Goal: Information Seeking & Learning: Learn about a topic

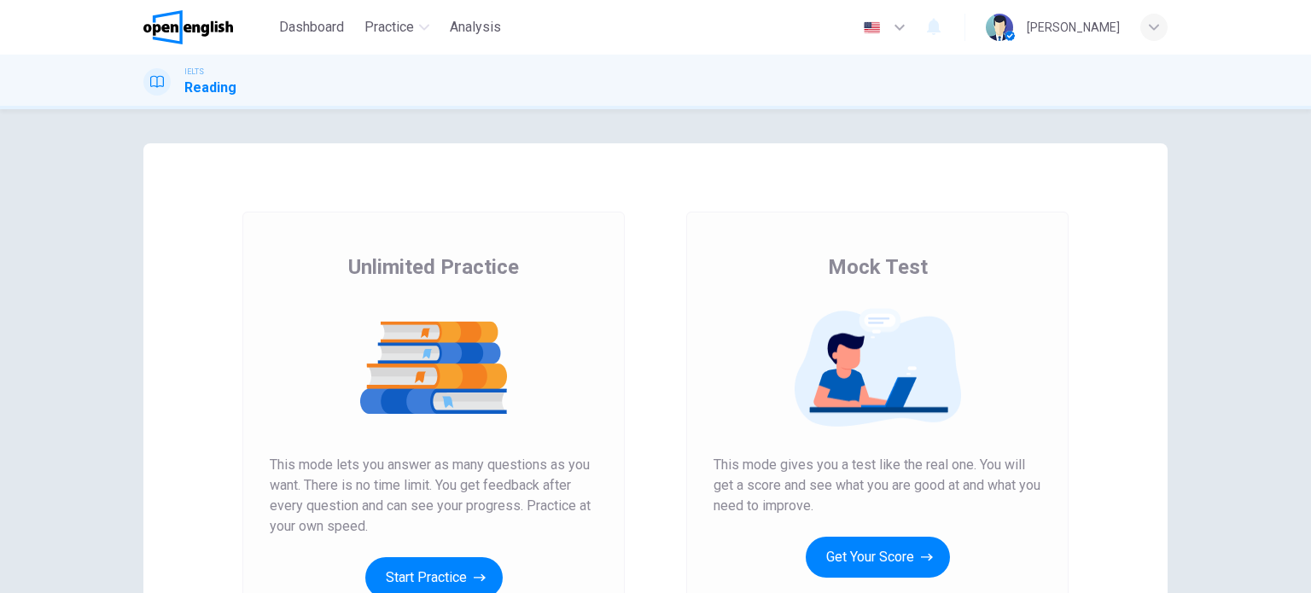
scroll to position [85, 0]
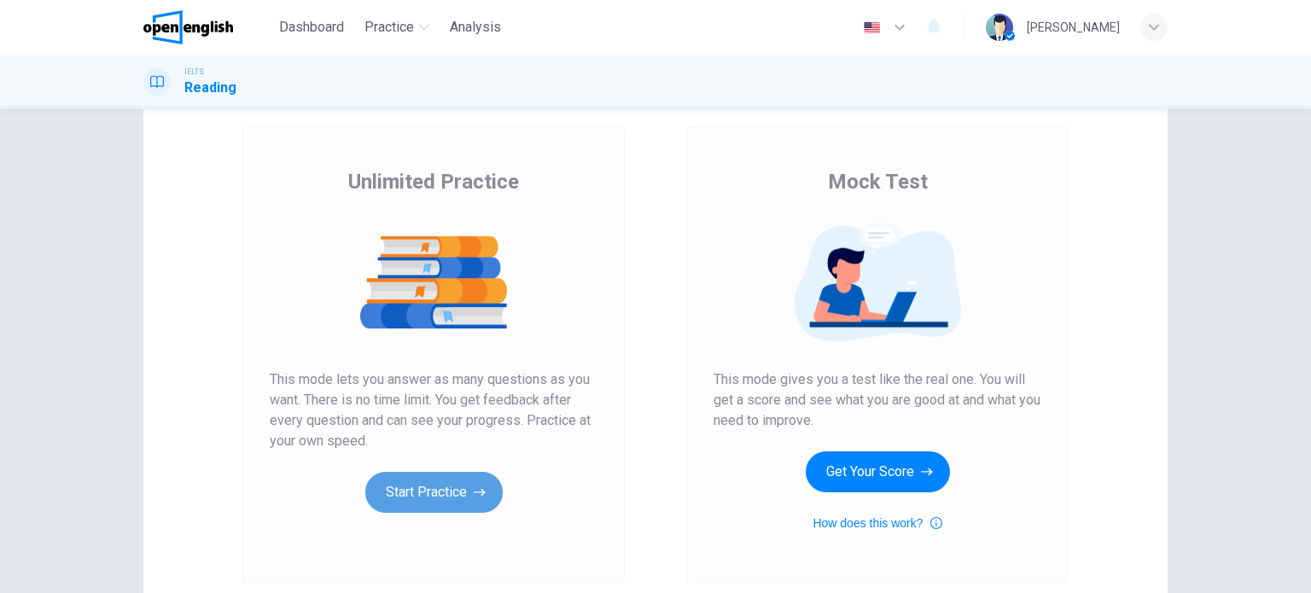
click at [462, 495] on button "Start Practice" at bounding box center [433, 492] width 137 height 41
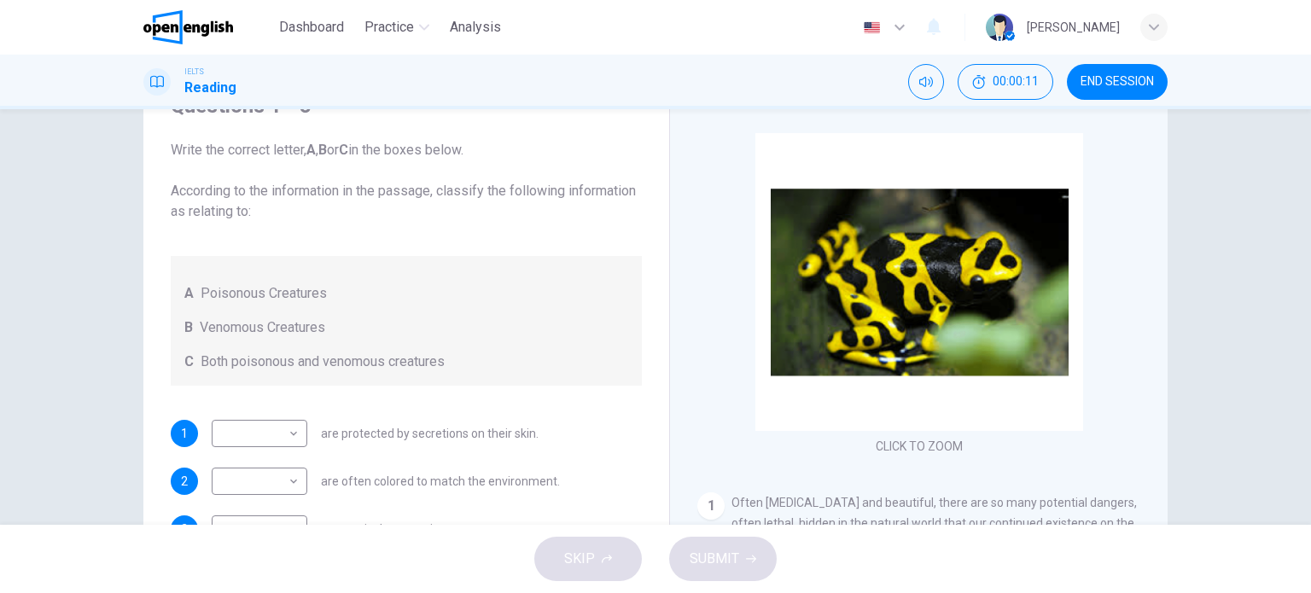
drag, startPoint x: 178, startPoint y: 194, endPoint x: 346, endPoint y: 207, distance: 168.6
click at [341, 201] on span "Write the correct letter, A , B or C in the boxes below. According to the infor…" at bounding box center [406, 181] width 471 height 82
click at [349, 214] on span "Write the correct letter, A , B or C in the boxes below. According to the infor…" at bounding box center [406, 181] width 471 height 82
drag, startPoint x: 192, startPoint y: 289, endPoint x: 340, endPoint y: 293, distance: 148.5
click at [336, 293] on div "A Poisonous Creatures" at bounding box center [406, 293] width 444 height 20
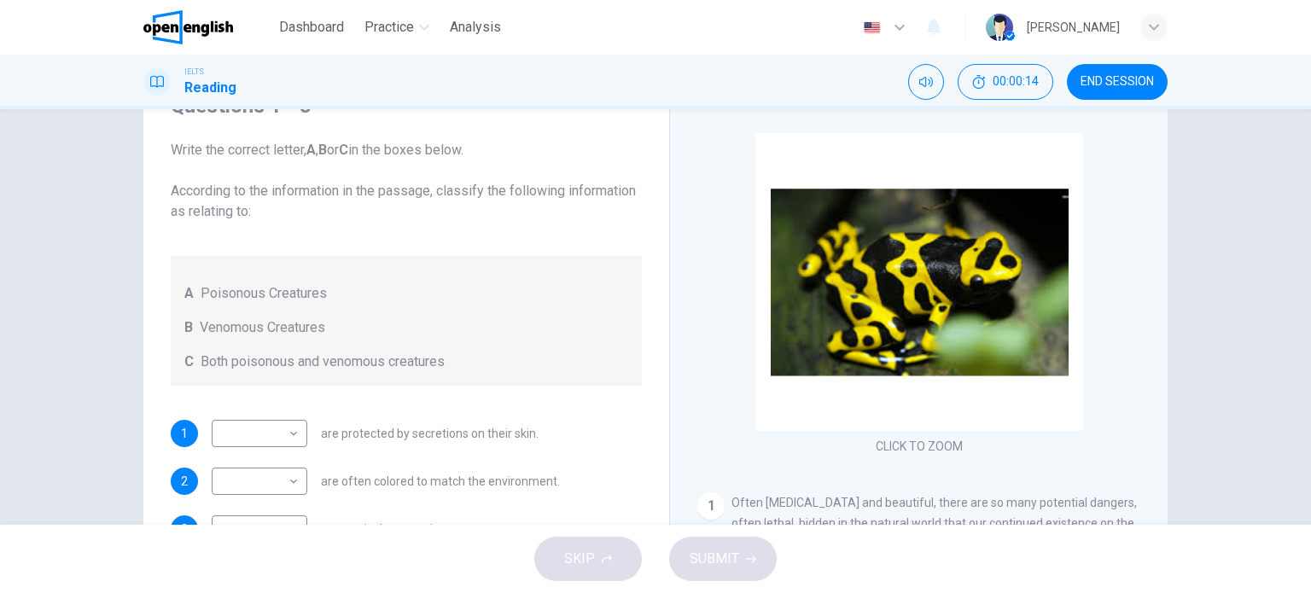
drag, startPoint x: 206, startPoint y: 323, endPoint x: 368, endPoint y: 323, distance: 162.1
click at [369, 323] on div "B Venomous Creatures" at bounding box center [406, 327] width 444 height 20
drag, startPoint x: 195, startPoint y: 358, endPoint x: 413, endPoint y: 360, distance: 218.4
click at [365, 360] on span "Both poisonous and venomous creatures" at bounding box center [323, 362] width 244 height 20
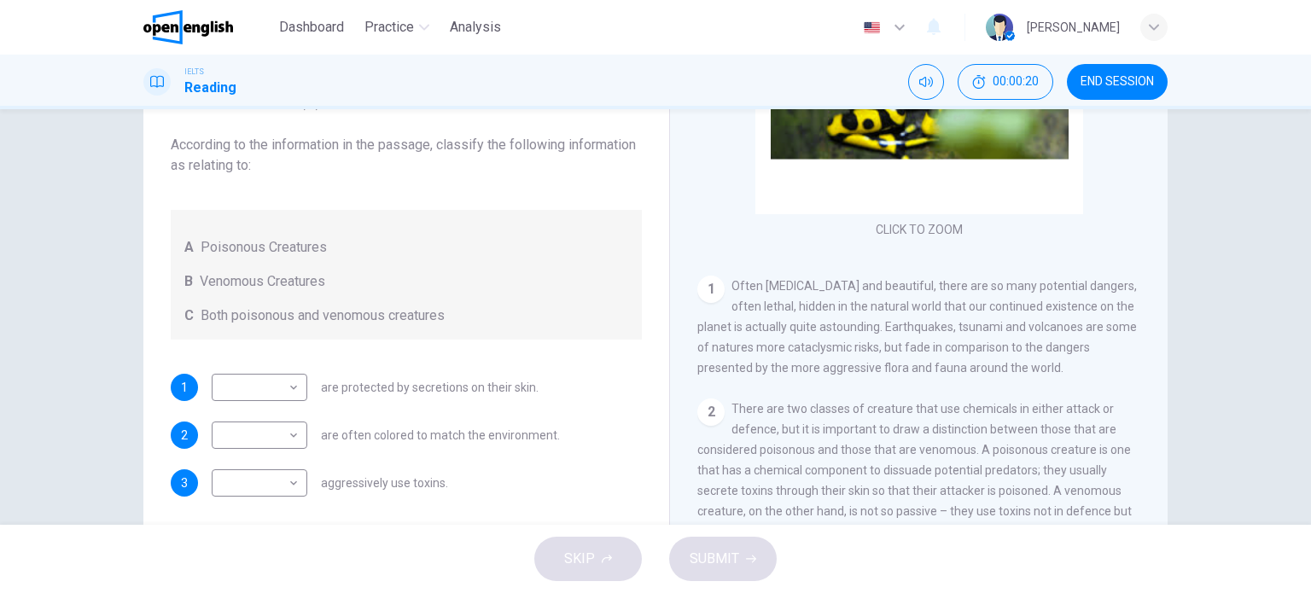
scroll to position [171, 0]
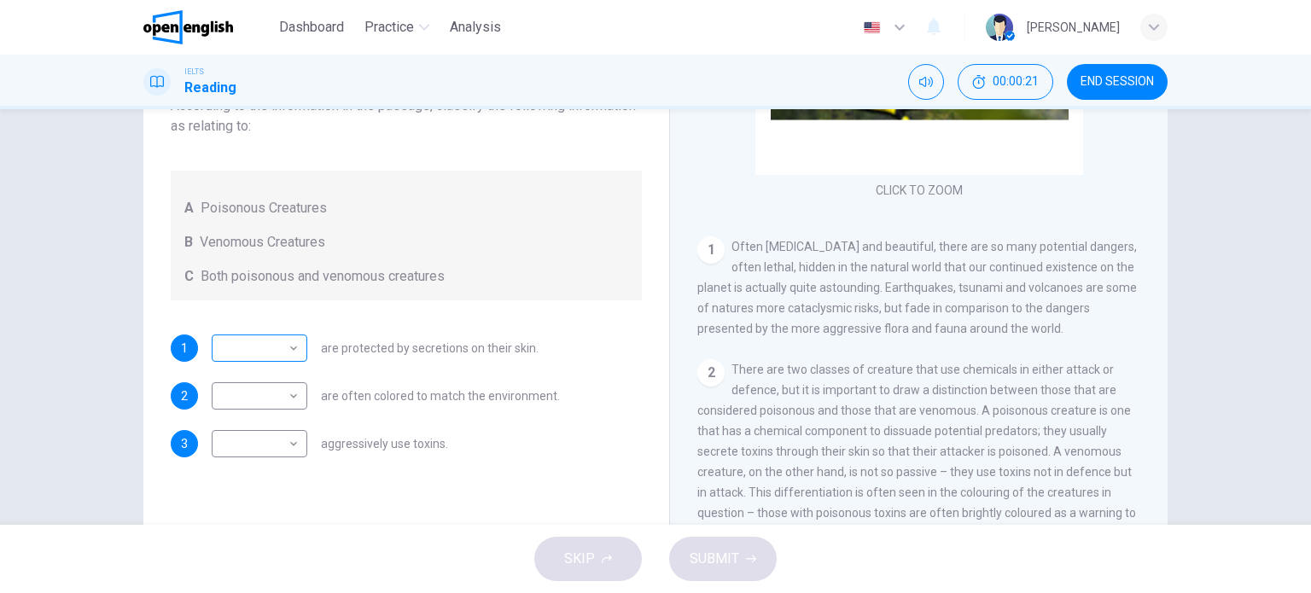
click at [276, 347] on body "This site uses cookies, as explained in our Privacy Policy . If you agree to th…" at bounding box center [655, 296] width 1311 height 593
click at [289, 342] on div at bounding box center [655, 296] width 1311 height 593
drag, startPoint x: 316, startPoint y: 345, endPoint x: 454, endPoint y: 353, distance: 138.5
click at [452, 353] on span "are protected by secretions on their skin." at bounding box center [430, 348] width 218 height 12
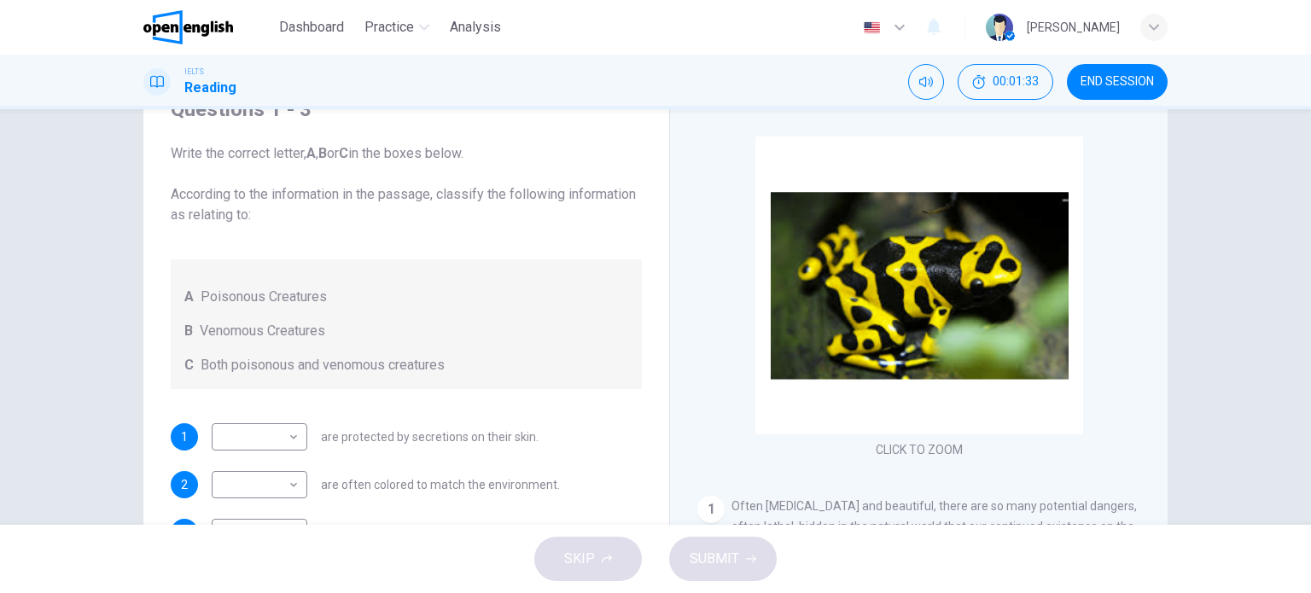
scroll to position [246, 0]
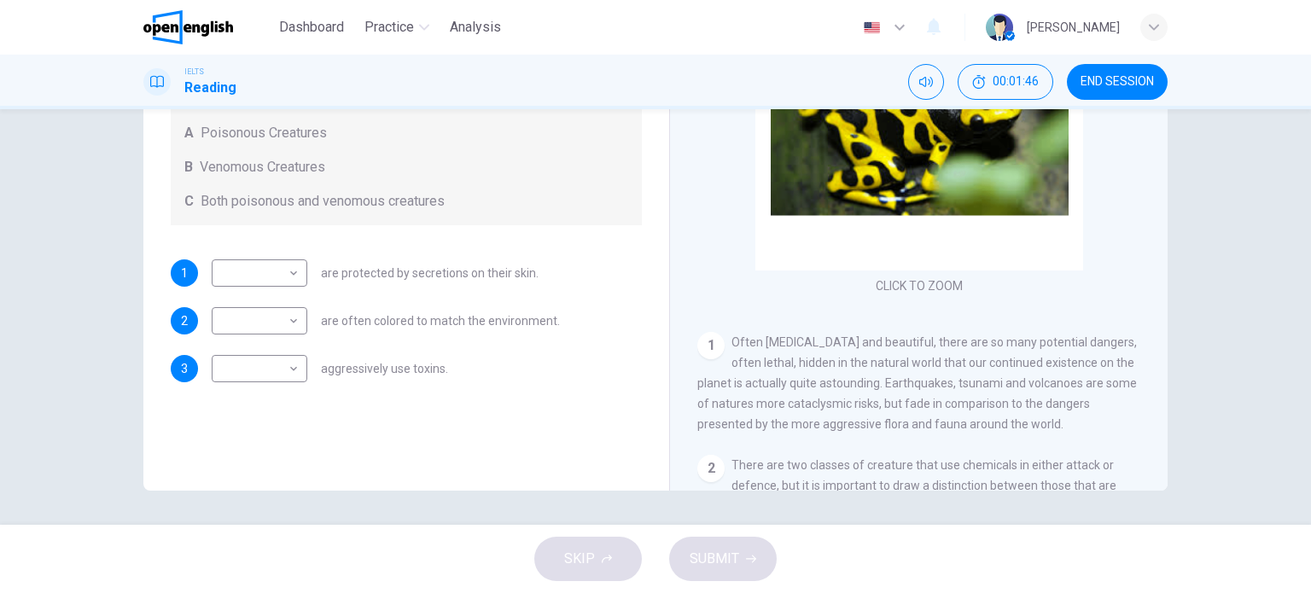
drag, startPoint x: 724, startPoint y: 403, endPoint x: 806, endPoint y: 405, distance: 81.9
click at [806, 405] on span "Often [MEDICAL_DATA] and beautiful, there are so many potential dangers, often …" at bounding box center [916, 383] width 439 height 96
click at [817, 405] on span "Often [MEDICAL_DATA] and beautiful, there are so many potential dangers, often …" at bounding box center [916, 383] width 439 height 96
drag, startPoint x: 852, startPoint y: 402, endPoint x: 774, endPoint y: 406, distance: 78.6
click at [774, 406] on span "Often [MEDICAL_DATA] and beautiful, there are so many potential dangers, often …" at bounding box center [916, 383] width 439 height 96
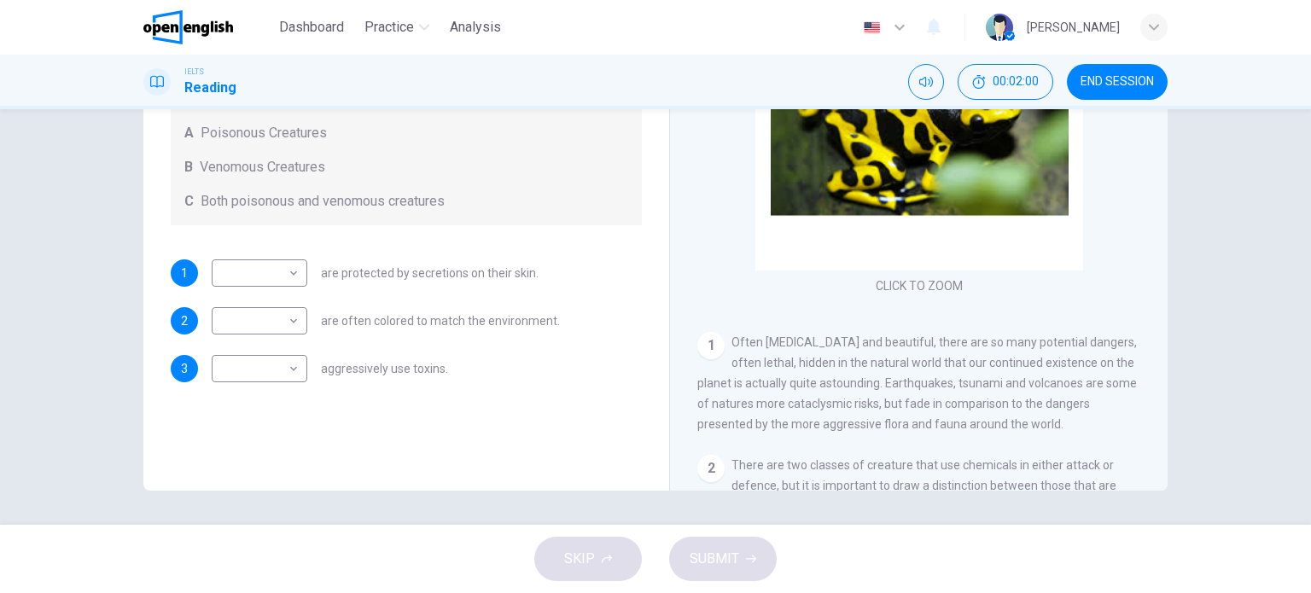
drag, startPoint x: 813, startPoint y: 423, endPoint x: 994, endPoint y: 433, distance: 181.1
click at [985, 431] on span "Often [MEDICAL_DATA] and beautiful, there are so many potential dangers, often …" at bounding box center [916, 383] width 439 height 96
click at [997, 428] on div "1 Often [MEDICAL_DATA] and beautiful, there are so many potential dangers, ofte…" at bounding box center [919, 383] width 444 height 102
drag, startPoint x: 997, startPoint y: 427, endPoint x: 877, endPoint y: 428, distance: 119.5
click at [892, 429] on div "1 Often [MEDICAL_DATA] and beautiful, there are so many potential dangers, ofte…" at bounding box center [919, 383] width 444 height 102
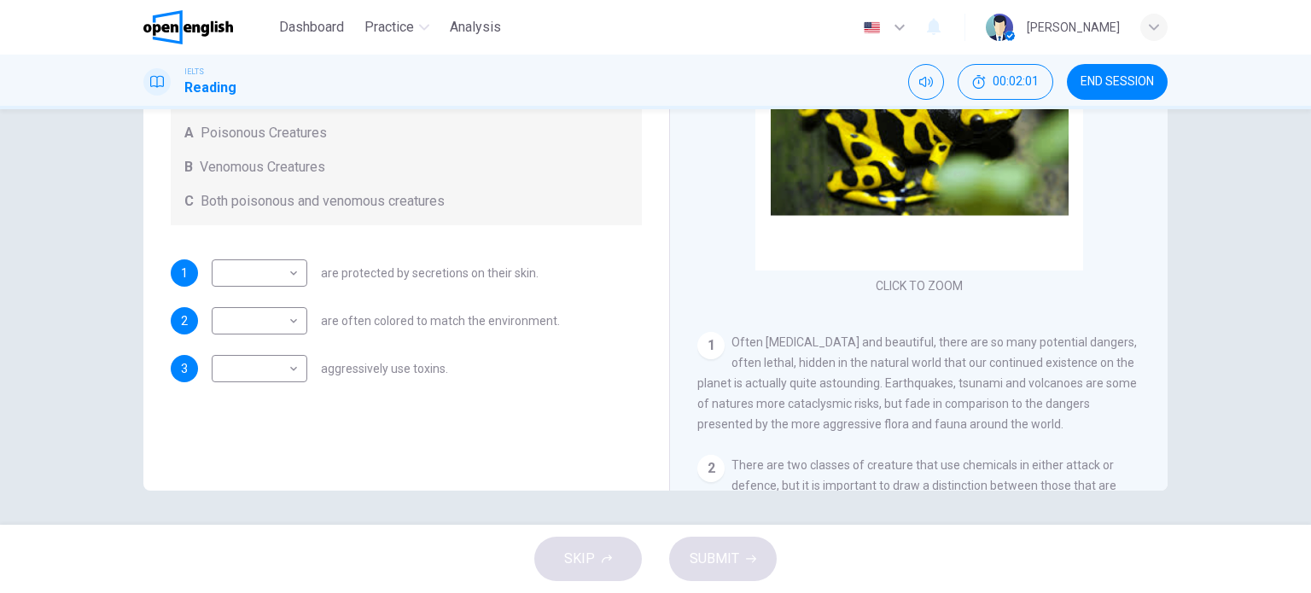
click at [874, 428] on span "Often [MEDICAL_DATA] and beautiful, there are so many potential dangers, often …" at bounding box center [916, 383] width 439 height 96
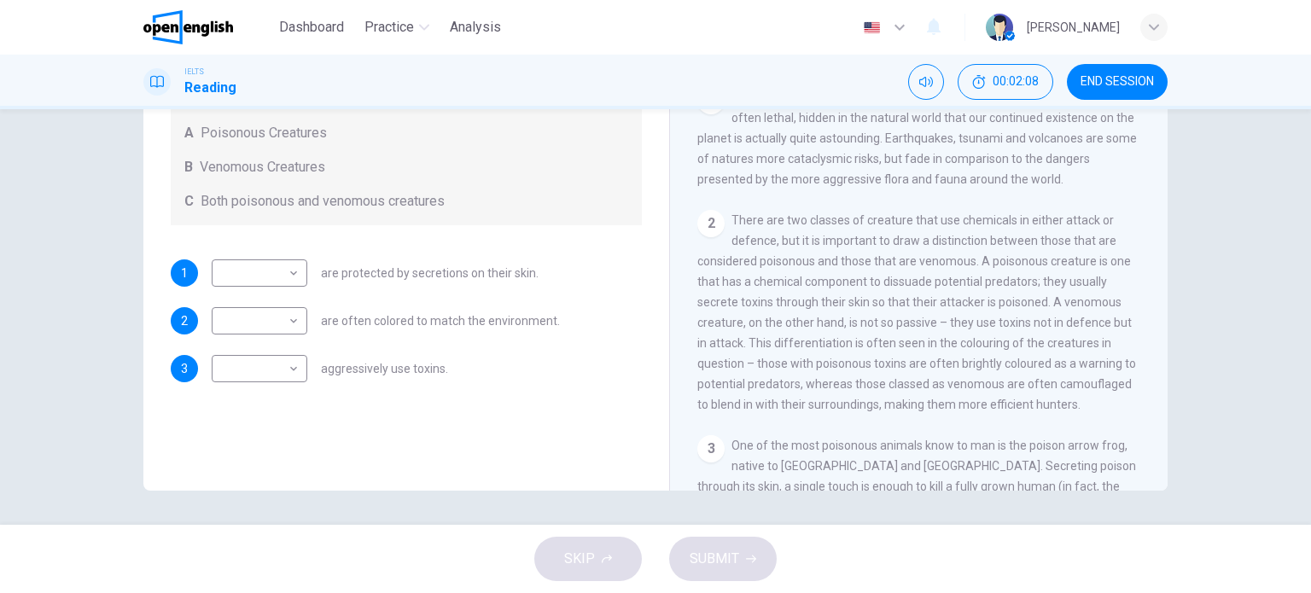
scroll to position [256, 0]
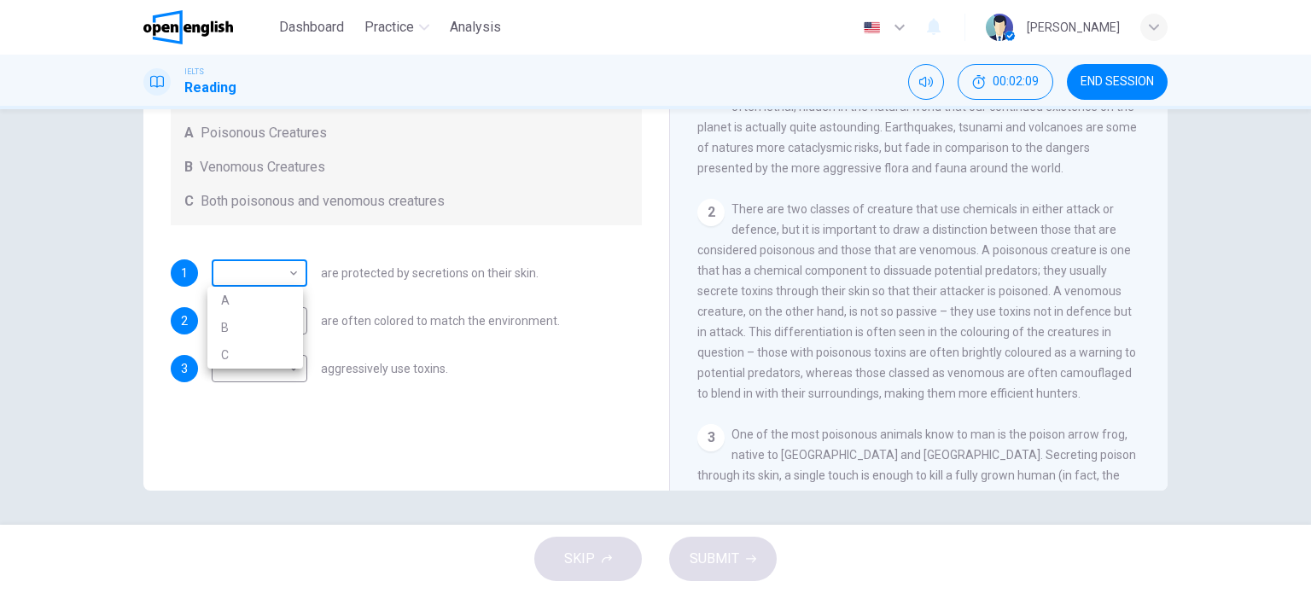
click at [294, 277] on body "This site uses cookies, as explained in our Privacy Policy . If you agree to th…" at bounding box center [655, 296] width 1311 height 593
click at [293, 276] on div at bounding box center [655, 296] width 1311 height 593
drag, startPoint x: 738, startPoint y: 210, endPoint x: 993, endPoint y: 206, distance: 255.1
click at [976, 206] on span "There are two classes of creature that use chemicals in either attack or defenc…" at bounding box center [916, 301] width 439 height 198
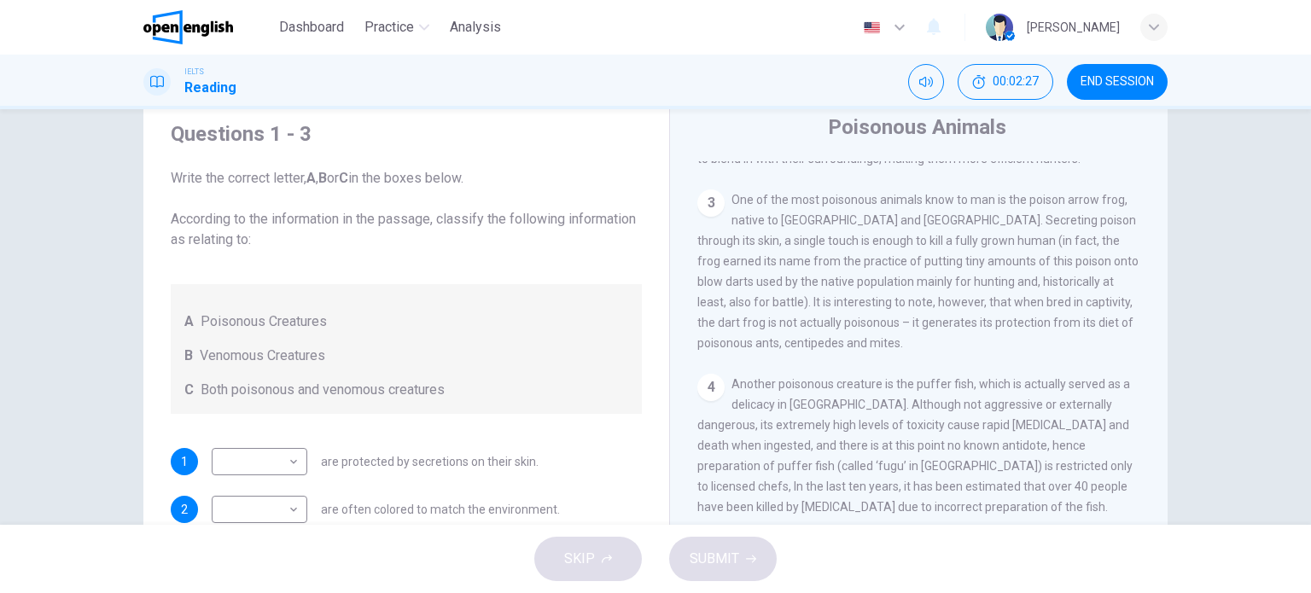
scroll to position [85, 0]
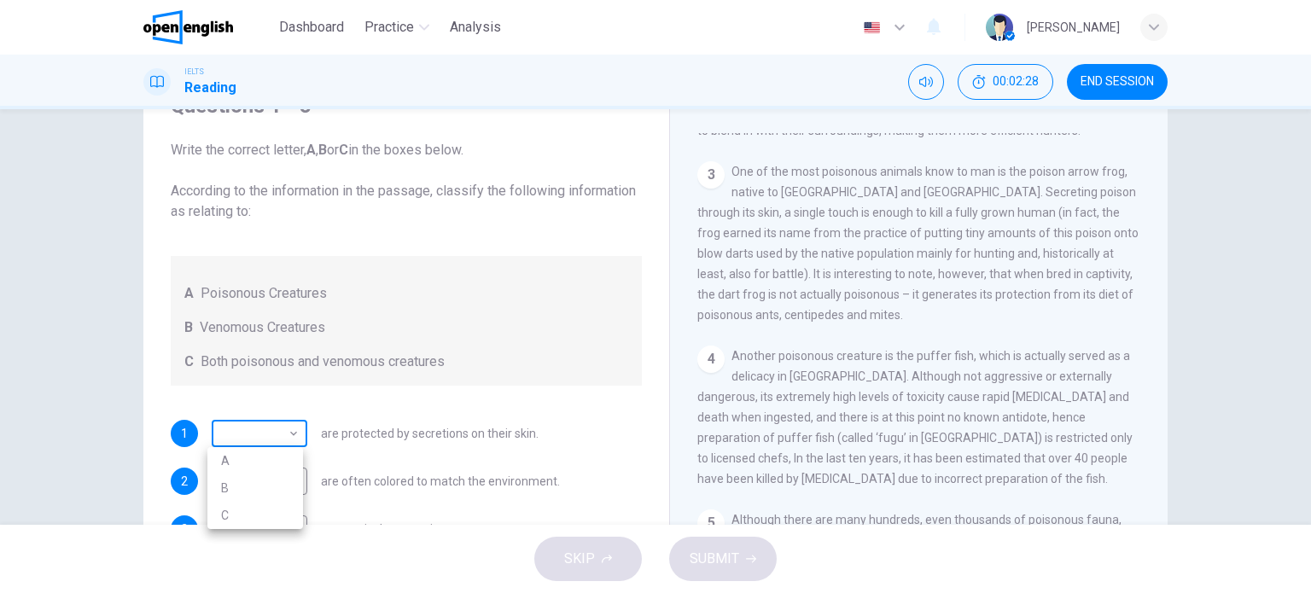
click at [292, 436] on body "This site uses cookies, as explained in our Privacy Policy . If you agree to th…" at bounding box center [655, 296] width 1311 height 593
click at [259, 454] on li "A" at bounding box center [255, 460] width 96 height 27
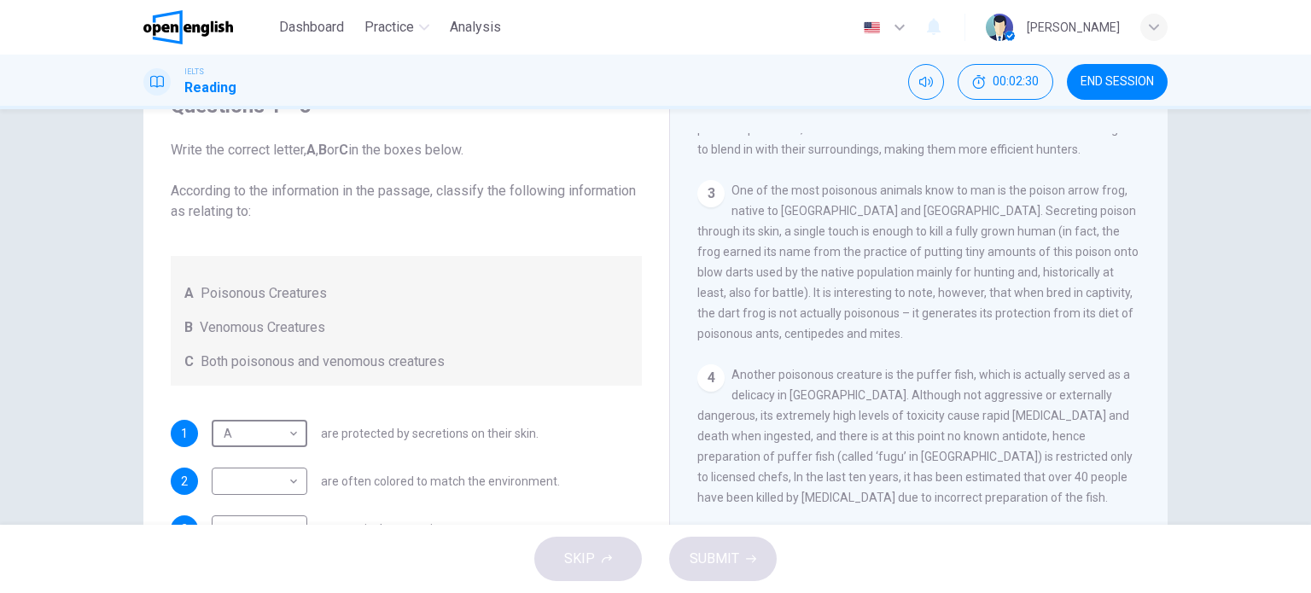
scroll to position [423, 0]
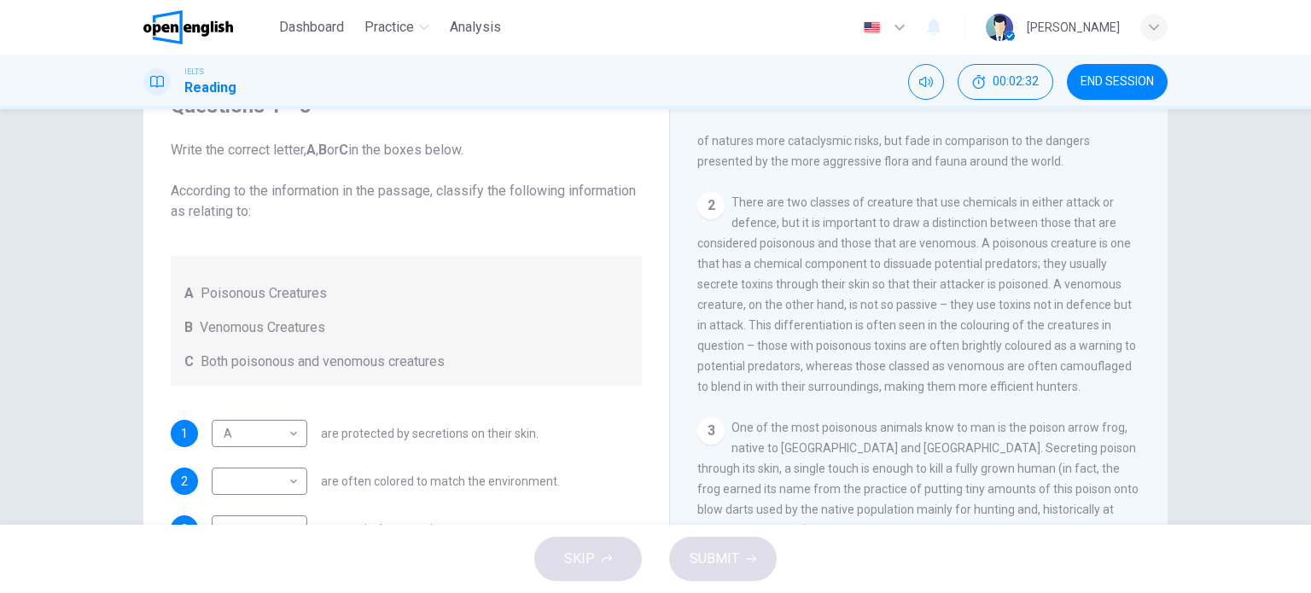
drag, startPoint x: 778, startPoint y: 194, endPoint x: 942, endPoint y: 187, distance: 164.0
click at [935, 188] on div "CLICK TO ZOOM Click to Zoom 1 Often [MEDICAL_DATA] and beautiful, there are so …" at bounding box center [930, 392] width 466 height 518
drag, startPoint x: 781, startPoint y: 228, endPoint x: 793, endPoint y: 228, distance: 12.8
click at [793, 228] on span "There are two classes of creature that use chemicals in either attack or defenc…" at bounding box center [916, 294] width 439 height 198
click at [803, 239] on div "2 There are two classes of creature that use chemicals in either attack or defe…" at bounding box center [919, 294] width 444 height 205
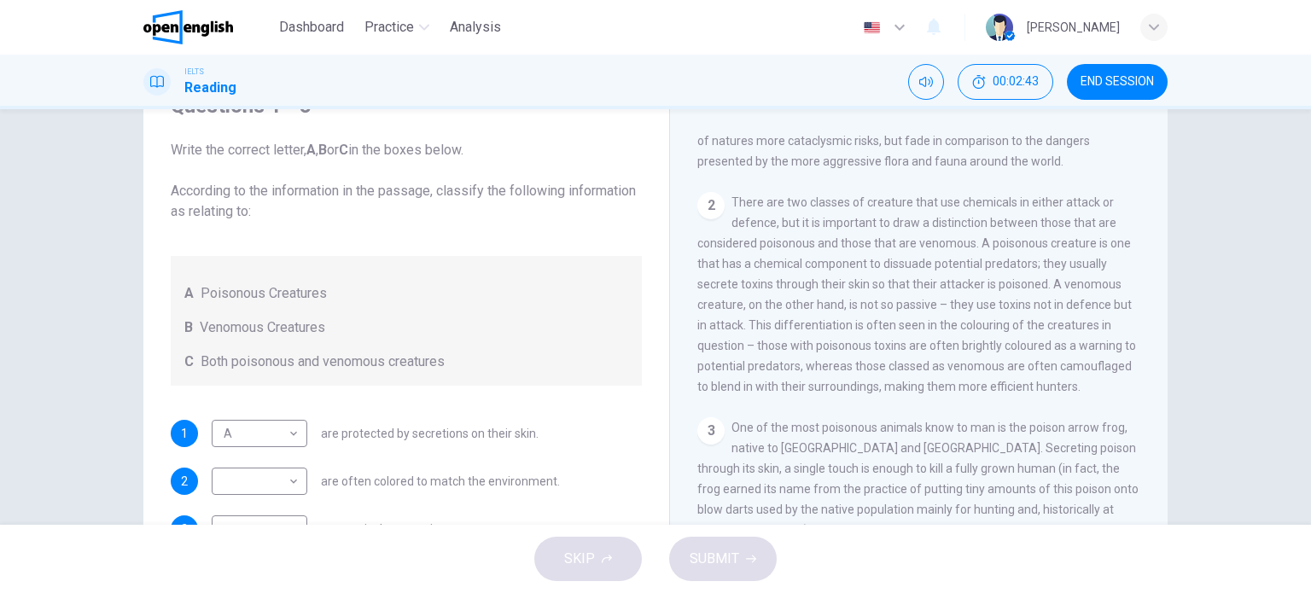
drag, startPoint x: 978, startPoint y: 245, endPoint x: 1047, endPoint y: 246, distance: 69.1
click at [1046, 246] on span "There are two classes of creature that use chemicals in either attack or defenc…" at bounding box center [916, 294] width 439 height 198
drag, startPoint x: 734, startPoint y: 264, endPoint x: 843, endPoint y: 270, distance: 109.4
click at [841, 270] on span "There are two classes of creature that use chemicals in either attack or defenc…" at bounding box center [916, 294] width 439 height 198
click at [1049, 289] on span "There are two classes of creature that use chemicals in either attack or defenc…" at bounding box center [916, 294] width 439 height 198
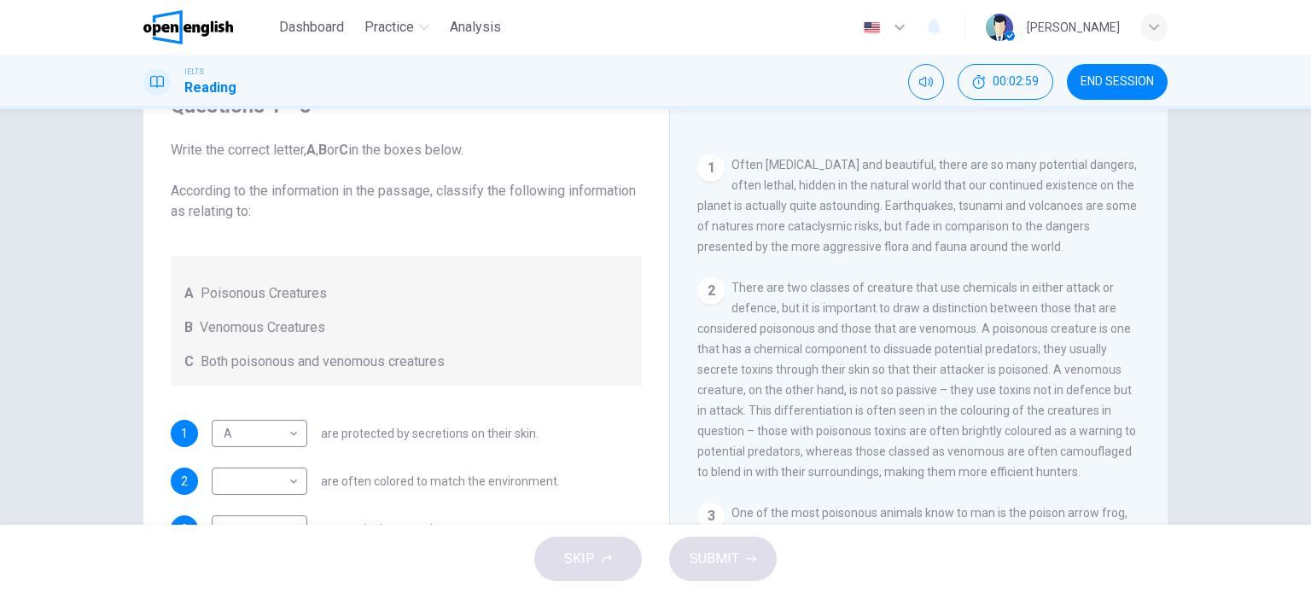
scroll to position [253, 0]
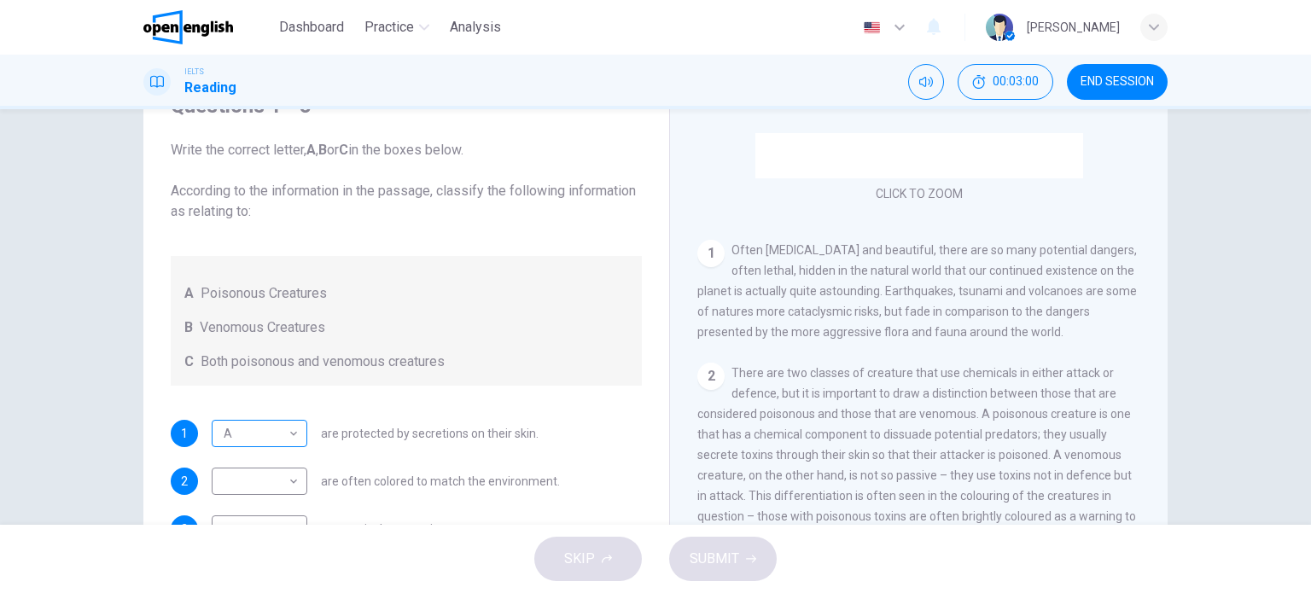
click at [293, 439] on body "This site uses cookies, as explained in our Privacy Policy . If you agree to th…" at bounding box center [655, 296] width 1311 height 593
click at [267, 511] on li "C" at bounding box center [255, 515] width 96 height 27
type input "*"
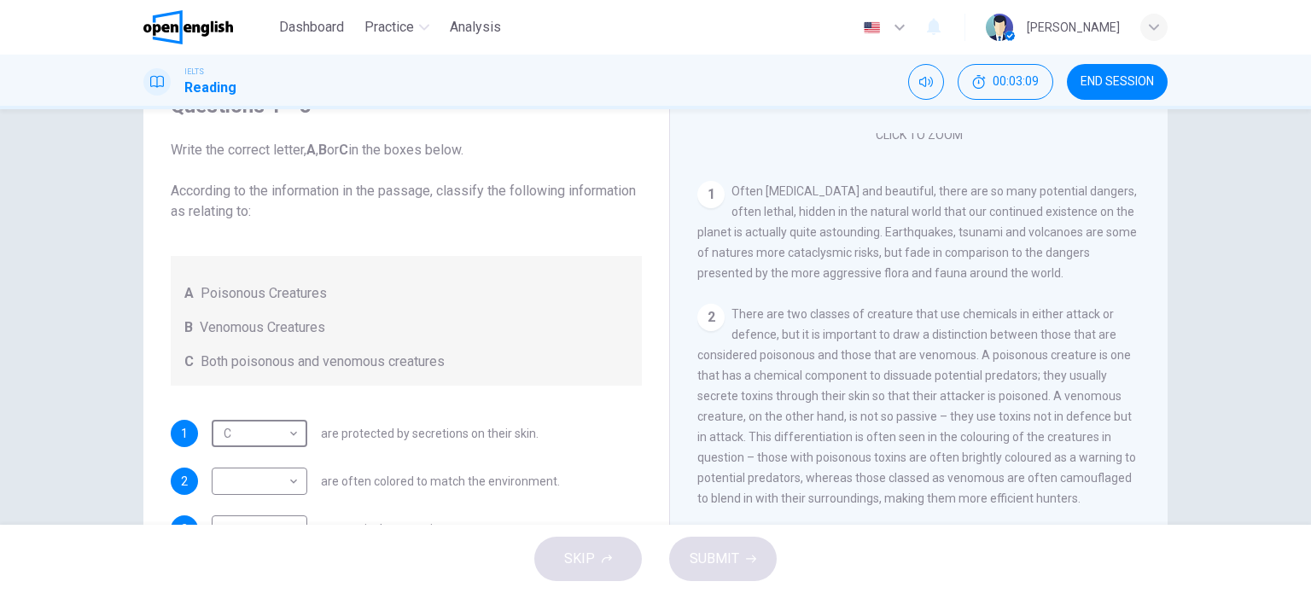
scroll to position [338, 0]
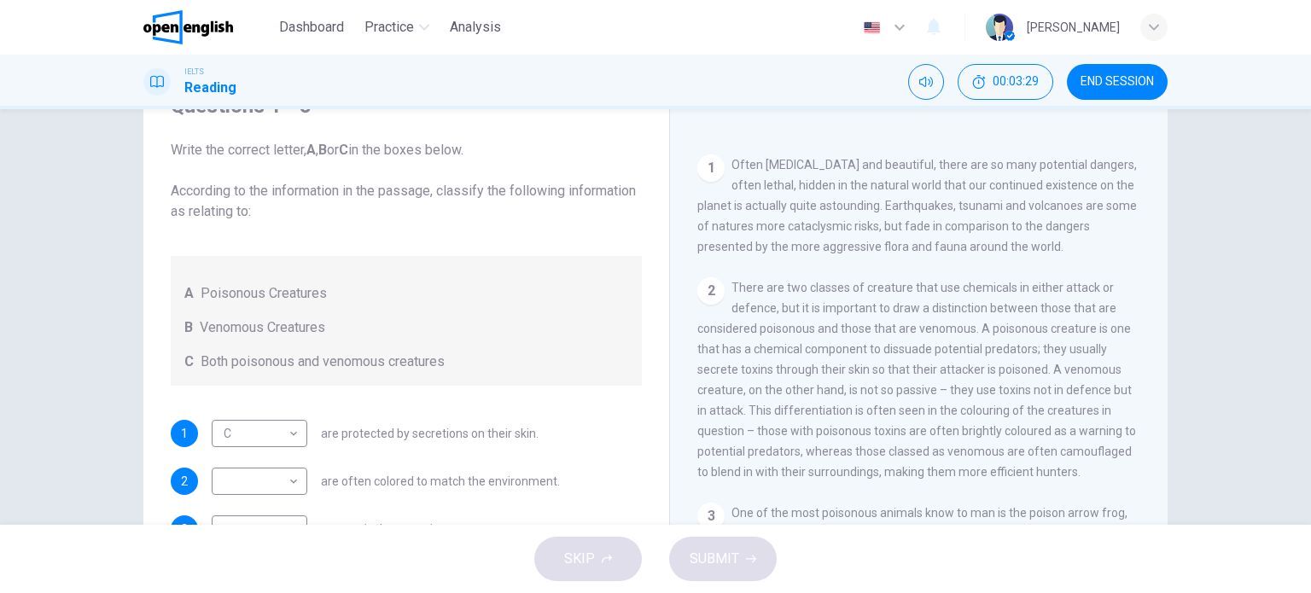
drag, startPoint x: 776, startPoint y: 419, endPoint x: 846, endPoint y: 418, distance: 70.0
click at [821, 419] on span "There are two classes of creature that use chemicals in either attack or defenc…" at bounding box center [916, 380] width 439 height 198
click at [858, 417] on span "There are two classes of creature that use chemicals in either attack or defenc…" at bounding box center [916, 380] width 439 height 198
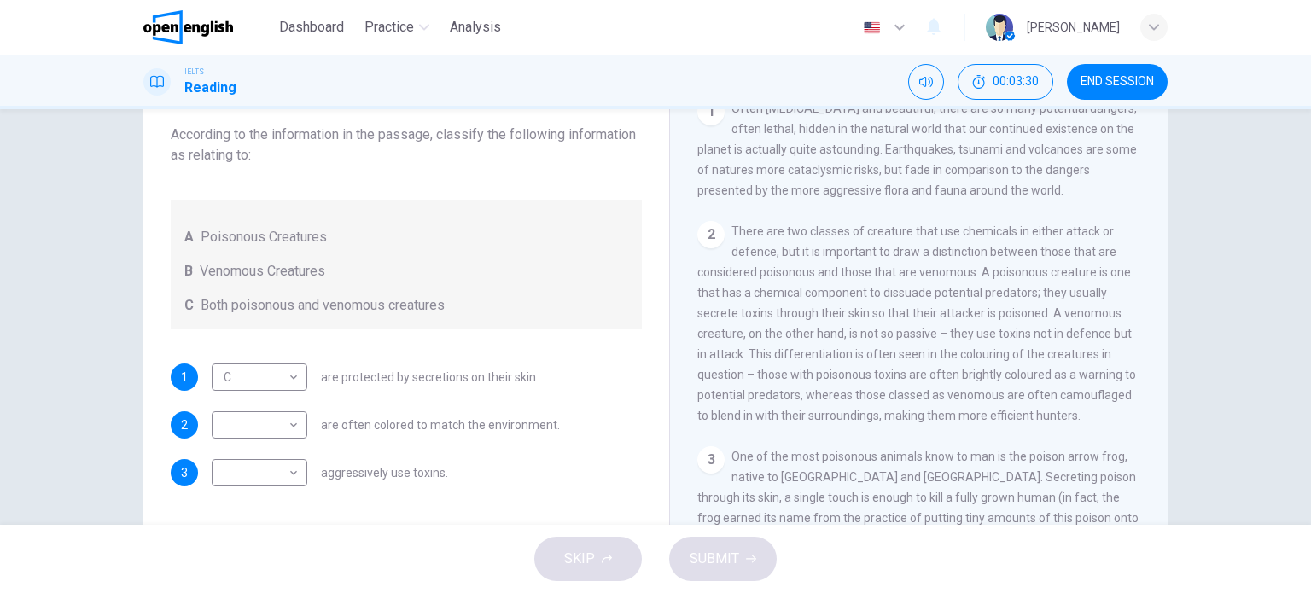
scroll to position [171, 0]
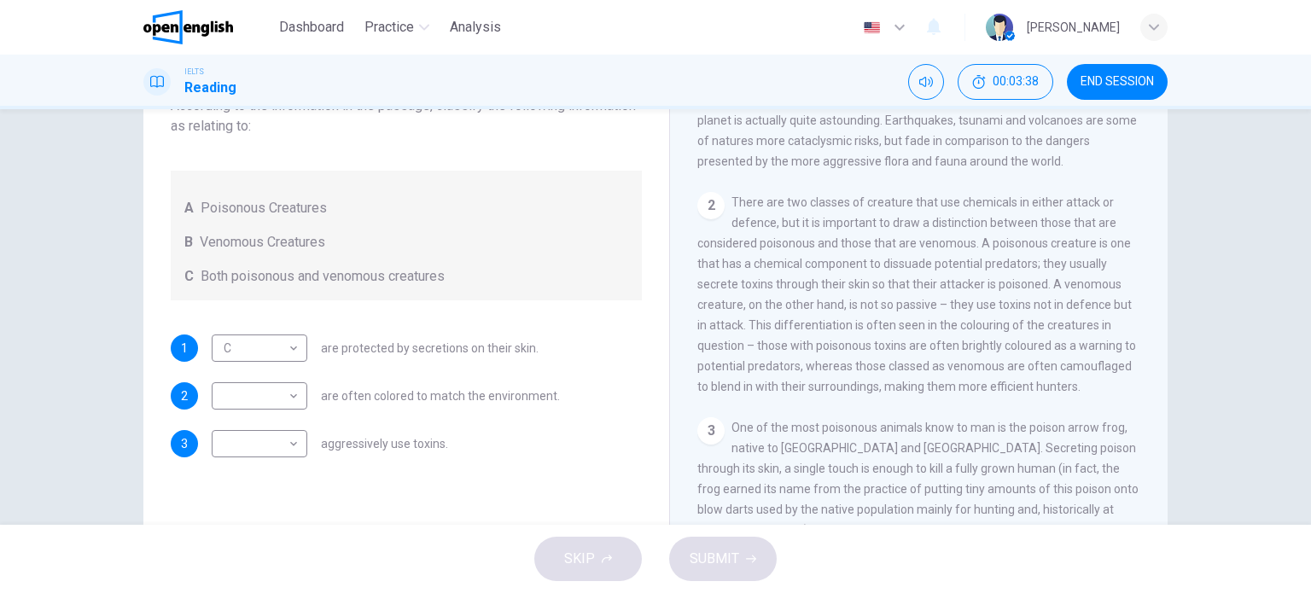
drag, startPoint x: 754, startPoint y: 355, endPoint x: 923, endPoint y: 358, distance: 169.0
click at [923, 358] on span "There are two classes of creature that use chemicals in either attack or defenc…" at bounding box center [916, 294] width 439 height 198
drag, startPoint x: 973, startPoint y: 357, endPoint x: 1021, endPoint y: 358, distance: 48.7
click at [1017, 358] on span "There are two classes of creature that use chemicals in either attack or defenc…" at bounding box center [916, 294] width 439 height 198
click at [1020, 358] on span "There are two classes of creature that use chemicals in either attack or defenc…" at bounding box center [916, 294] width 439 height 198
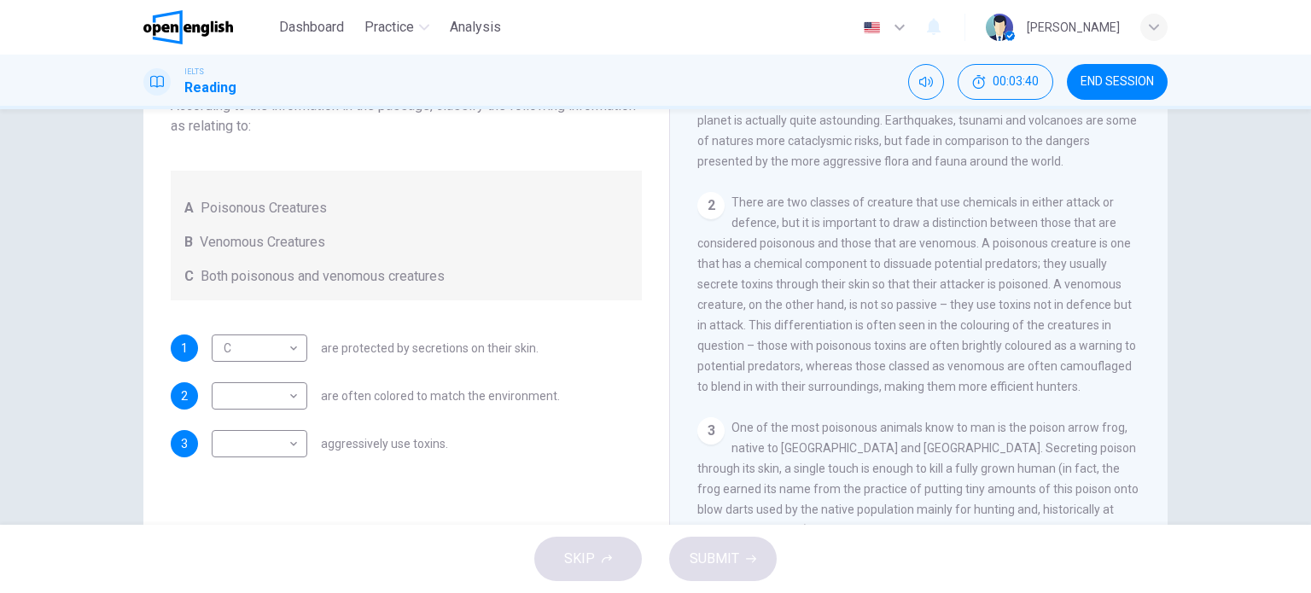
click at [1050, 356] on span "There are two classes of creature that use chemicals in either attack or defenc…" at bounding box center [916, 294] width 439 height 198
drag, startPoint x: 793, startPoint y: 372, endPoint x: 748, endPoint y: 351, distance: 49.2
click at [751, 352] on span "There are two classes of creature that use chemicals in either attack or defenc…" at bounding box center [916, 294] width 439 height 198
click at [834, 370] on span "There are two classes of creature that use chemicals in either attack or defenc…" at bounding box center [916, 294] width 439 height 198
drag, startPoint x: 802, startPoint y: 370, endPoint x: 925, endPoint y: 378, distance: 123.1
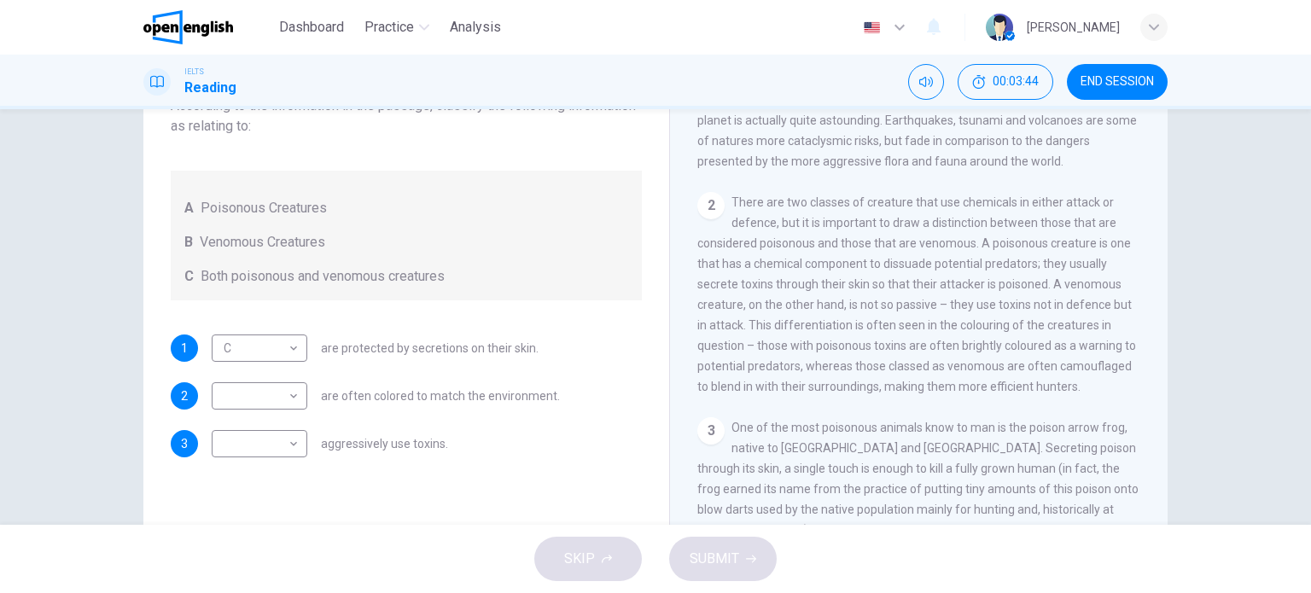
click at [920, 378] on span "There are two classes of creature that use chemicals in either attack or defenc…" at bounding box center [916, 294] width 439 height 198
drag, startPoint x: 952, startPoint y: 402, endPoint x: 833, endPoint y: 390, distance: 120.0
click at [849, 392] on span "There are two classes of creature that use chemicals in either attack or defenc…" at bounding box center [916, 294] width 439 height 198
drag, startPoint x: 751, startPoint y: 392, endPoint x: 817, endPoint y: 393, distance: 65.7
click at [812, 393] on span "There are two classes of creature that use chemicals in either attack or defenc…" at bounding box center [916, 294] width 439 height 198
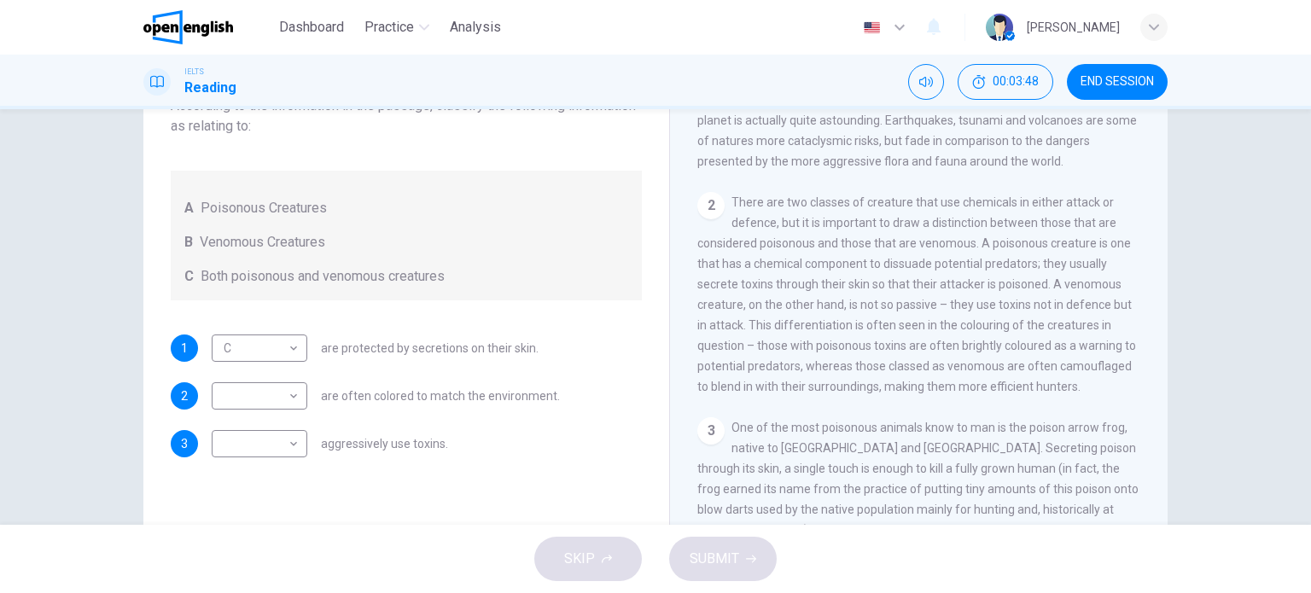
click at [819, 393] on span "There are two classes of creature that use chemicals in either attack or defenc…" at bounding box center [916, 294] width 439 height 198
drag, startPoint x: 875, startPoint y: 398, endPoint x: 941, endPoint y: 395, distance: 66.6
click at [940, 393] on span "There are two classes of creature that use chemicals in either attack or defenc…" at bounding box center [916, 294] width 439 height 198
click at [941, 393] on span "There are two classes of creature that use chemicals in either attack or defenc…" at bounding box center [916, 294] width 439 height 198
drag, startPoint x: 1081, startPoint y: 399, endPoint x: 941, endPoint y: 390, distance: 140.2
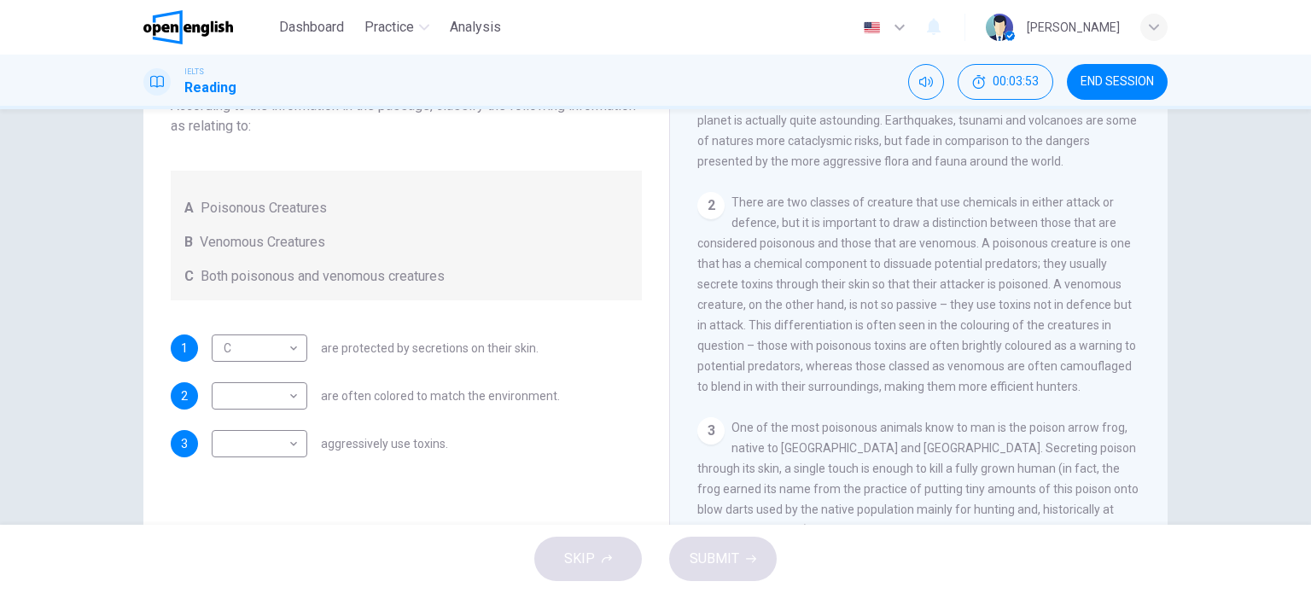
click at [954, 393] on div "2 There are two classes of creature that use chemicals in either attack or defe…" at bounding box center [919, 294] width 444 height 205
click at [285, 394] on body "This site uses cookies, as explained in our Privacy Policy . If you agree to th…" at bounding box center [655, 296] width 1311 height 593
click at [250, 469] on li "C" at bounding box center [255, 477] width 96 height 27
type input "*"
drag, startPoint x: 413, startPoint y: 279, endPoint x: 611, endPoint y: 286, distance: 198.1
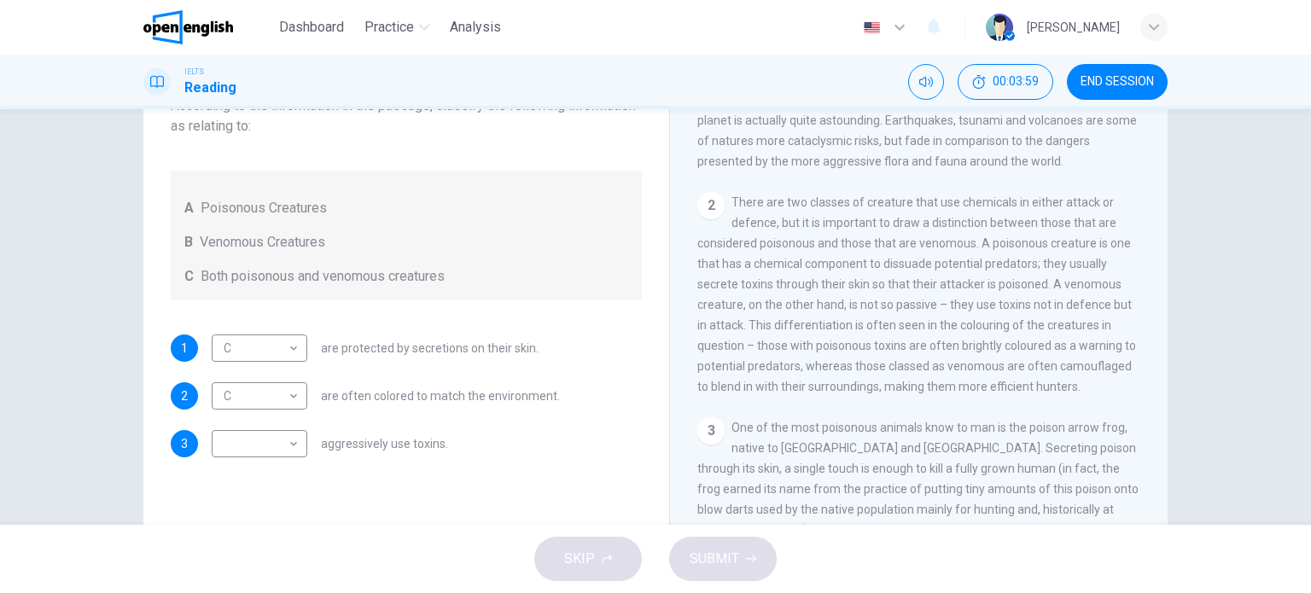
click at [547, 282] on div "C Both poisonous and venomous creatures" at bounding box center [406, 276] width 444 height 20
click at [734, 306] on span "There are two classes of creature that use chemicals in either attack or defenc…" at bounding box center [916, 294] width 439 height 198
drag, startPoint x: 769, startPoint y: 207, endPoint x: 1041, endPoint y: 322, distance: 295.2
click at [1041, 322] on div "2 There are two classes of creature that use chemicals in either attack or defe…" at bounding box center [919, 294] width 444 height 205
click at [1001, 340] on div "2 There are two classes of creature that use chemicals in either attack or defe…" at bounding box center [919, 294] width 444 height 205
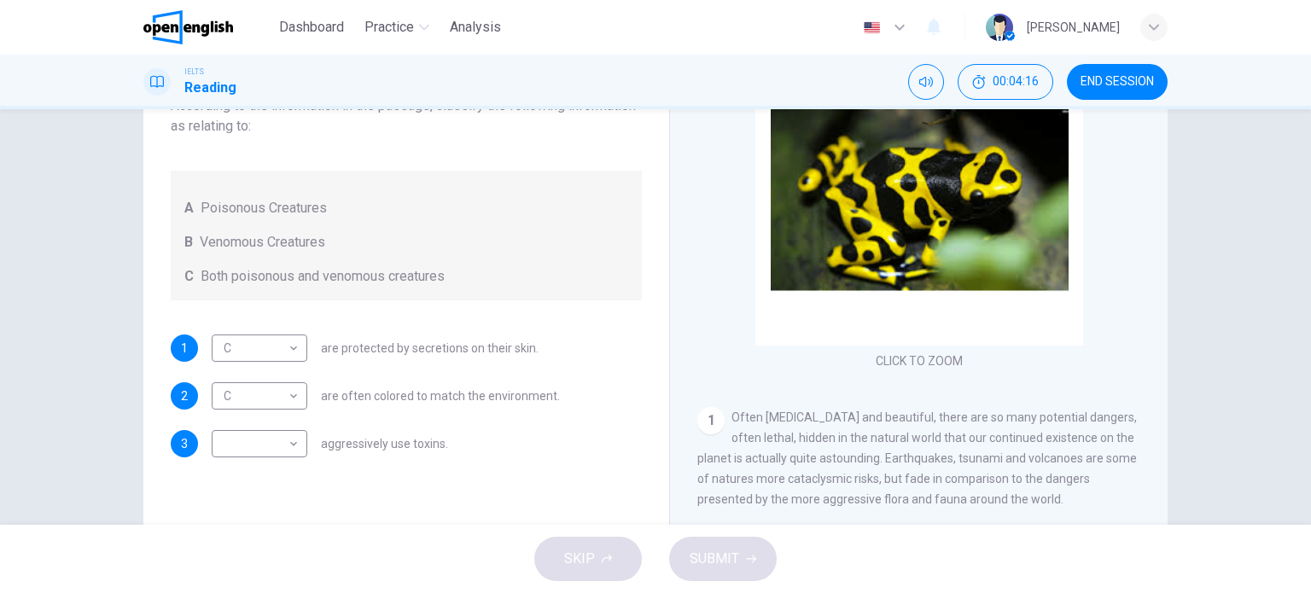
scroll to position [85, 0]
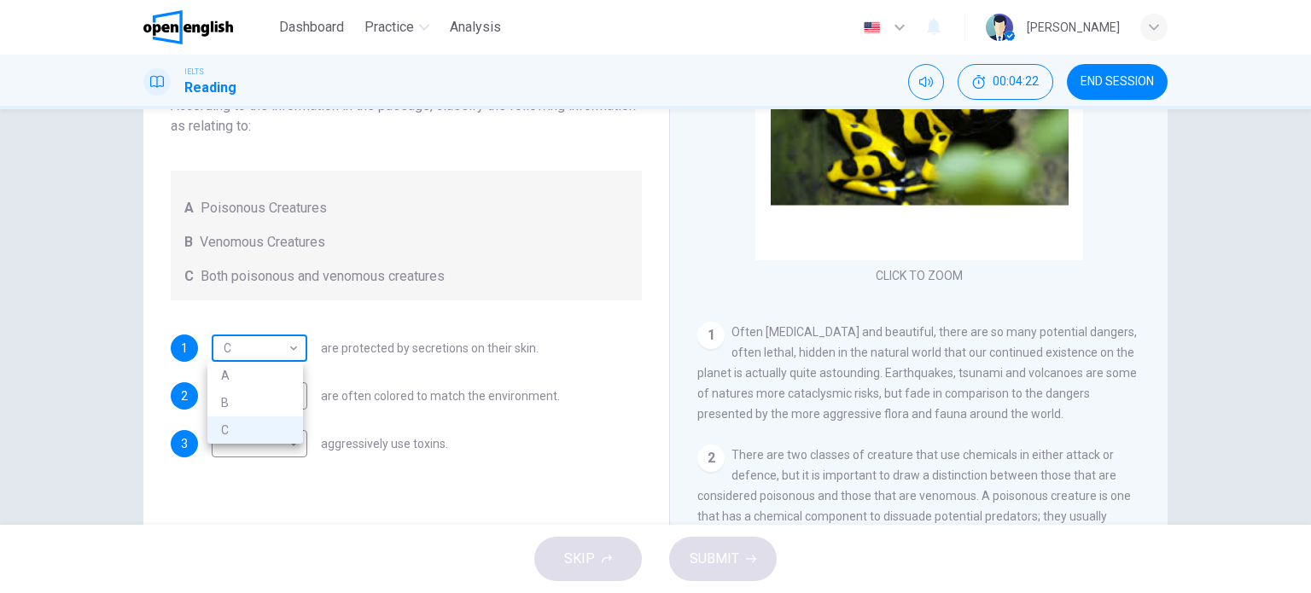
click at [259, 347] on body "This site uses cookies, as explained in our Privacy Policy . If you agree to th…" at bounding box center [655, 296] width 1311 height 593
click at [259, 347] on div at bounding box center [655, 296] width 1311 height 593
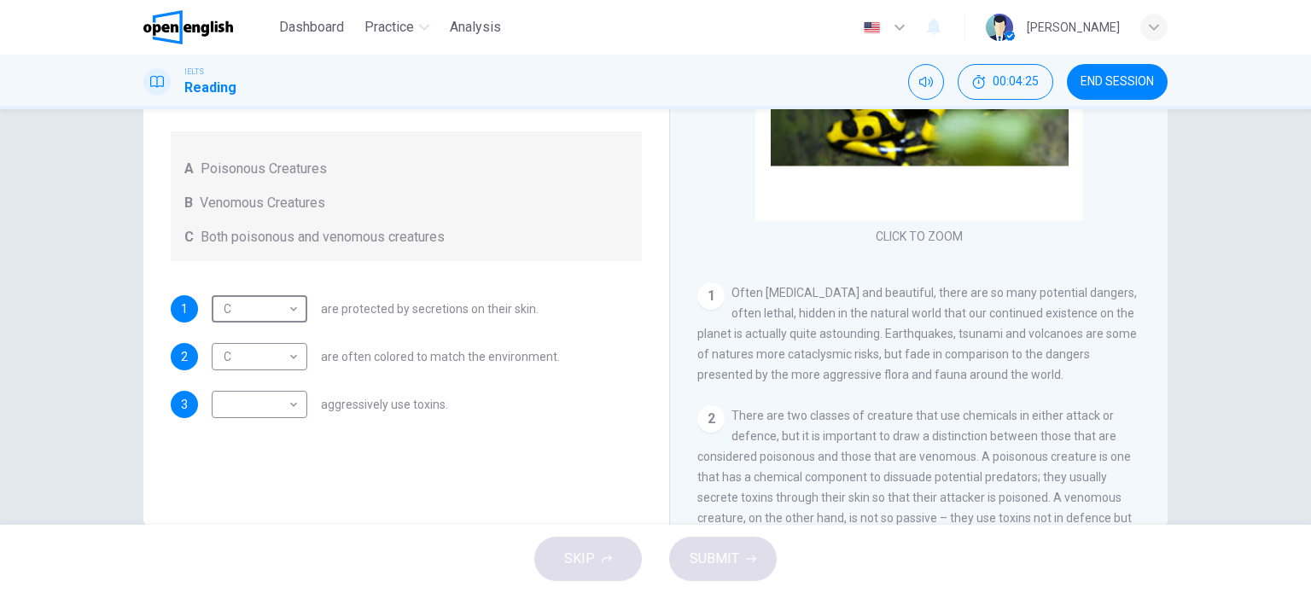
scroll to position [246, 0]
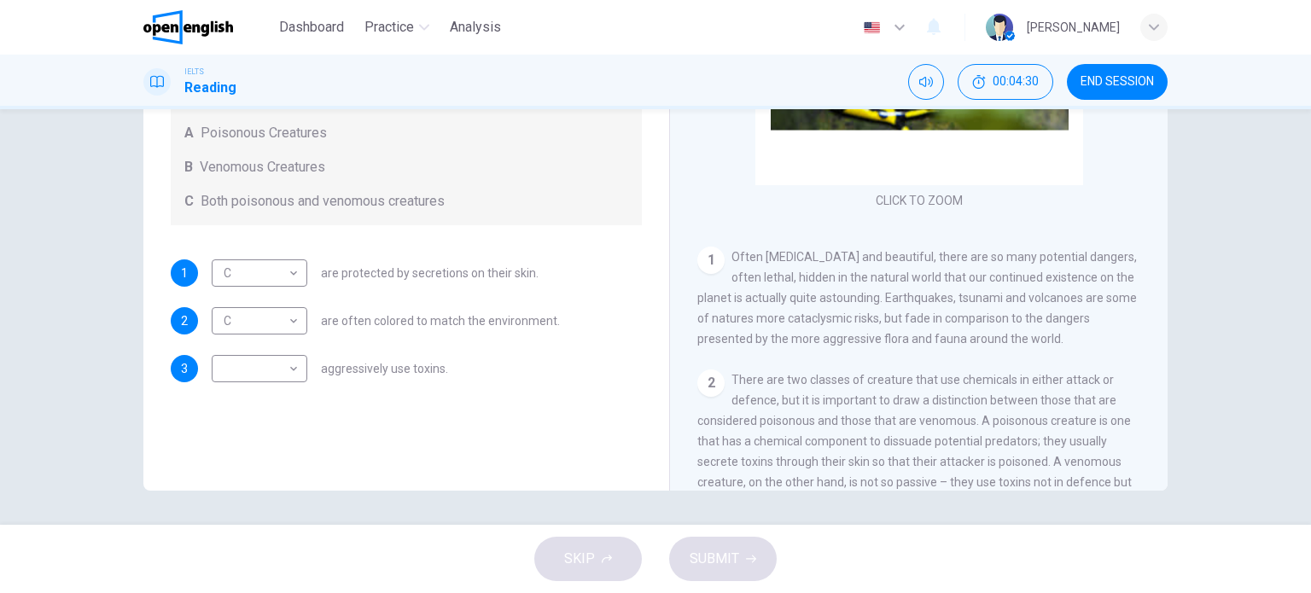
drag, startPoint x: 730, startPoint y: 253, endPoint x: 974, endPoint y: 327, distance: 255.1
click at [969, 323] on span "Often [MEDICAL_DATA] and beautiful, there are so many potential dangers, often …" at bounding box center [916, 298] width 439 height 96
drag, startPoint x: 995, startPoint y: 340, endPoint x: 741, endPoint y: 270, distance: 263.1
click at [750, 274] on div "1 Often [MEDICAL_DATA] and beautiful, there are so many potential dangers, ofte…" at bounding box center [919, 298] width 444 height 102
drag, startPoint x: 732, startPoint y: 255, endPoint x: 865, endPoint y: 272, distance: 134.2
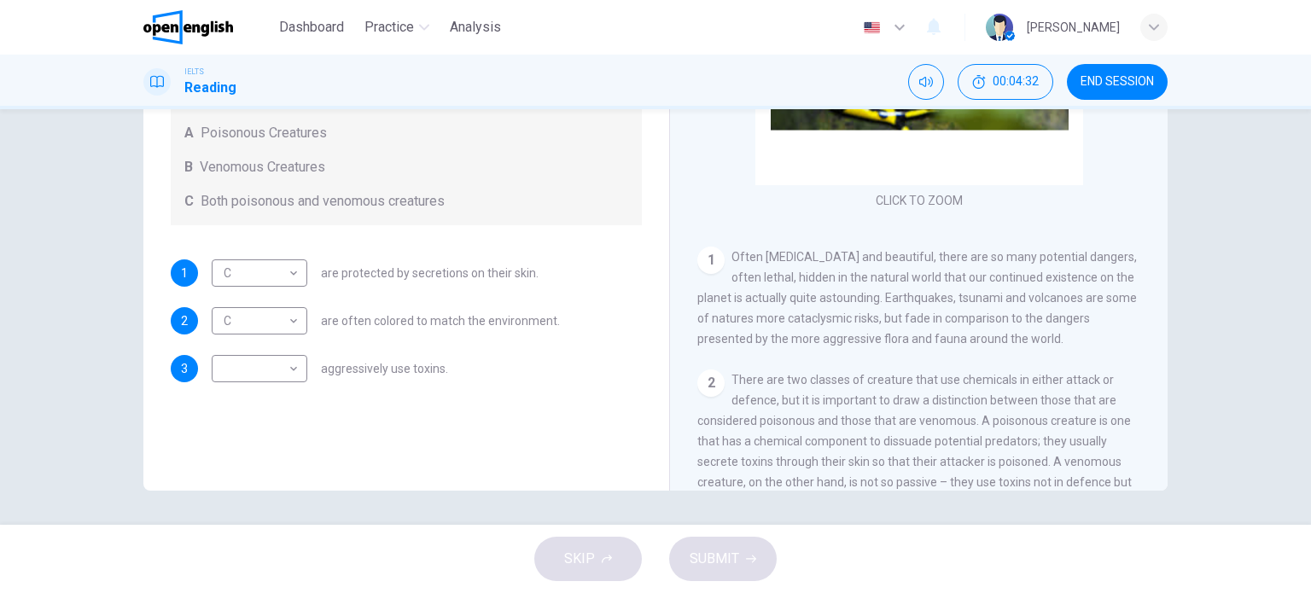
click at [864, 272] on span "Often [MEDICAL_DATA] and beautiful, there are so many potential dangers, often …" at bounding box center [916, 298] width 439 height 96
drag, startPoint x: 737, startPoint y: 262, endPoint x: 887, endPoint y: 242, distance: 150.6
click at [879, 241] on div "CLICK TO ZOOM Click to Zoom 1 Often [MEDICAL_DATA] and beautiful, there are so …" at bounding box center [930, 232] width 466 height 518
click at [921, 275] on span "Often [MEDICAL_DATA] and beautiful, there are so many potential dangers, often …" at bounding box center [916, 298] width 439 height 96
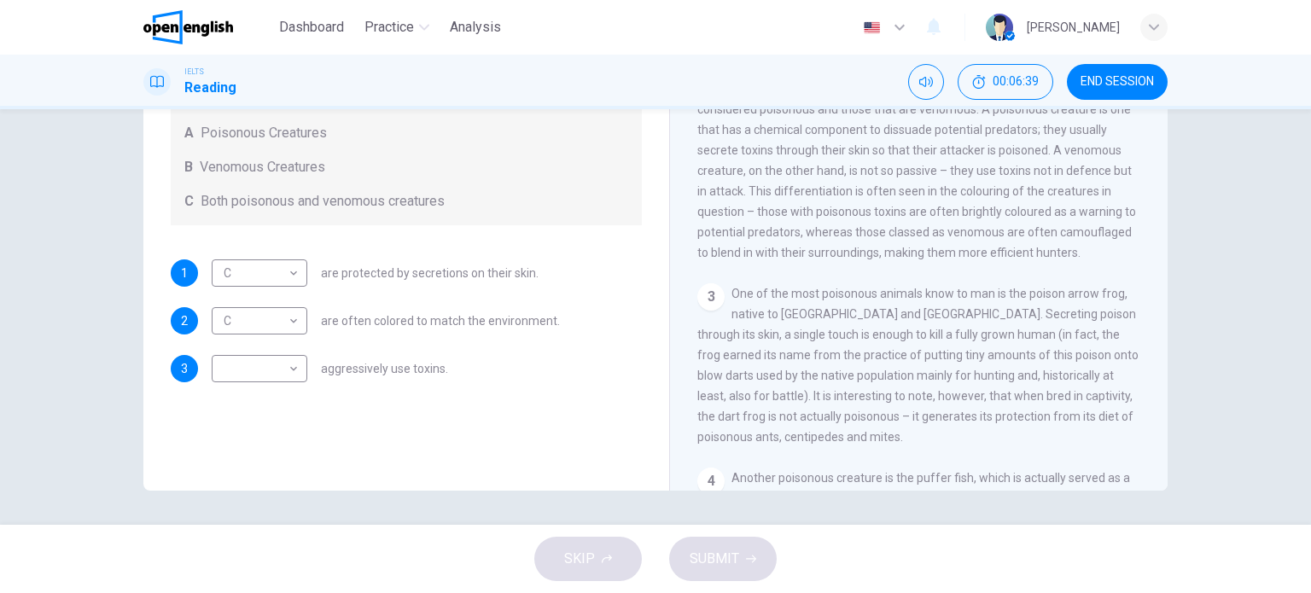
scroll to position [427, 0]
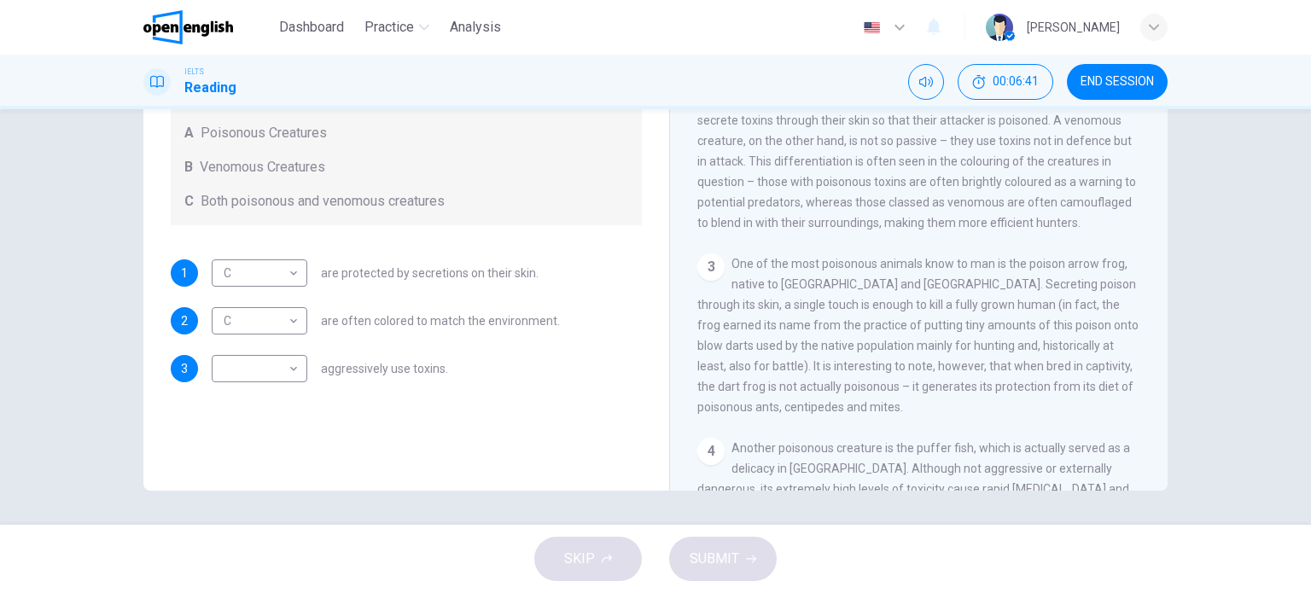
drag, startPoint x: 737, startPoint y: 276, endPoint x: 933, endPoint y: 274, distance: 196.2
click at [919, 265] on div "3 One of the most poisonous animals know to man is the poison arrow frog, nativ…" at bounding box center [919, 335] width 444 height 164
drag, startPoint x: 722, startPoint y: 276, endPoint x: 921, endPoint y: 274, distance: 199.7
click at [914, 275] on div "3 One of the most poisonous animals know to man is the poison arrow frog, nativ…" at bounding box center [919, 335] width 444 height 164
drag, startPoint x: 928, startPoint y: 293, endPoint x: 1059, endPoint y: 303, distance: 130.9
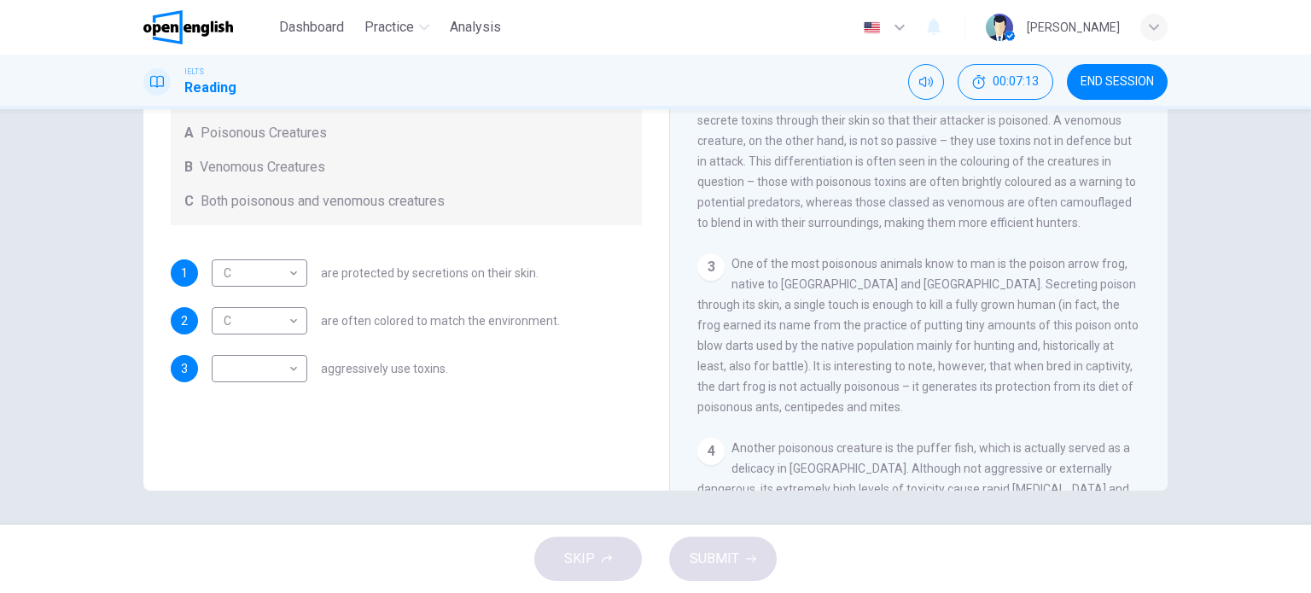
click at [1057, 303] on div "3 One of the most poisonous animals know to man is the poison arrow frog, nativ…" at bounding box center [919, 335] width 444 height 164
drag, startPoint x: 729, startPoint y: 270, endPoint x: 830, endPoint y: 299, distance: 105.8
click at [823, 296] on span "One of the most poisonous animals know to man is the poison arrow frog, native …" at bounding box center [917, 335] width 441 height 157
click at [829, 299] on span "One of the most poisonous animals know to man is the poison arrow frog, native …" at bounding box center [917, 335] width 441 height 157
drag, startPoint x: 871, startPoint y: 313, endPoint x: 907, endPoint y: 315, distance: 35.9
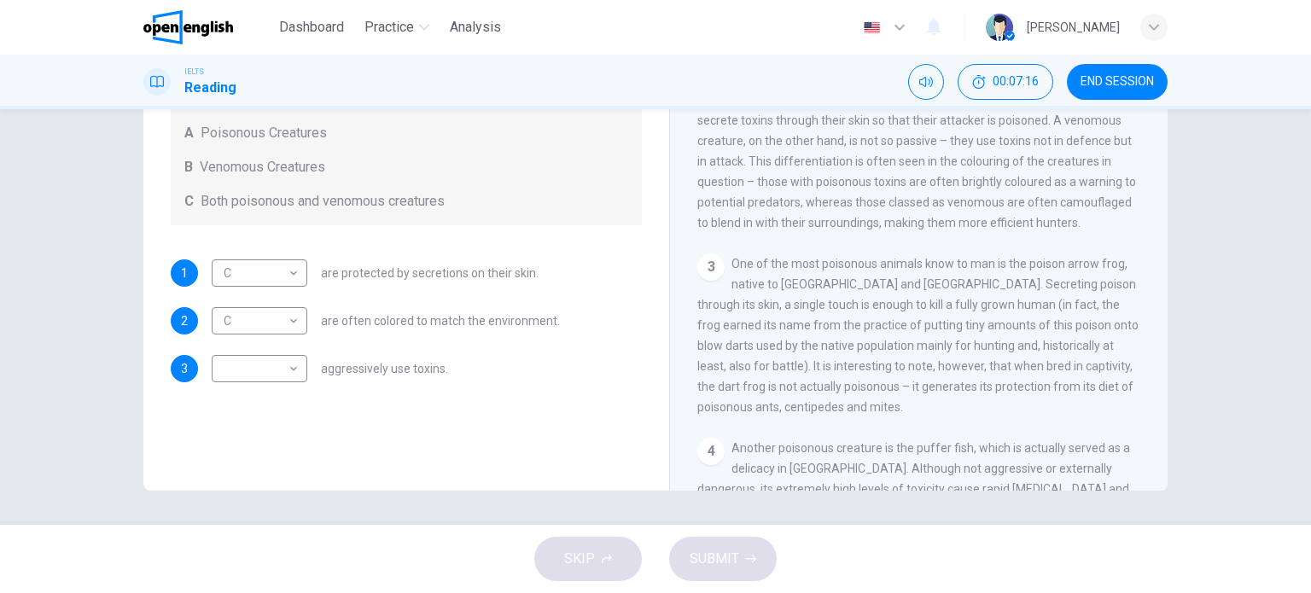
click at [907, 315] on span "One of the most poisonous animals know to man is the poison arrow frog, native …" at bounding box center [917, 335] width 441 height 157
drag, startPoint x: 826, startPoint y: 363, endPoint x: 918, endPoint y: 364, distance: 92.2
click at [913, 365] on span "One of the most poisonous animals know to man is the poison arrow frog, native …" at bounding box center [917, 335] width 441 height 157
drag, startPoint x: 976, startPoint y: 359, endPoint x: 1019, endPoint y: 362, distance: 42.7
click at [1013, 362] on span "One of the most poisonous animals know to man is the poison arrow frog, native …" at bounding box center [917, 335] width 441 height 157
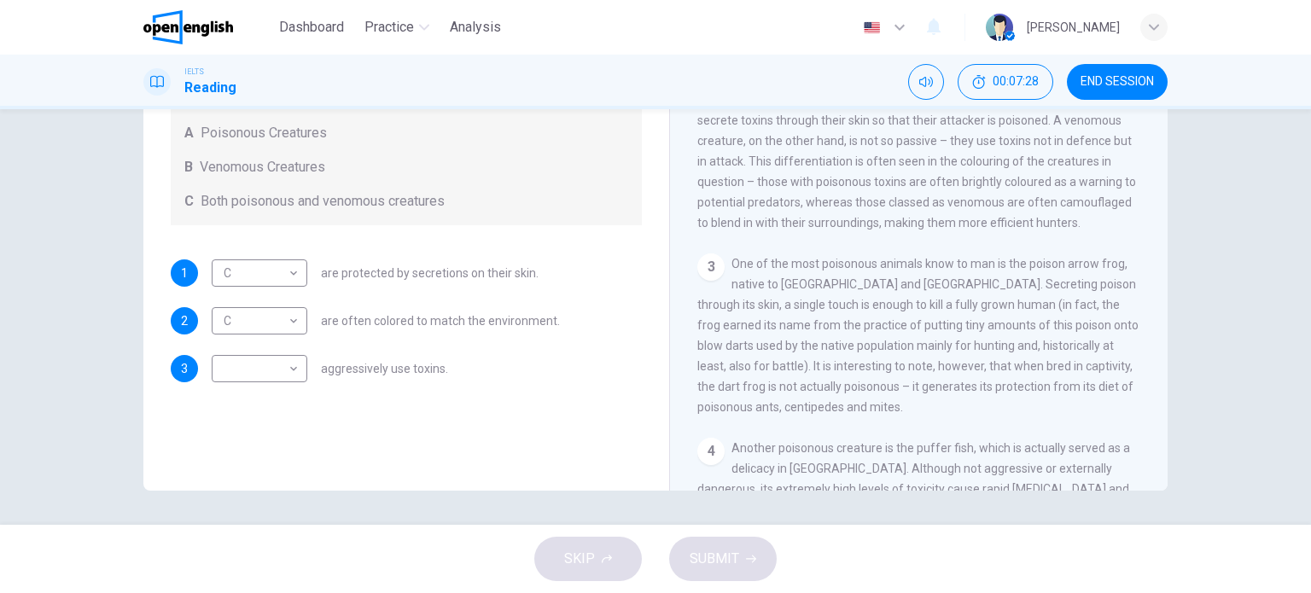
drag, startPoint x: 982, startPoint y: 361, endPoint x: 1075, endPoint y: 368, distance: 93.3
click at [1075, 368] on div "3 One of the most poisonous animals know to man is the poison arrow frog, nativ…" at bounding box center [919, 335] width 444 height 164
drag, startPoint x: 1072, startPoint y: 368, endPoint x: 1020, endPoint y: 358, distance: 52.0
click at [1070, 368] on div "3 One of the most poisonous animals know to man is the poison arrow frog, nativ…" at bounding box center [919, 335] width 444 height 164
drag, startPoint x: 741, startPoint y: 381, endPoint x: 833, endPoint y: 381, distance: 92.2
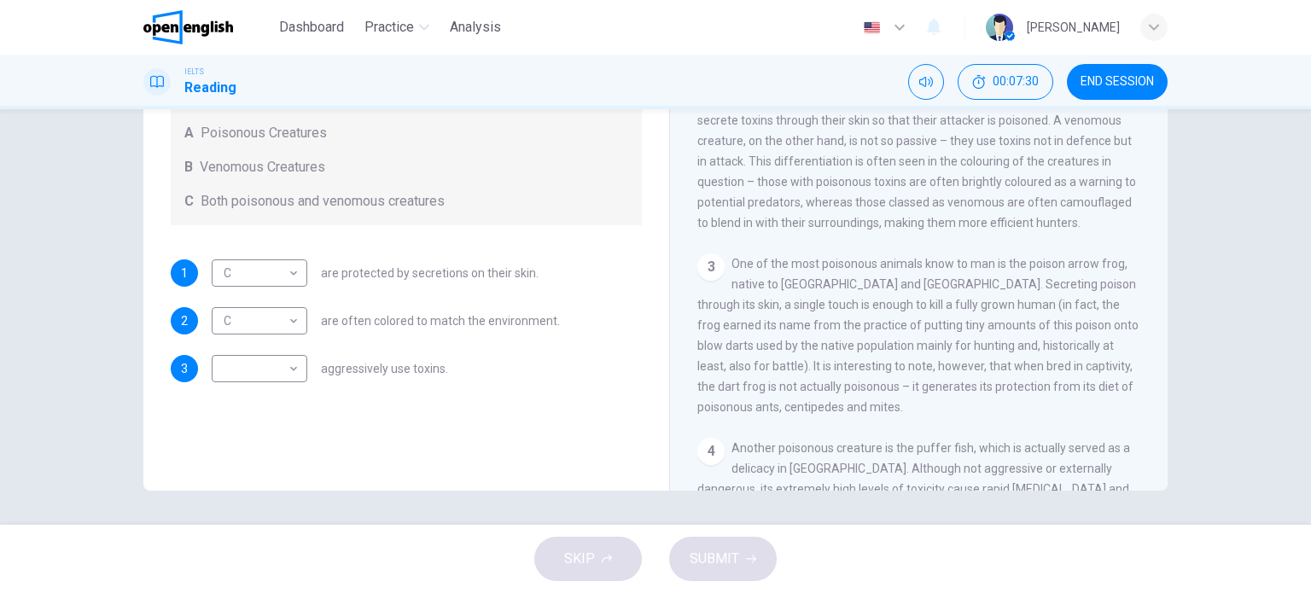
click at [830, 381] on span "One of the most poisonous animals know to man is the poison arrow frog, native …" at bounding box center [917, 335] width 441 height 157
click at [863, 382] on span "One of the most poisonous animals know to man is the poison arrow frog, native …" at bounding box center [917, 335] width 441 height 157
drag, startPoint x: 870, startPoint y: 381, endPoint x: 953, endPoint y: 381, distance: 82.8
click at [952, 381] on span "One of the most poisonous animals know to man is the poison arrow frog, native …" at bounding box center [917, 335] width 441 height 157
drag, startPoint x: 835, startPoint y: 393, endPoint x: 931, endPoint y: 405, distance: 96.3
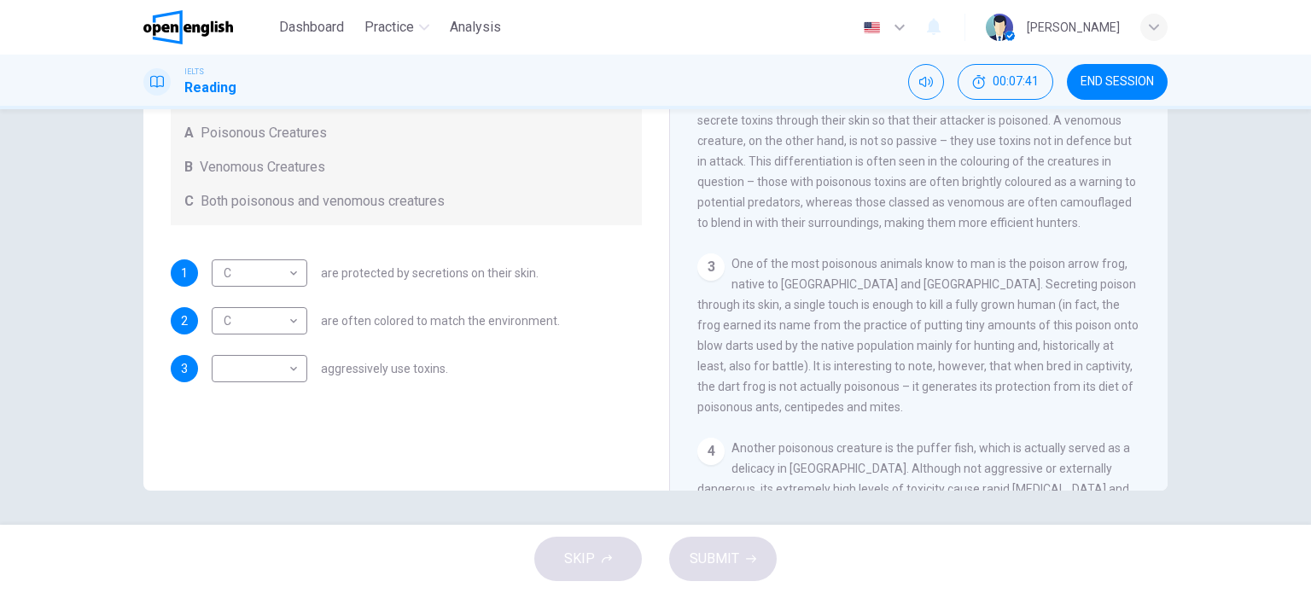
click at [929, 405] on span "One of the most poisonous animals know to man is the poison arrow frog, native …" at bounding box center [917, 335] width 441 height 157
click at [986, 402] on span "One of the most poisonous animals know to man is the poison arrow frog, native …" at bounding box center [917, 335] width 441 height 157
drag, startPoint x: 834, startPoint y: 420, endPoint x: 831, endPoint y: 404, distance: 16.6
click at [831, 404] on span "One of the most poisonous animals know to man is the poison arrow frog, native …" at bounding box center [917, 335] width 441 height 157
drag, startPoint x: 838, startPoint y: 404, endPoint x: 849, endPoint y: 408, distance: 11.6
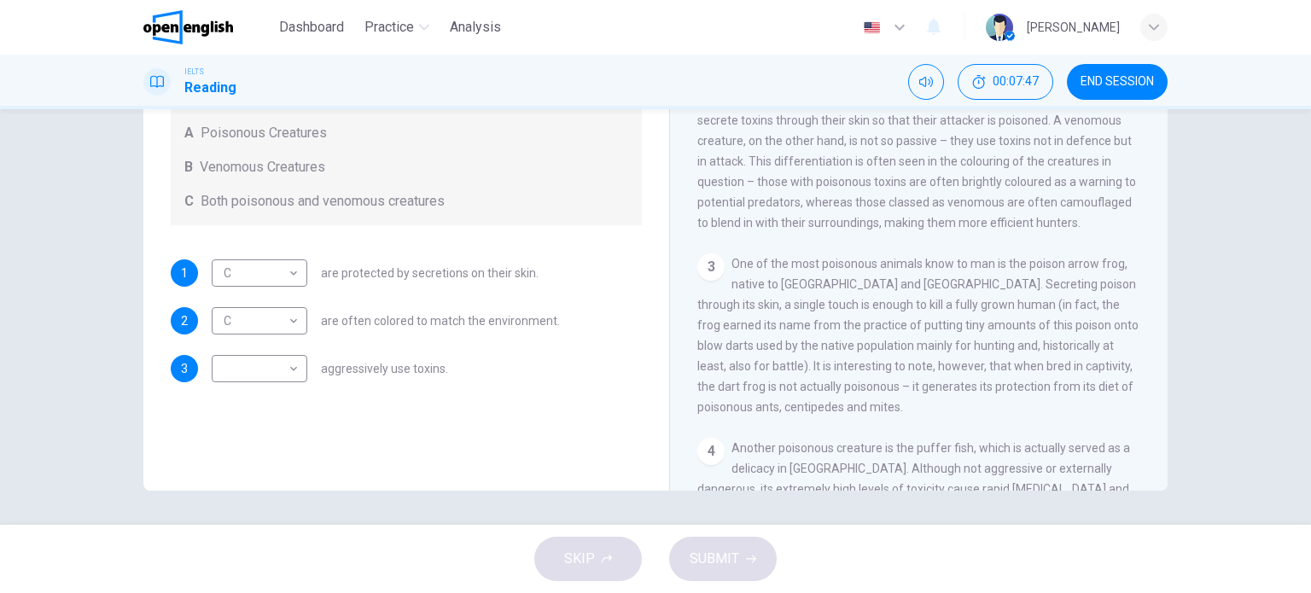
click at [849, 408] on span "One of the most poisonous animals know to man is the poison arrow frog, native …" at bounding box center [917, 335] width 441 height 157
click at [282, 368] on body "This site uses cookies, as explained in our Privacy Policy . If you agree to th…" at bounding box center [655, 296] width 1311 height 593
click at [235, 400] on li "A" at bounding box center [255, 395] width 96 height 27
type input "*"
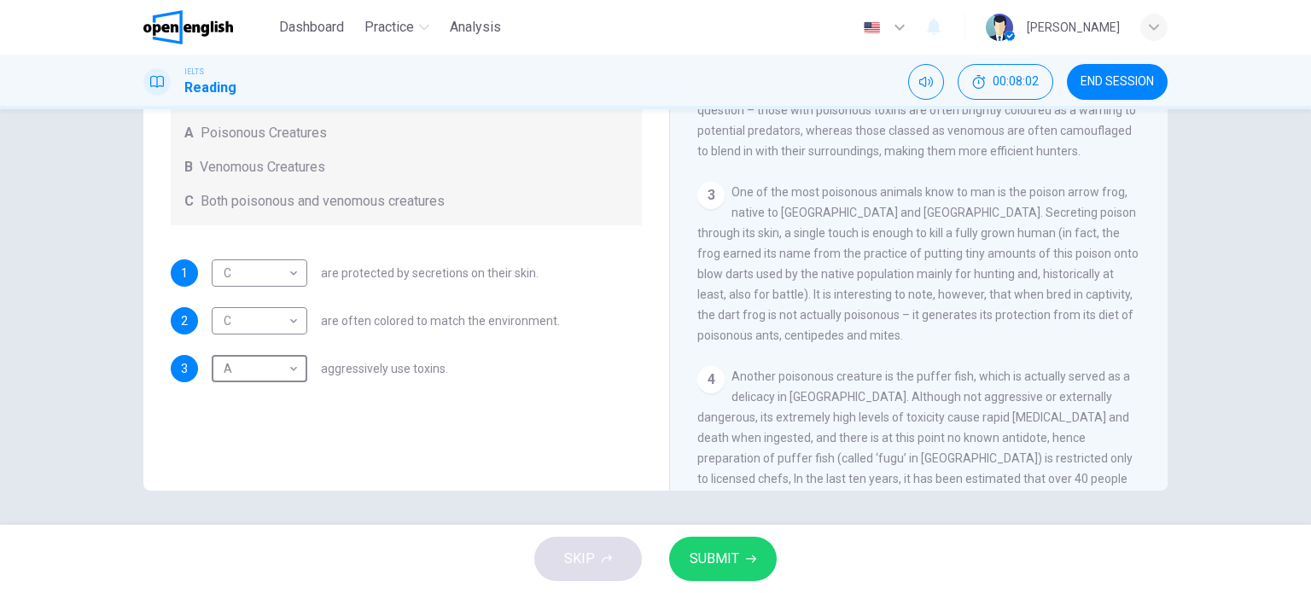
scroll to position [597, 0]
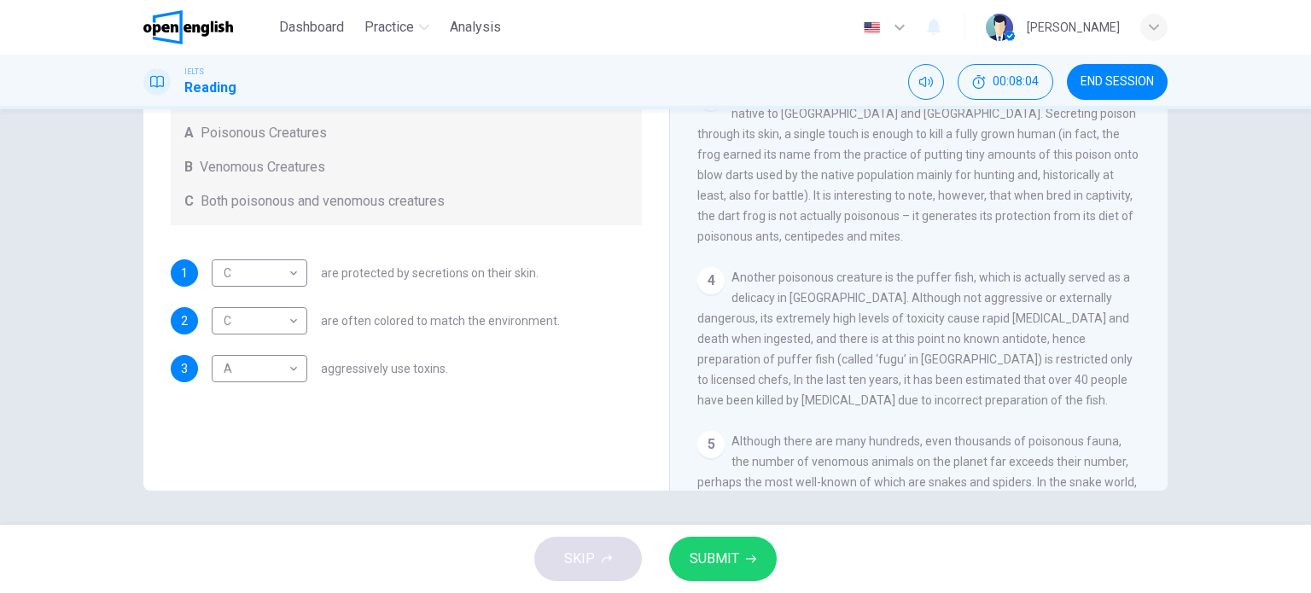
click at [963, 294] on span "Another poisonous creature is the puffer fish, which is actually served as a de…" at bounding box center [914, 338] width 435 height 137
drag, startPoint x: 727, startPoint y: 292, endPoint x: 950, endPoint y: 292, distance: 223.5
click at [925, 292] on span "Another poisonous creature is the puffer fish, which is actually served as a de…" at bounding box center [914, 338] width 435 height 137
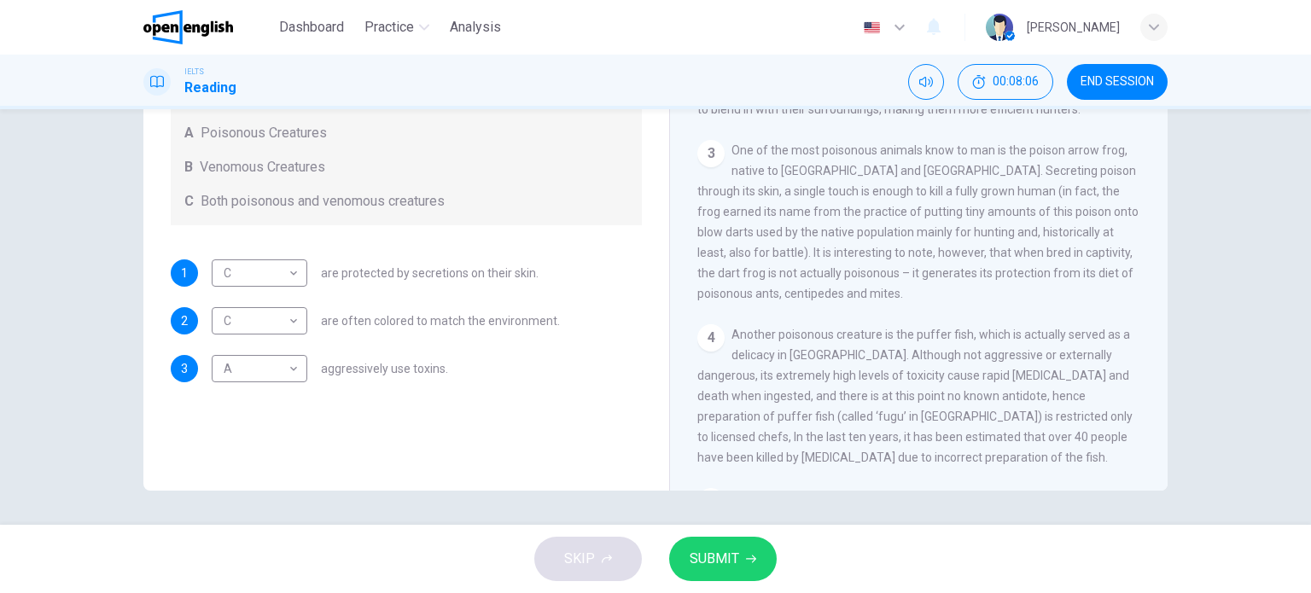
scroll to position [512, 0]
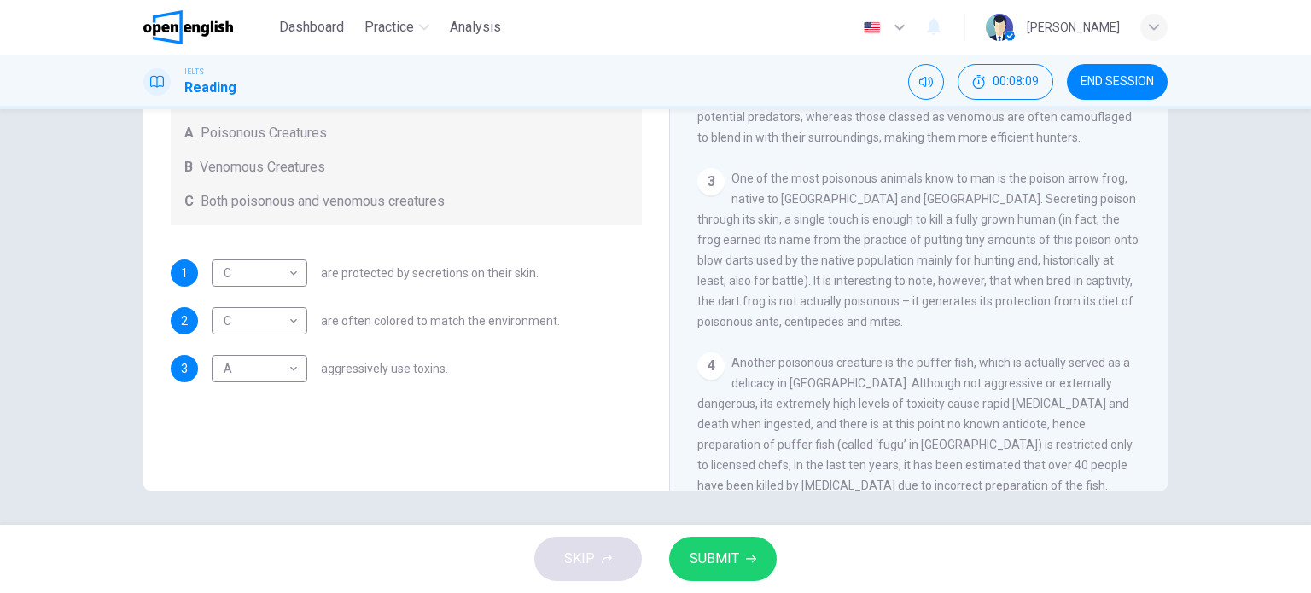
click at [1082, 228] on span "One of the most poisonous animals know to man is the poison arrow frog, native …" at bounding box center [917, 249] width 441 height 157
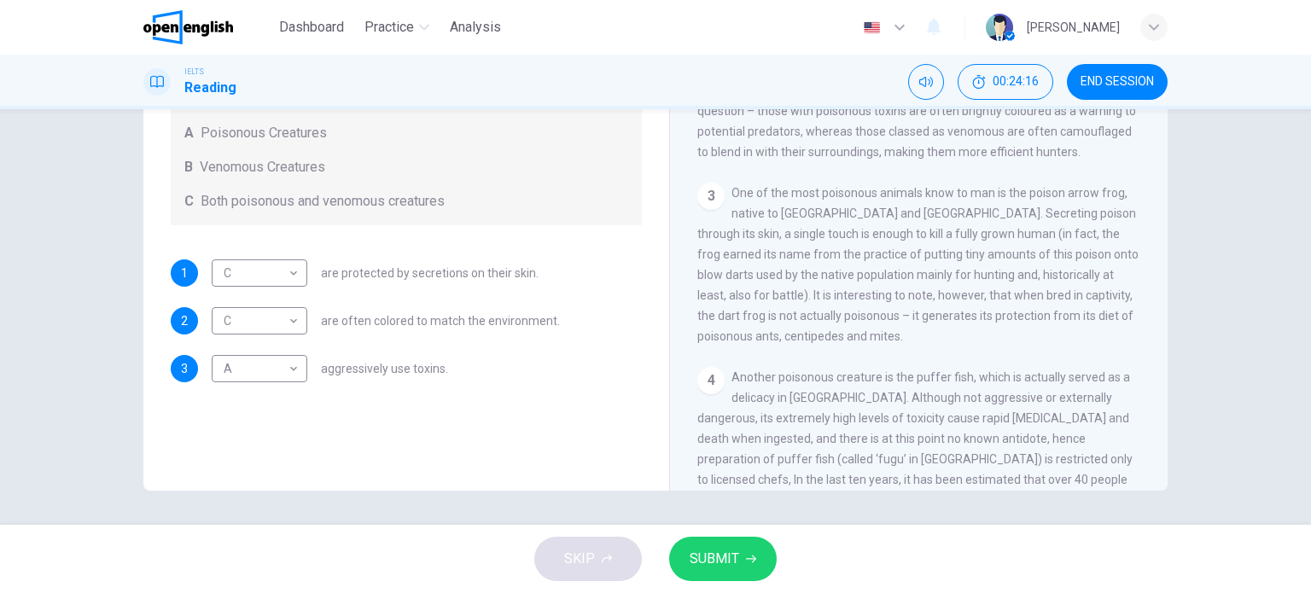
scroll to position [597, 0]
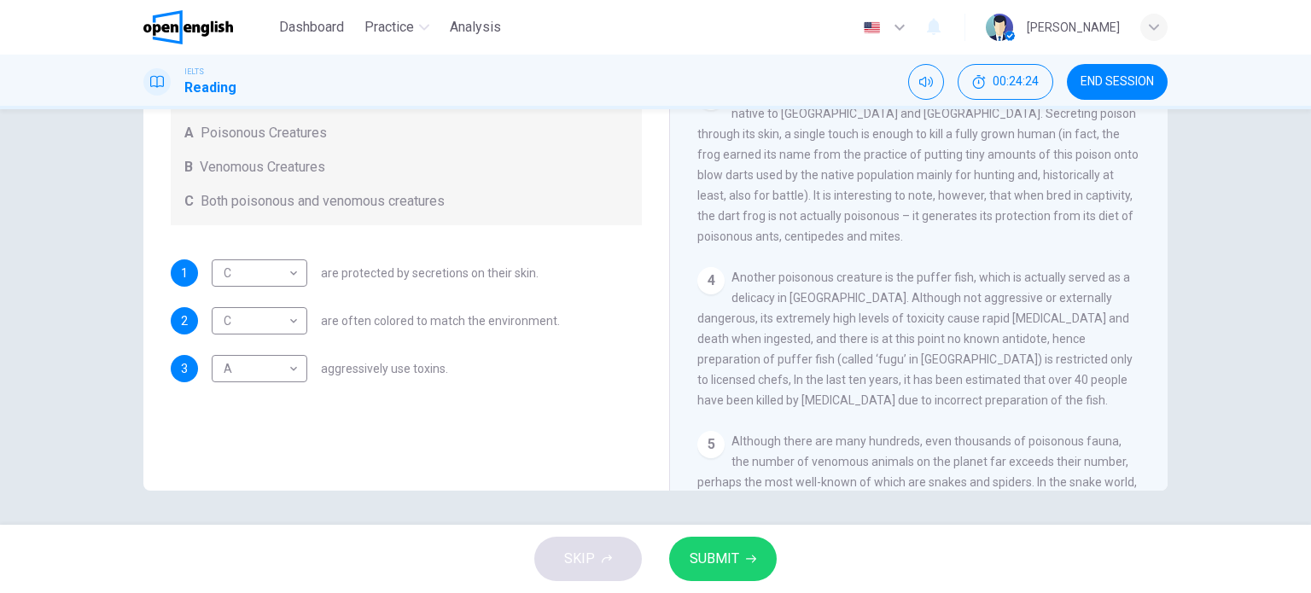
drag, startPoint x: 772, startPoint y: 313, endPoint x: 738, endPoint y: 313, distance: 34.1
click at [738, 313] on span "Another poisonous creature is the puffer fish, which is actually served as a de…" at bounding box center [914, 338] width 435 height 137
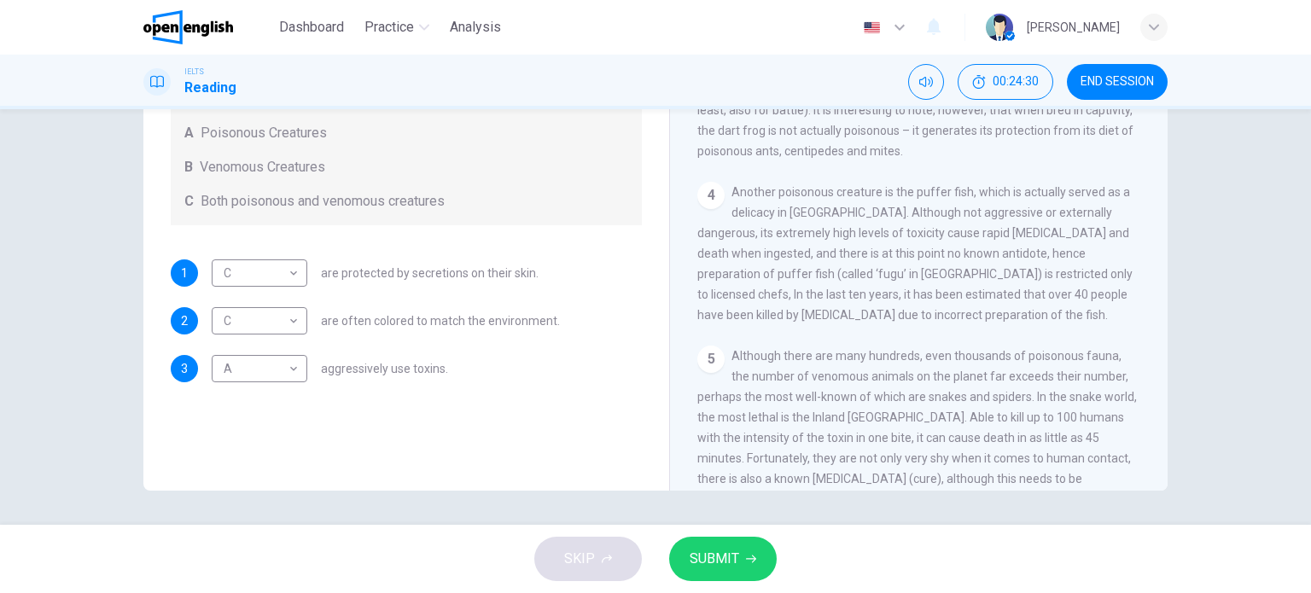
scroll to position [768, 0]
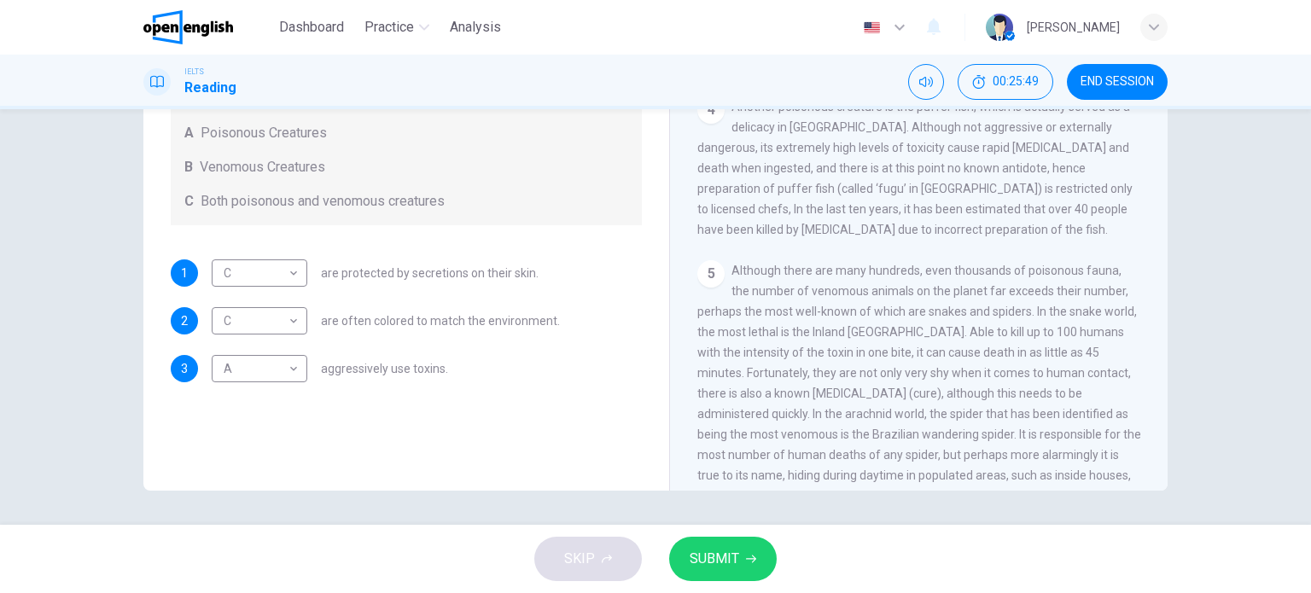
drag, startPoint x: 874, startPoint y: 142, endPoint x: 894, endPoint y: 143, distance: 20.5
click at [894, 143] on span "Another poisonous creature is the puffer fish, which is actually served as a de…" at bounding box center [914, 168] width 435 height 137
click at [882, 144] on span "Another poisonous creature is the puffer fish, which is actually served as a de…" at bounding box center [914, 168] width 435 height 137
drag, startPoint x: 973, startPoint y: 165, endPoint x: 915, endPoint y: 166, distance: 58.0
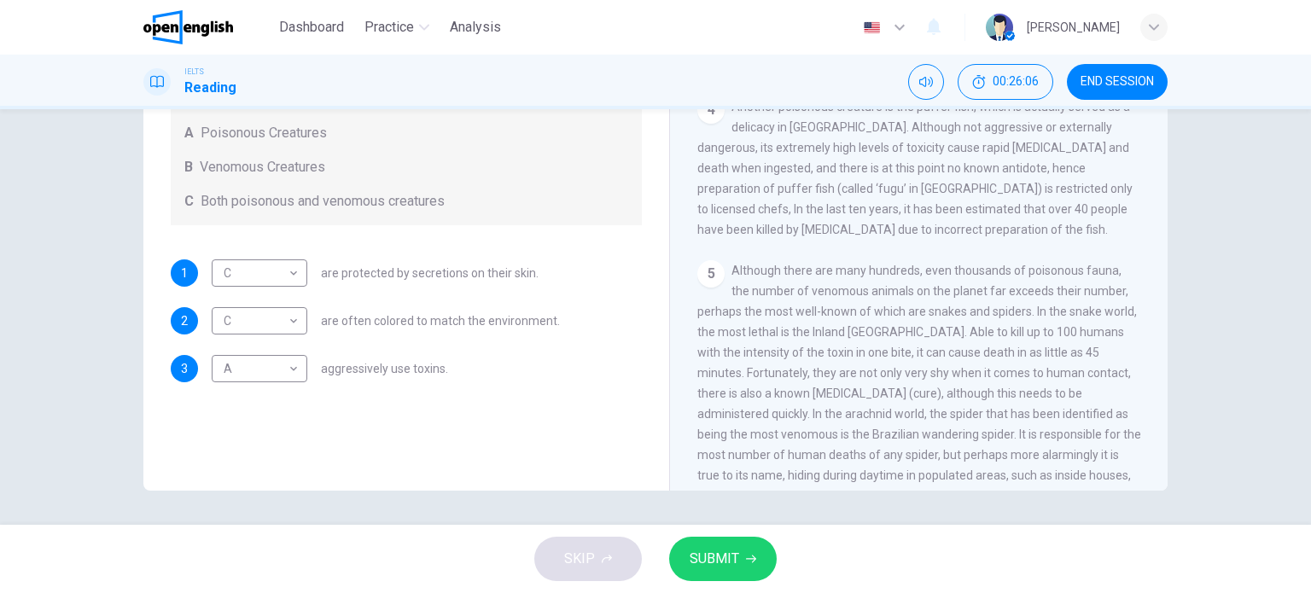
click at [915, 166] on span "Another poisonous creature is the puffer fish, which is actually served as a de…" at bounding box center [914, 168] width 435 height 137
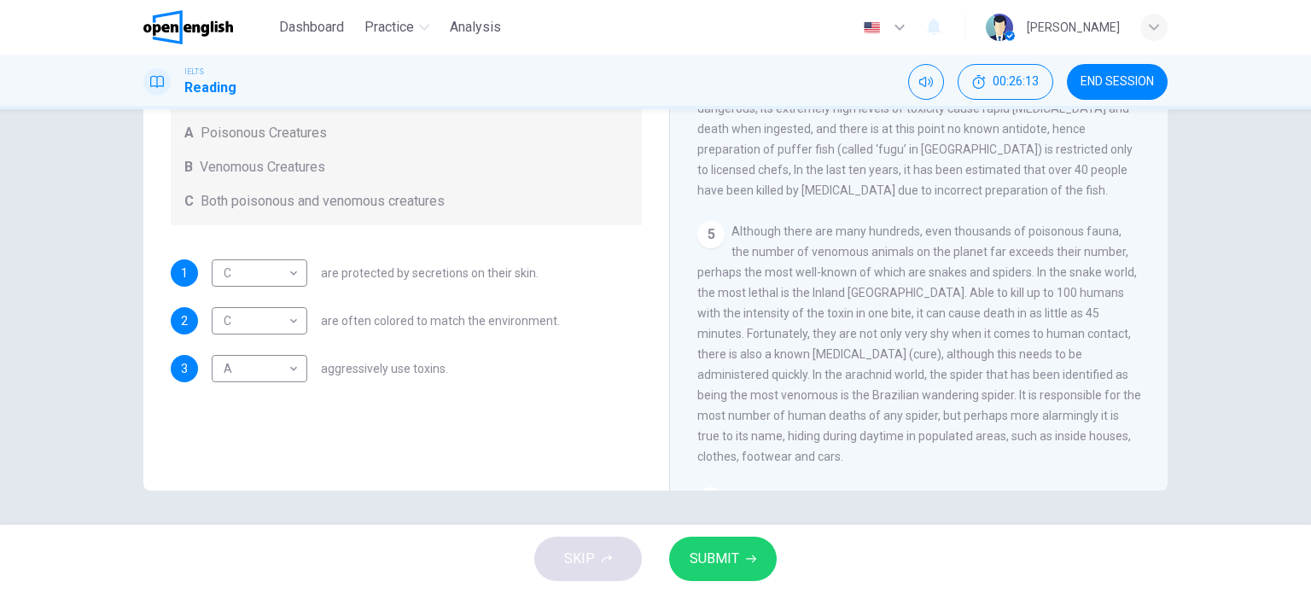
drag, startPoint x: 998, startPoint y: 173, endPoint x: 997, endPoint y: 195, distance: 22.2
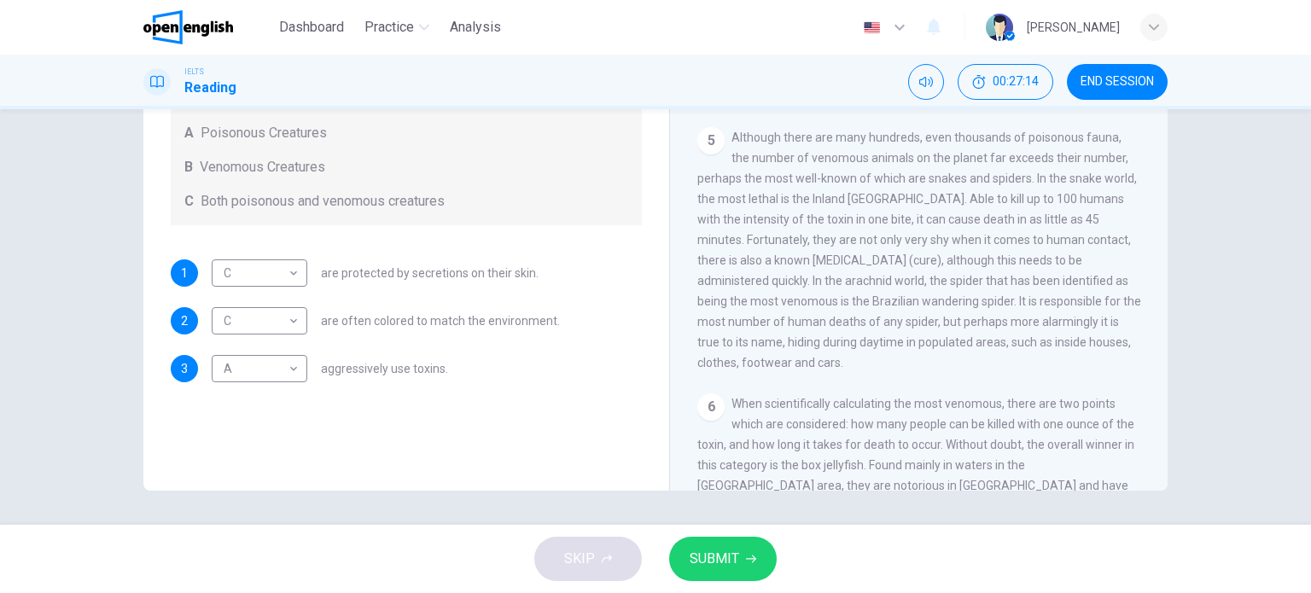
drag, startPoint x: 934, startPoint y: 200, endPoint x: 935, endPoint y: 232, distance: 32.4
drag, startPoint x: 734, startPoint y: 151, endPoint x: 910, endPoint y: 172, distance: 177.9
click at [899, 172] on span "Although there are many hundreds, even thousands of poisonous fauna, the number…" at bounding box center [919, 246] width 444 height 239
drag, startPoint x: 728, startPoint y: 154, endPoint x: 841, endPoint y: 153, distance: 113.5
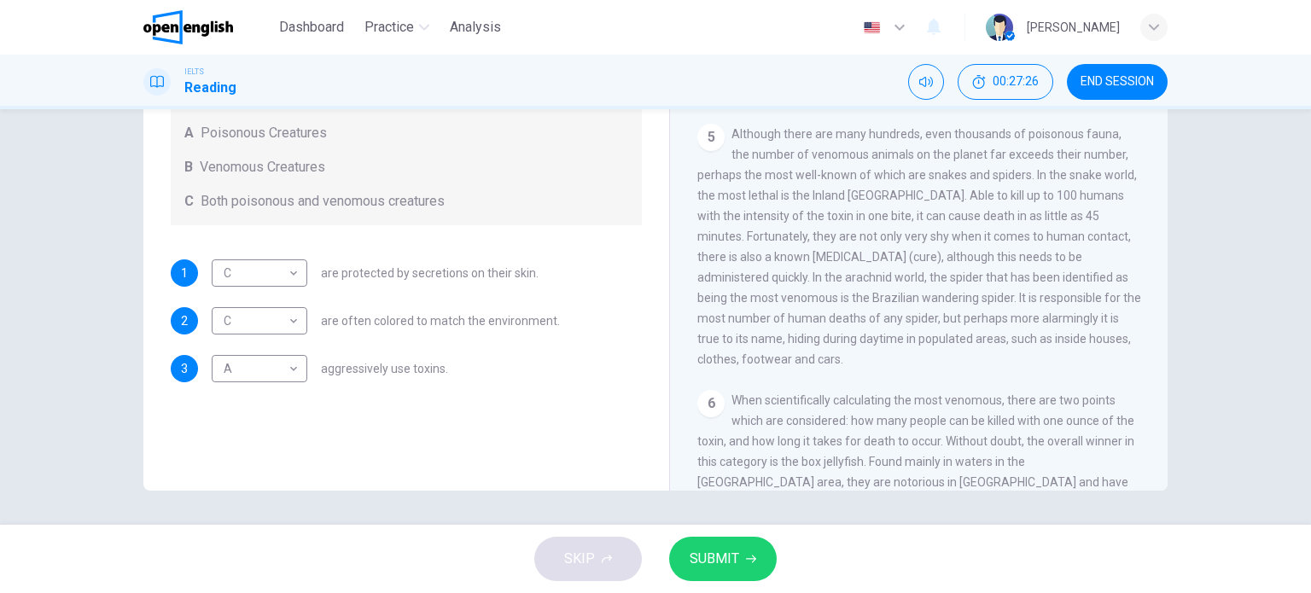
click at [831, 153] on span "Although there are many hundreds, even thousands of poisonous fauna, the number…" at bounding box center [919, 246] width 444 height 239
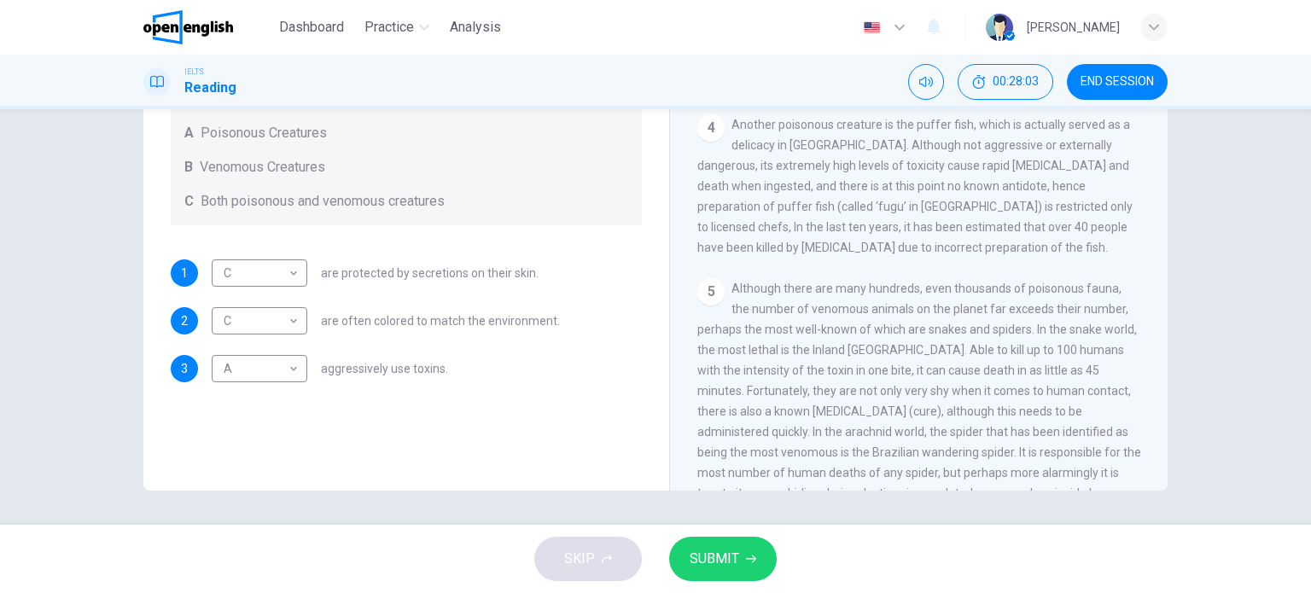
scroll to position [734, 0]
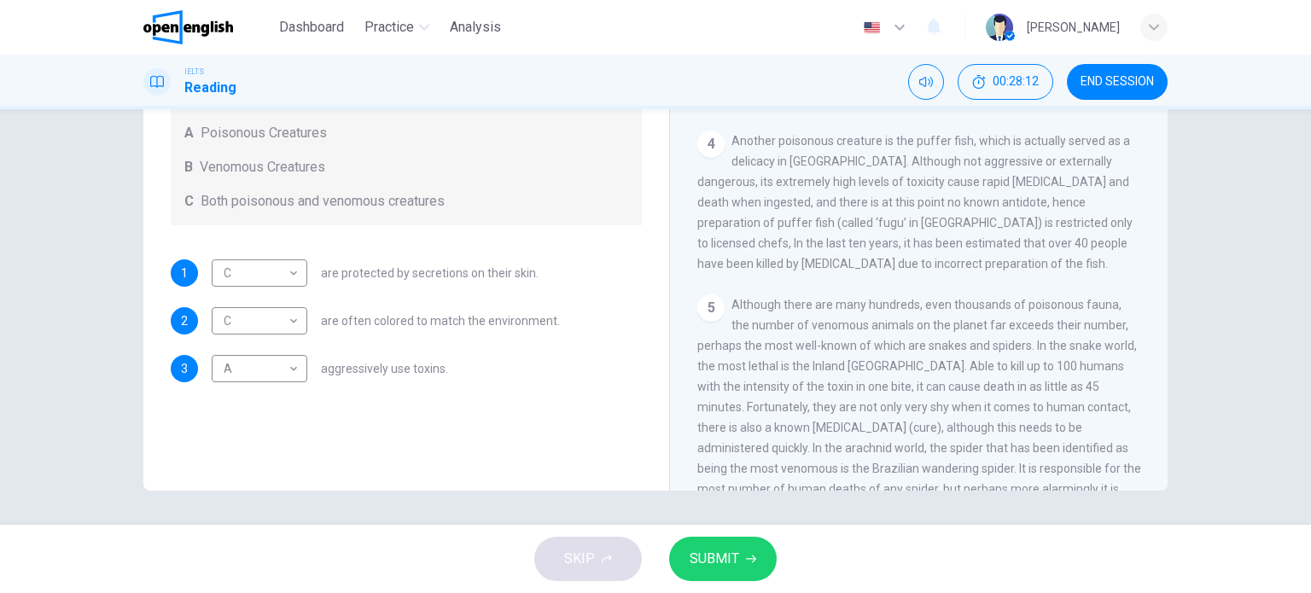
drag, startPoint x: 831, startPoint y: 176, endPoint x: 976, endPoint y: 181, distance: 145.1
click at [968, 180] on span "Another poisonous creature is the puffer fish, which is actually served as a de…" at bounding box center [914, 202] width 435 height 137
drag, startPoint x: 776, startPoint y: 201, endPoint x: 874, endPoint y: 197, distance: 97.3
click at [871, 197] on span "Another poisonous creature is the puffer fish, which is actually served as a de…" at bounding box center [914, 202] width 435 height 137
click at [1089, 201] on span "Another poisonous creature is the puffer fish, which is actually served as a de…" at bounding box center [914, 202] width 435 height 137
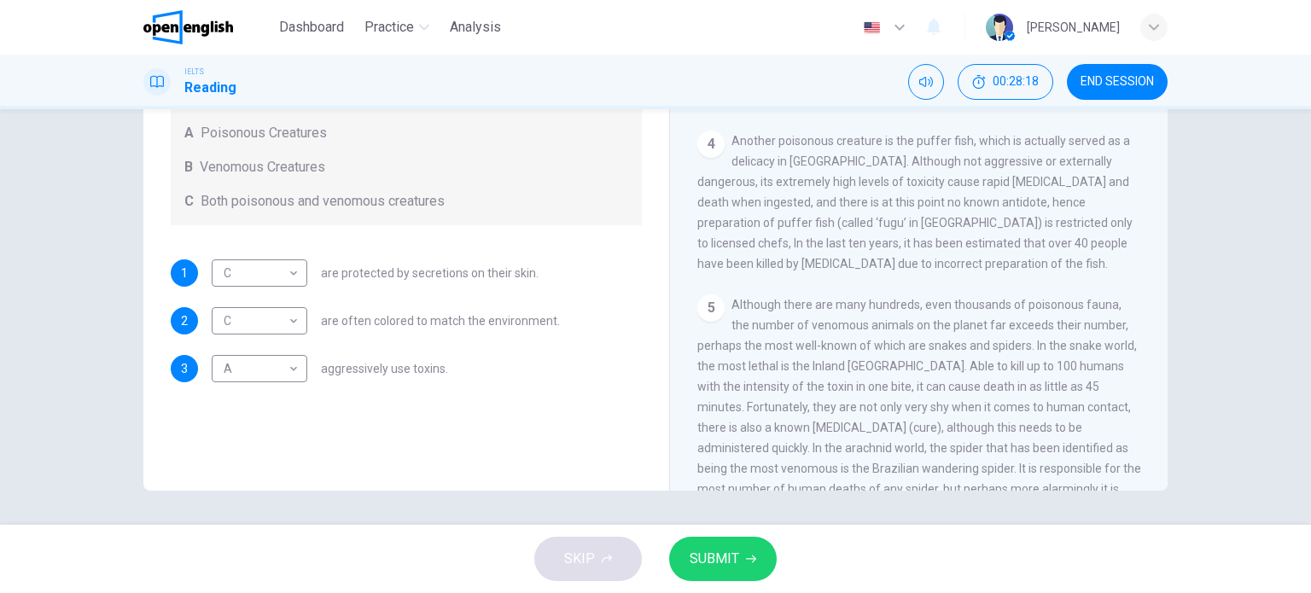
click at [1089, 201] on span "Another poisonous creature is the puffer fish, which is actually served as a de…" at bounding box center [914, 202] width 435 height 137
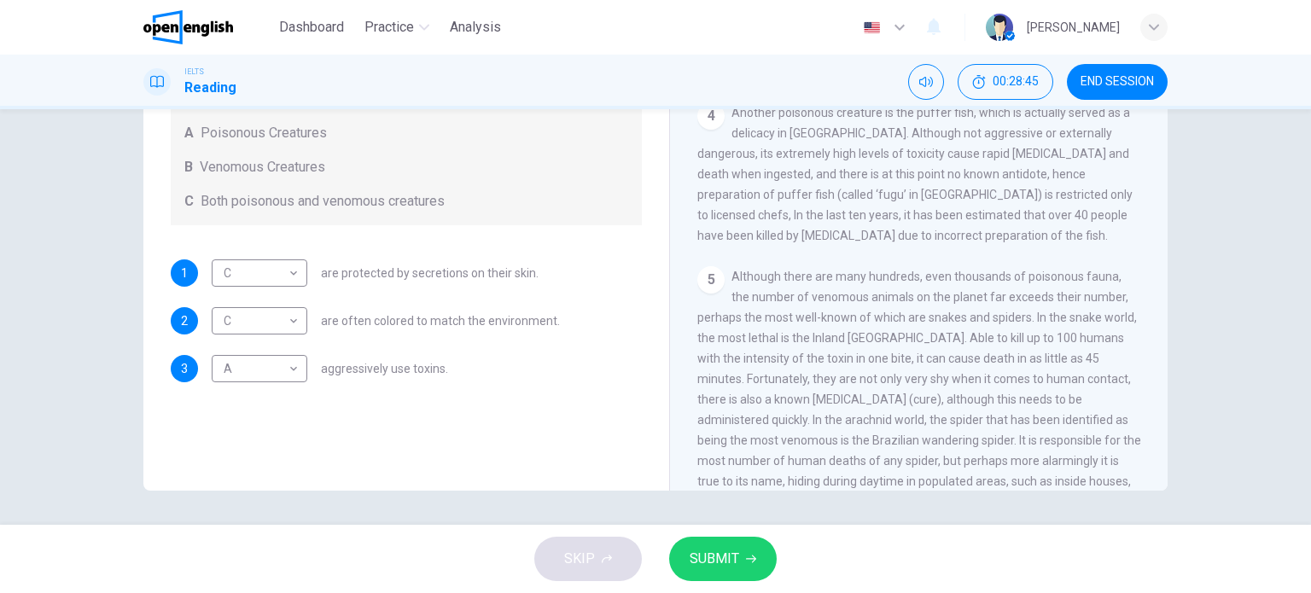
drag, startPoint x: 957, startPoint y: 195, endPoint x: 966, endPoint y: 226, distance: 31.9
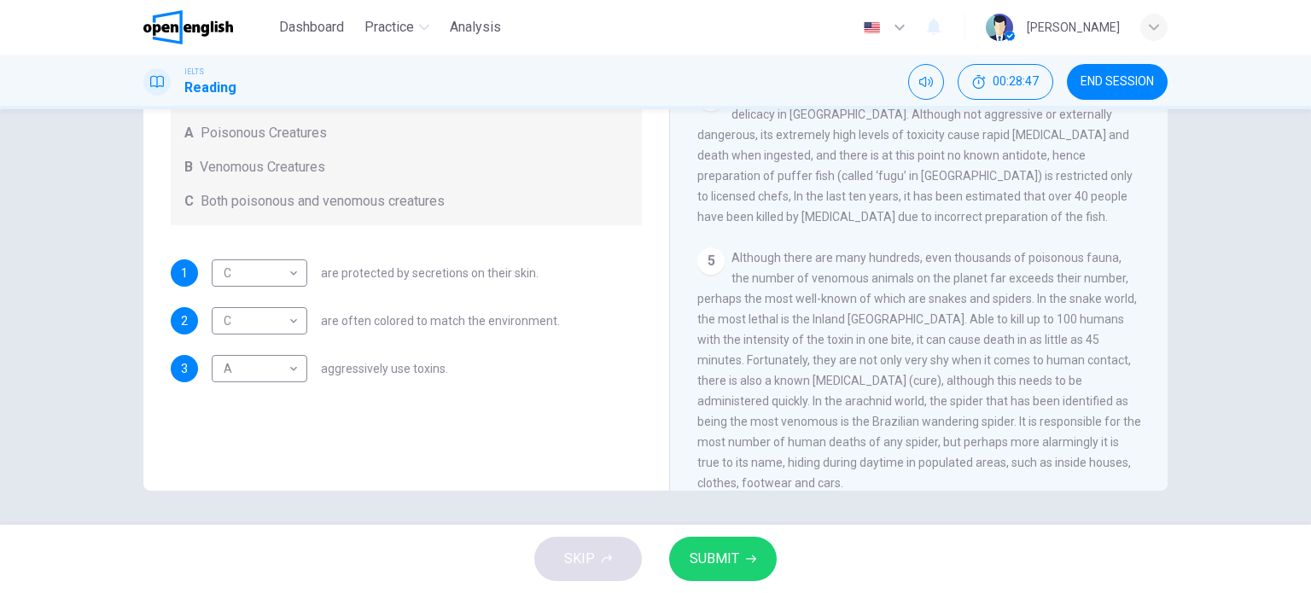
scroll to position [784, 0]
drag, startPoint x: 966, startPoint y: 226, endPoint x: 966, endPoint y: 248, distance: 22.2
drag, startPoint x: 870, startPoint y: 149, endPoint x: 901, endPoint y: 146, distance: 30.9
click at [897, 147] on span "Another poisonous creature is the puffer fish, which is actually served as a de…" at bounding box center [914, 152] width 435 height 137
drag, startPoint x: 913, startPoint y: 145, endPoint x: 993, endPoint y: 145, distance: 80.2
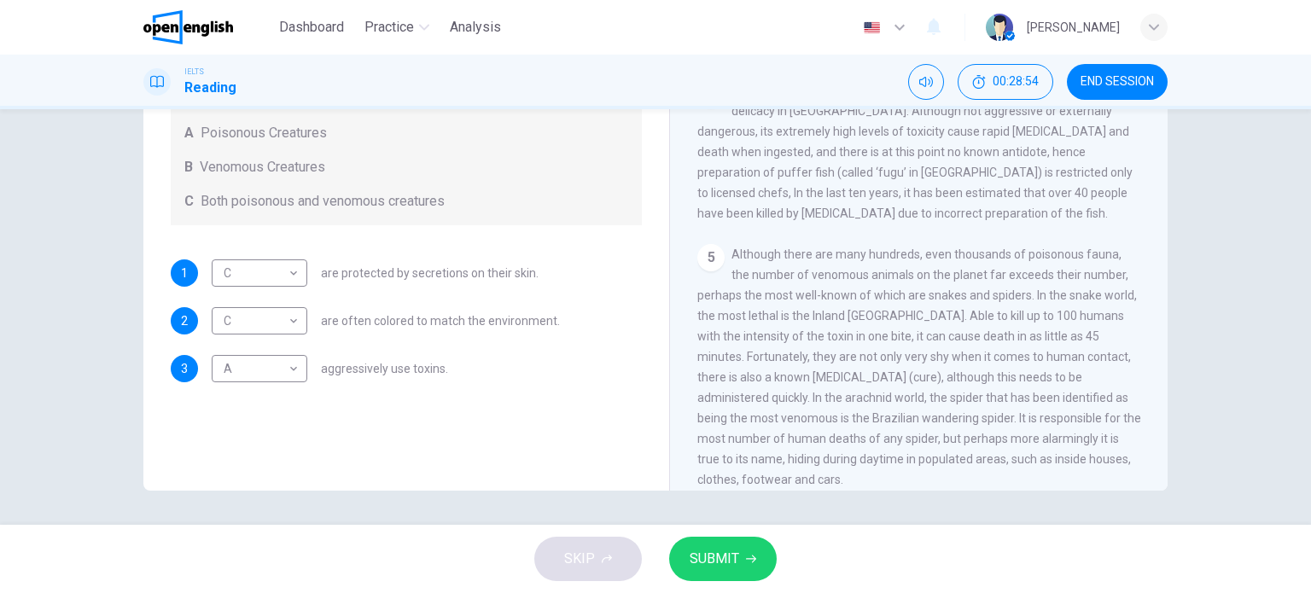
click at [972, 146] on span "Another poisonous creature is the puffer fish, which is actually served as a de…" at bounding box center [914, 152] width 435 height 137
click at [994, 145] on span "Another poisonous creature is the puffer fish, which is actually served as a de…" at bounding box center [914, 152] width 435 height 137
drag, startPoint x: 1000, startPoint y: 153, endPoint x: 1052, endPoint y: 152, distance: 52.1
click at [1052, 152] on span "Another poisonous creature is the puffer fish, which is actually served as a de…" at bounding box center [914, 152] width 435 height 137
drag, startPoint x: 687, startPoint y: 171, endPoint x: 729, endPoint y: 172, distance: 41.8
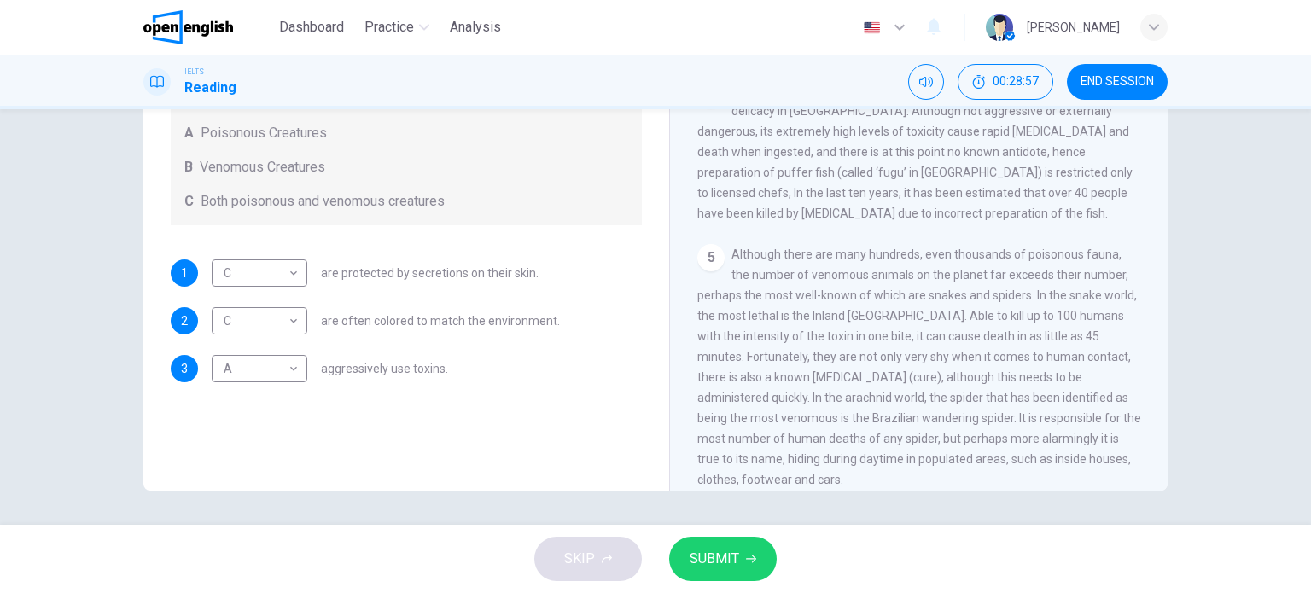
click at [727, 172] on div "Poisonous Animals CLICK TO ZOOM Click to Zoom 1 Often [MEDICAL_DATA] and beauti…" at bounding box center [918, 208] width 498 height 620
drag, startPoint x: 717, startPoint y: 172, endPoint x: 788, endPoint y: 166, distance: 71.9
click at [780, 166] on span "Another poisonous creature is the puffer fish, which is actually served as a de…" at bounding box center [914, 152] width 435 height 137
drag, startPoint x: 927, startPoint y: 170, endPoint x: 973, endPoint y: 163, distance: 45.7
click at [971, 164] on span "Another poisonous creature is the puffer fish, which is actually served as a de…" at bounding box center [914, 152] width 435 height 137
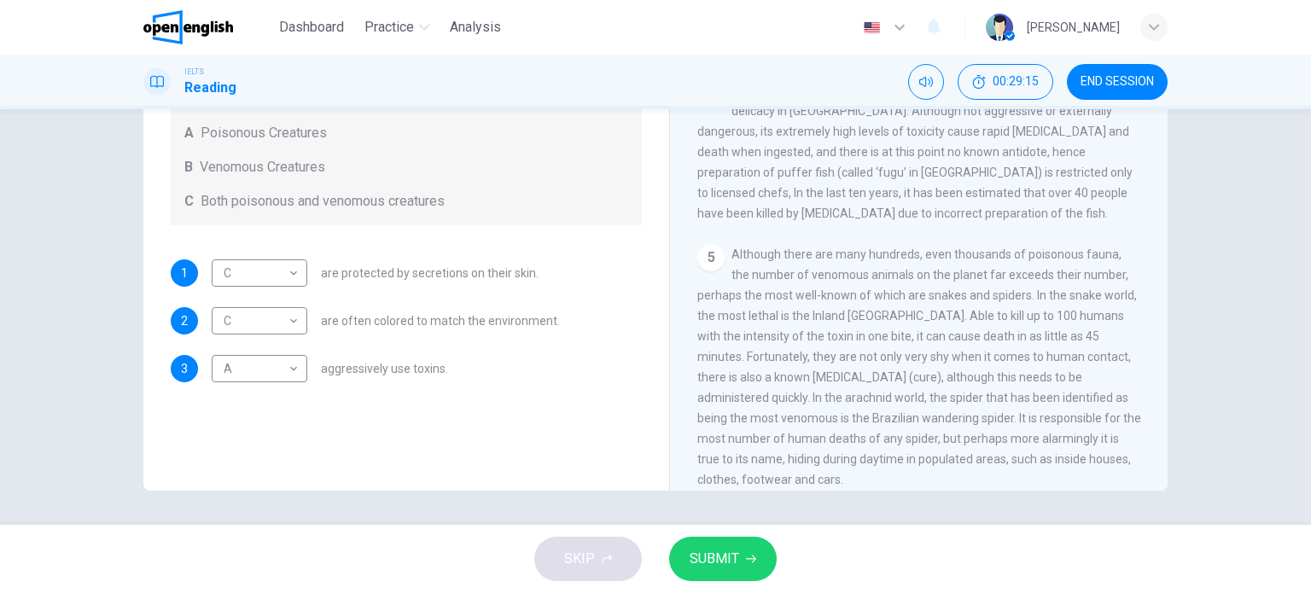
drag, startPoint x: 994, startPoint y: 192, endPoint x: 921, endPoint y: 187, distance: 73.6
click at [921, 187] on span "Another poisonous creature is the puffer fish, which is actually served as a de…" at bounding box center [914, 152] width 435 height 137
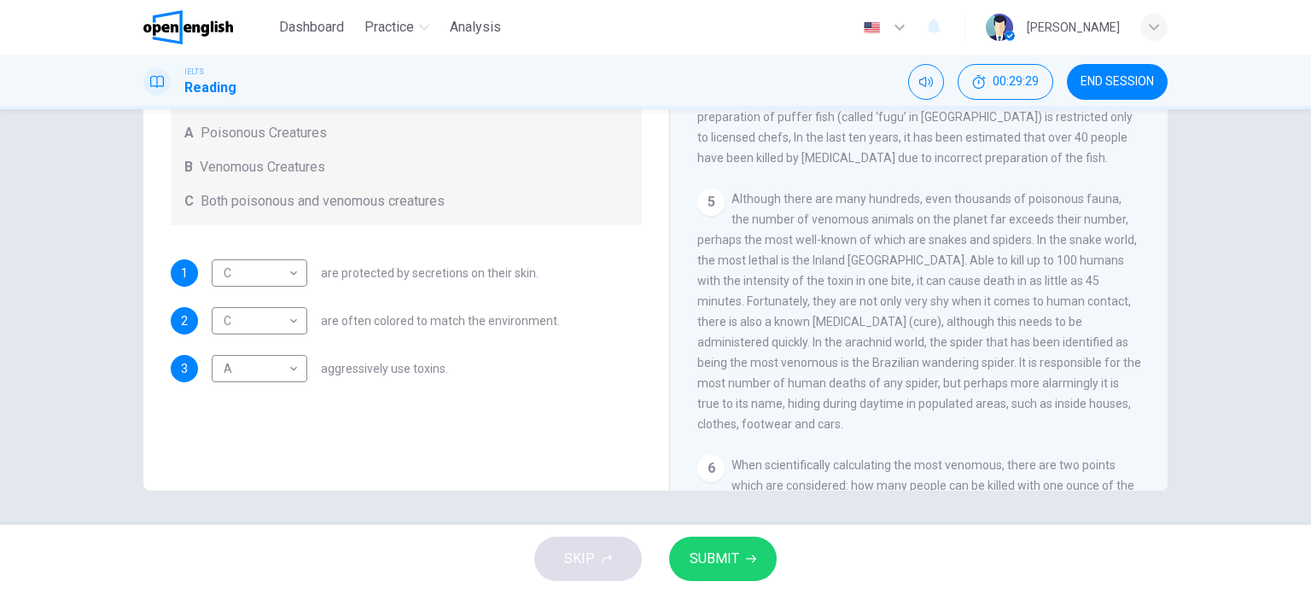
drag, startPoint x: 904, startPoint y: 187, endPoint x: 904, endPoint y: 219, distance: 32.4
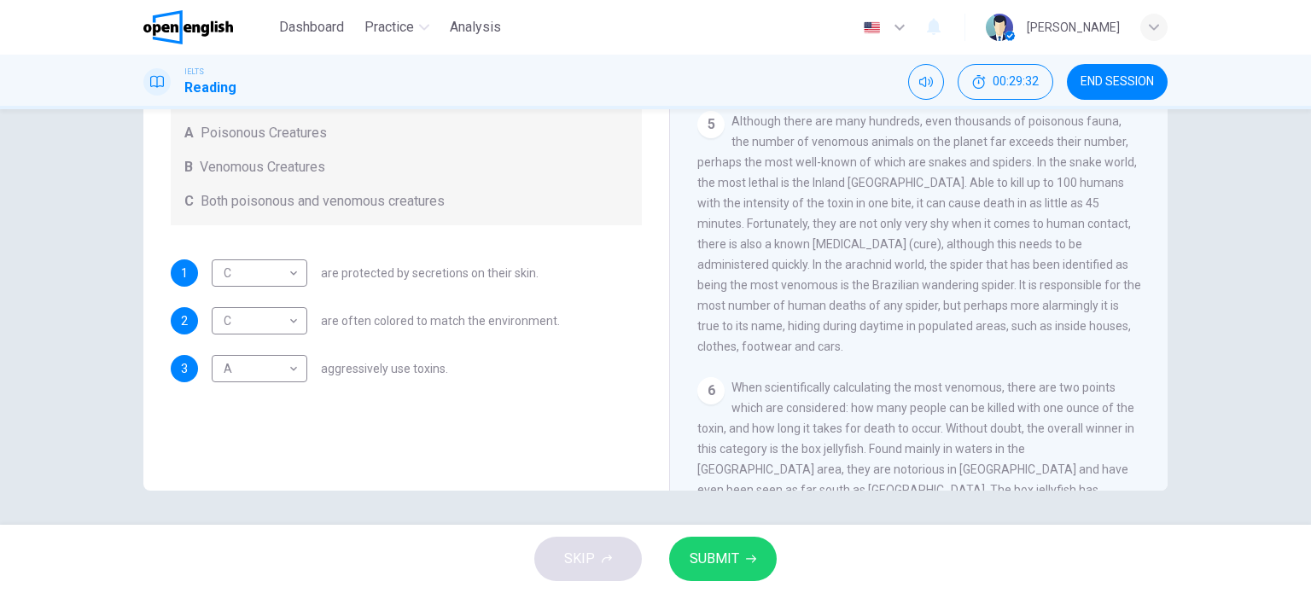
scroll to position [922, 0]
drag, startPoint x: 915, startPoint y: 175, endPoint x: 913, endPoint y: 201, distance: 25.7
drag, startPoint x: 699, startPoint y: 176, endPoint x: 937, endPoint y: 171, distance: 238.1
click at [916, 171] on span "Although there are many hundreds, even thousands of poisonous fauna, the number…" at bounding box center [919, 228] width 444 height 239
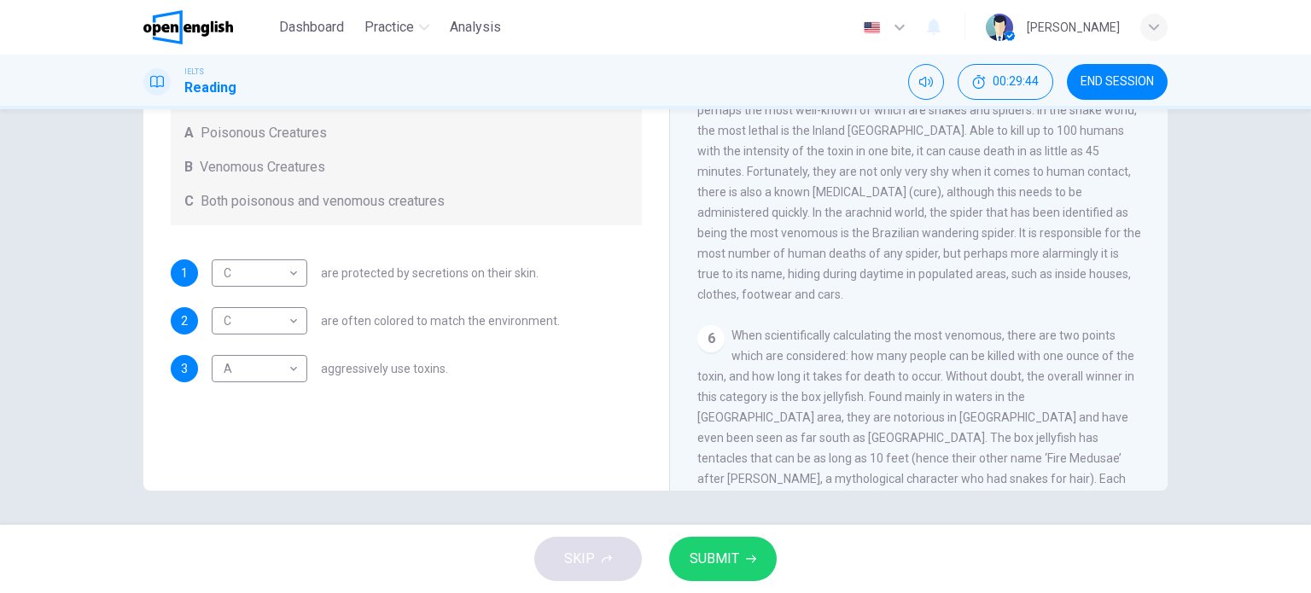
scroll to position [973, 0]
drag, startPoint x: 1023, startPoint y: 166, endPoint x: 1030, endPoint y: 188, distance: 23.2
drag, startPoint x: 869, startPoint y: 273, endPoint x: 956, endPoint y: 276, distance: 86.2
click at [954, 276] on span "Although there are many hundreds, even thousands of poisonous fauna, the number…" at bounding box center [919, 178] width 444 height 239
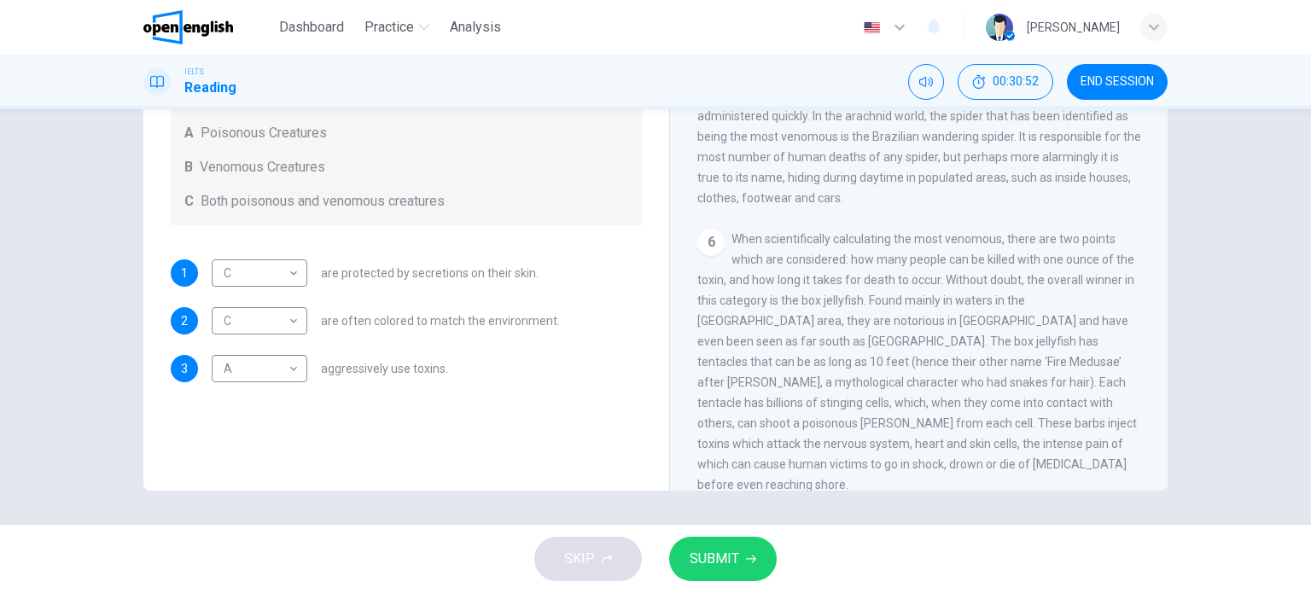
drag, startPoint x: 835, startPoint y: 311, endPoint x: 832, endPoint y: 347, distance: 36.0
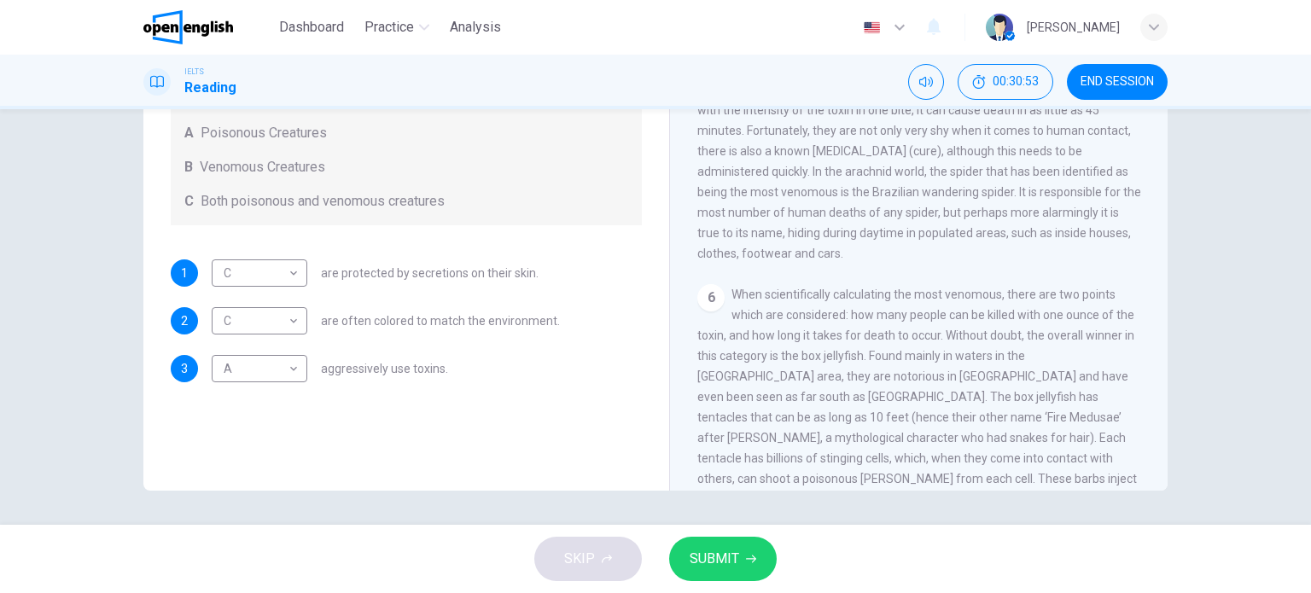
scroll to position [982, 0]
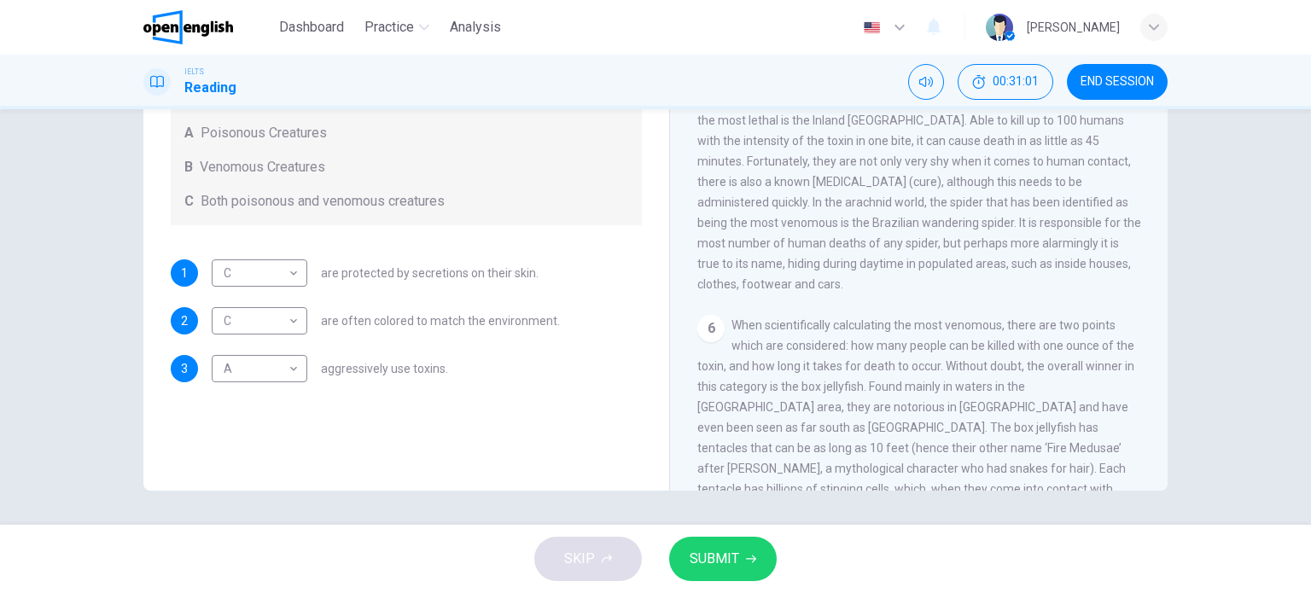
drag, startPoint x: 890, startPoint y: 298, endPoint x: 898, endPoint y: 273, distance: 25.9
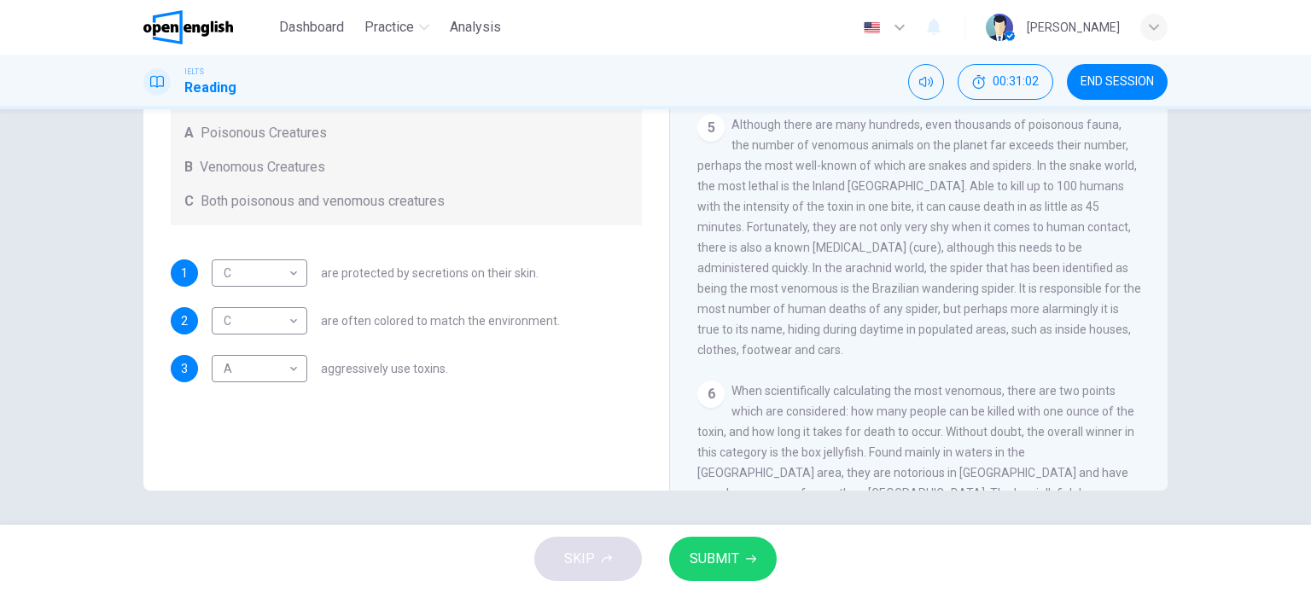
drag, startPoint x: 908, startPoint y: 252, endPoint x: 910, endPoint y: 221, distance: 30.8
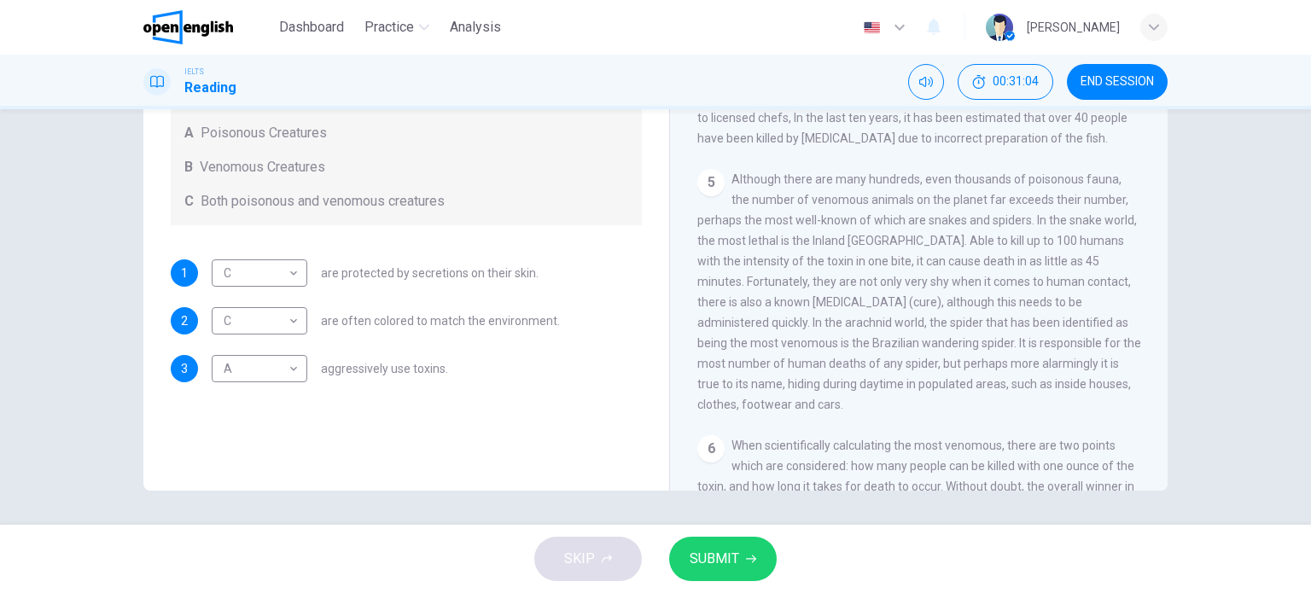
scroll to position [899, 0]
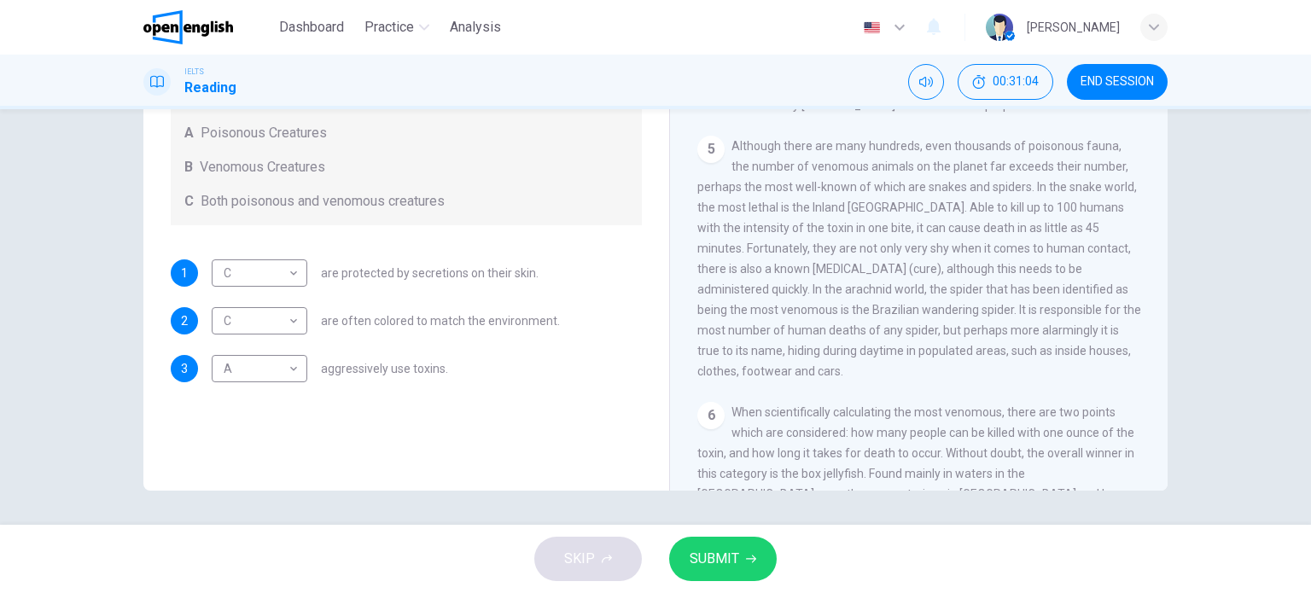
drag, startPoint x: 910, startPoint y: 287, endPoint x: 903, endPoint y: 346, distance: 59.3
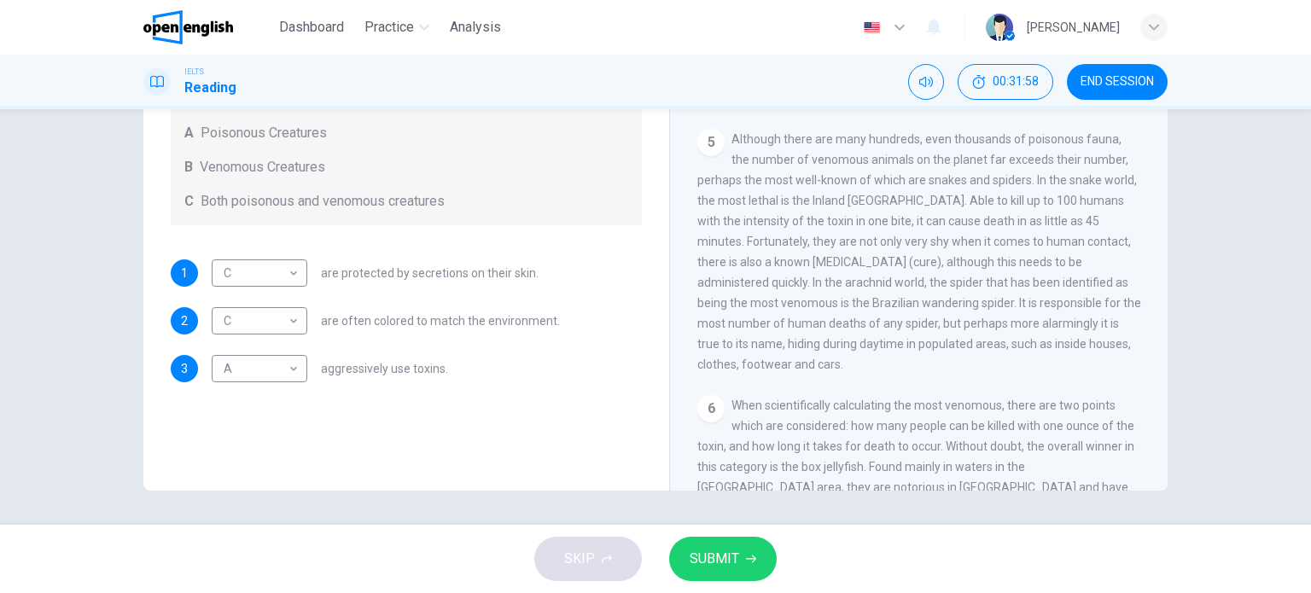
drag, startPoint x: 701, startPoint y: 265, endPoint x: 845, endPoint y: 282, distance: 144.4
click at [820, 282] on span "Although there are many hundreds, even thousands of poisonous fauna, the number…" at bounding box center [919, 251] width 444 height 239
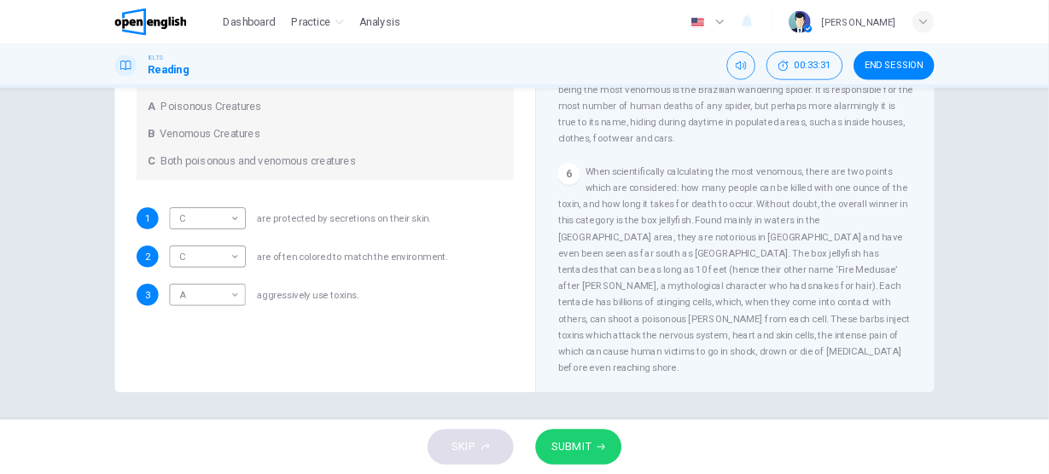
scroll to position [1106, 0]
drag, startPoint x: 845, startPoint y: 292, endPoint x: 840, endPoint y: 331, distance: 39.5
drag, startPoint x: 935, startPoint y: 215, endPoint x: 933, endPoint y: 274, distance: 58.9
drag, startPoint x: 928, startPoint y: 289, endPoint x: 930, endPoint y: 303, distance: 13.8
drag, startPoint x: 730, startPoint y: 248, endPoint x: 878, endPoint y: 246, distance: 147.6
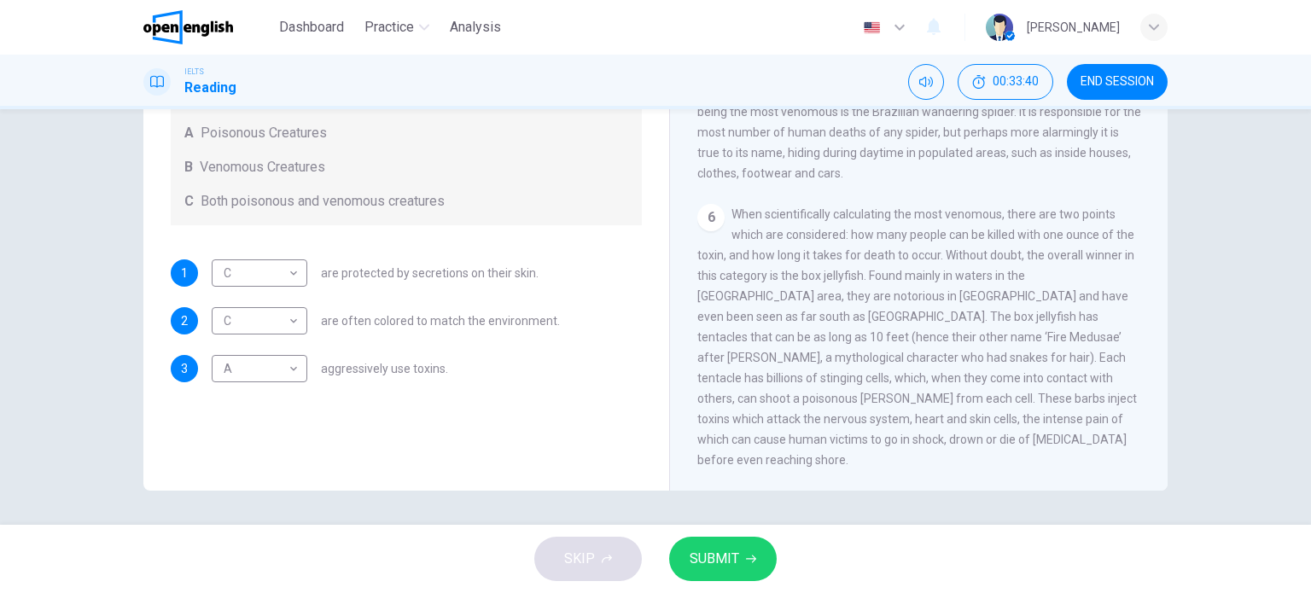
click at [861, 248] on span "When scientifically calculating the most venomous, there are two points which a…" at bounding box center [916, 336] width 439 height 259
click at [835, 289] on span "When scientifically calculating the most venomous, there are two points which a…" at bounding box center [916, 336] width 439 height 259
drag, startPoint x: 874, startPoint y: 289, endPoint x: 916, endPoint y: 294, distance: 43.0
click at [916, 294] on span "When scientifically calculating the most venomous, there are two points which a…" at bounding box center [916, 336] width 439 height 259
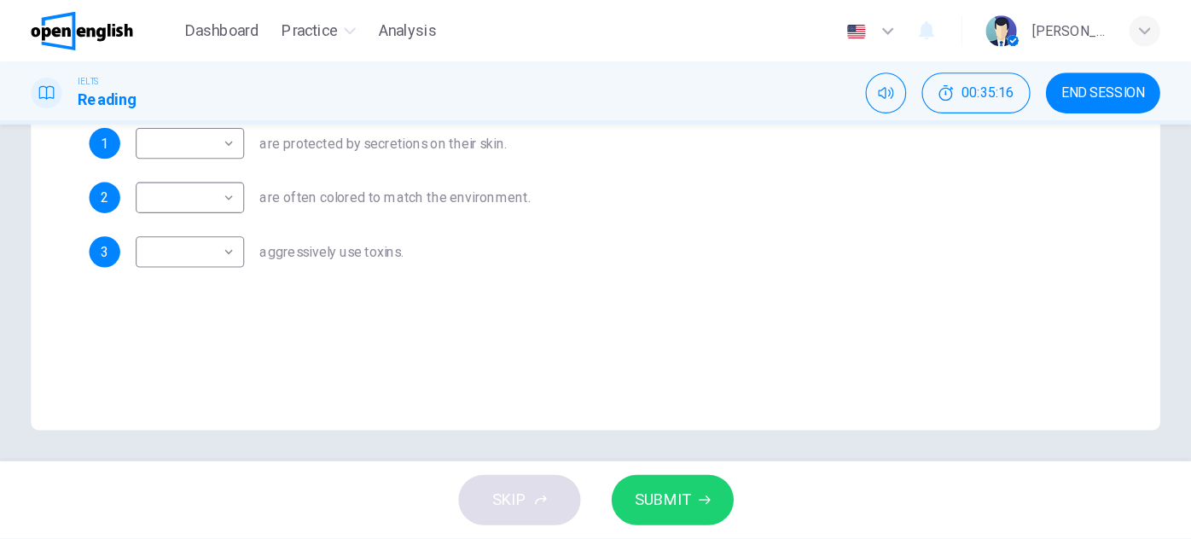
scroll to position [299, 0]
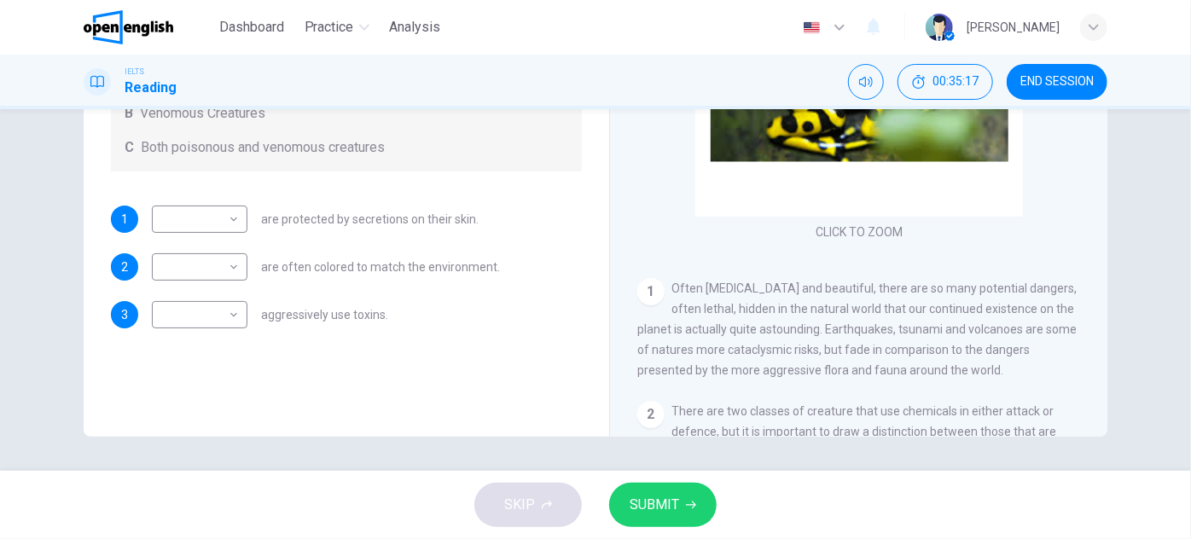
drag, startPoint x: 875, startPoint y: 381, endPoint x: 991, endPoint y: 375, distance: 115.4
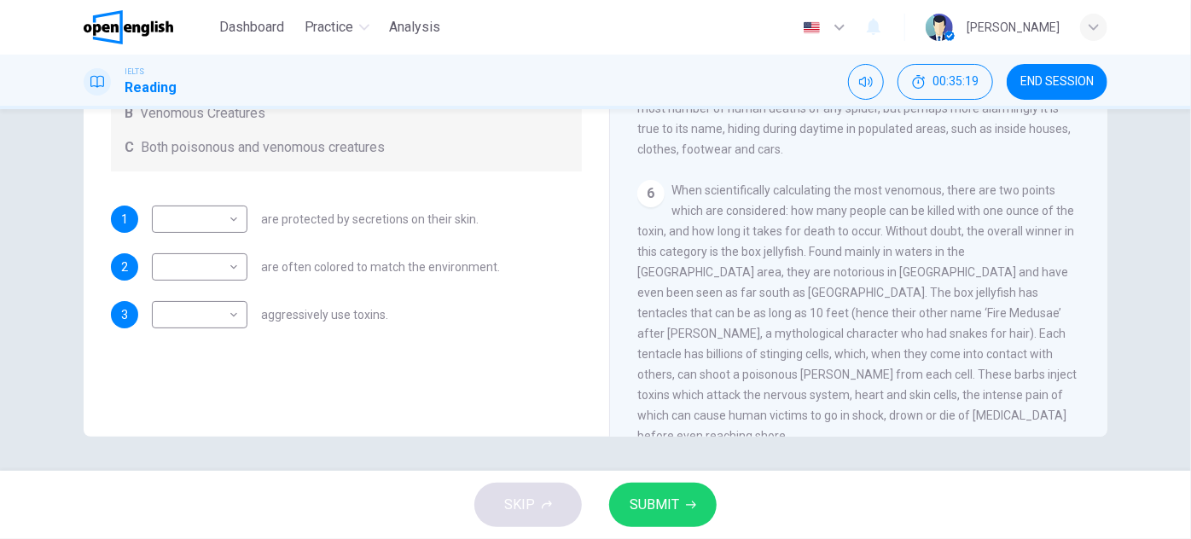
scroll to position [1103, 0]
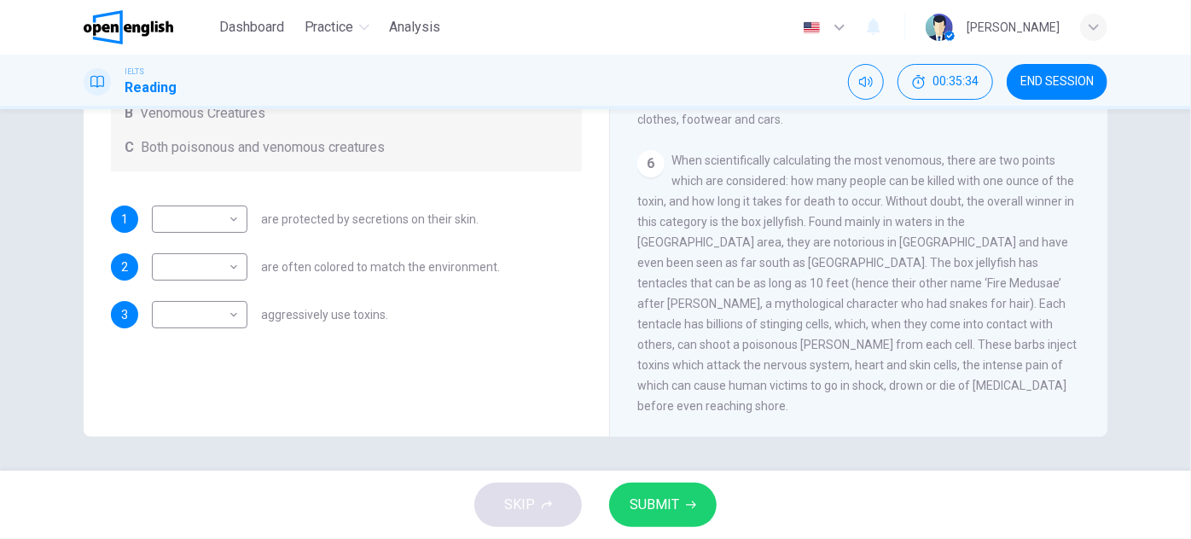
drag, startPoint x: 683, startPoint y: 276, endPoint x: 766, endPoint y: 276, distance: 83.6
click at [764, 276] on span "When scientifically calculating the most venomous, there are two points which a…" at bounding box center [856, 283] width 439 height 259
drag, startPoint x: 862, startPoint y: 282, endPoint x: 879, endPoint y: 282, distance: 17.1
click at [879, 282] on span "When scientifically calculating the most venomous, there are two points which a…" at bounding box center [856, 283] width 439 height 259
click at [852, 302] on span "When scientifically calculating the most venomous, there are two points which a…" at bounding box center [856, 283] width 439 height 259
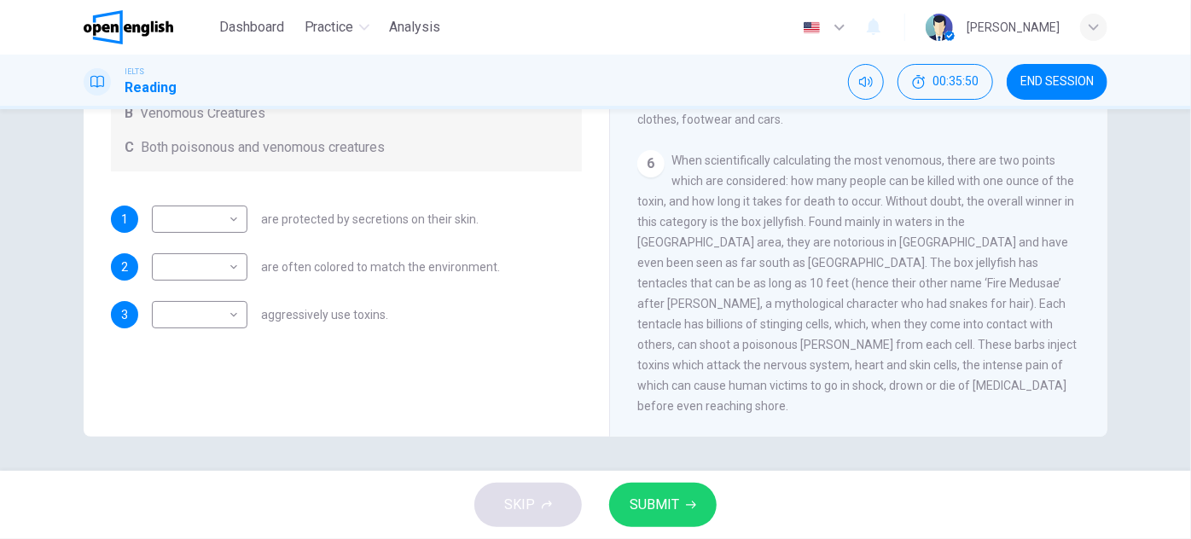
drag, startPoint x: 722, startPoint y: 320, endPoint x: 784, endPoint y: 318, distance: 62.3
click at [780, 317] on span "When scientifically calculating the most venomous, there are two points which a…" at bounding box center [856, 283] width 439 height 259
drag, startPoint x: 794, startPoint y: 322, endPoint x: 844, endPoint y: 322, distance: 49.5
click at [842, 322] on span "When scientifically calculating the most venomous, there are two points which a…" at bounding box center [856, 283] width 439 height 259
drag, startPoint x: 868, startPoint y: 406, endPoint x: 793, endPoint y: 399, distance: 75.4
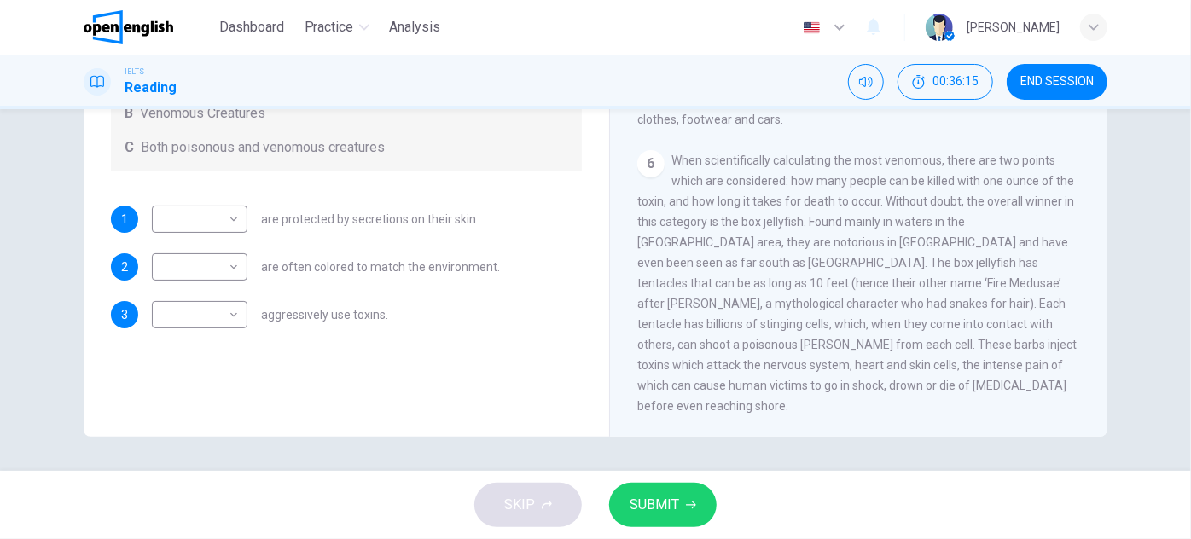
click at [793, 399] on div "6 When scientifically calculating the most venomous, there are two points which…" at bounding box center [859, 283] width 444 height 266
drag, startPoint x: 842, startPoint y: 406, endPoint x: 672, endPoint y: 291, distance: 205.2
click at [676, 296] on span "When scientifically calculating the most venomous, there are two points which a…" at bounding box center [856, 283] width 439 height 259
click at [660, 511] on span "SUBMIT" at bounding box center [654, 505] width 49 height 24
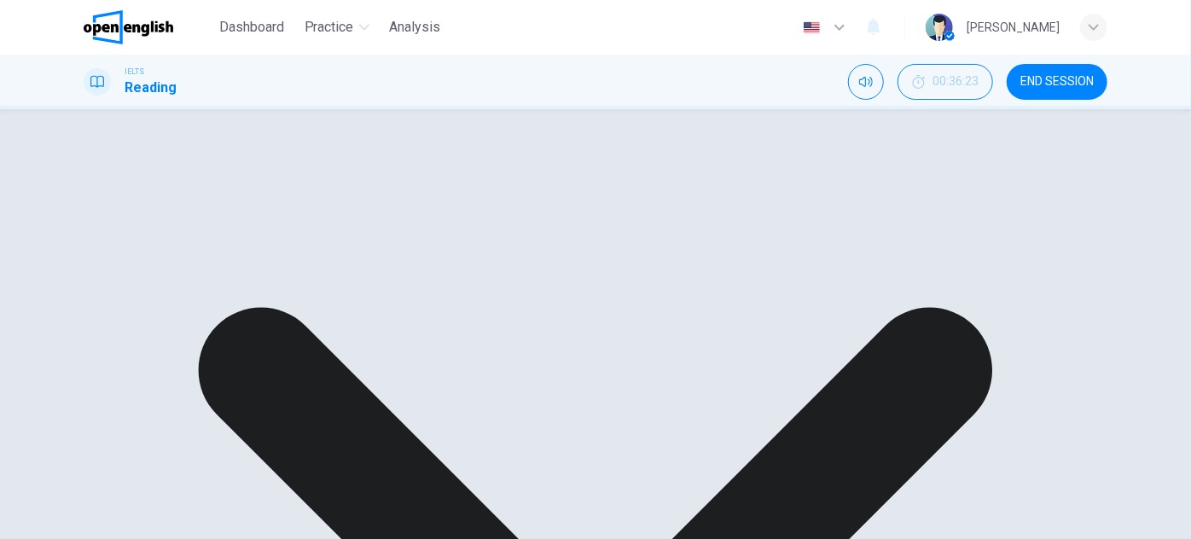
scroll to position [222, 0]
click at [229, 300] on div "​" at bounding box center [219, 307] width 135 height 49
click at [230, 298] on div "​" at bounding box center [219, 307] width 135 height 49
click at [197, 299] on div "​" at bounding box center [219, 307] width 135 height 49
click at [241, 352] on div "​ ​" at bounding box center [200, 376] width 96 height 49
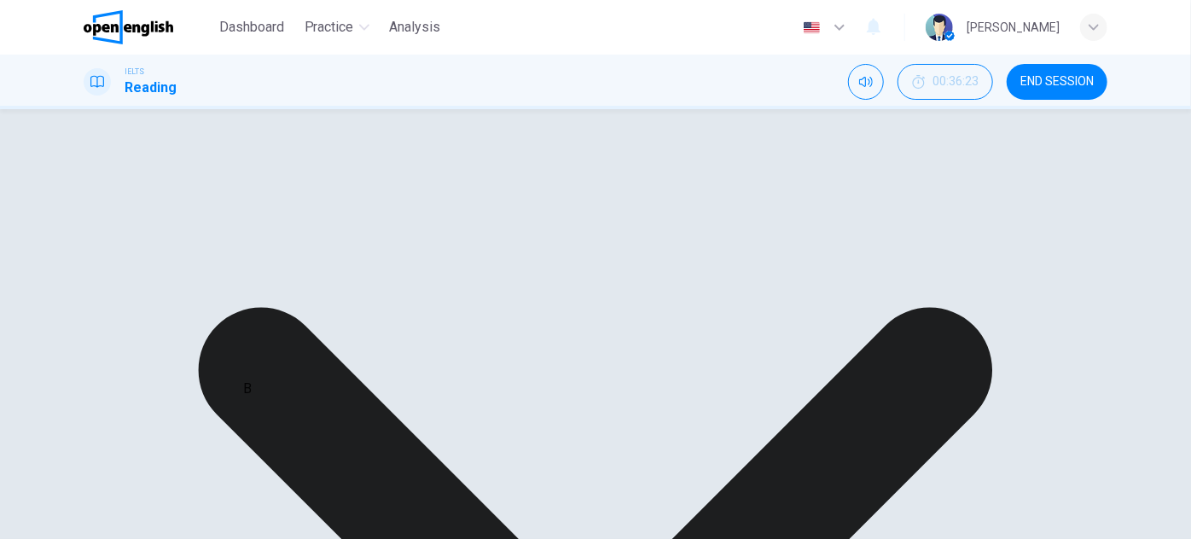
click at [243, 396] on div "B" at bounding box center [247, 389] width 9 height 20
drag, startPoint x: 230, startPoint y: 392, endPoint x: 294, endPoint y: 354, distance: 74.6
click at [230, 421] on div "​" at bounding box center [219, 445] width 135 height 49
click at [323, 371] on span "are often colored to match the environment." at bounding box center [380, 377] width 239 height 12
click at [338, 302] on span "are protected by secretions on their skin." at bounding box center [370, 308] width 218 height 12
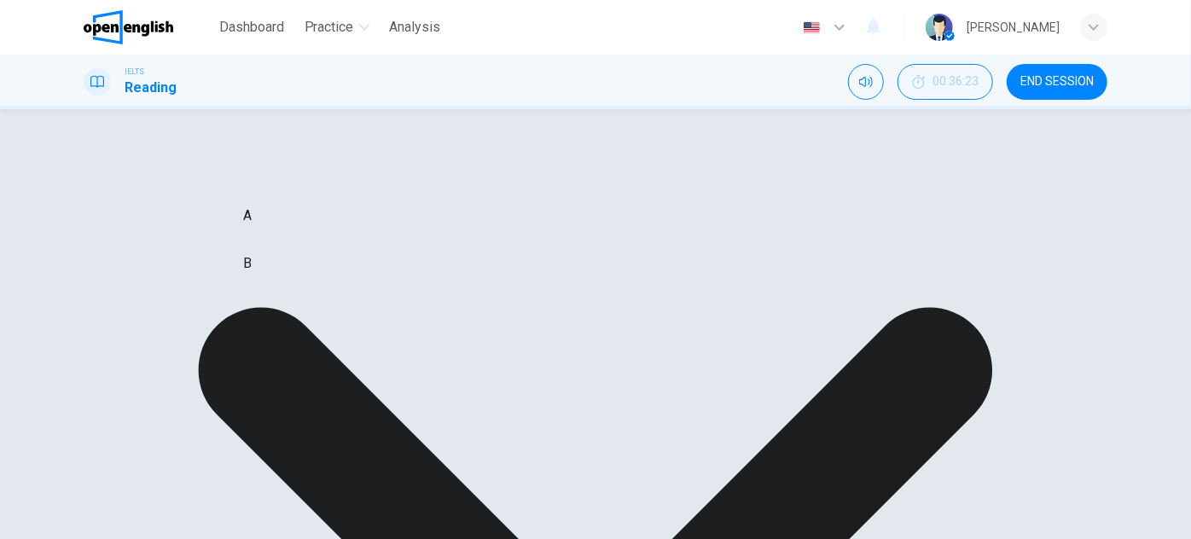
scroll to position [299, 0]
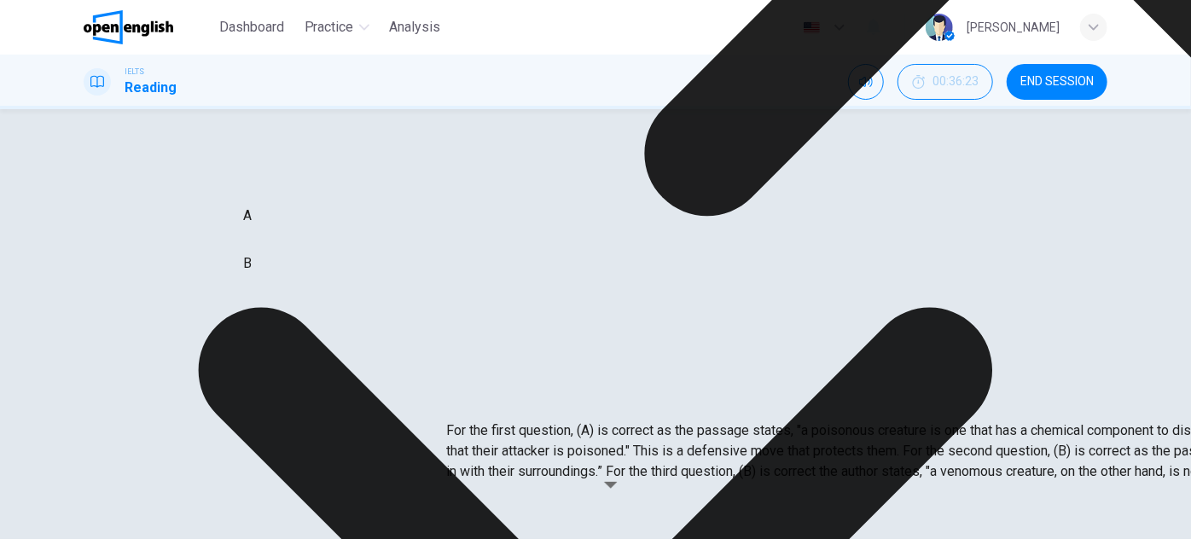
scroll to position [232, 0]
click at [228, 275] on div "​" at bounding box center [219, 299] width 135 height 49
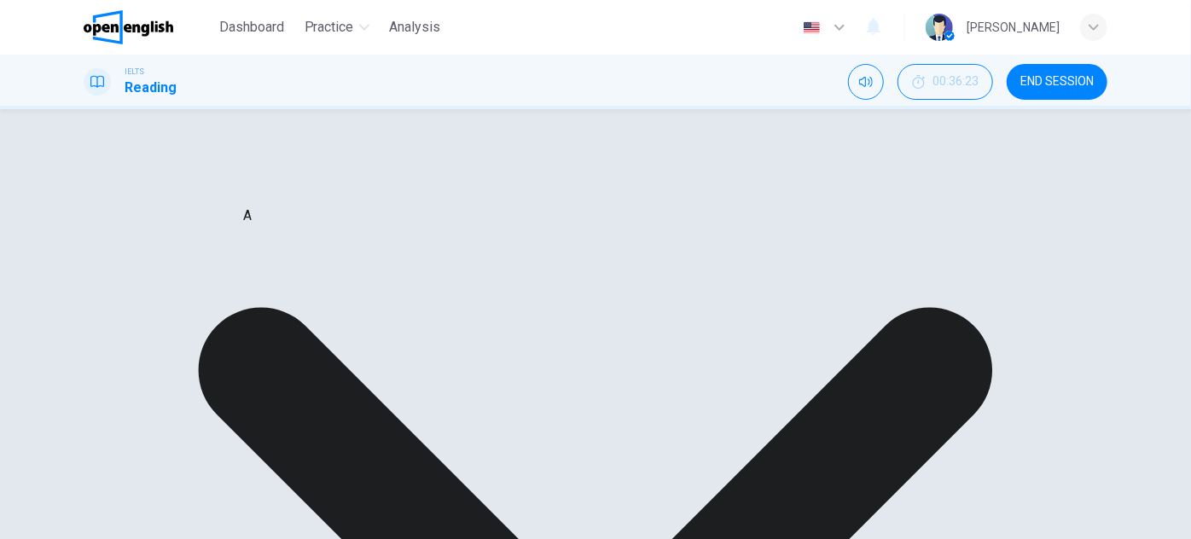
click at [228, 275] on div "​" at bounding box center [219, 299] width 135 height 49
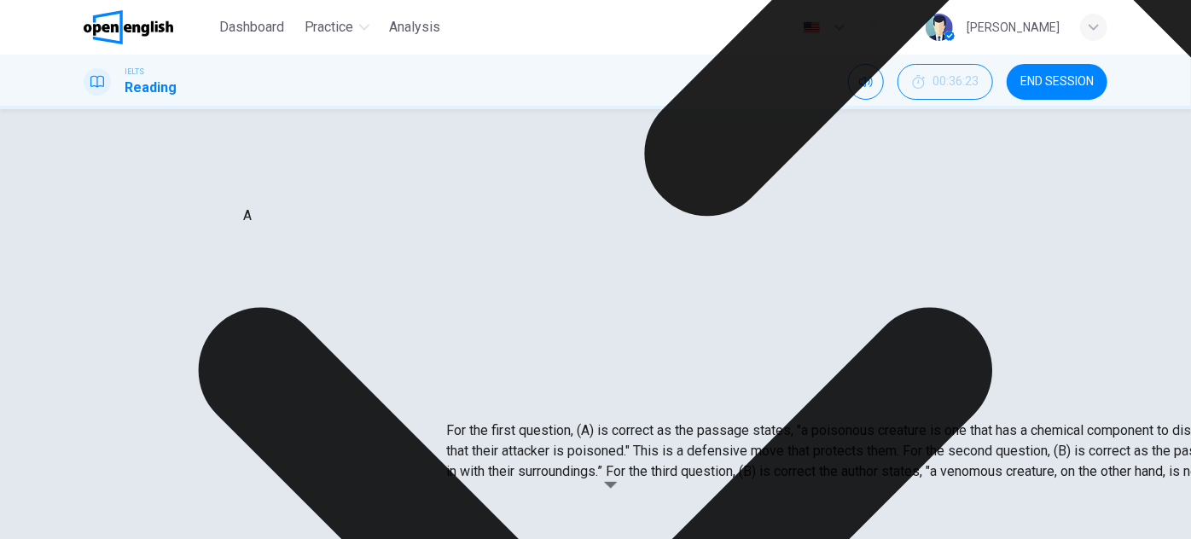
scroll to position [299, 0]
click at [357, 343] on div "Questions 1 - 3 Write the correct letter, A , B or C in the boxes below. Accord…" at bounding box center [346, 135] width 498 height 549
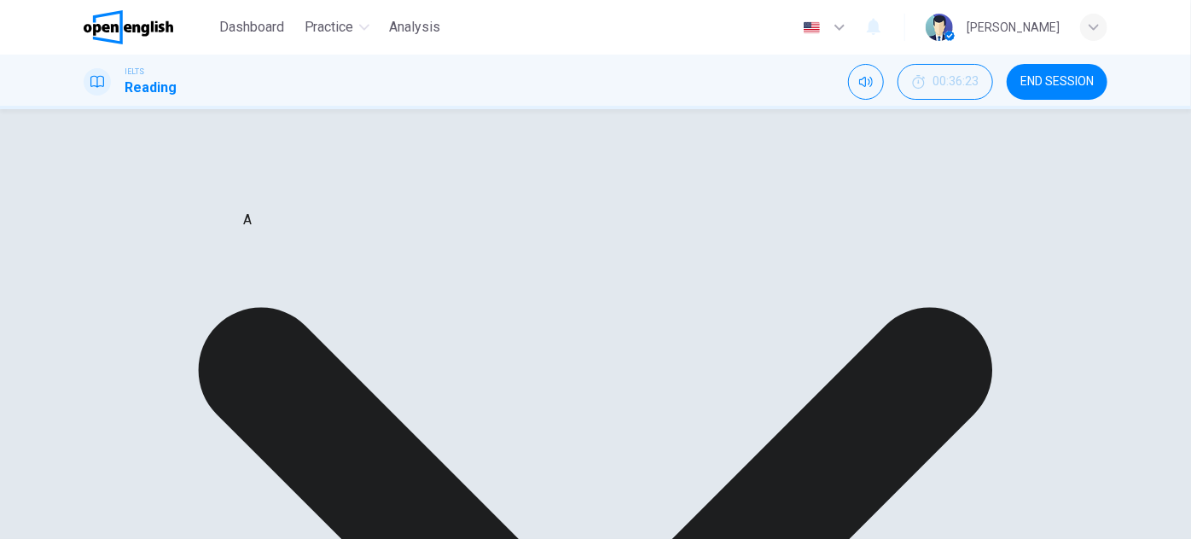
scroll to position [144, 0]
click at [358, 343] on div "Questions 1 - 3 Write the correct letter, A , B or C in the boxes below. Accord…" at bounding box center [346, 290] width 498 height 549
click at [252, 365] on div "A" at bounding box center [247, 371] width 9 height 20
click at [258, 382] on div "​ ​ are protected by secretions on their skin." at bounding box center [315, 385] width 327 height 49
click at [313, 393] on div "1 ​ ​ are protected by secretions on their skin. 2 ​ ​ are often colored to mat…" at bounding box center [346, 454] width 471 height 187
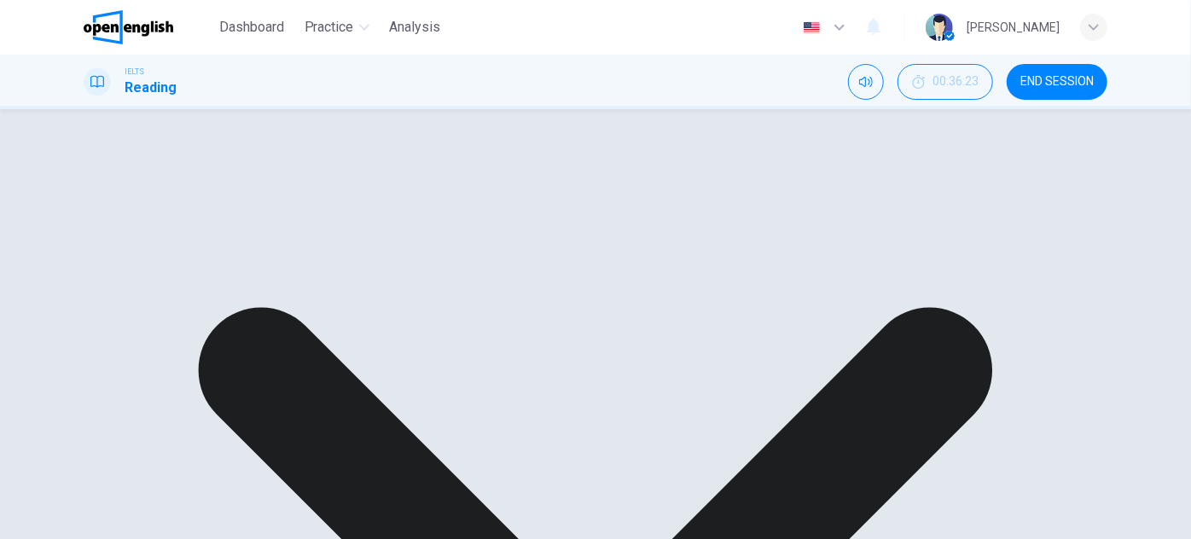
scroll to position [0, 0]
drag, startPoint x: 562, startPoint y: 245, endPoint x: 558, endPoint y: 279, distance: 34.4
drag, startPoint x: 557, startPoint y: 282, endPoint x: 546, endPoint y: 326, distance: 45.7
click at [232, 249] on div "​" at bounding box center [219, 261] width 135 height 49
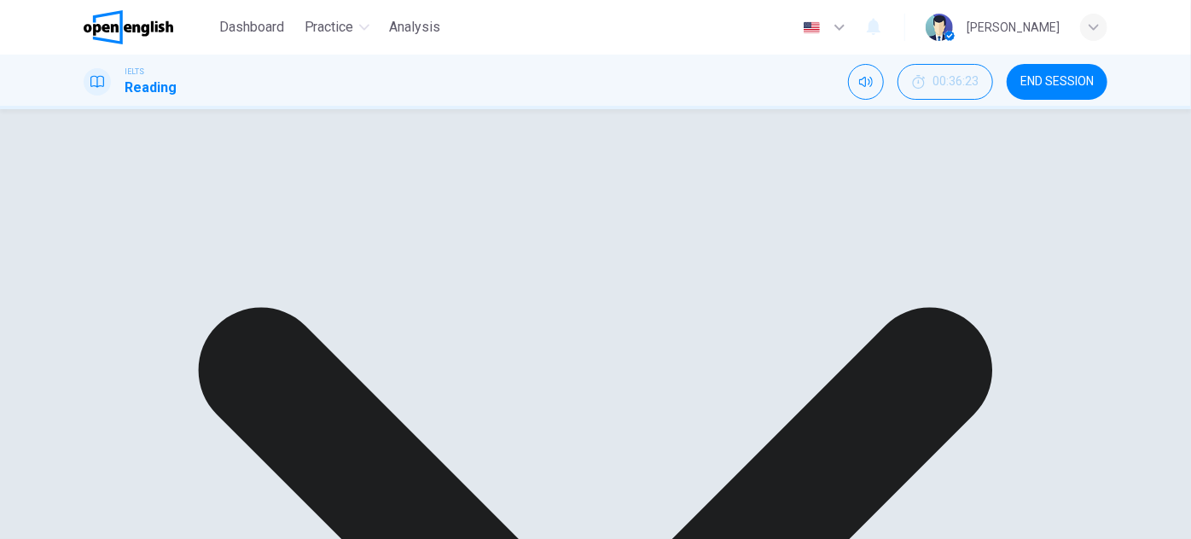
scroll to position [299, 0]
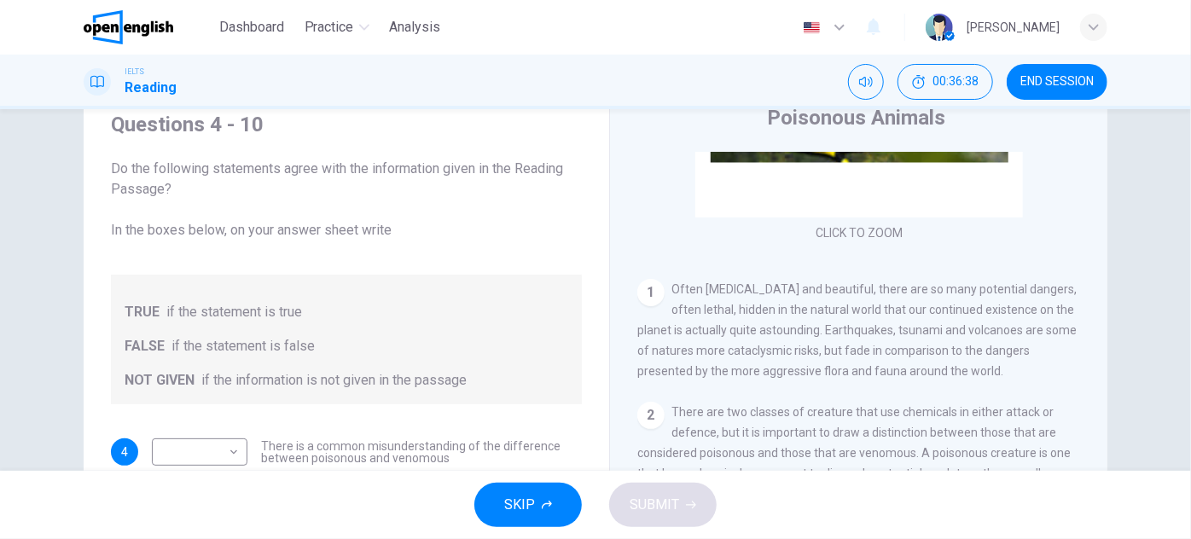
scroll to position [77, 0]
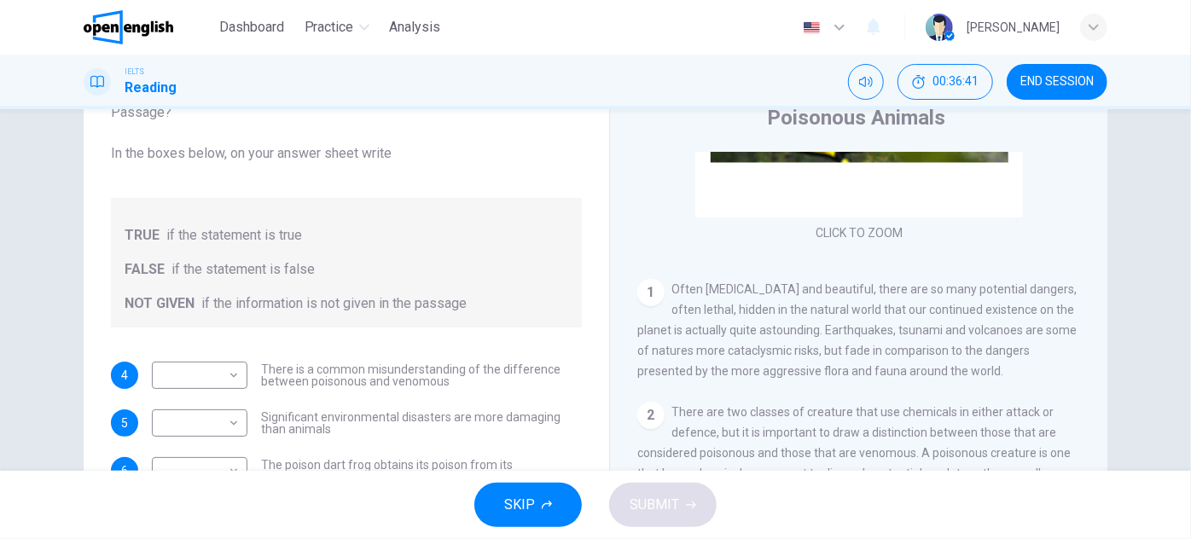
drag, startPoint x: 227, startPoint y: 153, endPoint x: 394, endPoint y: 147, distance: 167.3
click at [392, 147] on span "Do the following statements agree with the information given in the Reading Pas…" at bounding box center [346, 123] width 471 height 82
click at [403, 148] on span "Do the following statements agree with the information given in the Reading Pas…" at bounding box center [346, 123] width 471 height 82
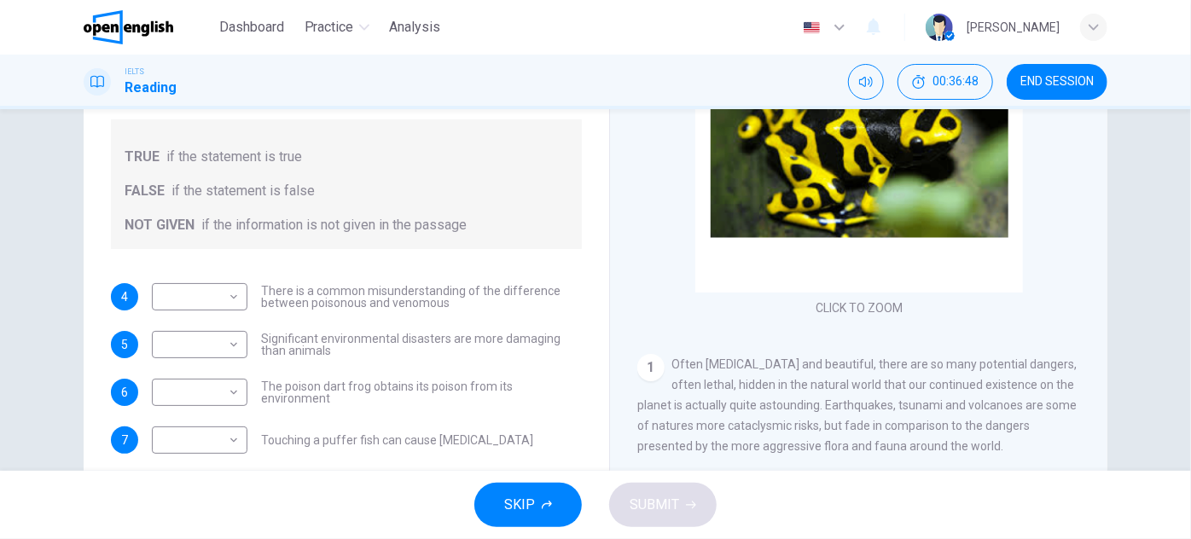
scroll to position [0, 0]
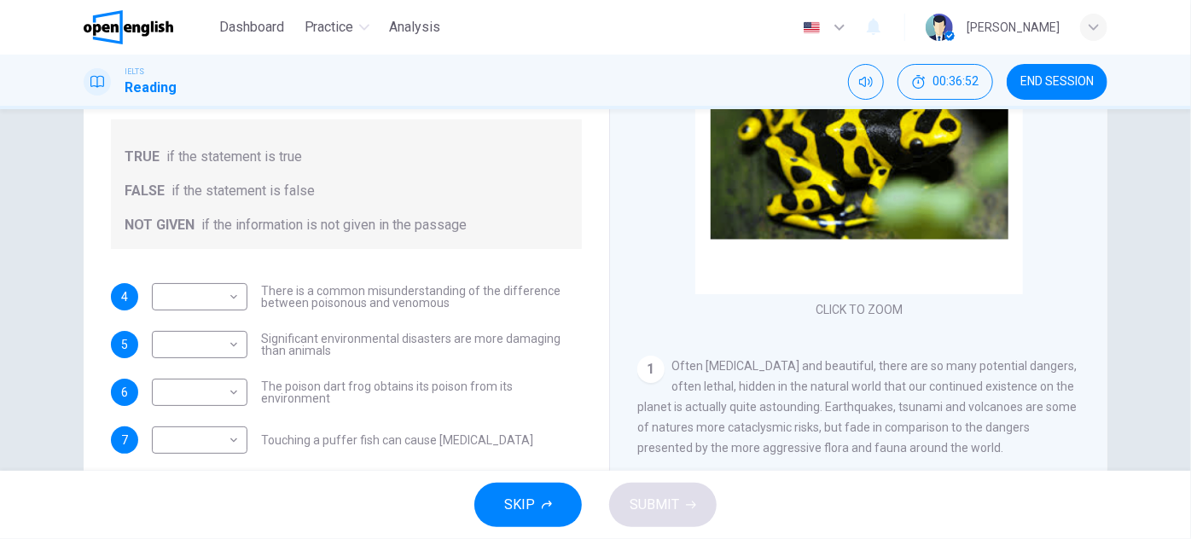
drag, startPoint x: 448, startPoint y: 309, endPoint x: 296, endPoint y: 295, distance: 152.5
click at [299, 295] on div "​ ​ There is a common misunderstanding of the difference between poisonous and …" at bounding box center [367, 296] width 430 height 27
click at [232, 298] on body "This site uses cookies, as explained in our Privacy Policy . If you agree to th…" at bounding box center [595, 269] width 1191 height 539
click at [183, 329] on li "TRUE" at bounding box center [196, 324] width 96 height 27
type input "****"
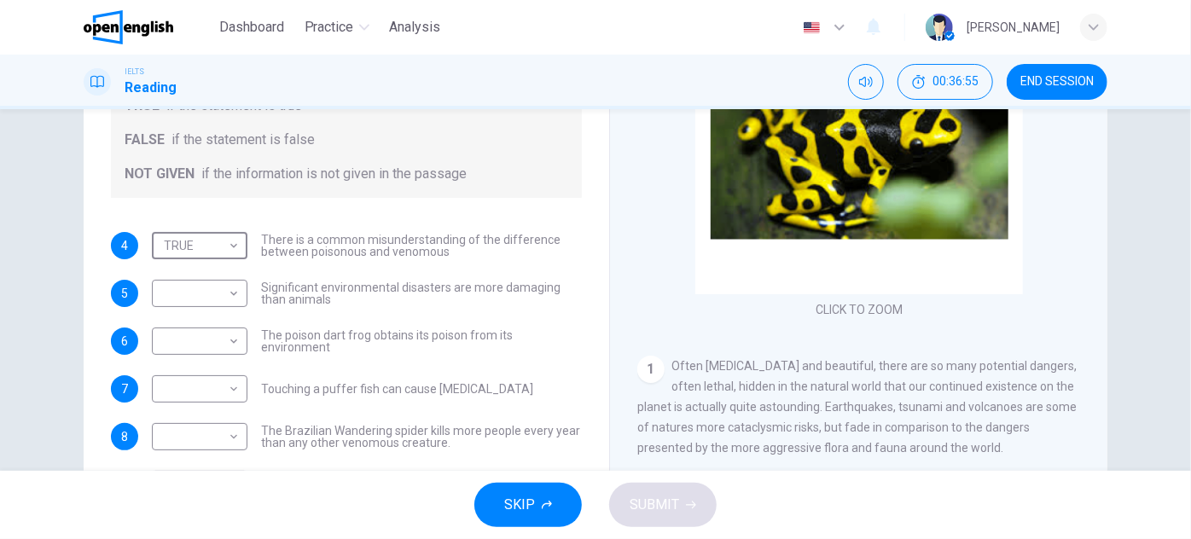
scroll to position [77, 0]
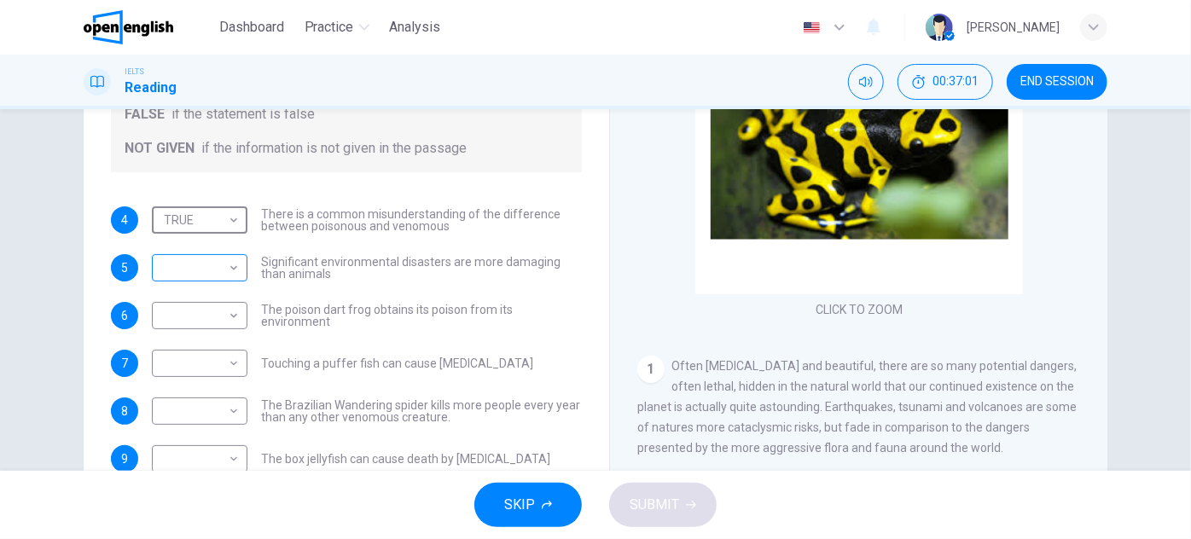
click at [232, 269] on body "This site uses cookies, as explained in our Privacy Policy . If you agree to th…" at bounding box center [595, 269] width 1191 height 539
drag, startPoint x: 215, startPoint y: 340, endPoint x: 352, endPoint y: 306, distance: 140.7
click at [352, 306] on div "TRUE FALSE NOT GIVEN" at bounding box center [595, 269] width 1191 height 539
click at [202, 346] on li "NOT GIVEN" at bounding box center [196, 348] width 96 height 27
type input "*********"
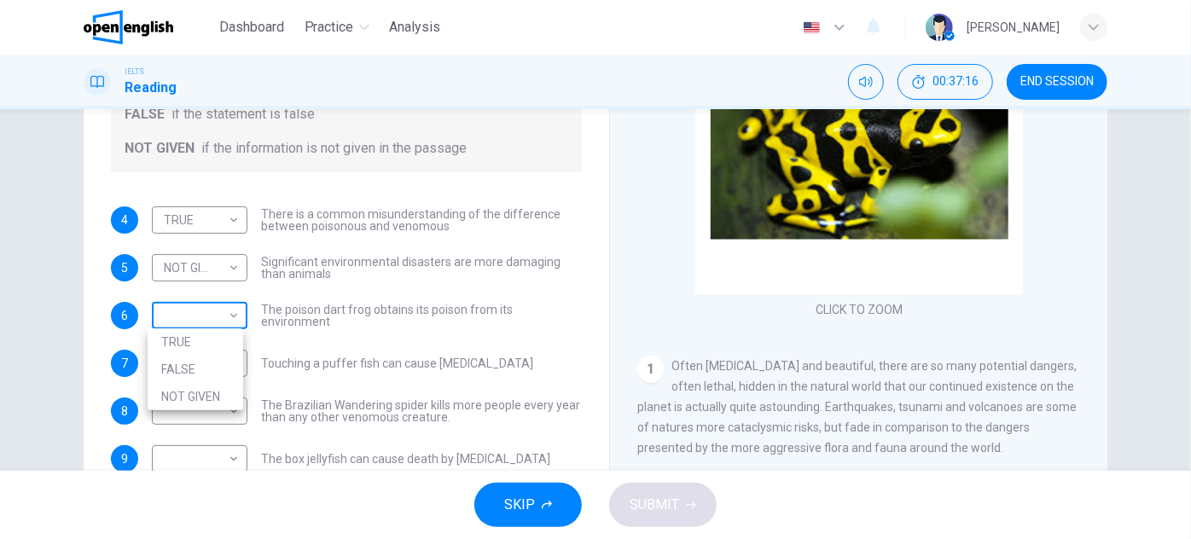
click at [230, 318] on body "This site uses cookies, as explained in our Privacy Policy . If you agree to th…" at bounding box center [595, 269] width 1191 height 539
click at [384, 304] on div at bounding box center [595, 269] width 1191 height 539
click at [243, 317] on div "​ ​ The poison dart frog obtains its poison from its environment" at bounding box center [367, 315] width 430 height 27
click at [236, 316] on body "This site uses cookies, as explained in our Privacy Policy . If you agree to th…" at bounding box center [595, 269] width 1191 height 539
click at [195, 347] on li "TRUE" at bounding box center [196, 341] width 96 height 27
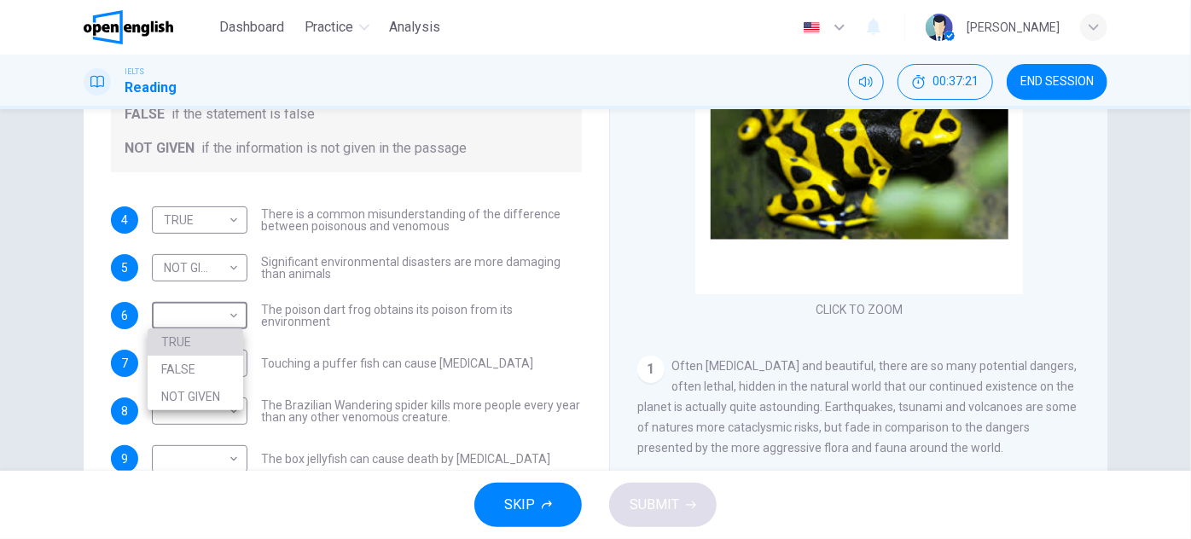
type input "****"
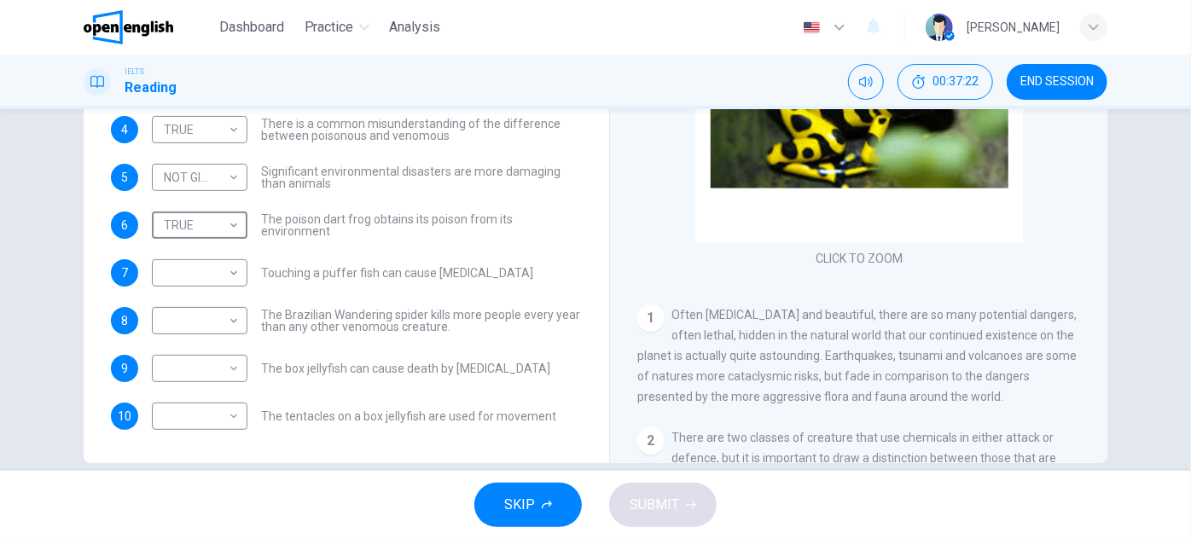
scroll to position [299, 0]
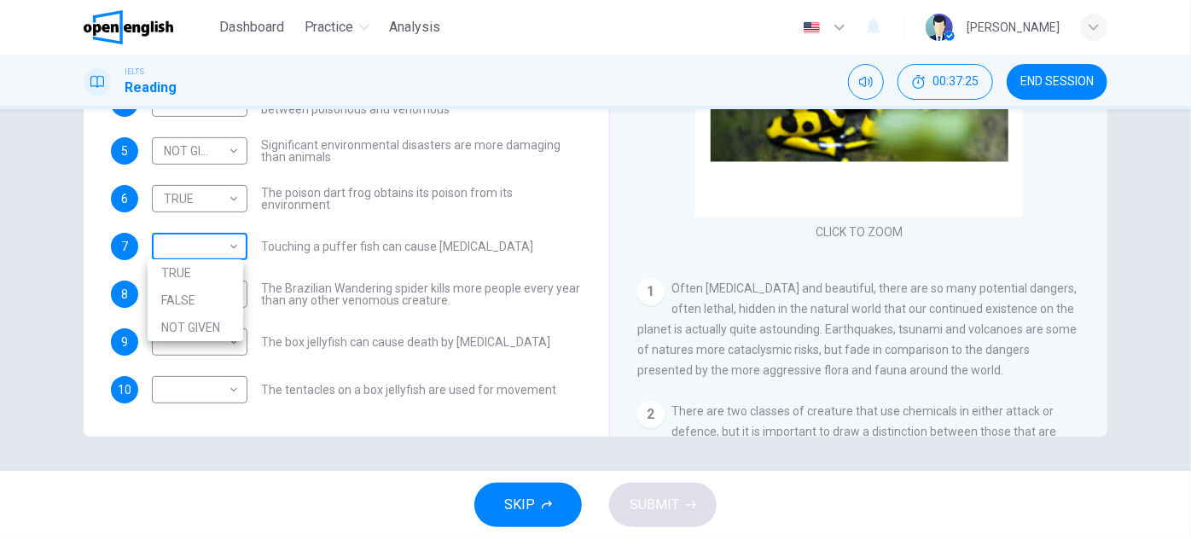
click at [220, 246] on body "This site uses cookies, as explained in our Privacy Policy . If you agree to th…" at bounding box center [595, 269] width 1191 height 539
click at [220, 246] on div at bounding box center [595, 269] width 1191 height 539
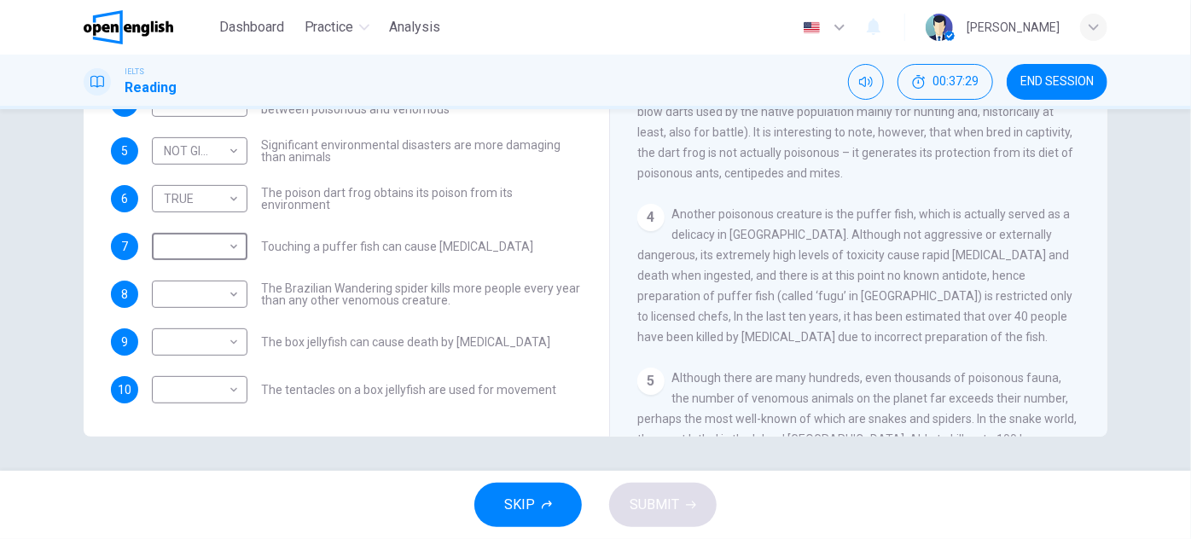
scroll to position [620, 0]
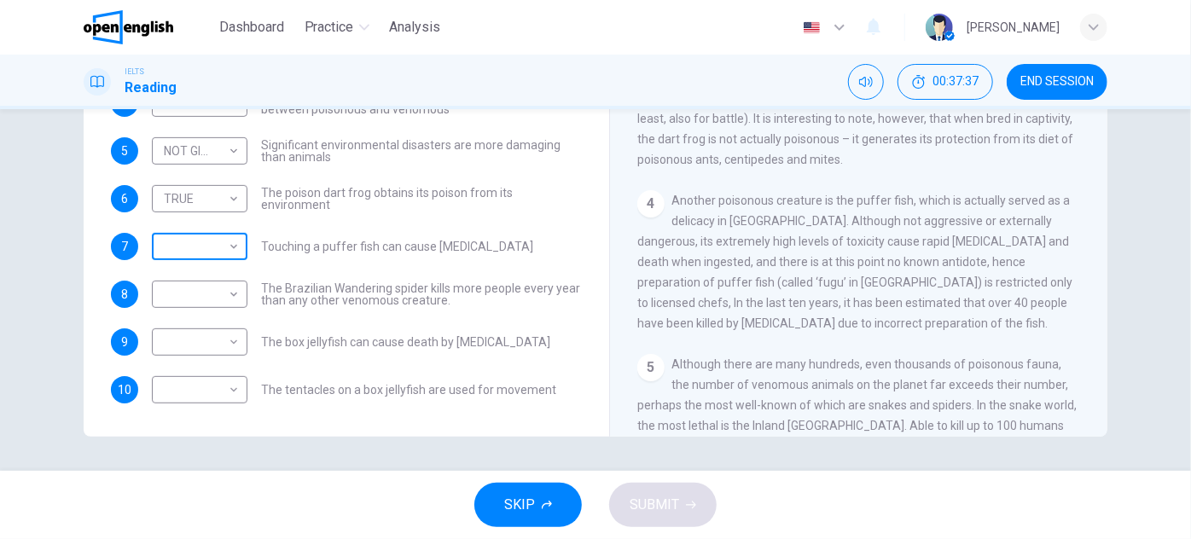
click at [227, 245] on body "This site uses cookies, as explained in our Privacy Policy . If you agree to th…" at bounding box center [595, 269] width 1191 height 539
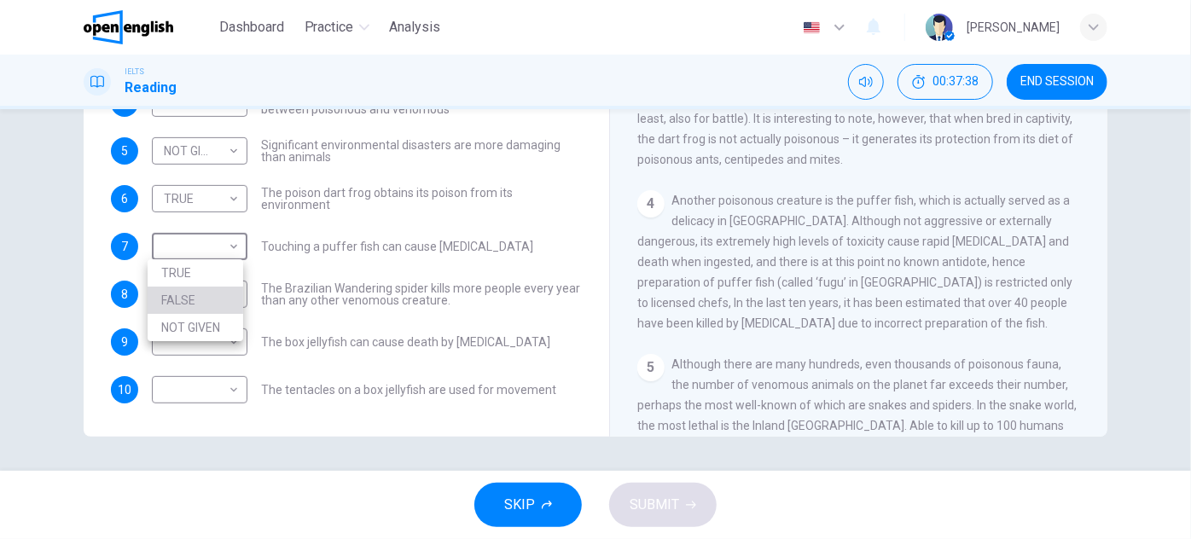
click at [199, 303] on li "FALSE" at bounding box center [196, 300] width 96 height 27
type input "*****"
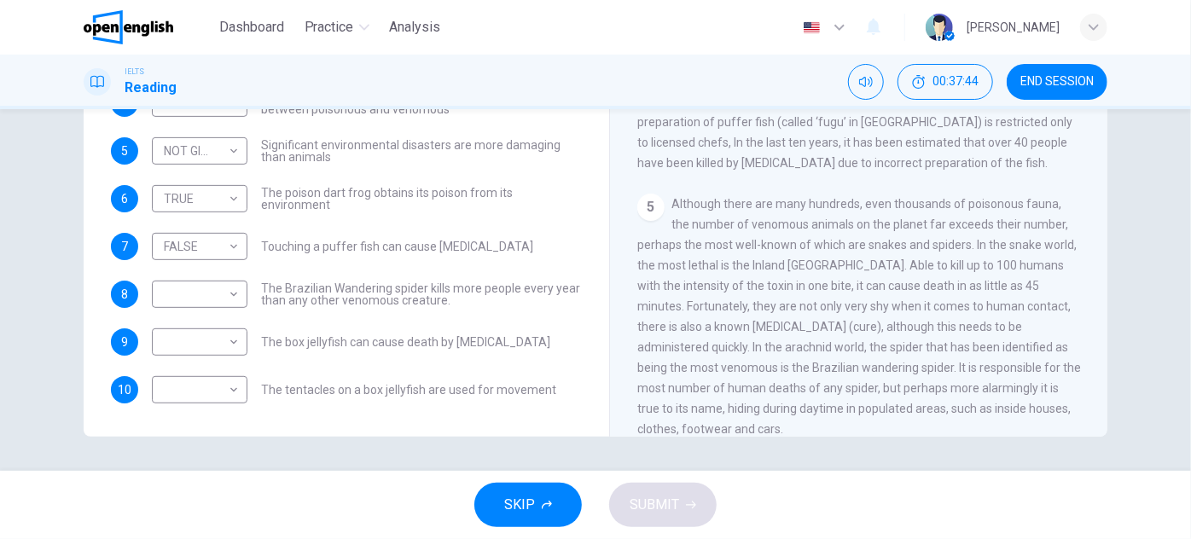
scroll to position [824, 0]
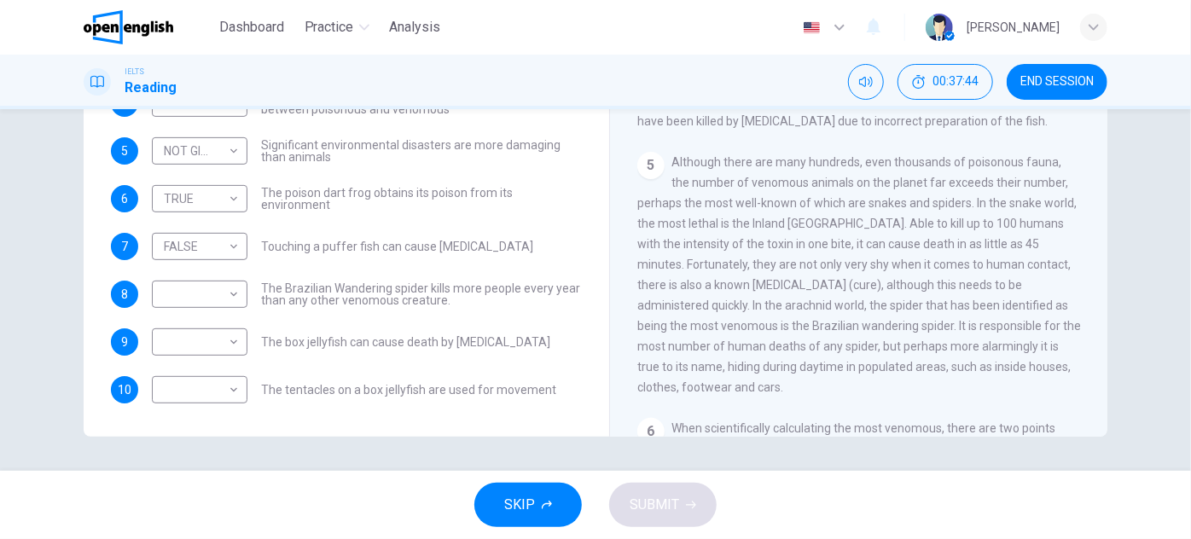
drag, startPoint x: 871, startPoint y: 279, endPoint x: 856, endPoint y: 336, distance: 59.2
click at [229, 294] on body "This site uses cookies, as explained in our Privacy Policy . If you agree to th…" at bounding box center [595, 269] width 1191 height 539
click at [212, 319] on li "TRUE" at bounding box center [196, 320] width 96 height 27
type input "****"
drag, startPoint x: 259, startPoint y: 340, endPoint x: 456, endPoint y: 340, distance: 197.1
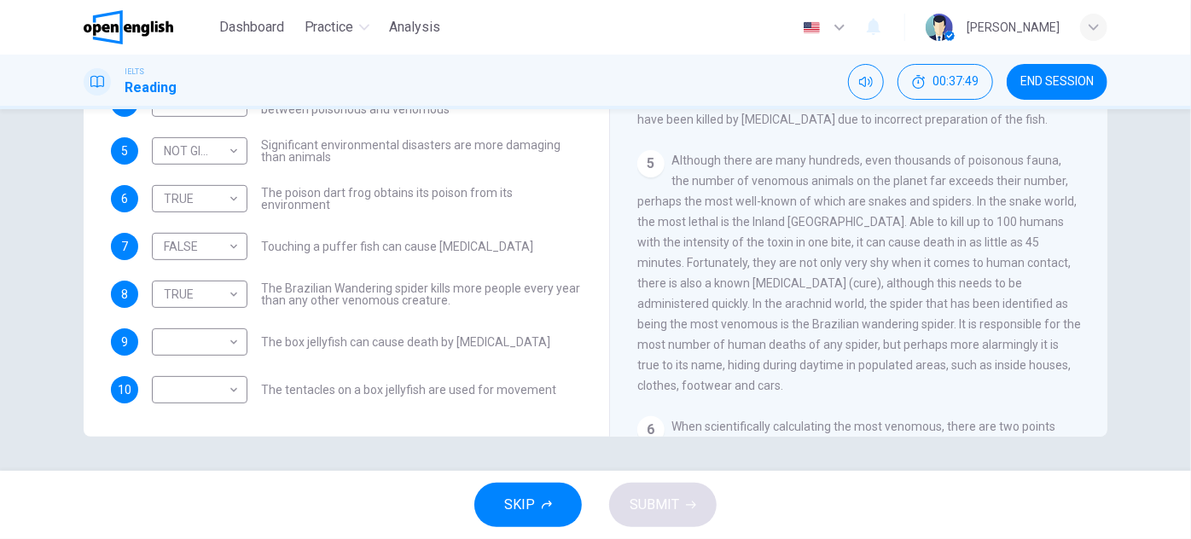
click at [451, 340] on div "​ ​ The box jellyfish can cause death by [MEDICAL_DATA]" at bounding box center [351, 341] width 398 height 27
drag, startPoint x: 550, startPoint y: 284, endPoint x: 545, endPoint y: 317, distance: 32.8
drag, startPoint x: 254, startPoint y: 341, endPoint x: 352, endPoint y: 339, distance: 98.2
click at [352, 339] on div "​ ​ The box jellyfish can cause death by [MEDICAL_DATA]" at bounding box center [351, 341] width 398 height 27
click at [352, 339] on span "The box jellyfish can cause death by [MEDICAL_DATA]" at bounding box center [405, 342] width 289 height 12
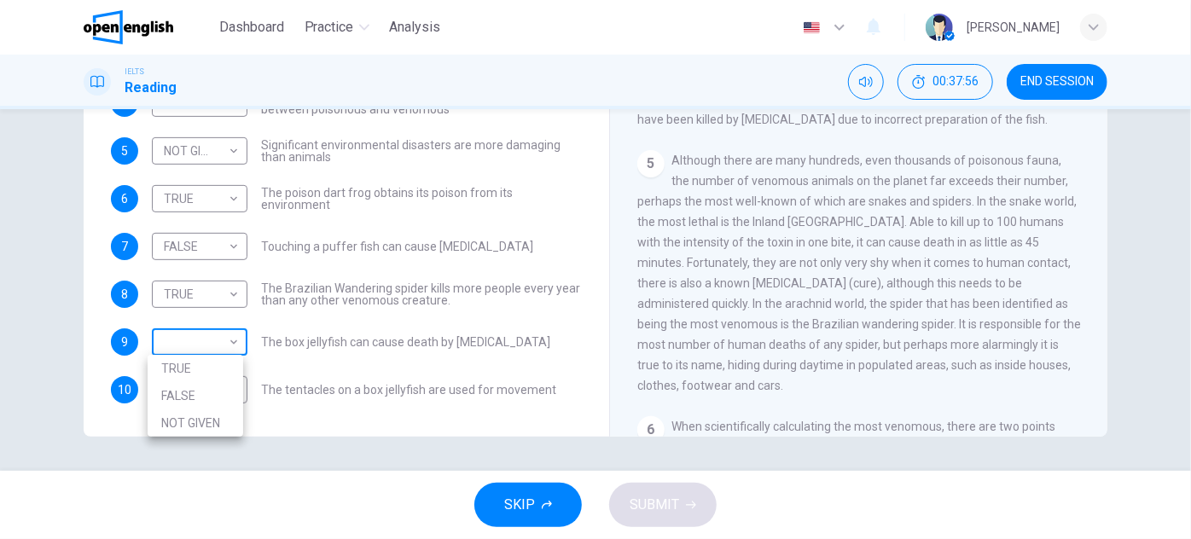
click at [220, 340] on body "This site uses cookies, as explained in our Privacy Policy . If you agree to th…" at bounding box center [595, 269] width 1191 height 539
click at [220, 340] on div at bounding box center [595, 269] width 1191 height 539
drag, startPoint x: 449, startPoint y: 340, endPoint x: 496, endPoint y: 340, distance: 46.9
click at [493, 340] on span "The box jellyfish can cause death by [MEDICAL_DATA]" at bounding box center [405, 342] width 289 height 12
drag, startPoint x: 503, startPoint y: 340, endPoint x: 271, endPoint y: 338, distance: 231.2
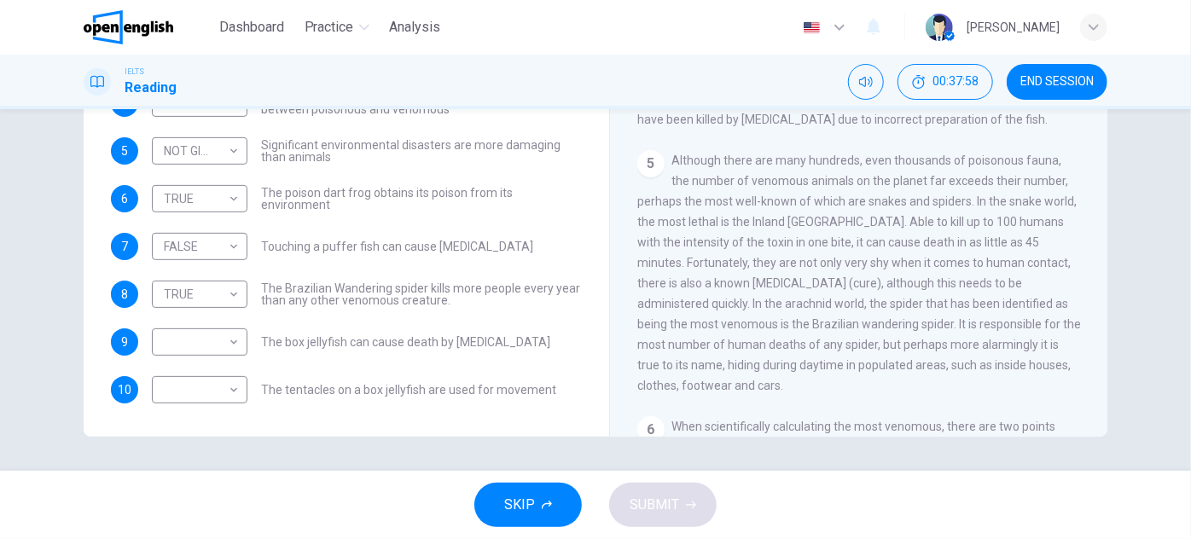
click at [275, 338] on div "9 ​ ​ The box jellyfish can cause death by [MEDICAL_DATA]" at bounding box center [346, 341] width 471 height 27
click at [216, 343] on body "This site uses cookies, as explained in our Privacy Policy . If you agree to th…" at bounding box center [595, 269] width 1191 height 539
click at [206, 394] on li "FALSE" at bounding box center [196, 395] width 96 height 27
type input "*****"
drag, startPoint x: 258, startPoint y: 387, endPoint x: 320, endPoint y: 386, distance: 62.3
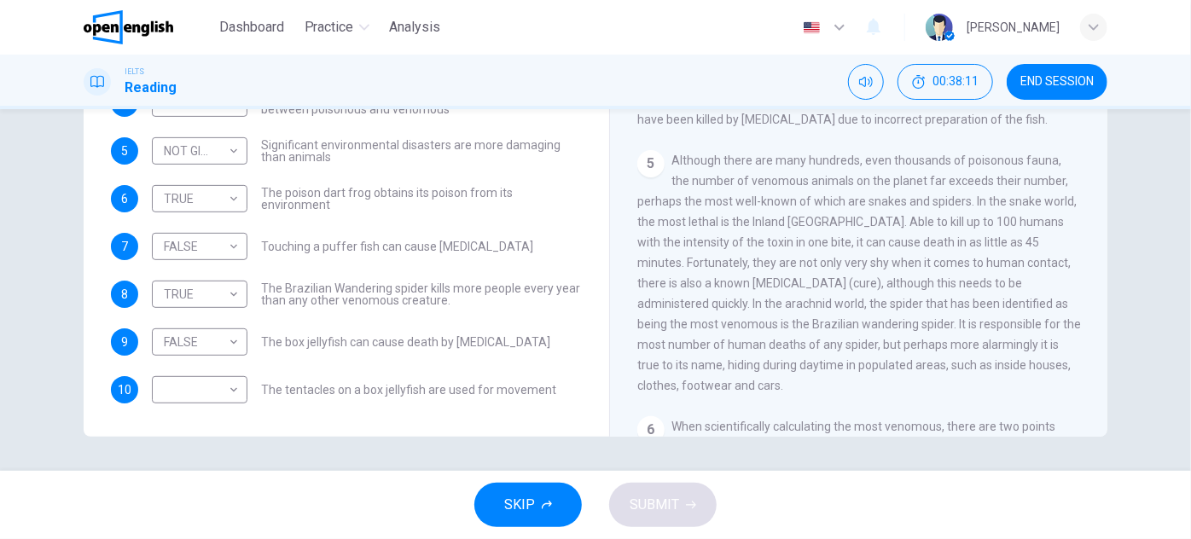
click at [320, 386] on span "The tentacles on a box jellyfish are used for movement" at bounding box center [408, 390] width 295 height 12
click at [194, 398] on body "This site uses cookies, as explained in our Privacy Policy . If you agree to th…" at bounding box center [595, 269] width 1191 height 539
click at [218, 472] on li "NOT GIVEN" at bounding box center [196, 470] width 96 height 27
type input "*********"
click at [665, 503] on span "SUBMIT" at bounding box center [654, 505] width 49 height 24
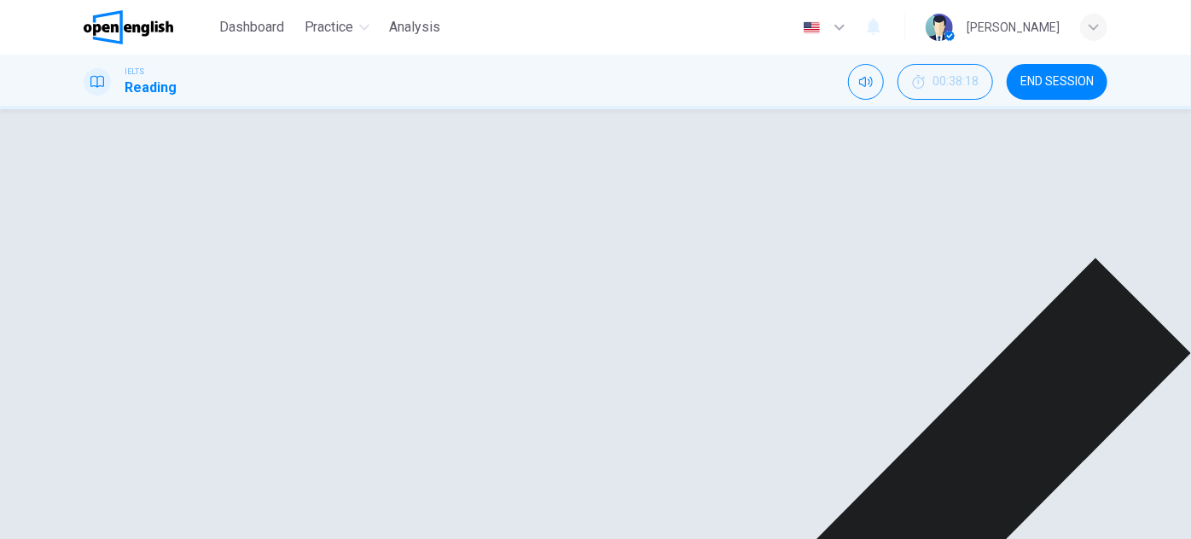
scroll to position [0, 0]
click at [228, 227] on div "TRUE" at bounding box center [219, 230] width 135 height 49
click at [228, 221] on div "TRUE" at bounding box center [219, 230] width 135 height 49
click at [307, 245] on div "4 TRUE **** ​ There is a common misunderstanding of the difference between pois…" at bounding box center [346, 437] width 471 height 463
drag, startPoint x: 261, startPoint y: 213, endPoint x: 414, endPoint y: 213, distance: 152.7
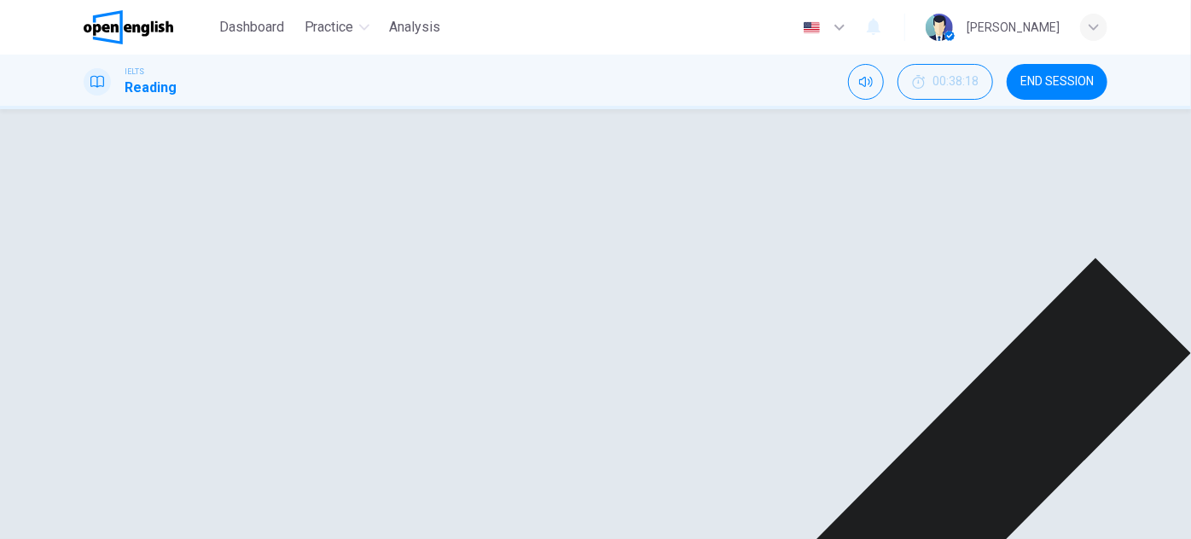
click at [410, 218] on span "There is a common misunderstanding of the difference between poisonous and veno…" at bounding box center [421, 230] width 321 height 24
click at [452, 231] on div "TRUE **** ​ There is a common misunderstanding of the difference between poison…" at bounding box center [367, 230] width 430 height 49
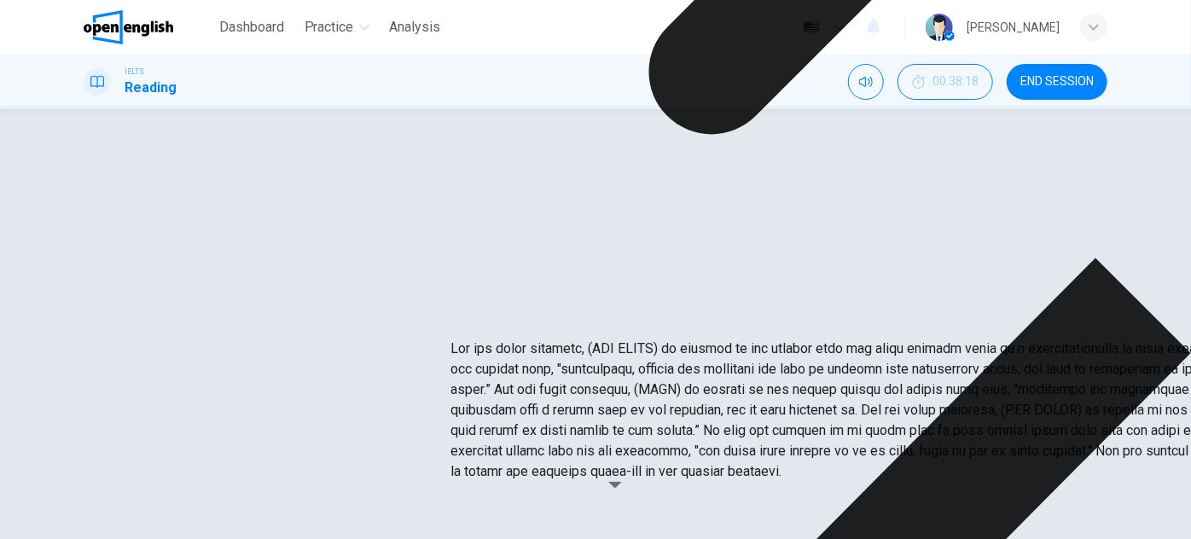
scroll to position [116, 0]
click at [227, 435] on div "FALSE" at bounding box center [219, 459] width 135 height 49
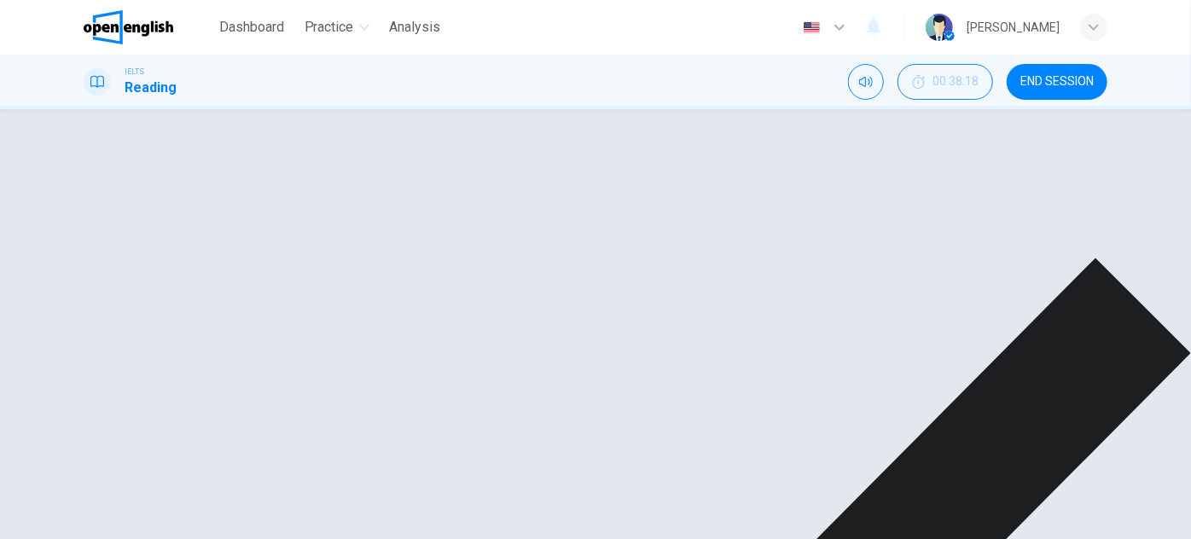
click at [227, 435] on div "FALSE" at bounding box center [219, 459] width 135 height 49
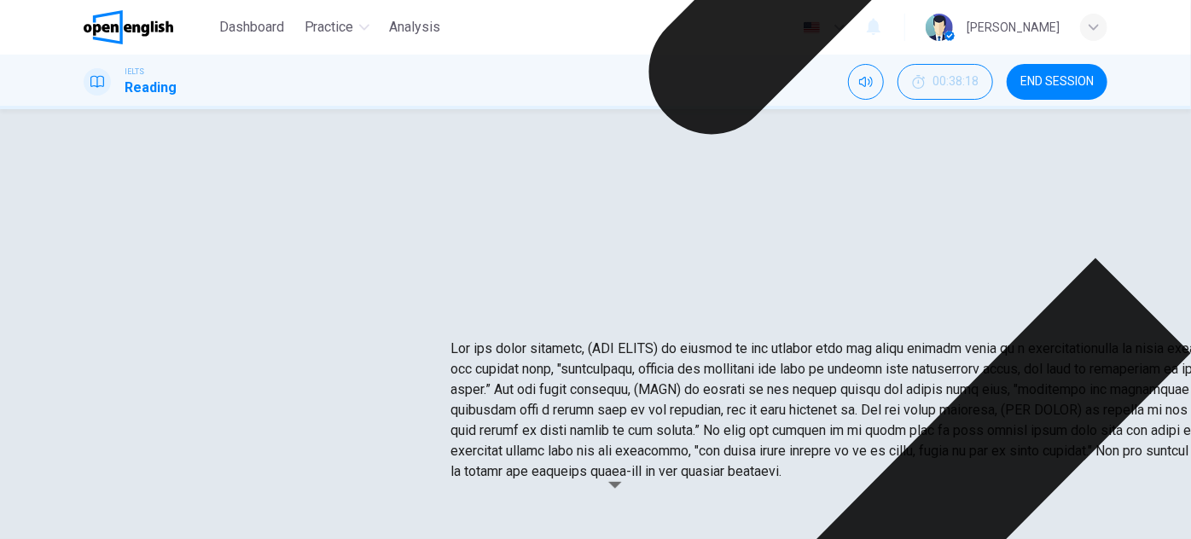
scroll to position [299, 0]
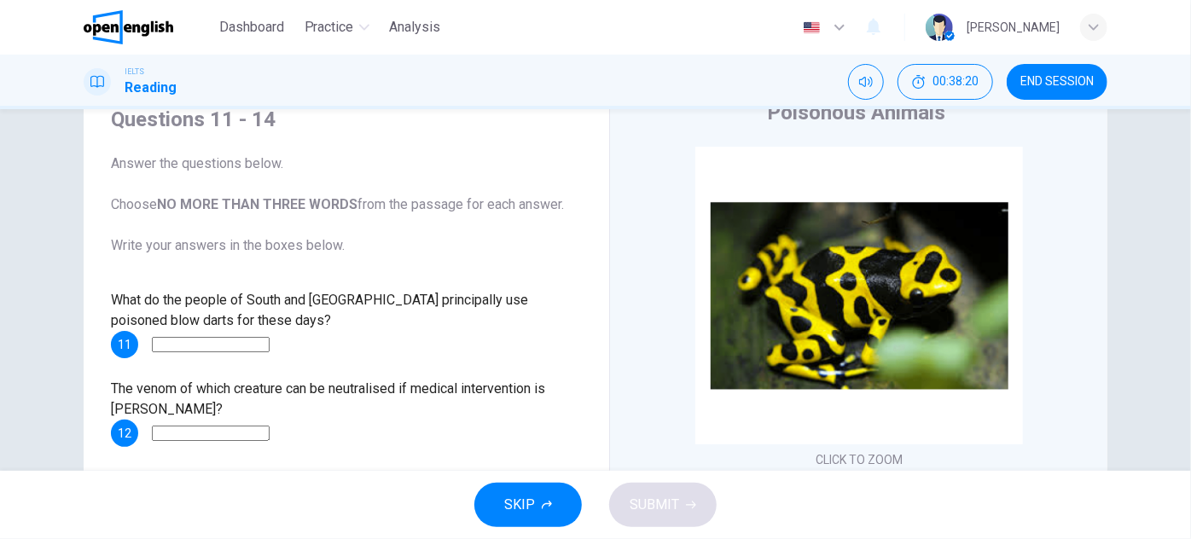
scroll to position [77, 0]
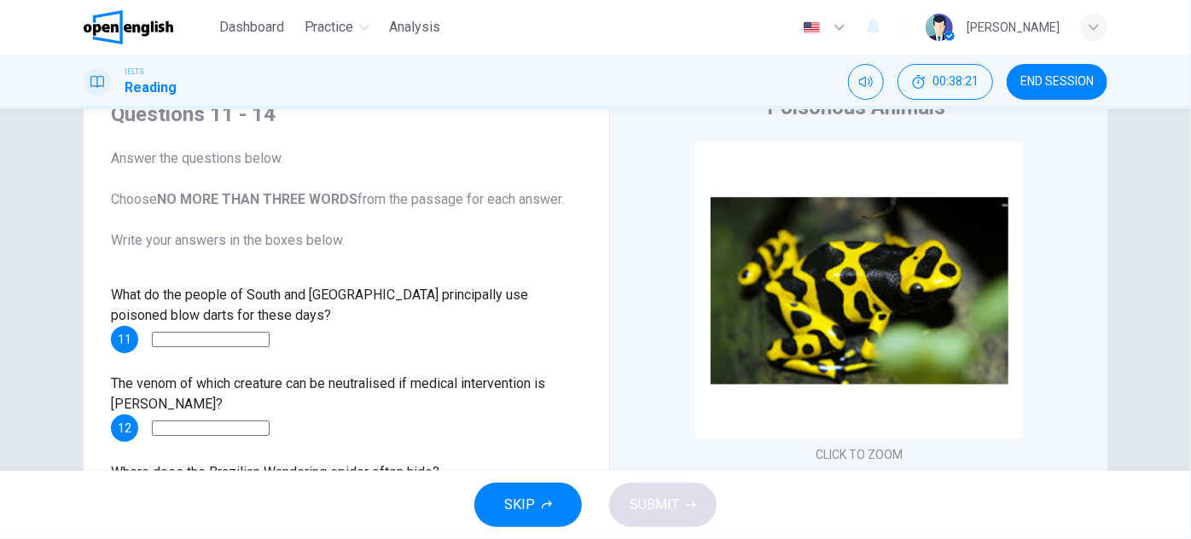
drag, startPoint x: 117, startPoint y: 197, endPoint x: 341, endPoint y: 191, distance: 224.5
click at [336, 191] on span "Answer the questions below. Choose NO MORE THAN THREE WORDS from the passage fo…" at bounding box center [346, 199] width 471 height 102
drag, startPoint x: 354, startPoint y: 198, endPoint x: 474, endPoint y: 201, distance: 120.4
click at [474, 200] on span "Answer the questions below. Choose NO MORE THAN THREE WORDS from the passage fo…" at bounding box center [346, 199] width 471 height 102
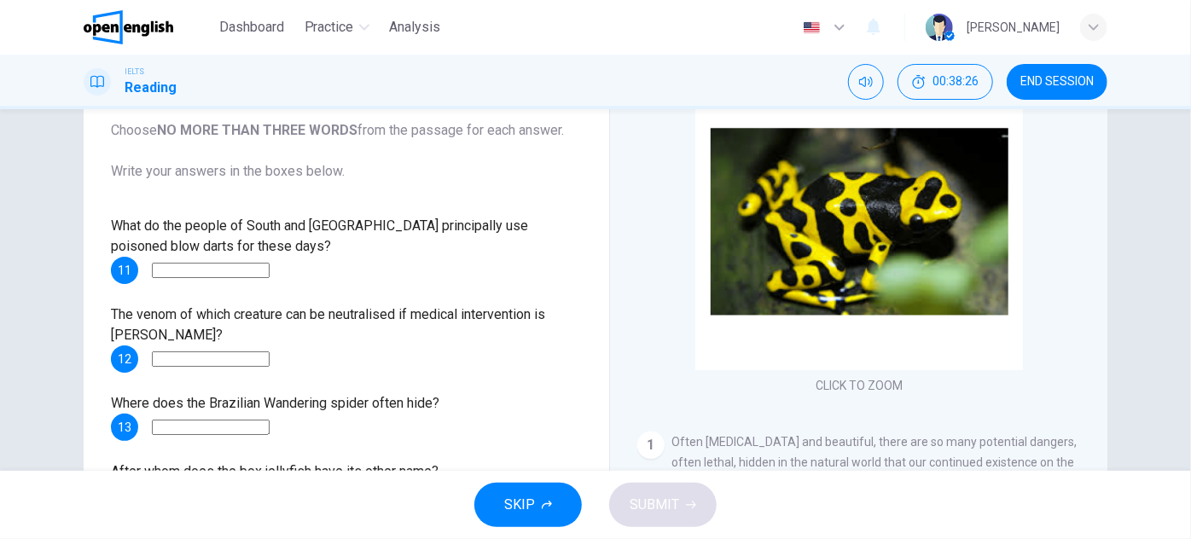
scroll to position [151, 0]
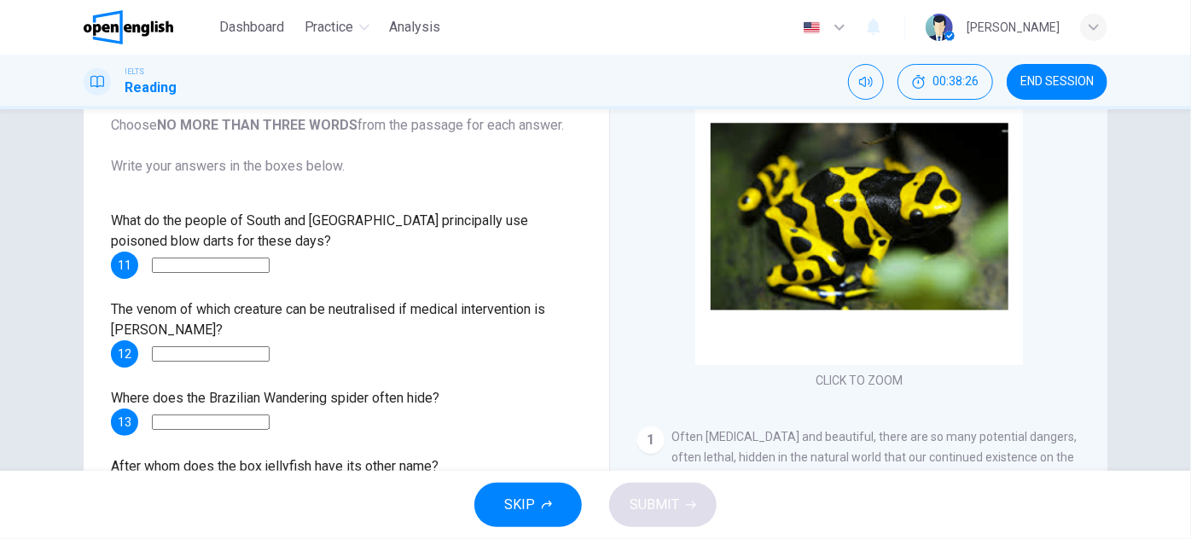
drag, startPoint x: 437, startPoint y: 232, endPoint x: 435, endPoint y: 261, distance: 29.1
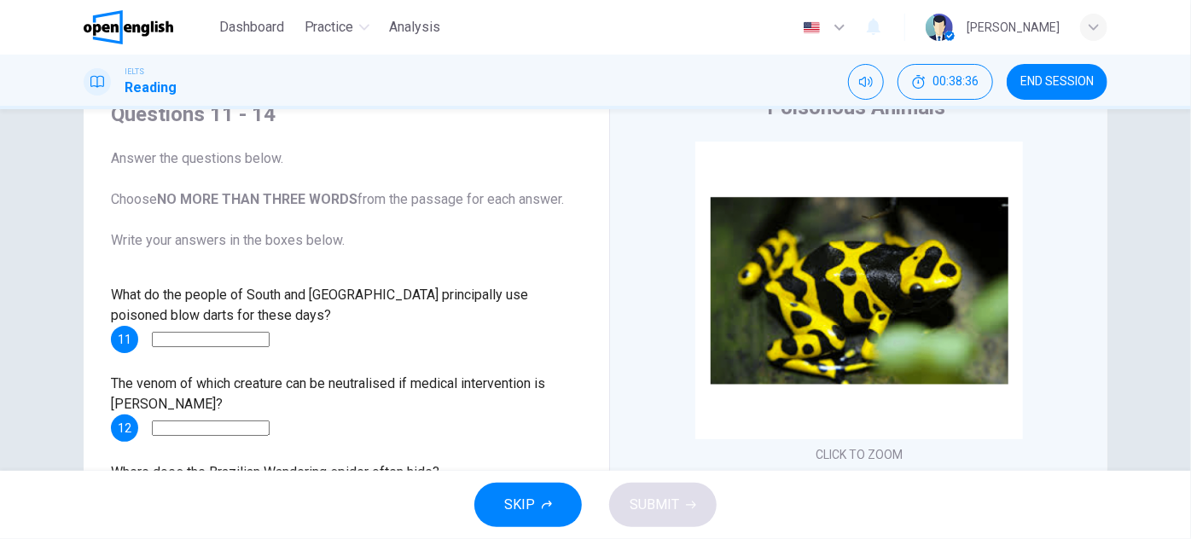
scroll to position [154, 0]
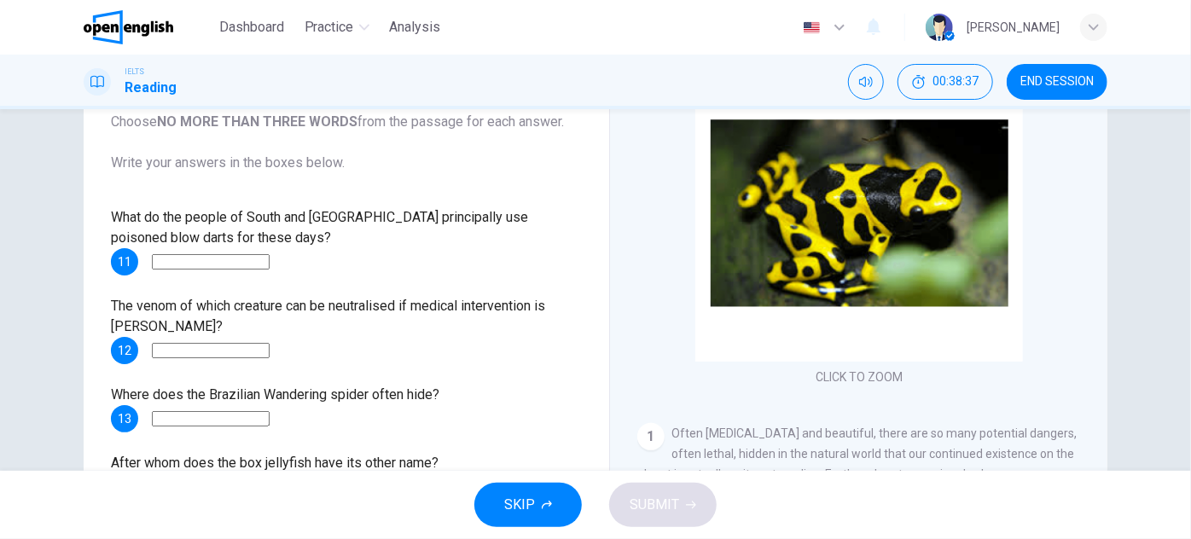
drag, startPoint x: 130, startPoint y: 158, endPoint x: 391, endPoint y: 167, distance: 261.3
click at [391, 167] on span "Answer the questions below. Choose NO MORE THAN THREE WORDS from the passage fo…" at bounding box center [346, 122] width 471 height 102
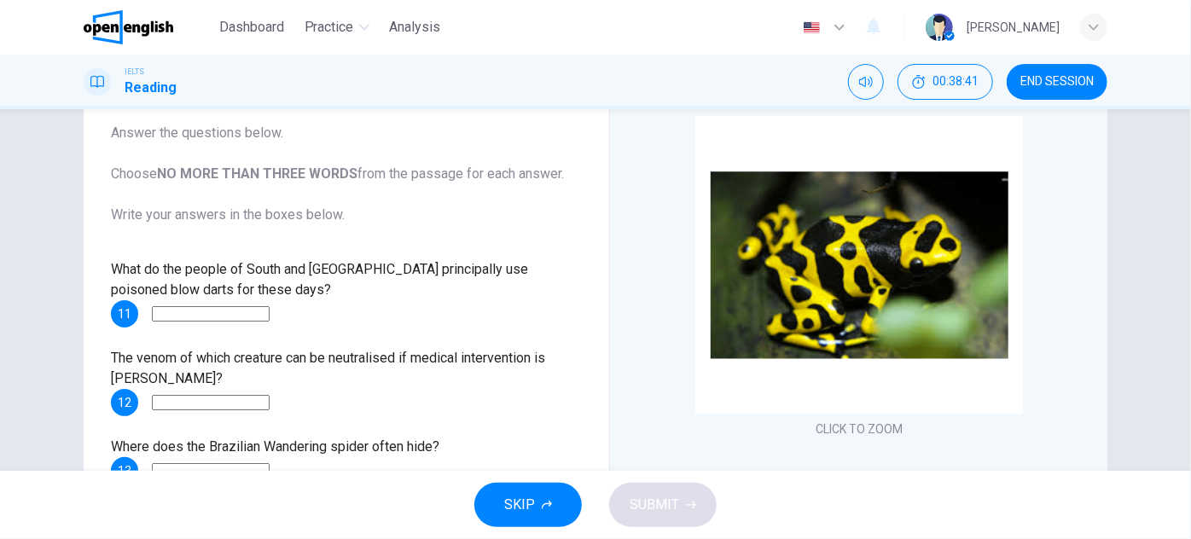
scroll to position [77, 0]
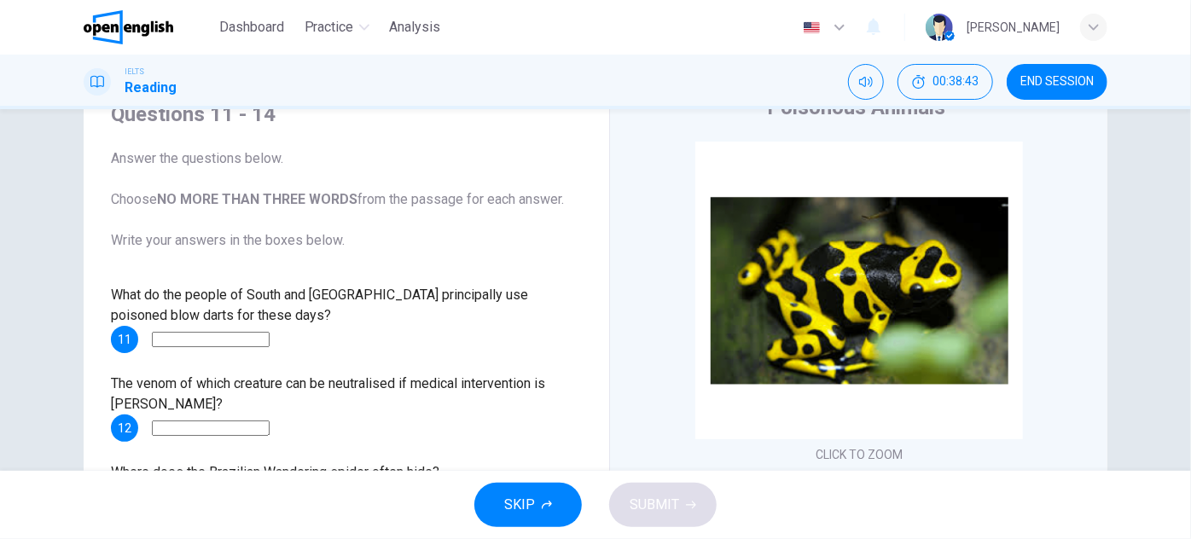
drag, startPoint x: 107, startPoint y: 242, endPoint x: 407, endPoint y: 238, distance: 300.4
click at [414, 231] on span "Answer the questions below. Choose NO MORE THAN THREE WORDS from the passage fo…" at bounding box center [346, 199] width 471 height 102
drag, startPoint x: 93, startPoint y: 292, endPoint x: 232, endPoint y: 293, distance: 139.1
click at [209, 294] on div "Questions 11 - 14 Answer the questions below. Choose NO MORE THAN THREE WORDS f…" at bounding box center [346, 340] width 498 height 512
drag, startPoint x: 268, startPoint y: 315, endPoint x: 134, endPoint y: 295, distance: 135.4
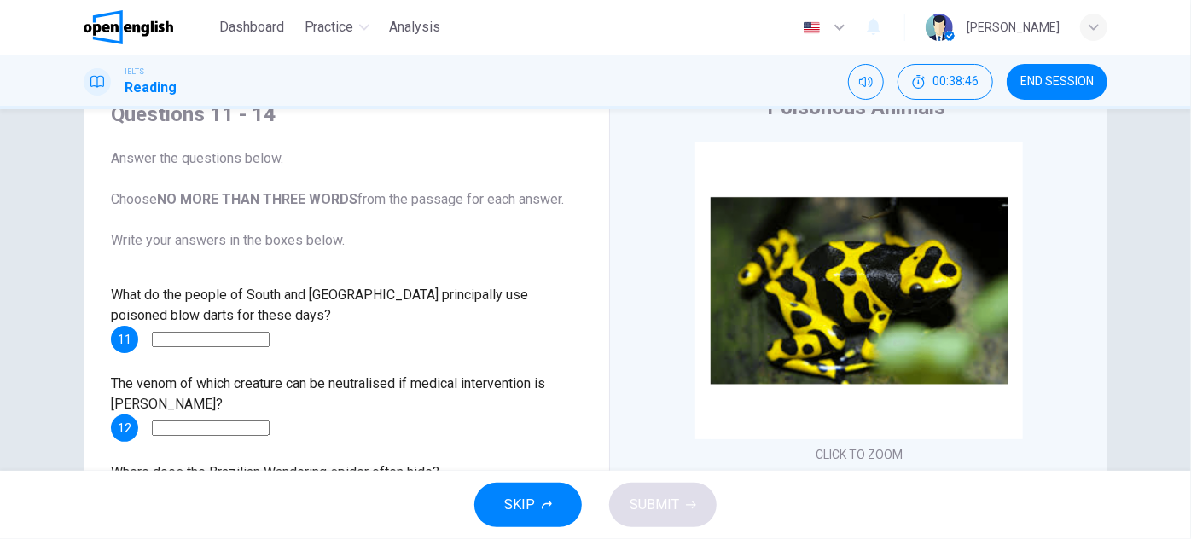
click at [149, 299] on div "What do the people of South and [GEOGRAPHIC_DATA] principally use poisoned blow…" at bounding box center [346, 319] width 471 height 68
drag, startPoint x: 100, startPoint y: 287, endPoint x: 198, endPoint y: 303, distance: 99.5
click at [197, 303] on div "Questions 11 - 14 Answer the questions below. Choose NO MORE THAN THREE WORDS f…" at bounding box center [346, 340] width 498 height 512
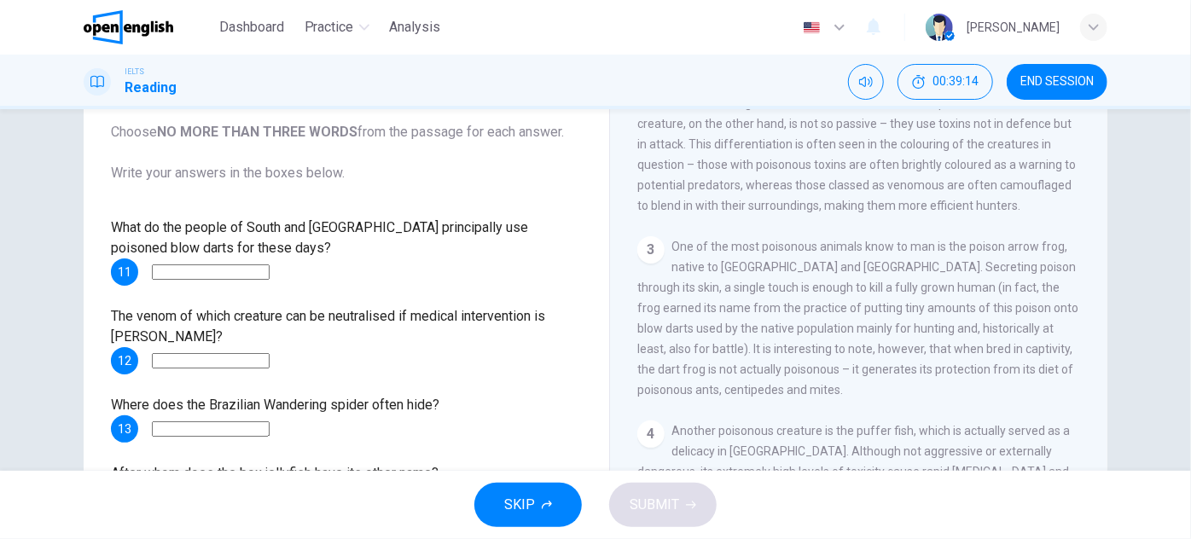
scroll to position [543, 0]
click at [270, 268] on input at bounding box center [211, 271] width 118 height 15
click at [464, 234] on span "What do the people of South and [GEOGRAPHIC_DATA] principally use poisoned blow…" at bounding box center [319, 237] width 417 height 37
click at [464, 232] on span "What do the people of South and [GEOGRAPHIC_DATA] principally use poisoned blow…" at bounding box center [319, 237] width 417 height 37
click at [261, 264] on input at bounding box center [211, 271] width 118 height 15
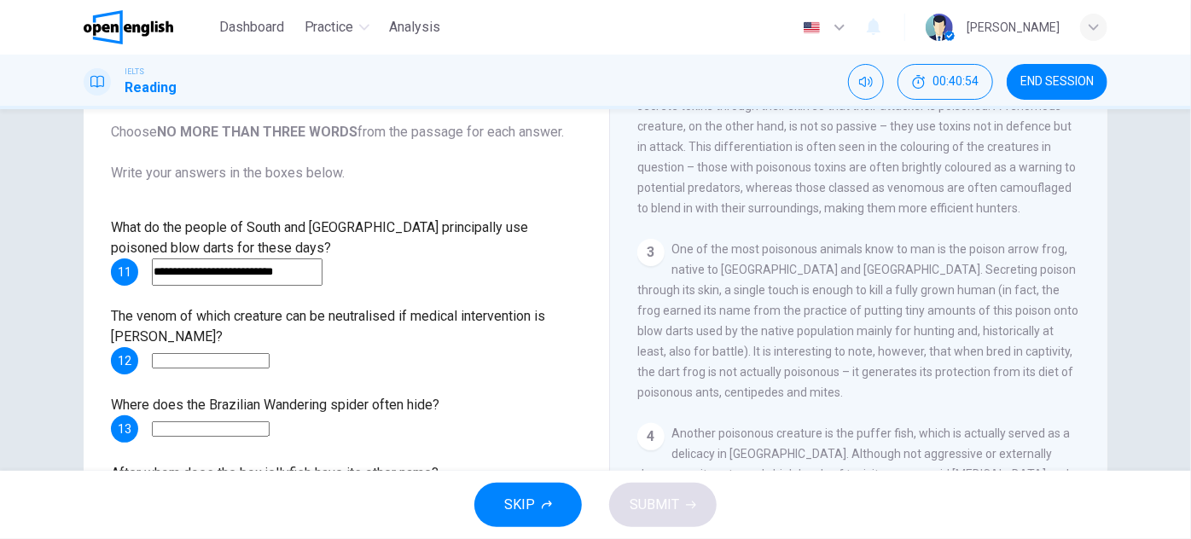
scroll to position [0, 11]
type input "**********"
click at [260, 358] on input at bounding box center [211, 360] width 118 height 15
drag, startPoint x: 113, startPoint y: 313, endPoint x: 157, endPoint y: 323, distance: 44.5
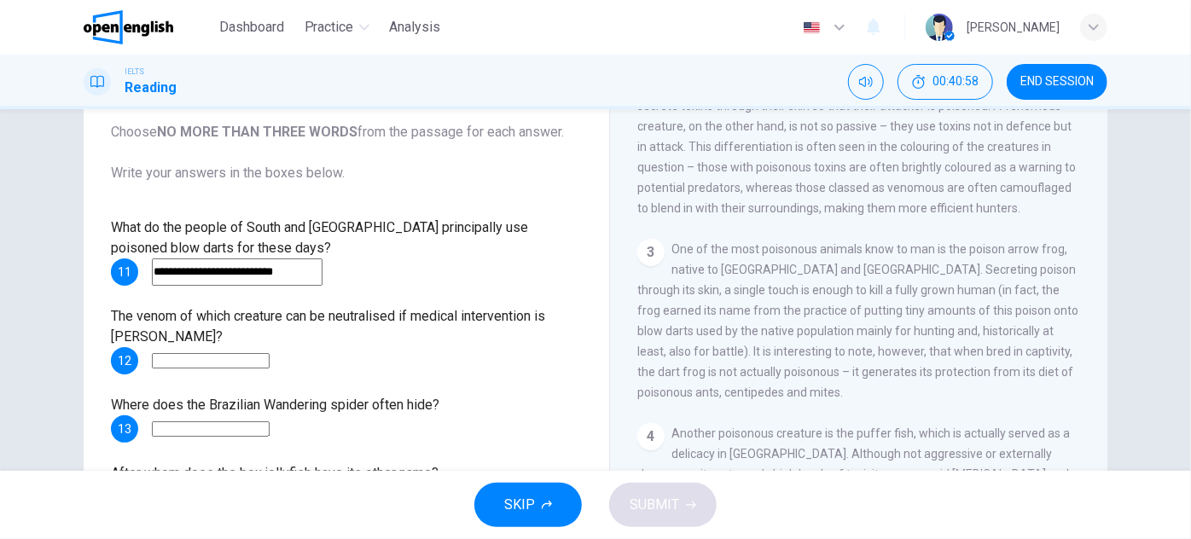
click at [152, 317] on span "The venom of which creature can be neutralised if medical intervention is [PERS…" at bounding box center [328, 326] width 434 height 37
click at [161, 324] on div "The venom of which creature can be neutralised if medical intervention is [PERS…" at bounding box center [346, 340] width 471 height 68
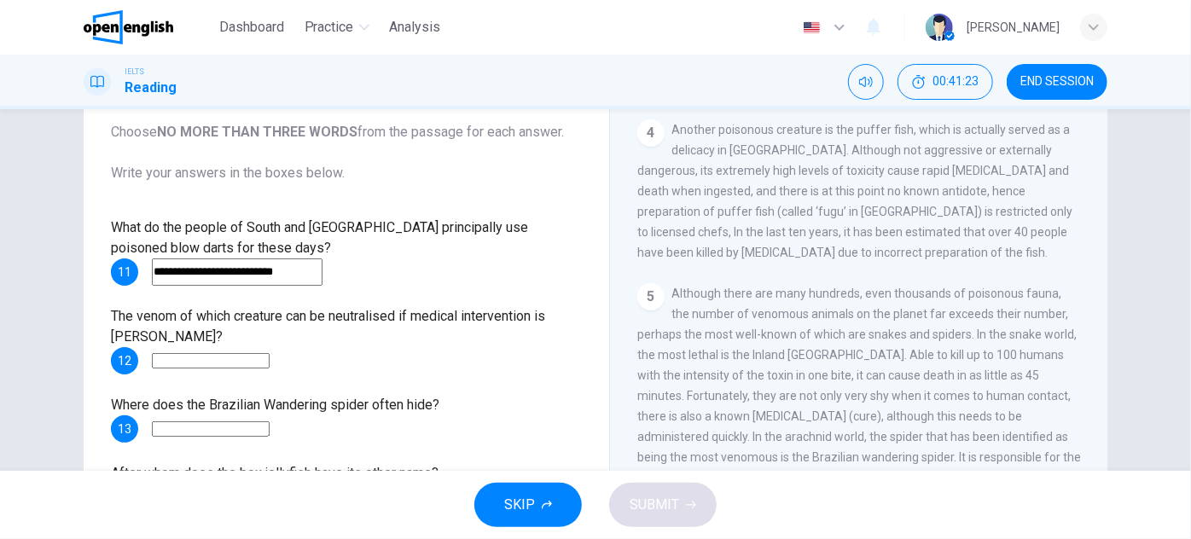
scroll to position [930, 0]
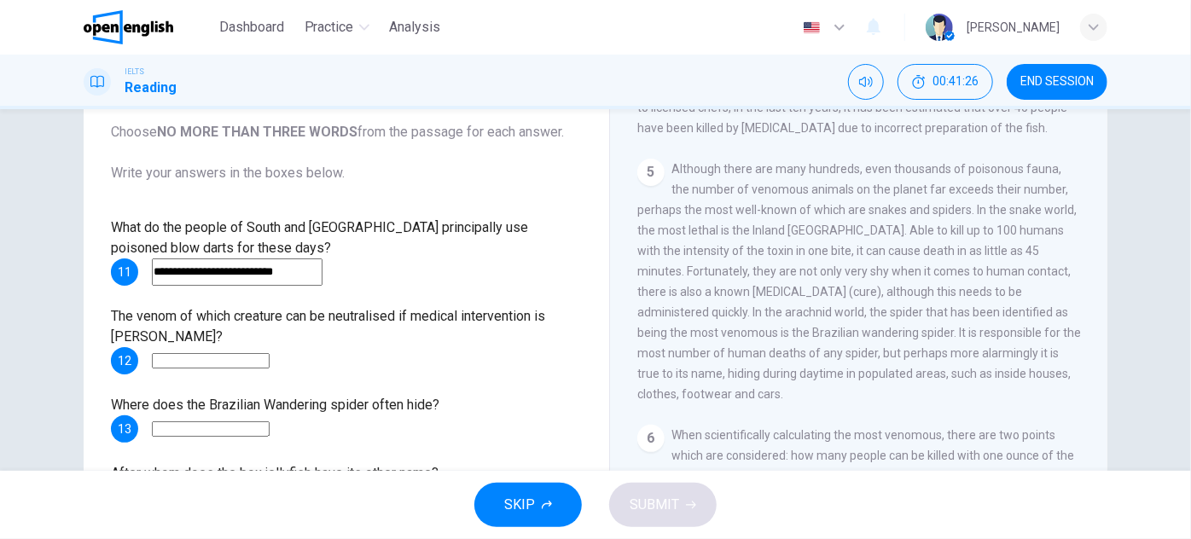
drag, startPoint x: 826, startPoint y: 323, endPoint x: 824, endPoint y: 347, distance: 24.8
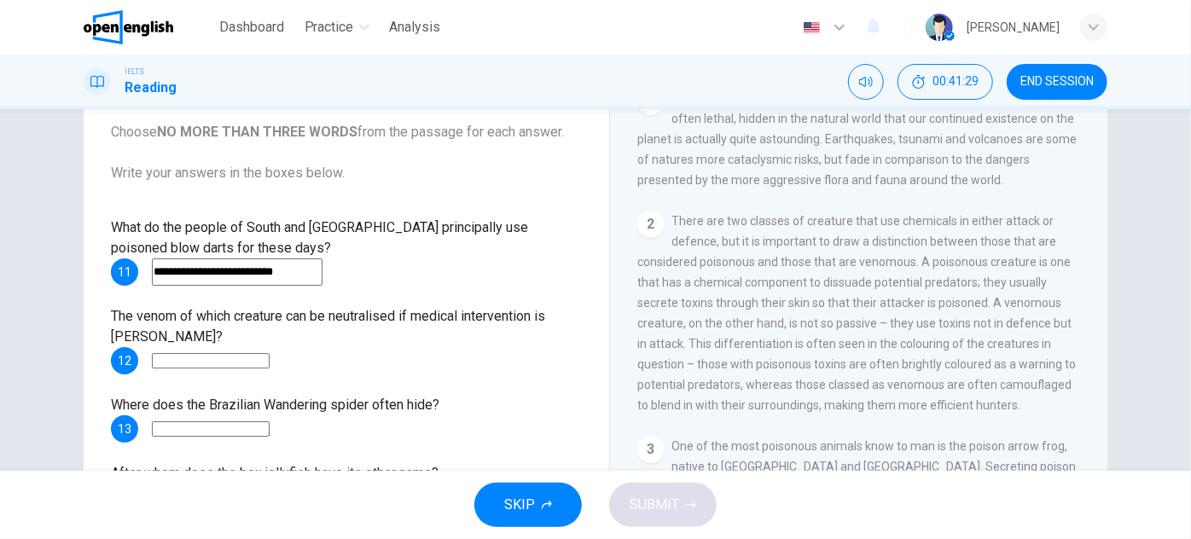
scroll to position [404, 0]
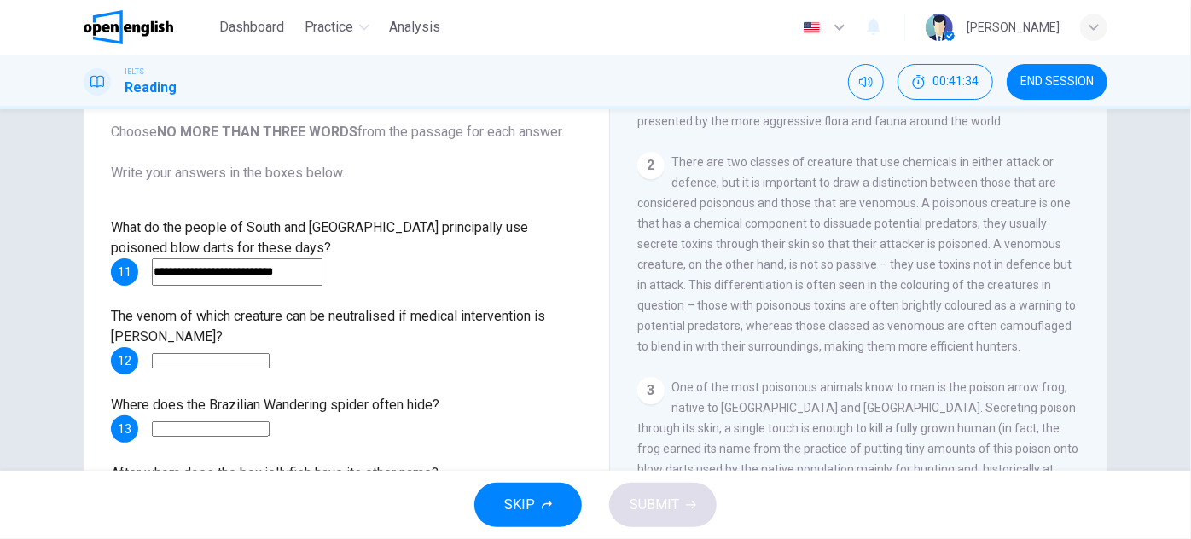
drag, startPoint x: 712, startPoint y: 314, endPoint x: 816, endPoint y: 317, distance: 104.1
click at [814, 316] on span "There are two classes of creature that use chemicals in either attack or defenc…" at bounding box center [856, 254] width 439 height 198
click at [817, 328] on span "There are two classes of creature that use chemicals in either attack or defenc…" at bounding box center [856, 254] width 439 height 198
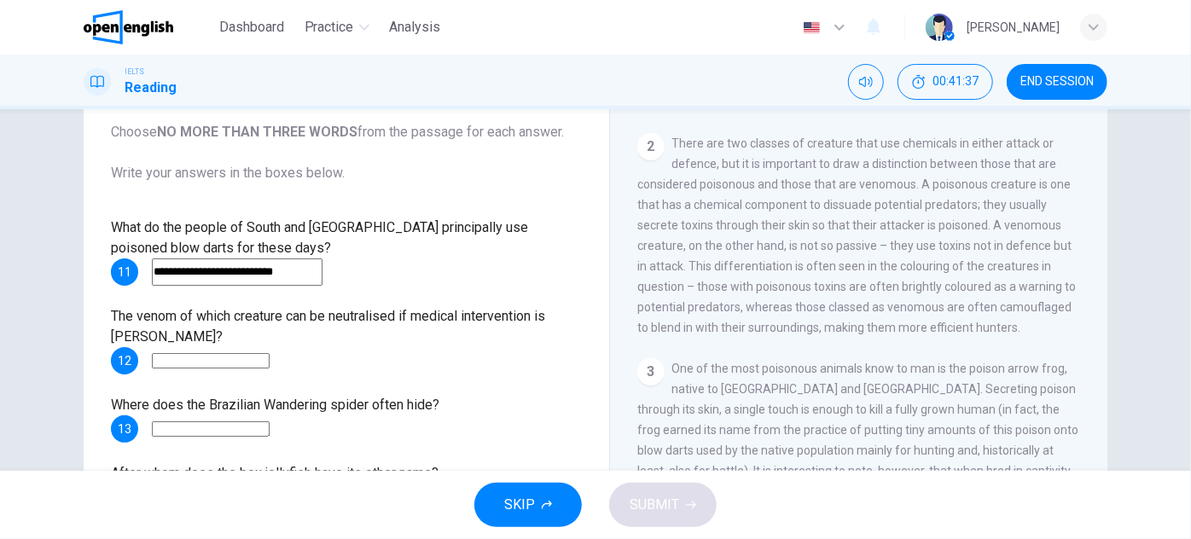
drag, startPoint x: 704, startPoint y: 302, endPoint x: 705, endPoint y: 320, distance: 17.9
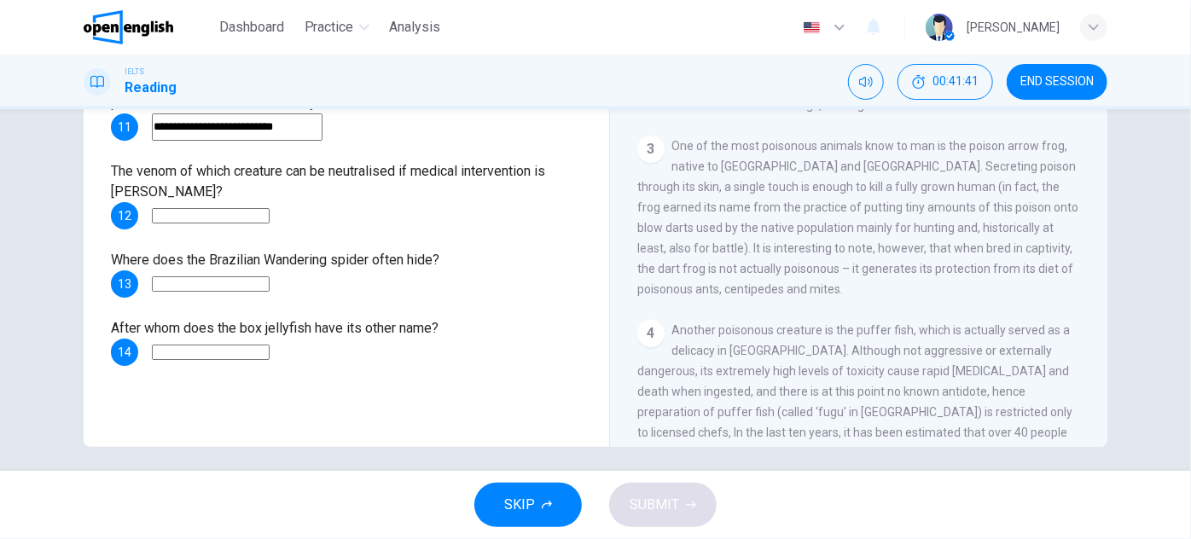
scroll to position [299, 0]
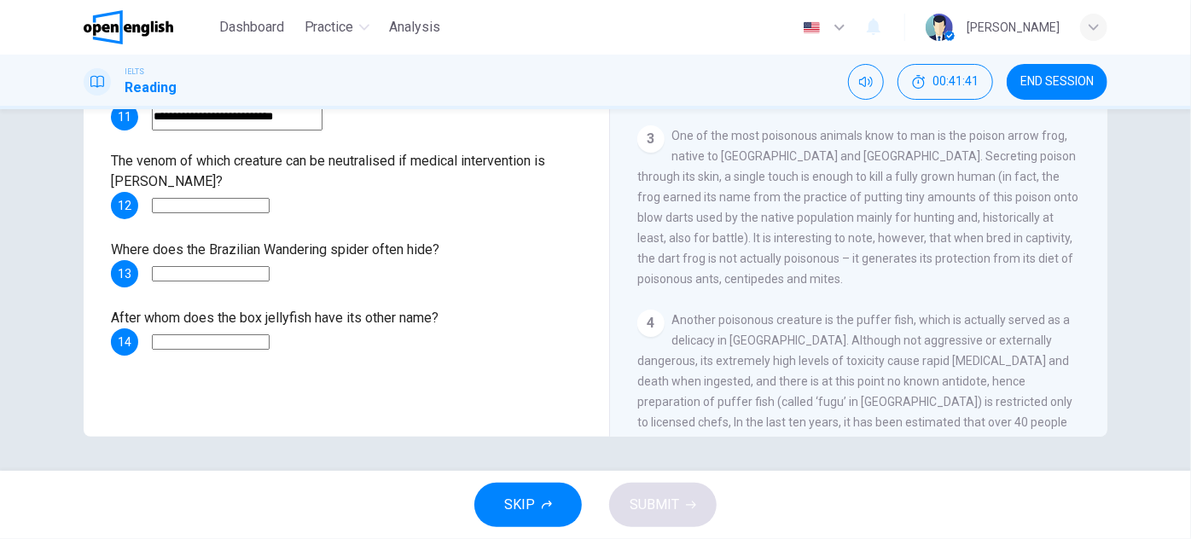
drag, startPoint x: 683, startPoint y: 327, endPoint x: 689, endPoint y: 373, distance: 46.5
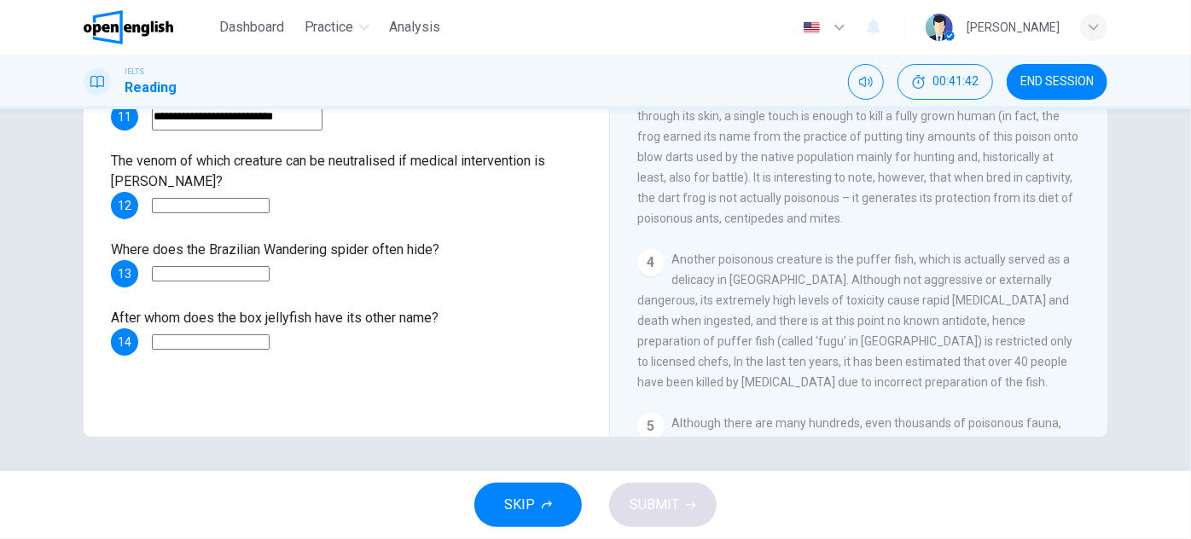
scroll to position [578, 0]
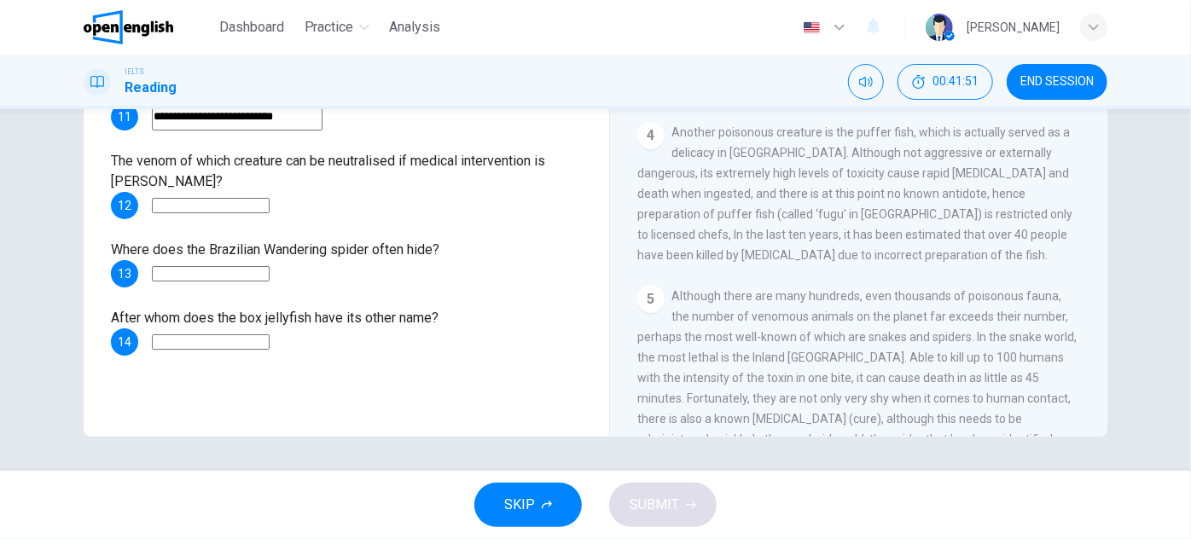
drag, startPoint x: 834, startPoint y: 362, endPoint x: 834, endPoint y: 375, distance: 13.7
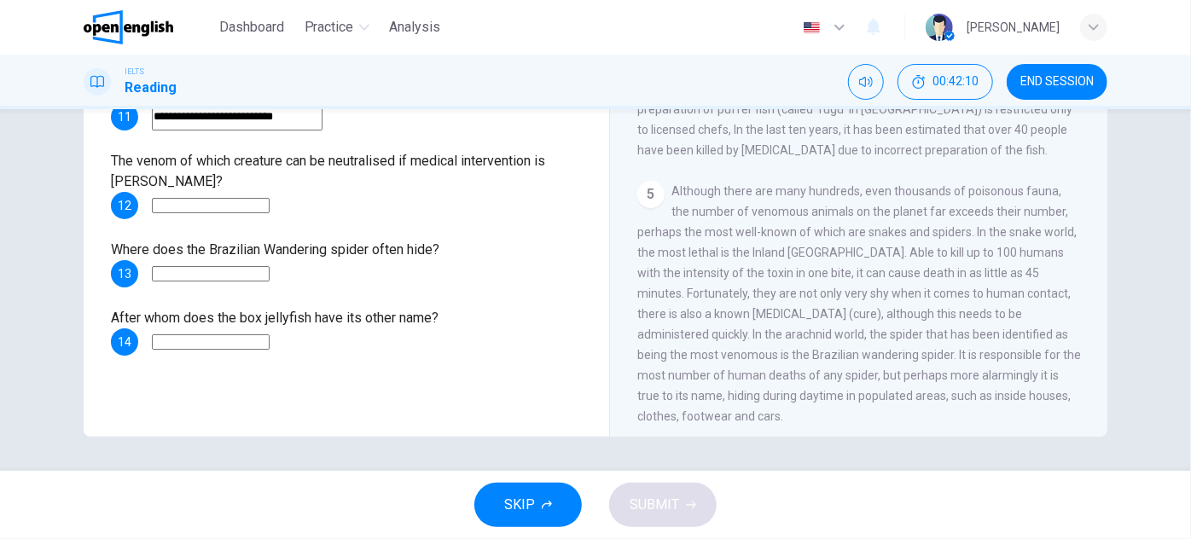
click at [270, 204] on input at bounding box center [211, 205] width 118 height 15
type input "*"
click at [161, 198] on input "**********" at bounding box center [211, 205] width 118 height 15
drag, startPoint x: 167, startPoint y: 201, endPoint x: 153, endPoint y: 201, distance: 14.5
click at [153, 201] on div "**********" at bounding box center [346, 205] width 471 height 27
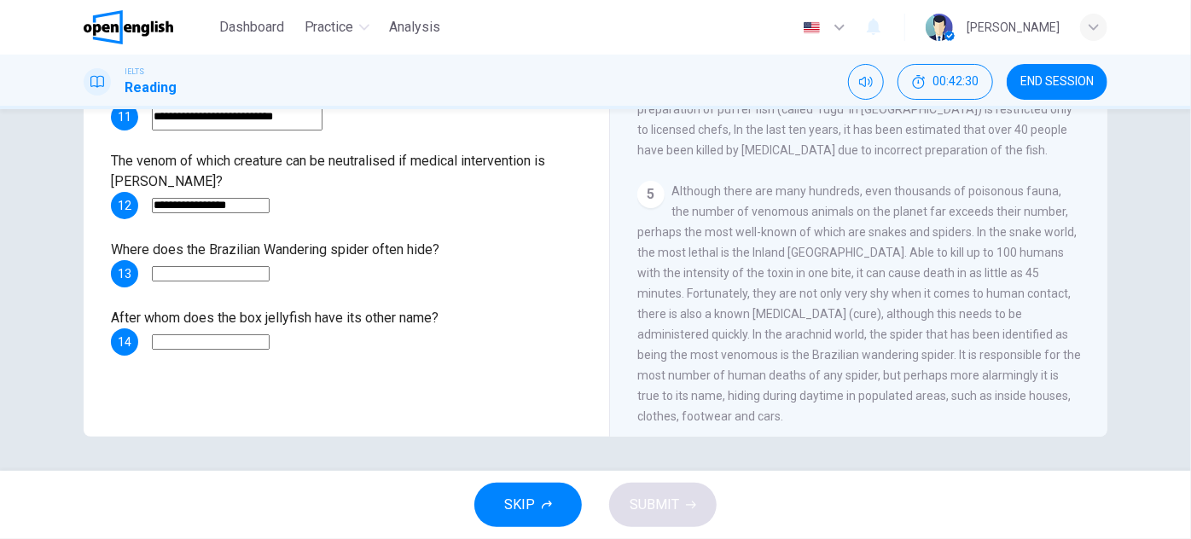
click at [270, 204] on input "**********" at bounding box center [211, 205] width 118 height 15
type input "**********"
click at [270, 272] on input at bounding box center [211, 273] width 118 height 15
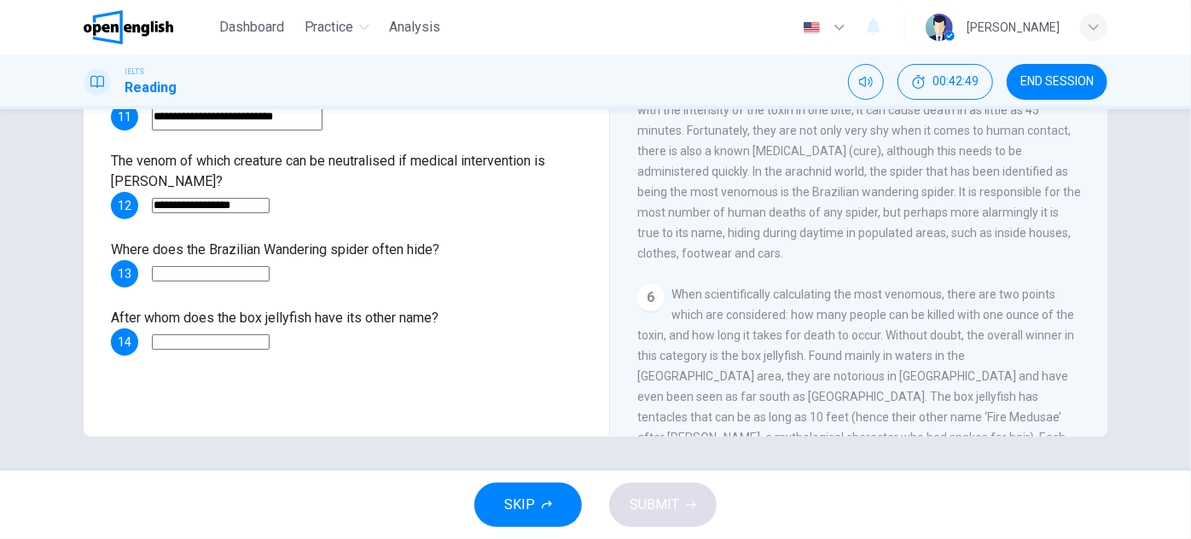
scroll to position [870, 0]
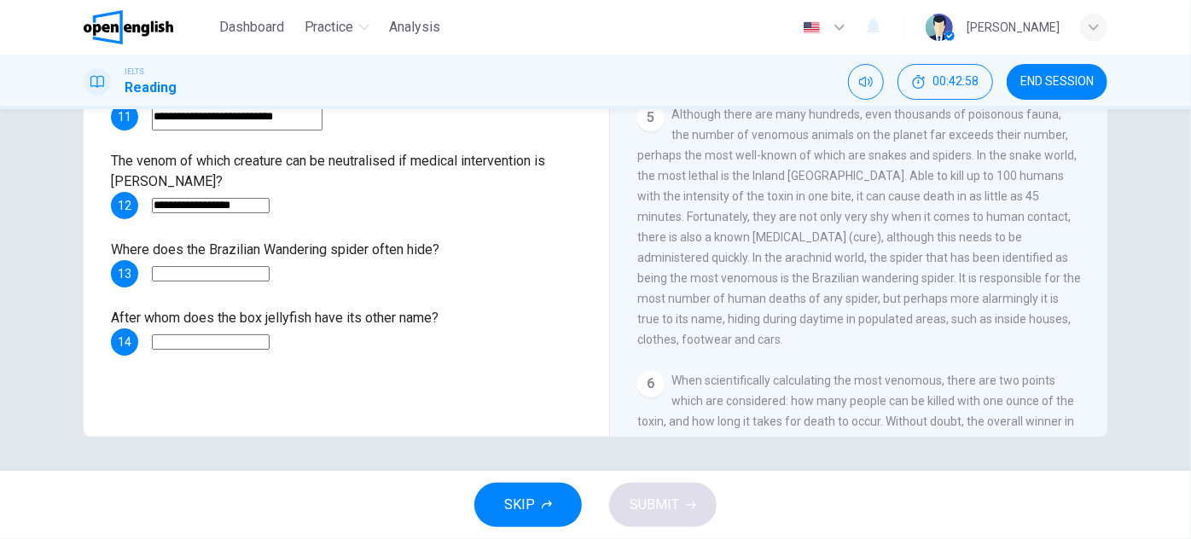
click at [305, 308] on div "After whom does the box jellyfish have its other name? 14" at bounding box center [346, 332] width 471 height 48
click at [249, 276] on input at bounding box center [211, 273] width 118 height 15
click at [264, 284] on input "**********" at bounding box center [237, 273] width 171 height 27
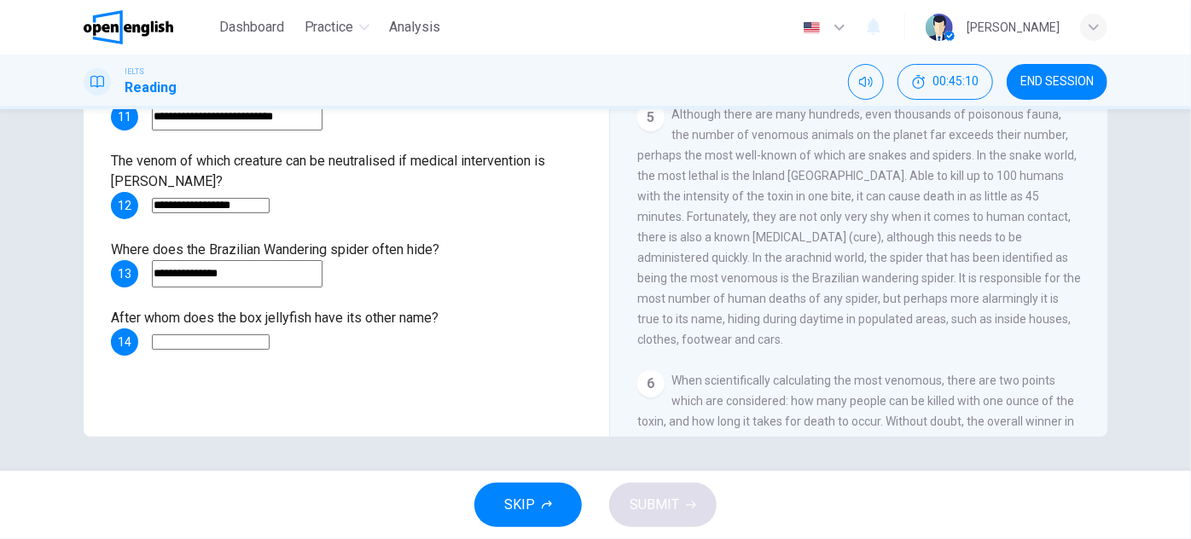
type input "**********"
drag, startPoint x: 252, startPoint y: 269, endPoint x: 47, endPoint y: 294, distance: 206.4
click at [47, 294] on div "**********" at bounding box center [595, 290] width 1191 height 362
type input "*"
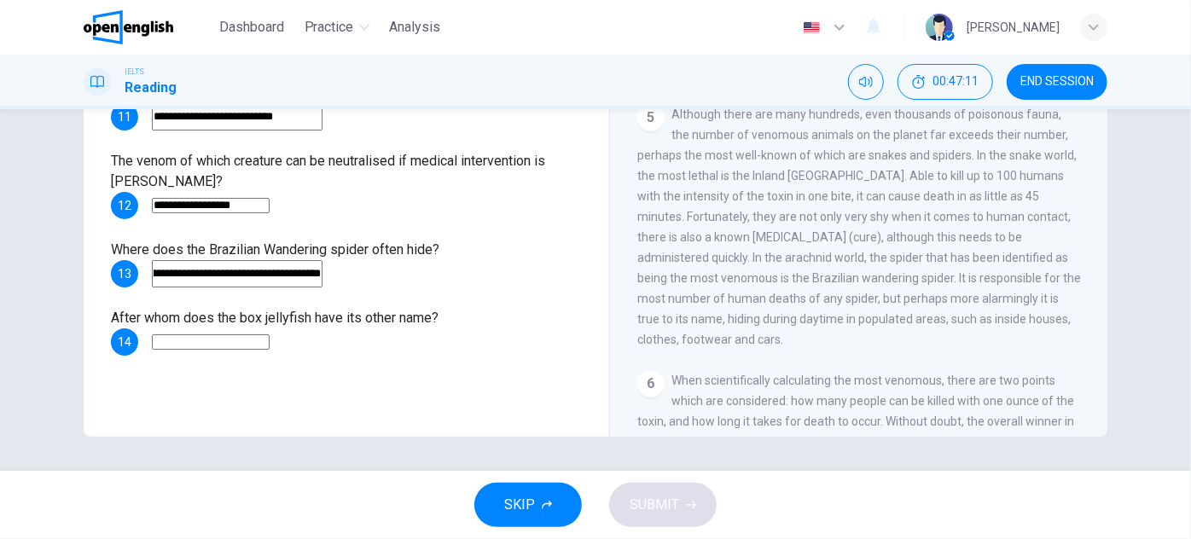
type input "**********"
click at [216, 350] on input at bounding box center [211, 341] width 118 height 15
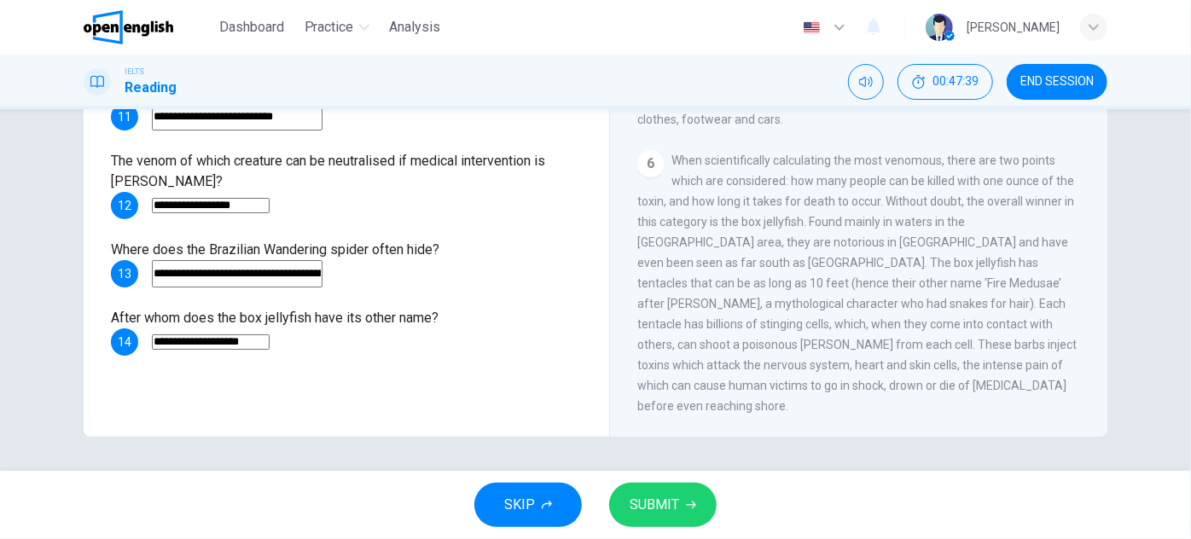
type input "**********"
click at [666, 505] on span "SUBMIT" at bounding box center [654, 505] width 49 height 24
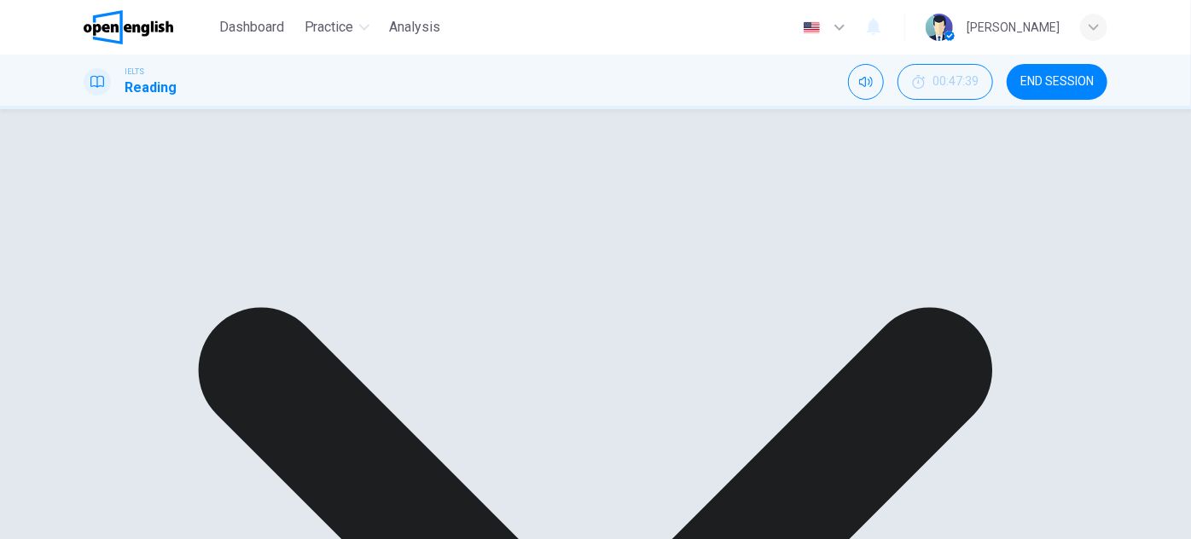
scroll to position [222, 0]
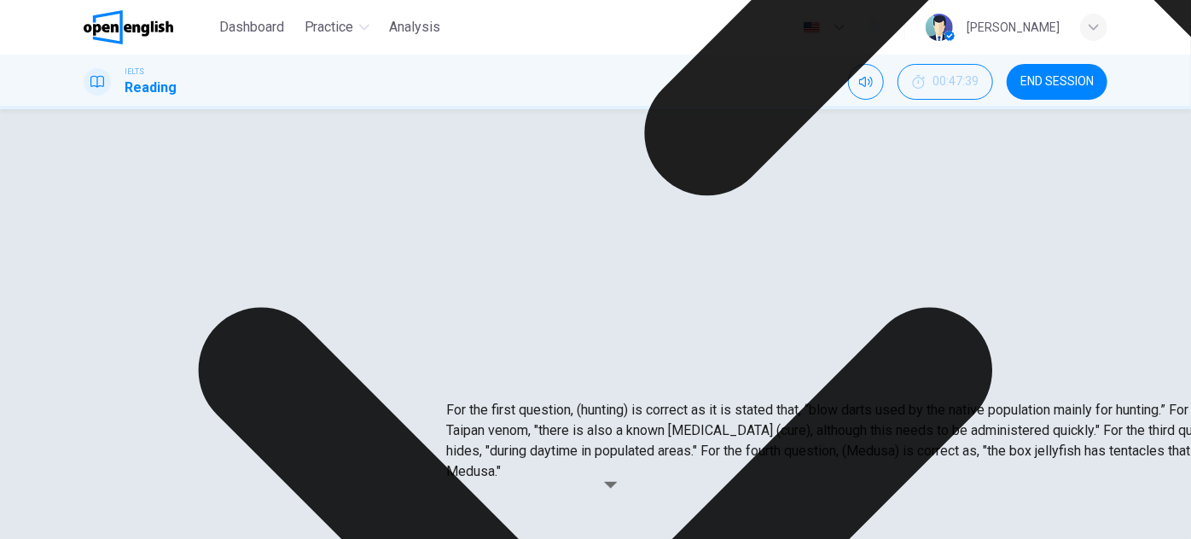
click at [396, 416] on div "**********" at bounding box center [346, 410] width 471 height 48
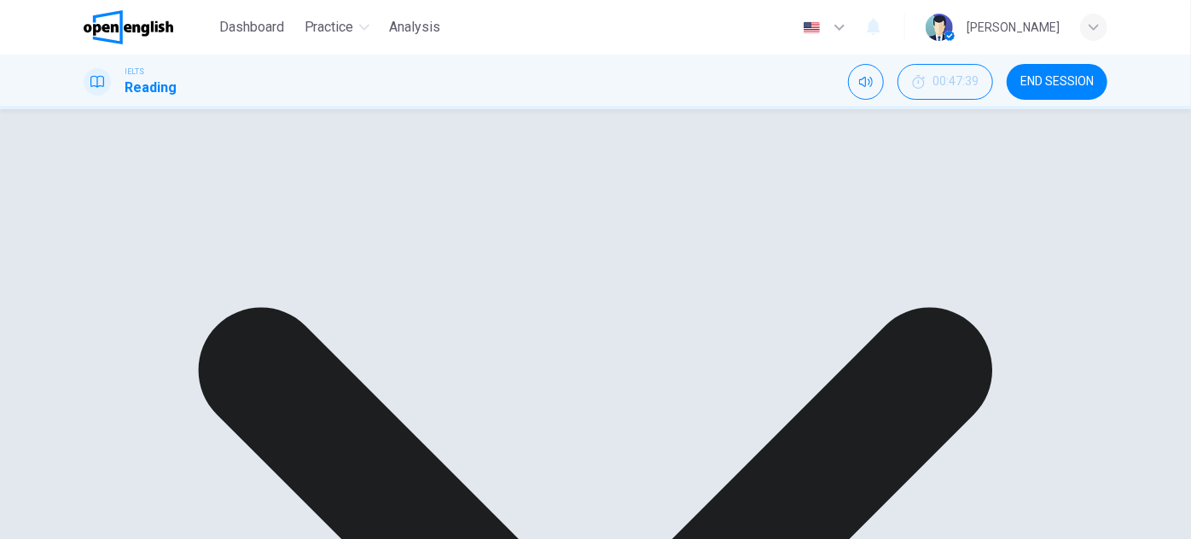
scroll to position [299, 0]
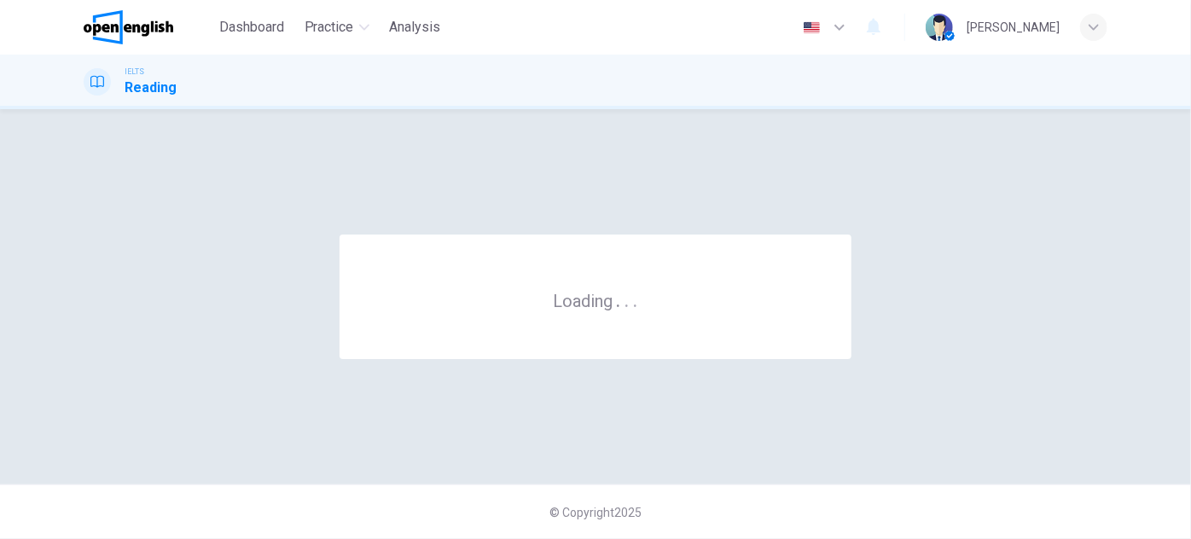
scroll to position [0, 0]
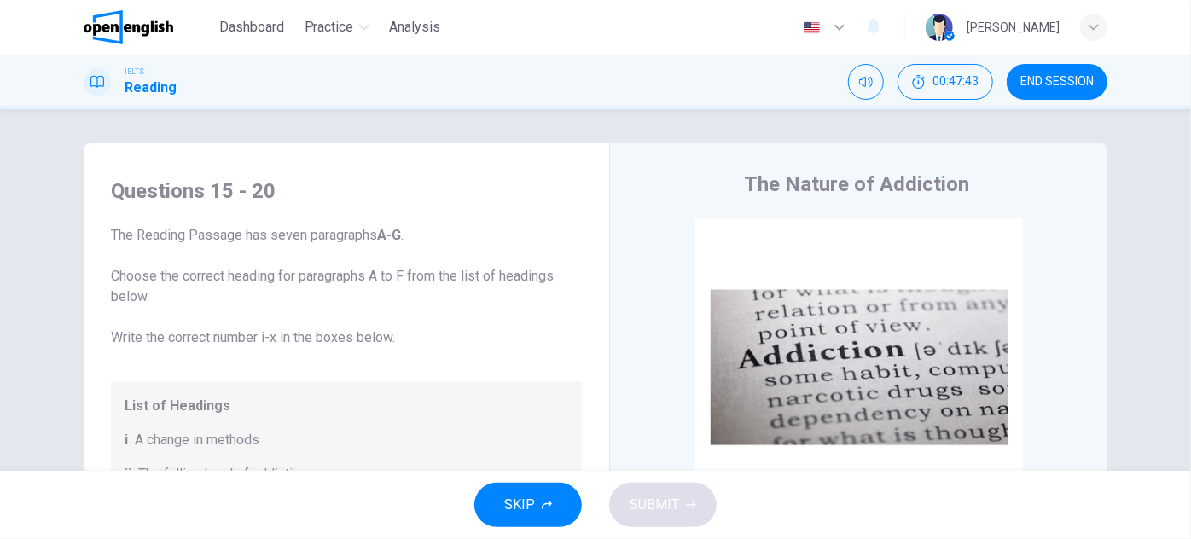
drag, startPoint x: 107, startPoint y: 234, endPoint x: 344, endPoint y: 214, distance: 238.0
click at [343, 214] on div "Questions 15 - 20 The Reading Passage has seven paragraphs A-G . Choose the cor…" at bounding box center [346, 474] width 471 height 594
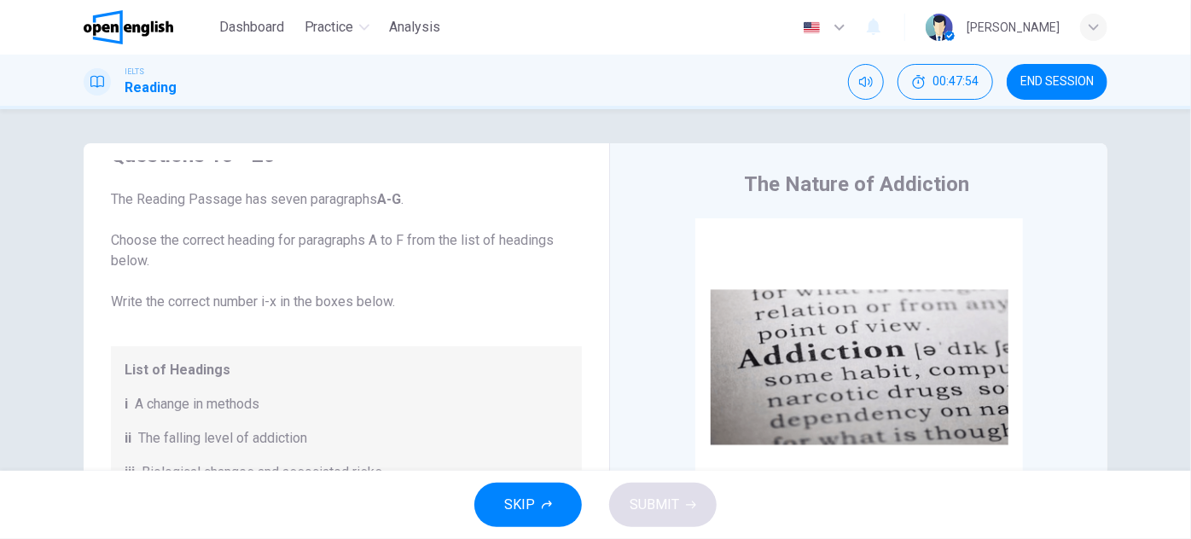
drag, startPoint x: 459, startPoint y: 215, endPoint x: 455, endPoint y: 241, distance: 26.8
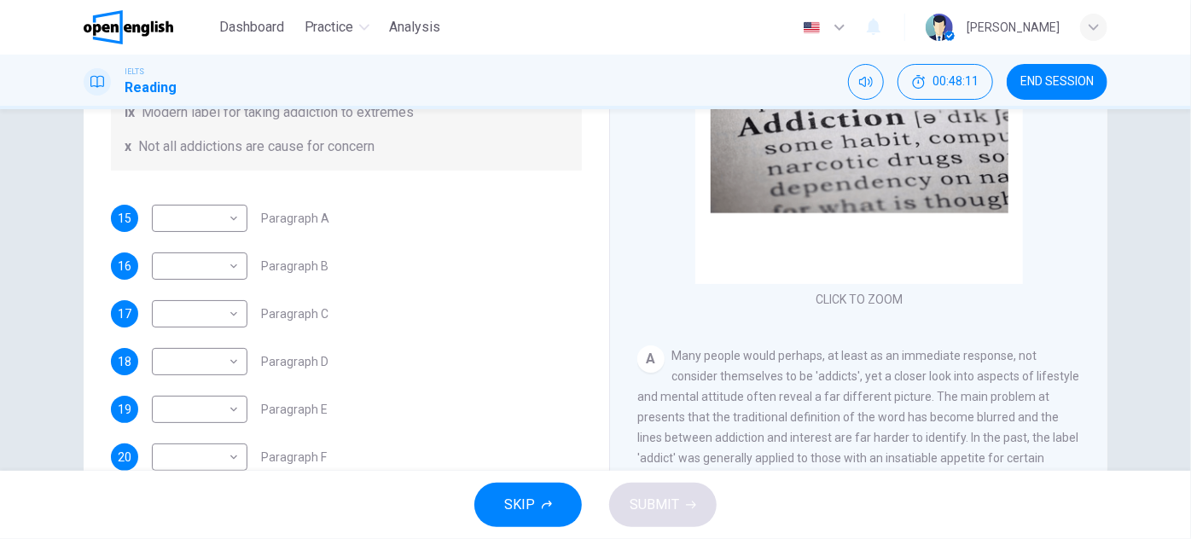
drag, startPoint x: 676, startPoint y: 352, endPoint x: 855, endPoint y: 357, distance: 179.3
click at [848, 357] on span "Many people would perhaps, at least as an immediate response, not consider them…" at bounding box center [858, 448] width 442 height 198
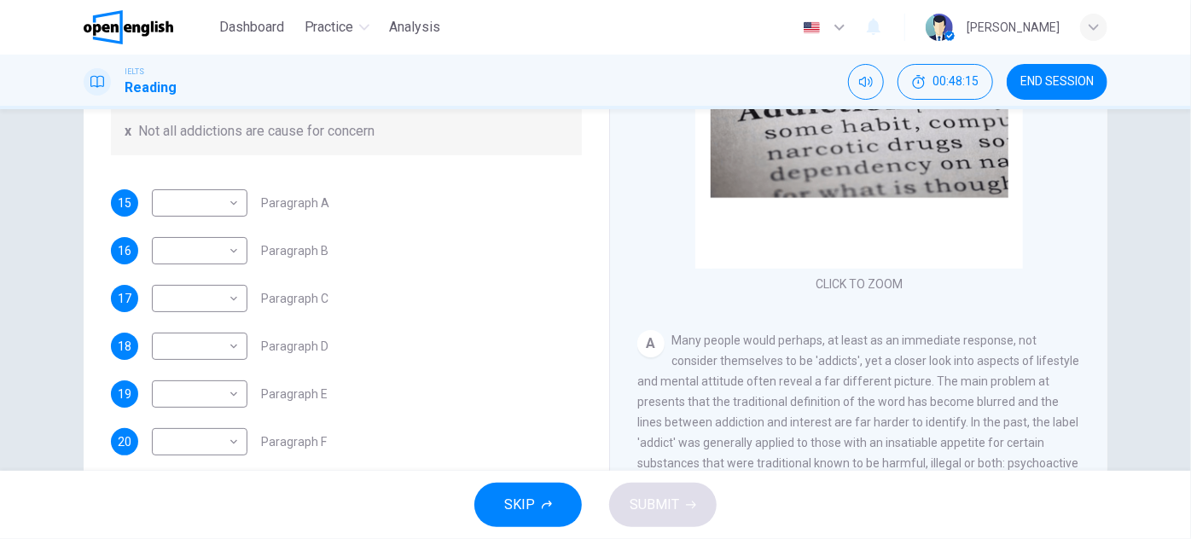
scroll to position [299, 0]
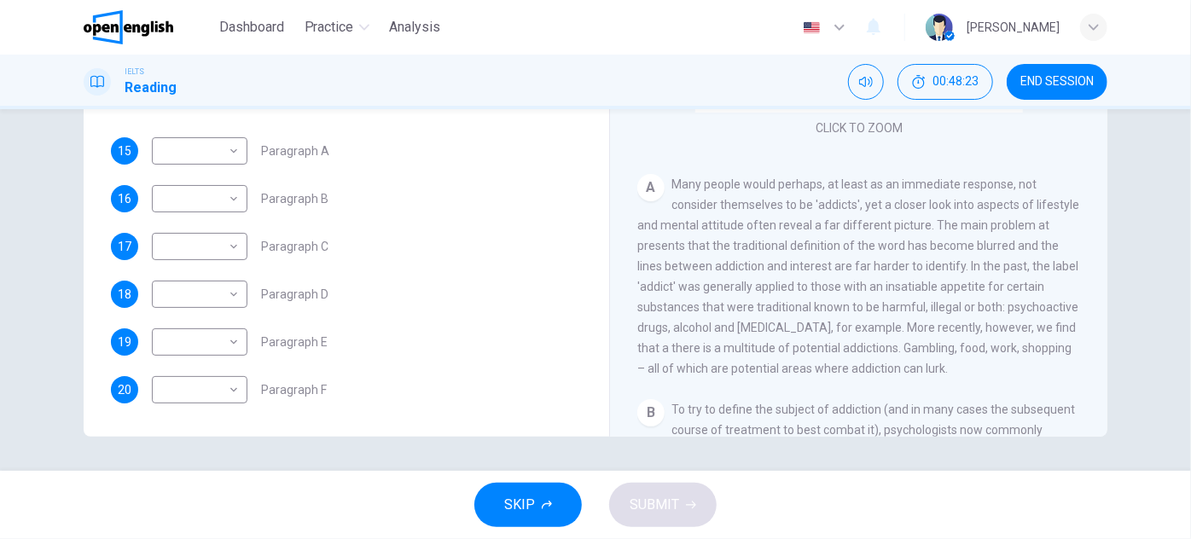
drag, startPoint x: 983, startPoint y: 312, endPoint x: 985, endPoint y: 323, distance: 11.2
drag, startPoint x: 968, startPoint y: 223, endPoint x: 1032, endPoint y: 221, distance: 64.9
click at [1017, 221] on span "Many people would perhaps, at least as an immediate response, not consider them…" at bounding box center [858, 272] width 442 height 198
drag, startPoint x: 962, startPoint y: 265, endPoint x: 1009, endPoint y: 264, distance: 47.8
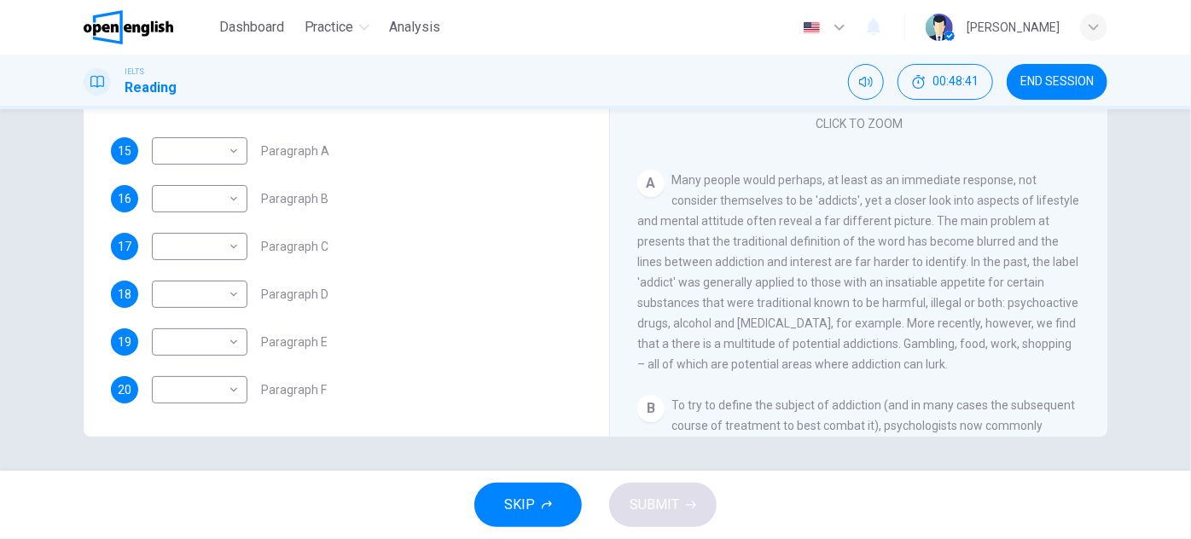
click at [1007, 264] on span "Many people would perhaps, at least as an immediate response, not consider them…" at bounding box center [858, 272] width 442 height 198
drag, startPoint x: 695, startPoint y: 283, endPoint x: 795, endPoint y: 282, distance: 99.8
click at [780, 282] on span "Many people would perhaps, at least as an immediate response, not consider them…" at bounding box center [858, 272] width 442 height 198
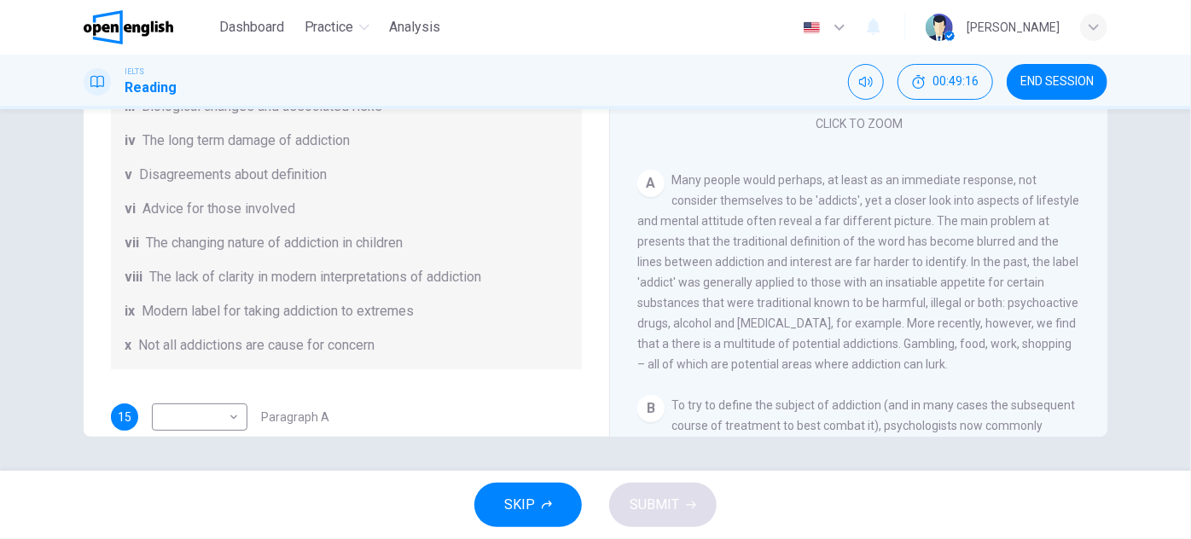
scroll to position [77, 0]
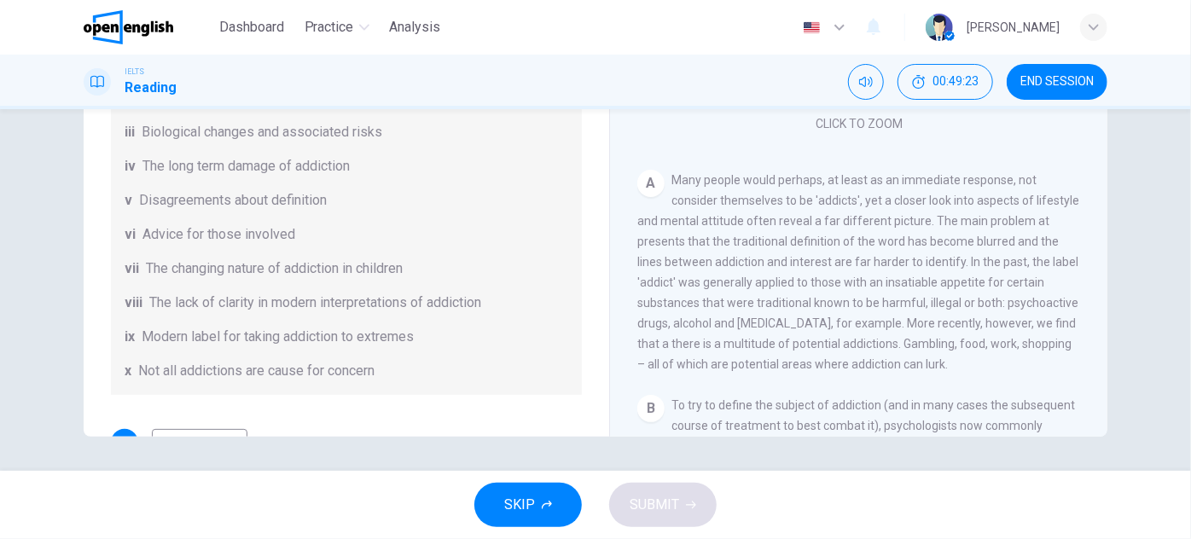
drag, startPoint x: 480, startPoint y: 303, endPoint x: 296, endPoint y: 302, distance: 183.4
click at [297, 302] on span "The lack of clarity in modern interpretations of addiction" at bounding box center [315, 303] width 332 height 20
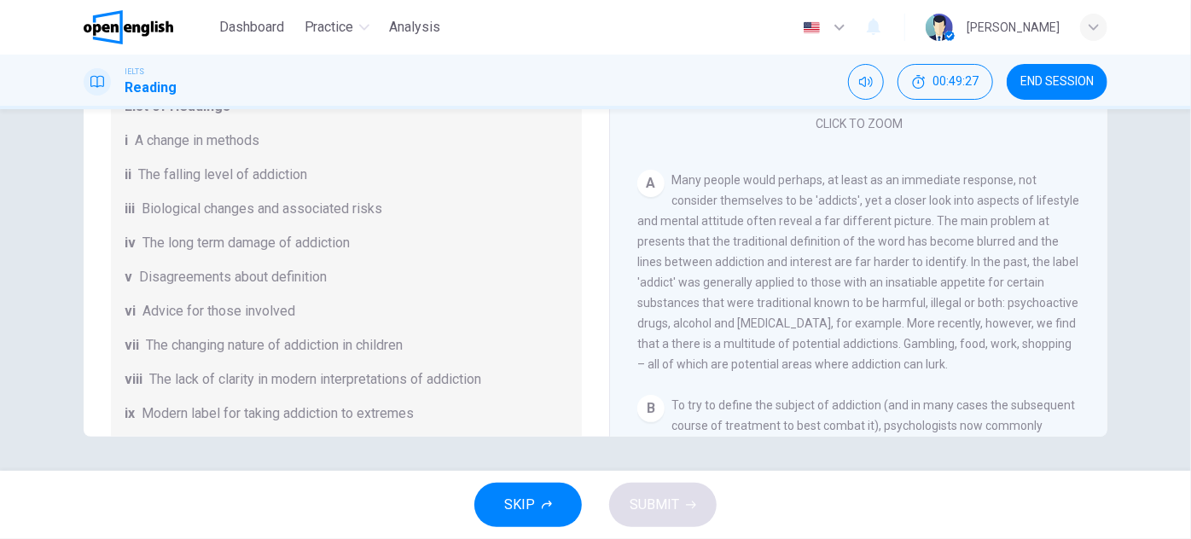
scroll to position [222, 0]
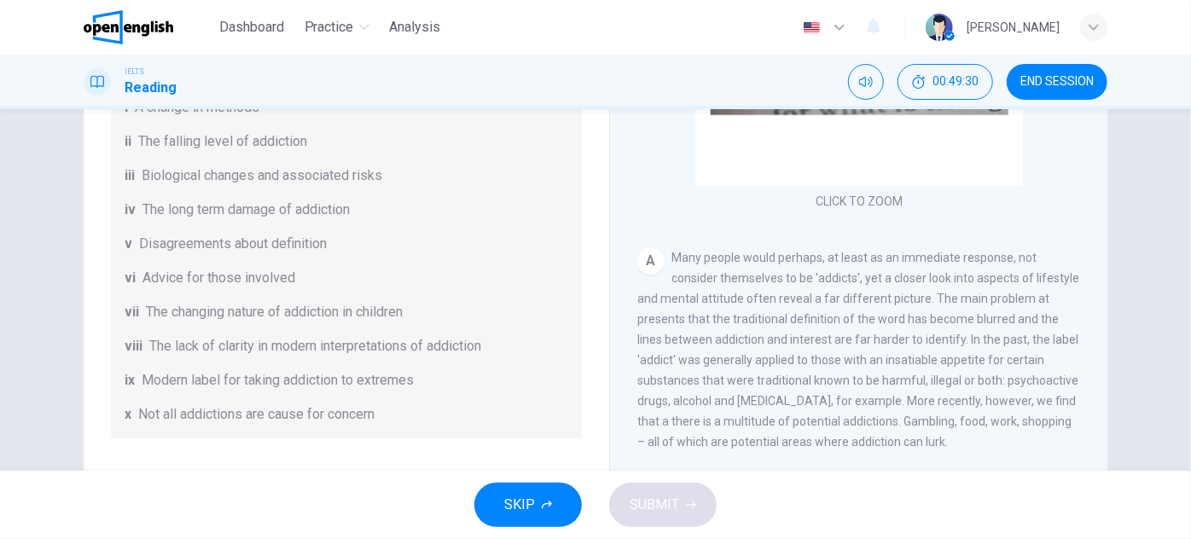
drag, startPoint x: 378, startPoint y: 252, endPoint x: 389, endPoint y: 299, distance: 49.1
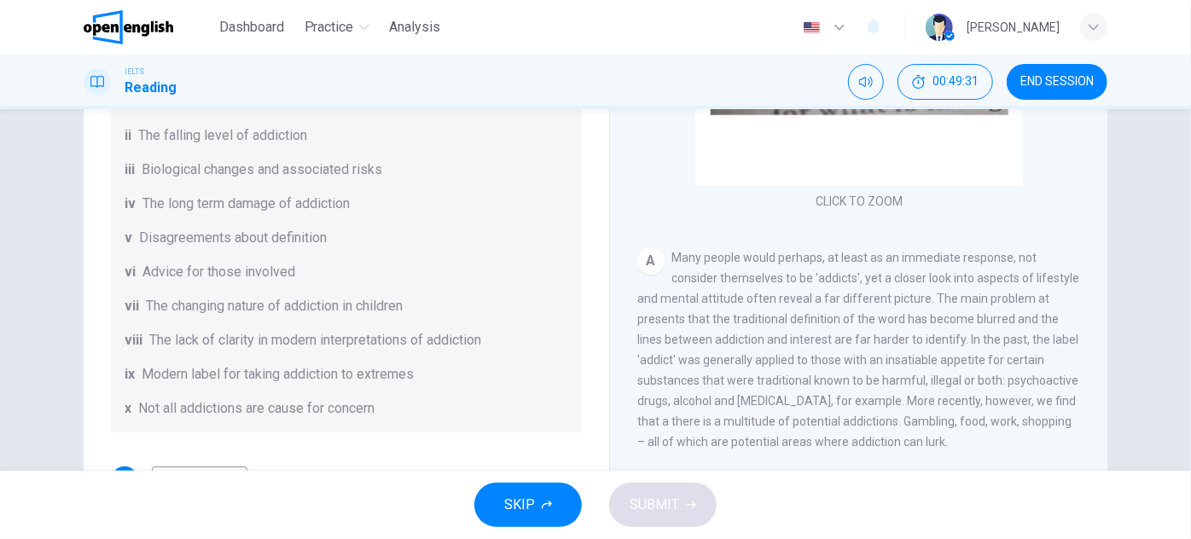
drag, startPoint x: 414, startPoint y: 306, endPoint x: 328, endPoint y: 313, distance: 86.4
click at [328, 313] on div "vii The changing nature of addiction in children" at bounding box center [347, 306] width 444 height 20
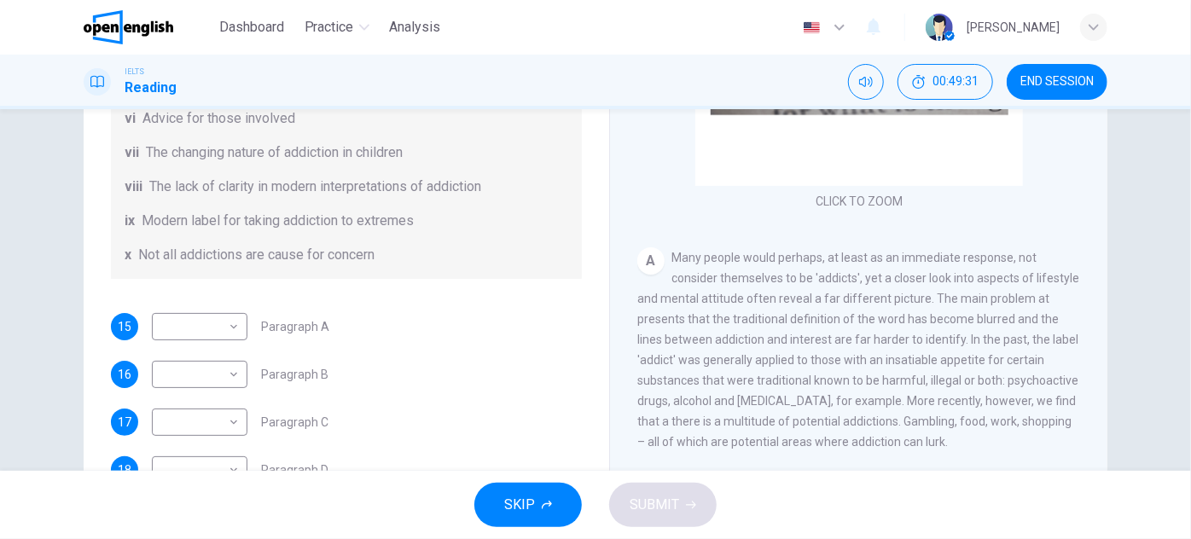
scroll to position [272, 0]
drag, startPoint x: 161, startPoint y: 186, endPoint x: 171, endPoint y: 201, distance: 17.8
click at [164, 188] on span "The lack of clarity in modern interpretations of addiction" at bounding box center [315, 185] width 332 height 20
click at [206, 327] on body "This site uses cookies, as explained in our Privacy Policy . If you agree to th…" at bounding box center [595, 269] width 1191 height 539
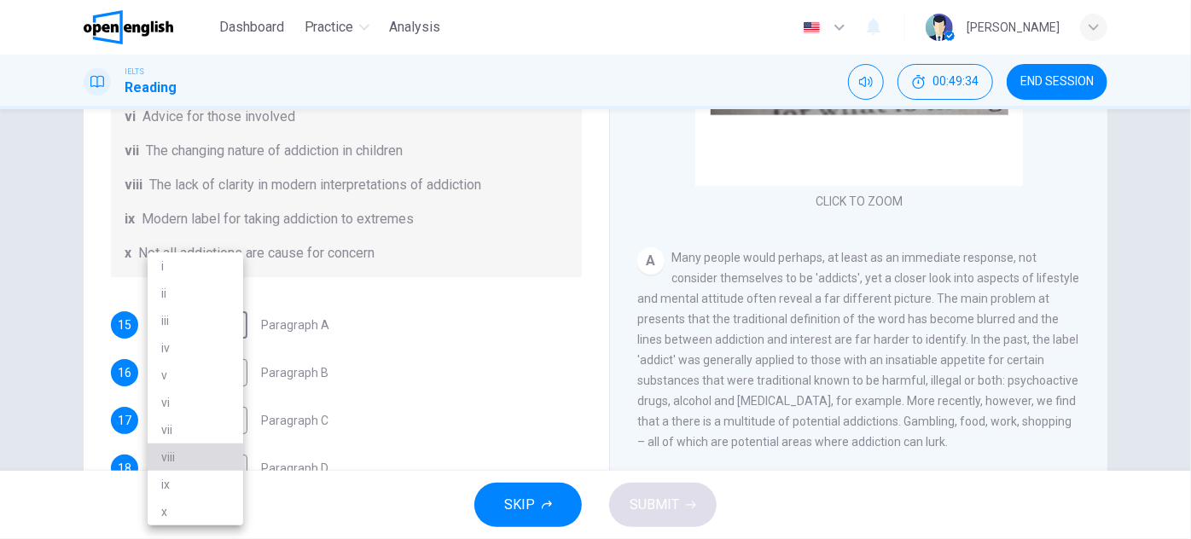
click at [178, 450] on li "viii" at bounding box center [196, 457] width 96 height 27
type input "****"
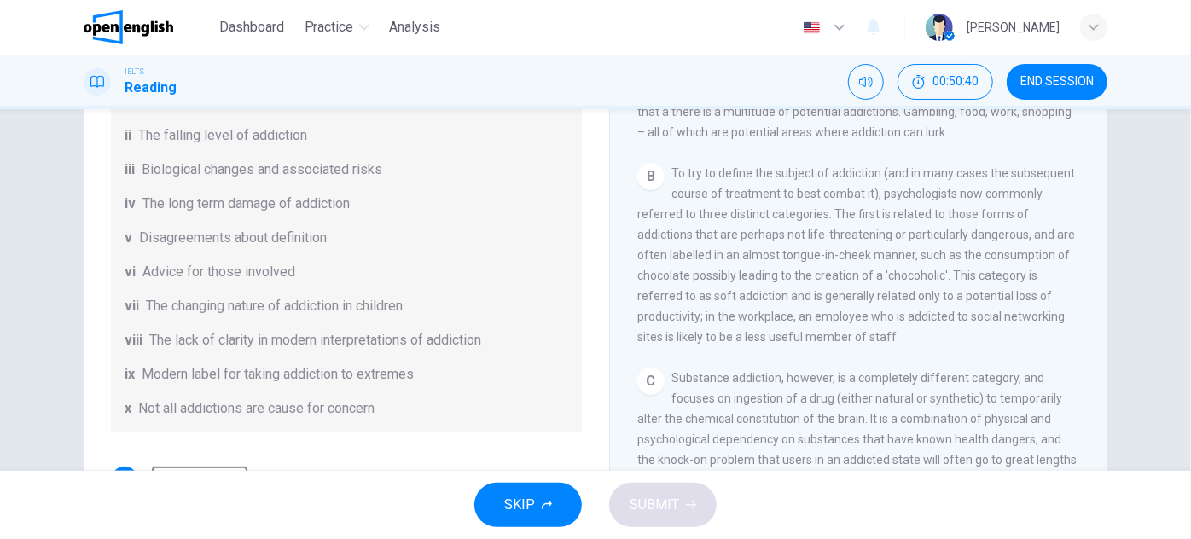
scroll to position [39, 0]
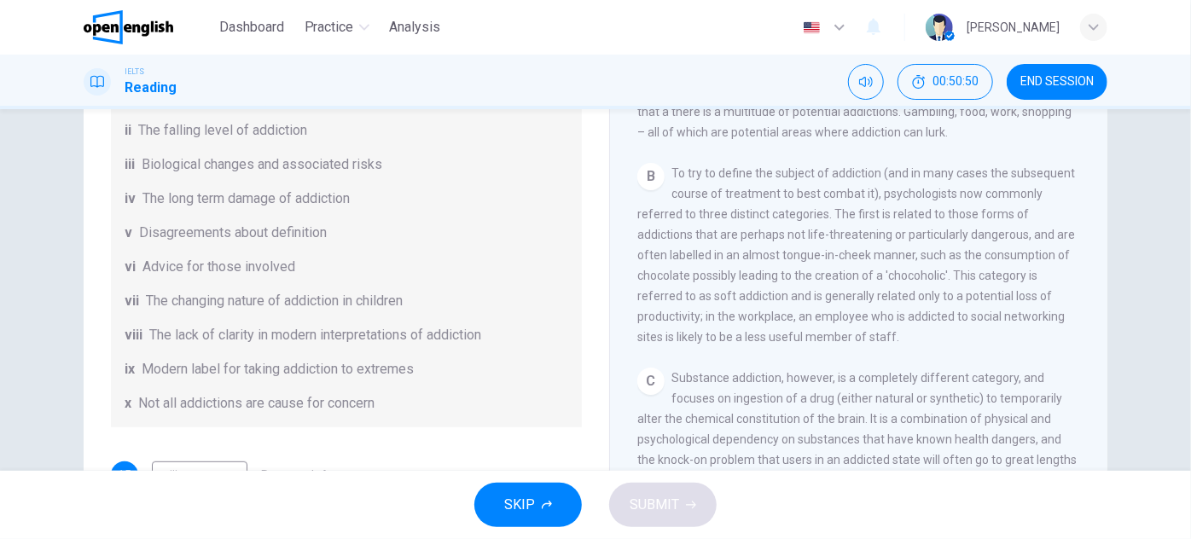
drag, startPoint x: 473, startPoint y: 329, endPoint x: 473, endPoint y: 345, distance: 15.4
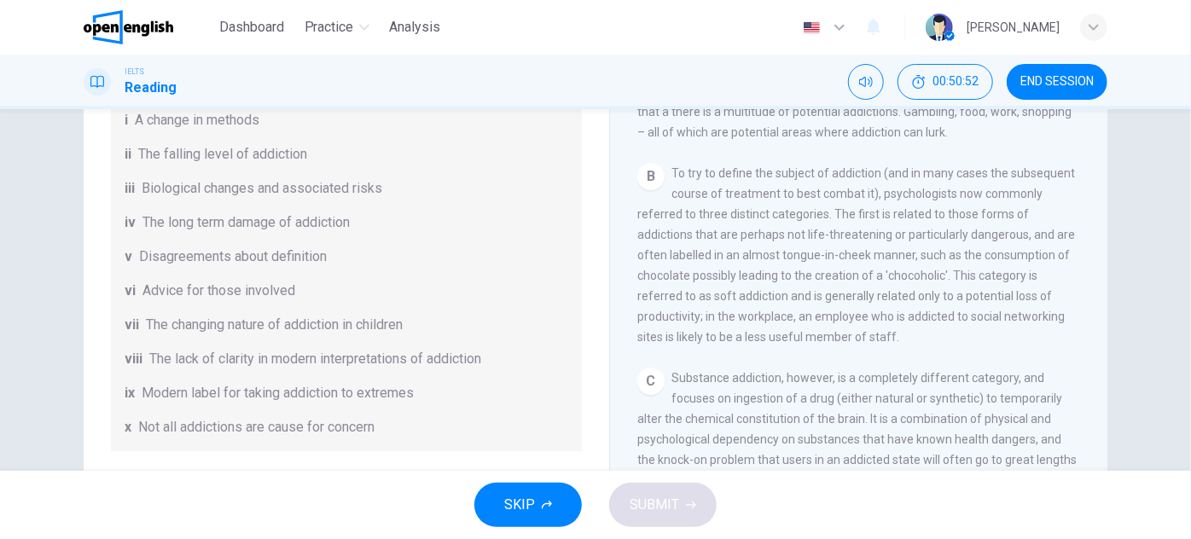
scroll to position [125, 0]
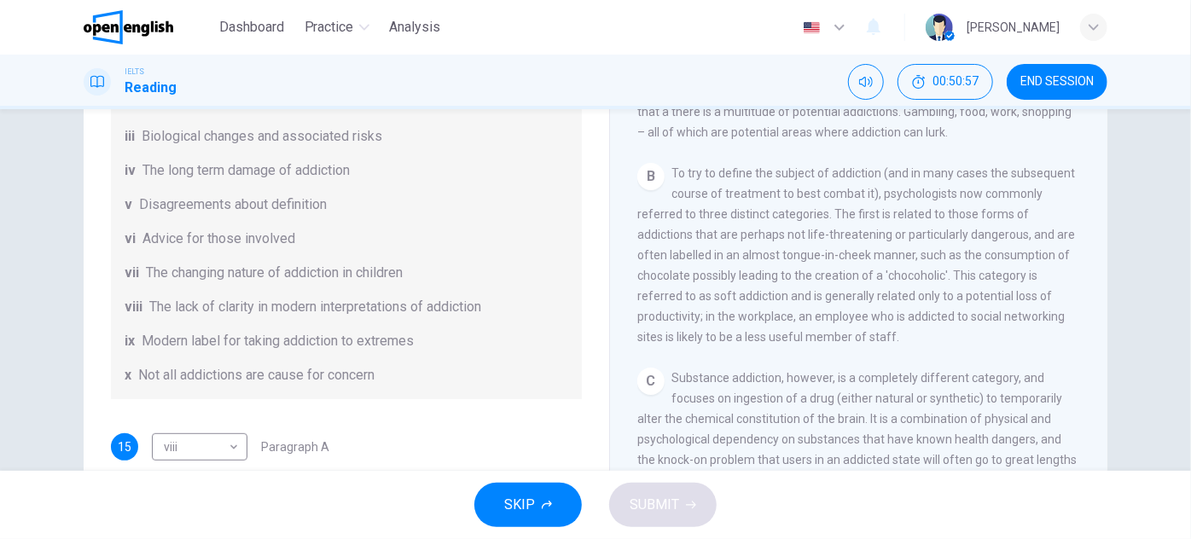
drag, startPoint x: 446, startPoint y: 299, endPoint x: 449, endPoint y: 326, distance: 27.4
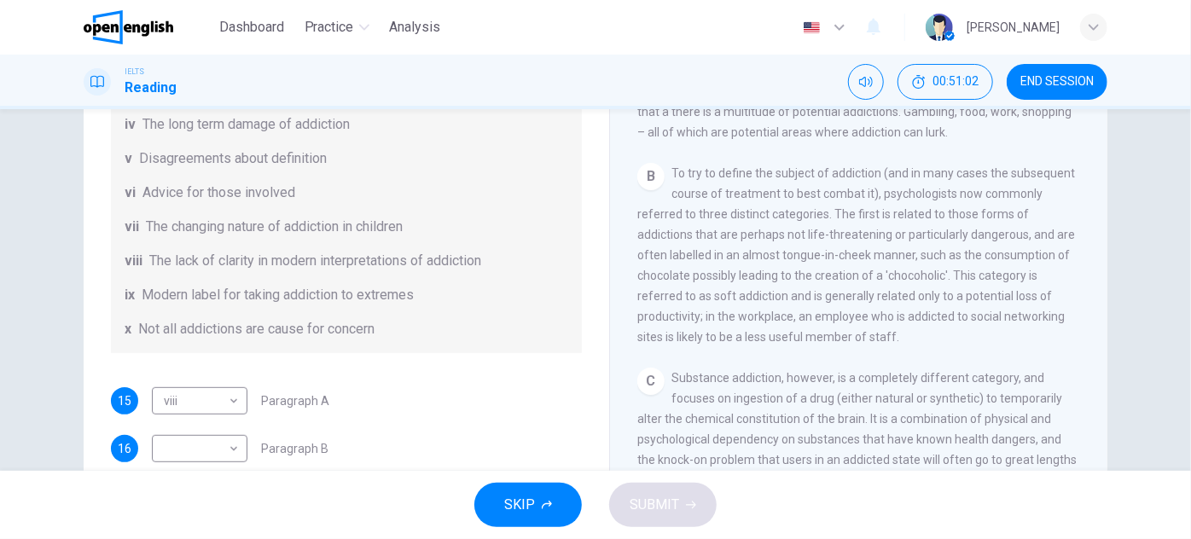
scroll to position [206, 0]
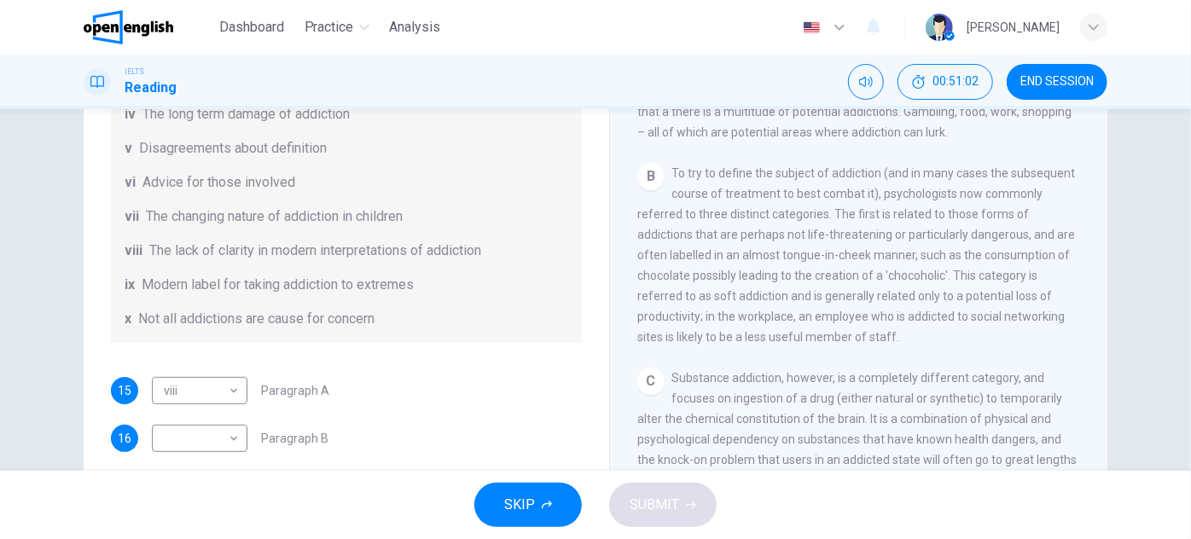
drag, startPoint x: 500, startPoint y: 250, endPoint x: 504, endPoint y: 279, distance: 29.3
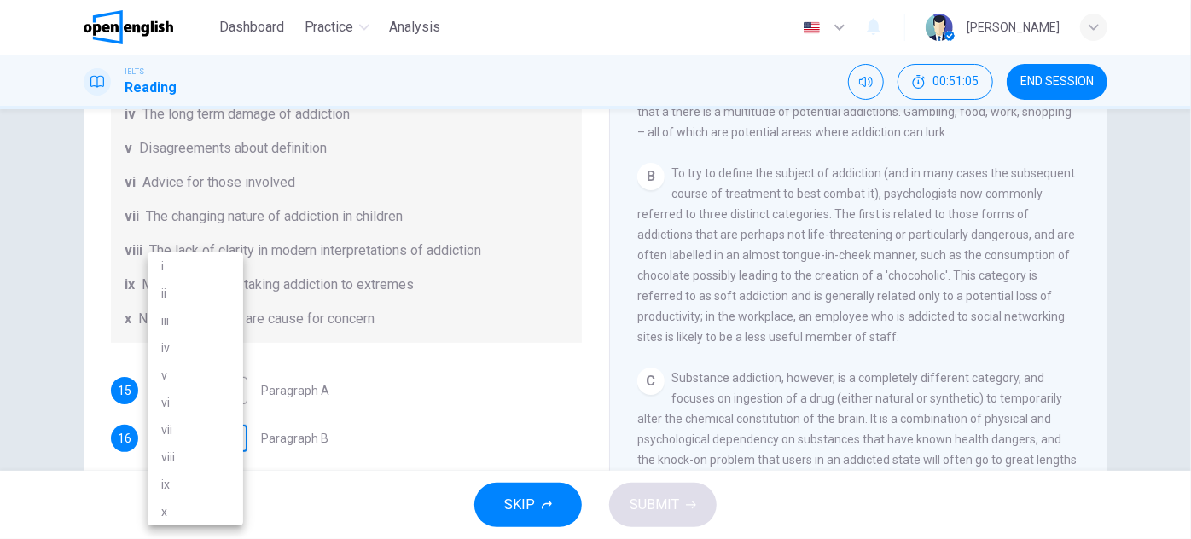
click at [212, 428] on body "This site uses cookies, as explained in our Privacy Policy . If you agree to th…" at bounding box center [595, 269] width 1191 height 539
click at [189, 513] on li "x" at bounding box center [196, 511] width 96 height 27
type input "*"
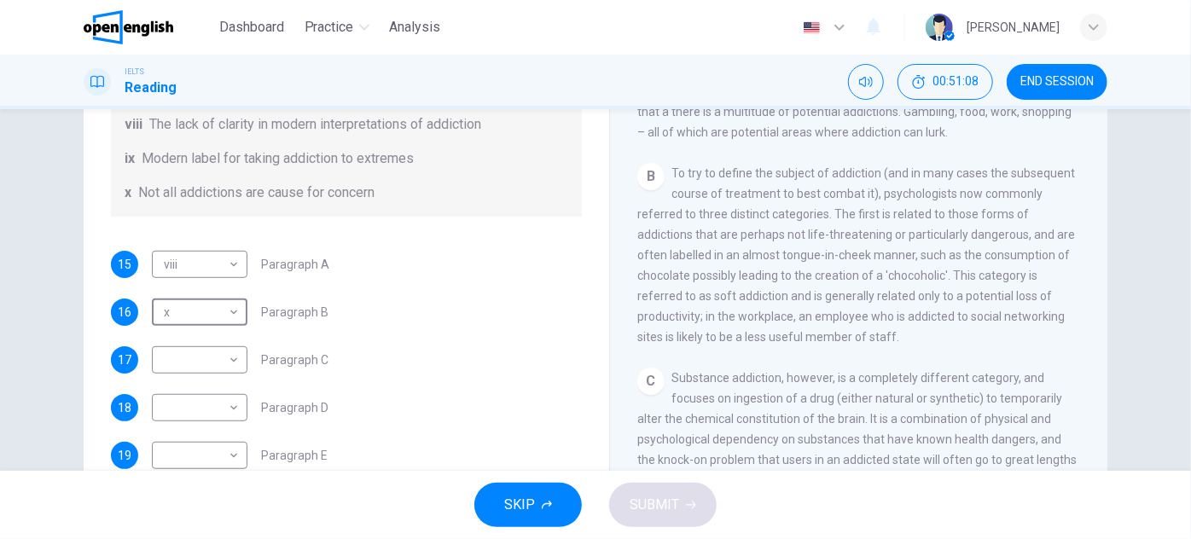
scroll to position [362, 0]
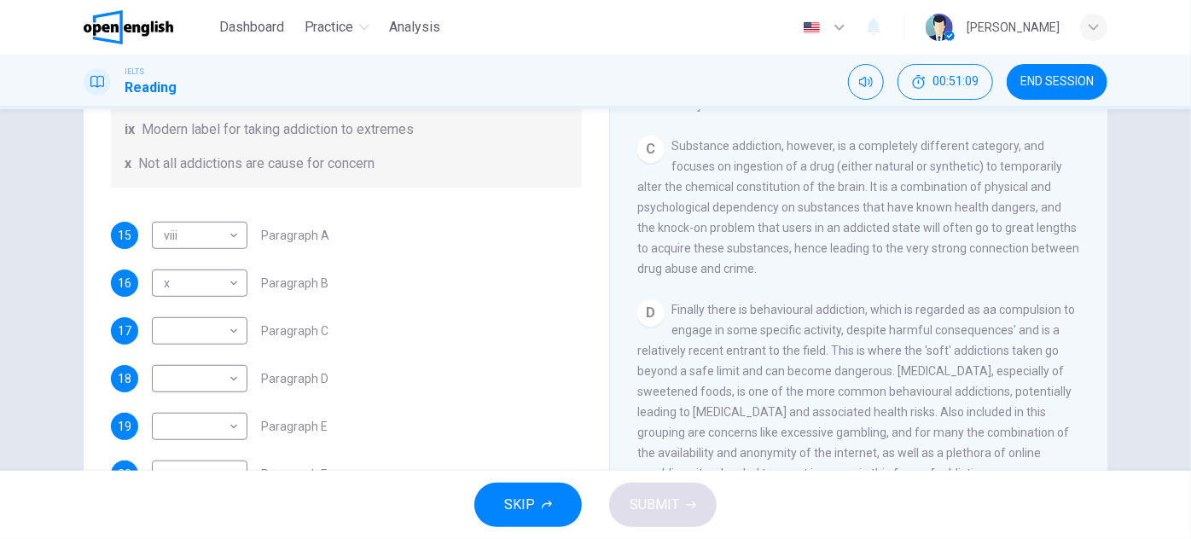
drag, startPoint x: 789, startPoint y: 251, endPoint x: 794, endPoint y: 310, distance: 59.1
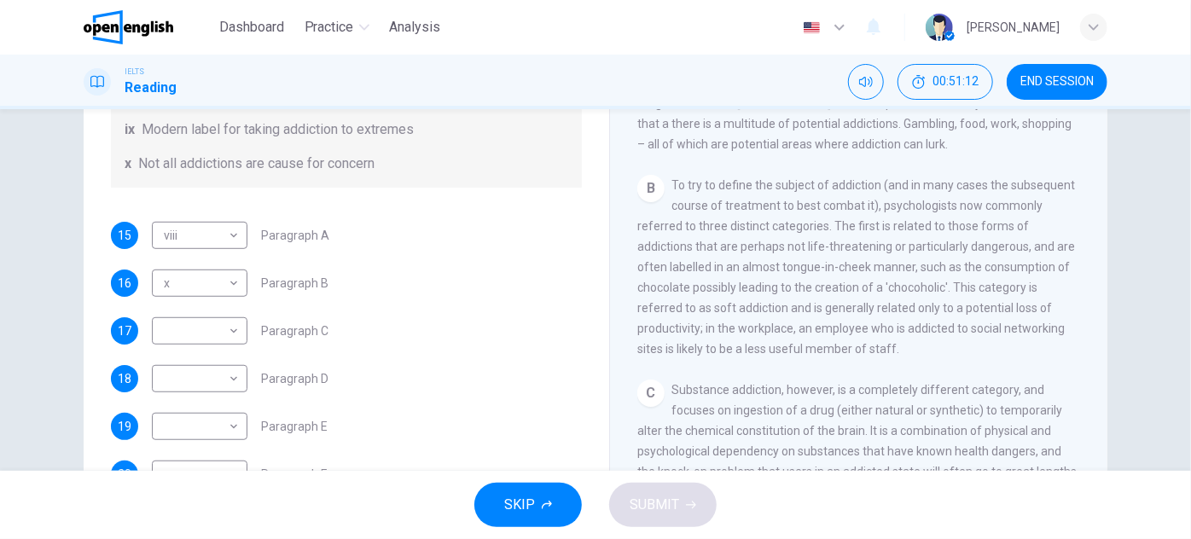
scroll to position [358, 0]
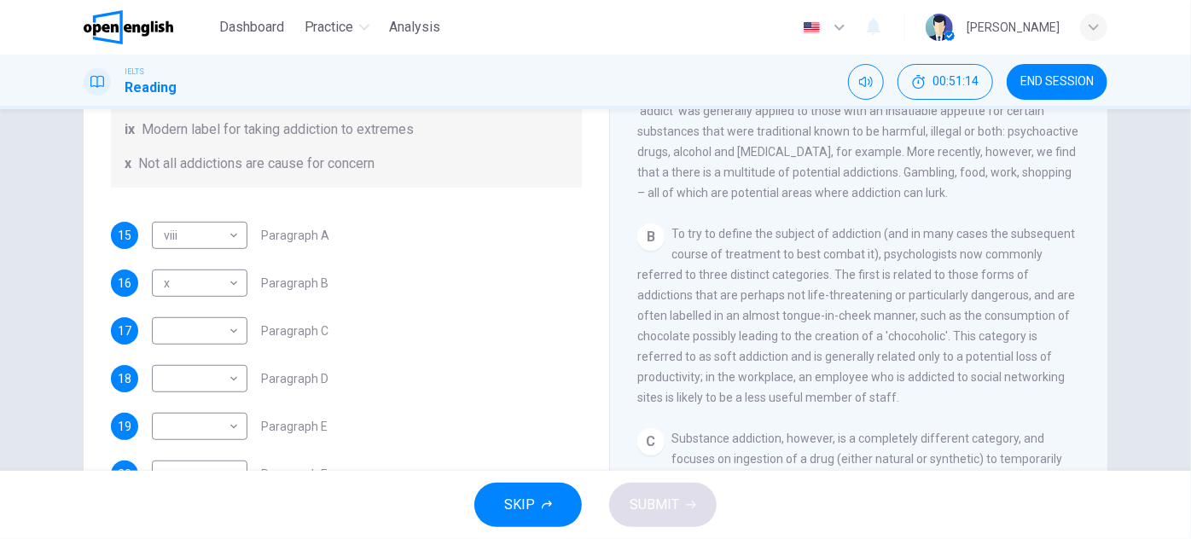
drag, startPoint x: 826, startPoint y: 279, endPoint x: 885, endPoint y: 302, distance: 63.2
click at [880, 299] on span "To try to define the subject of addiction (and in many cases the subsequent cou…" at bounding box center [856, 315] width 438 height 177
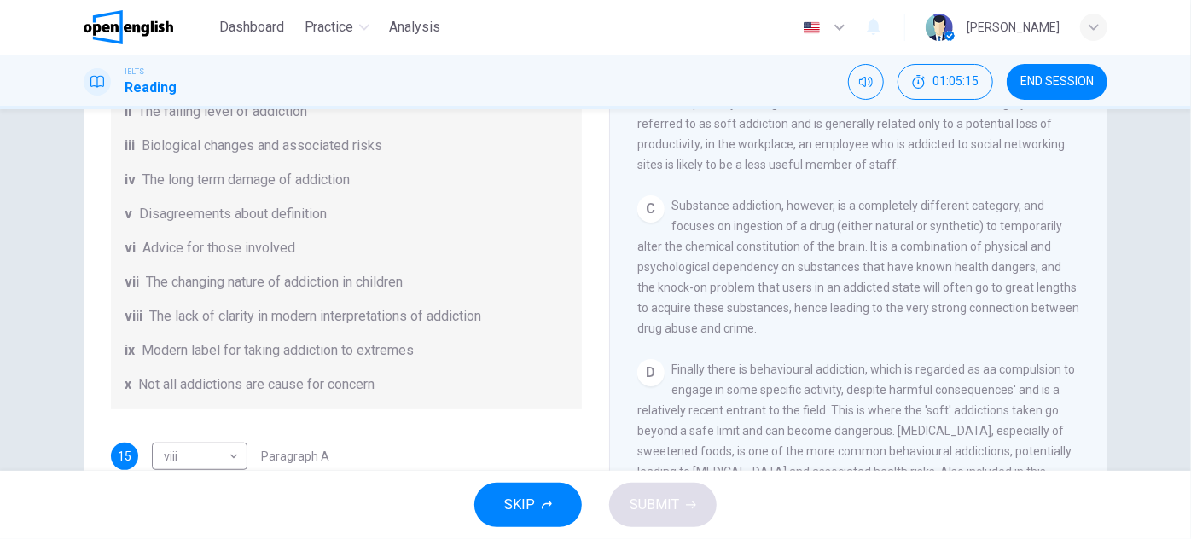
scroll to position [52, 0]
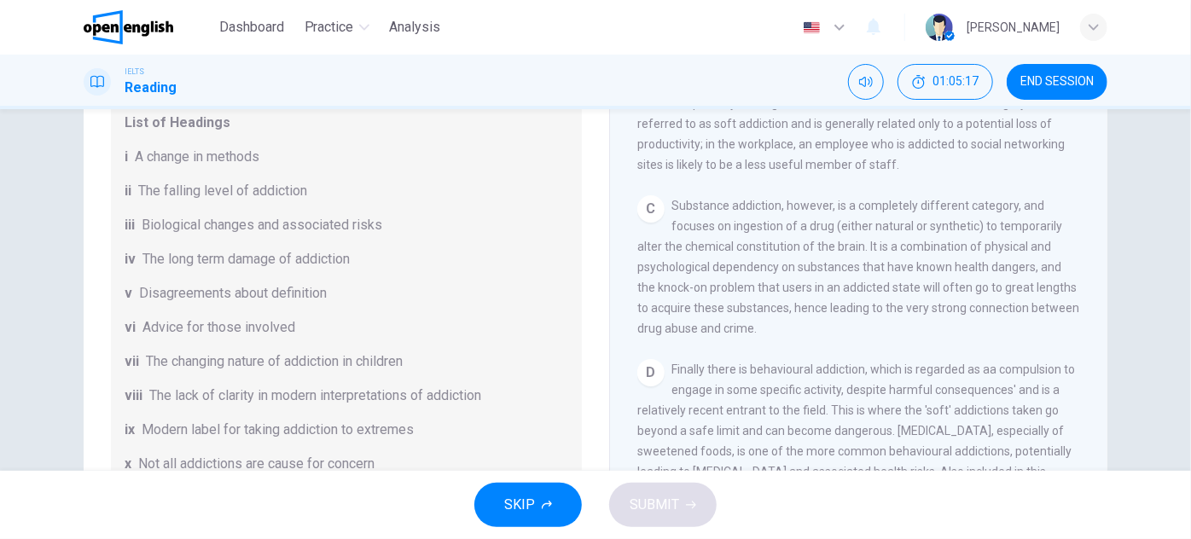
drag, startPoint x: 498, startPoint y: 257, endPoint x: 498, endPoint y: 279, distance: 22.2
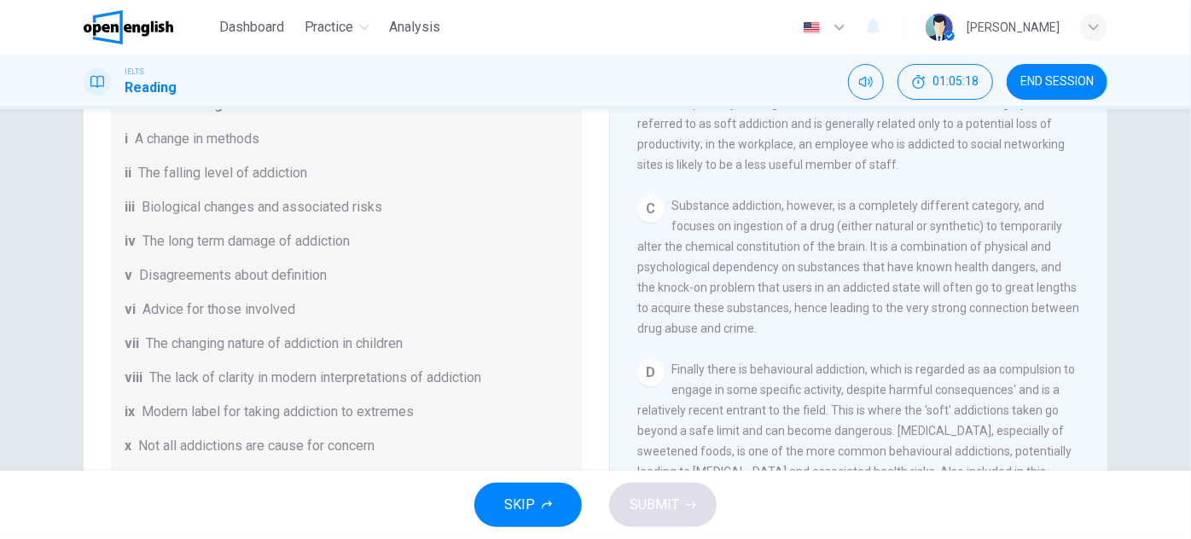
drag, startPoint x: 364, startPoint y: 158, endPoint x: 366, endPoint y: 173, distance: 15.5
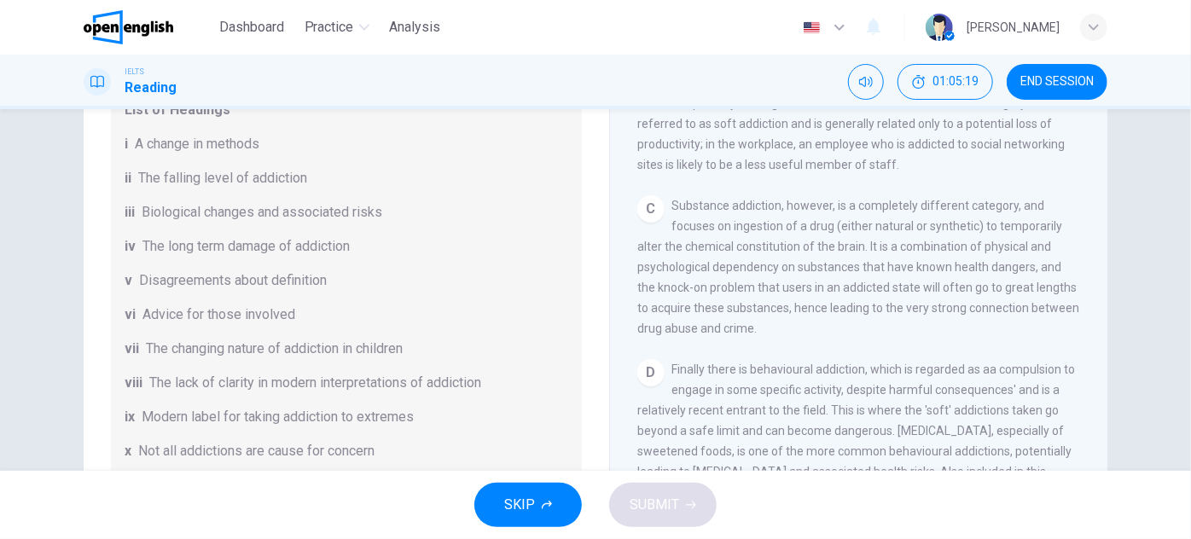
drag, startPoint x: 404, startPoint y: 175, endPoint x: 390, endPoint y: 146, distance: 32.4
click at [1132, 206] on div "Questions 15 - 20 The Reading Passage has seven paragraphs A-G . Choose the cor…" at bounding box center [595, 290] width 1191 height 362
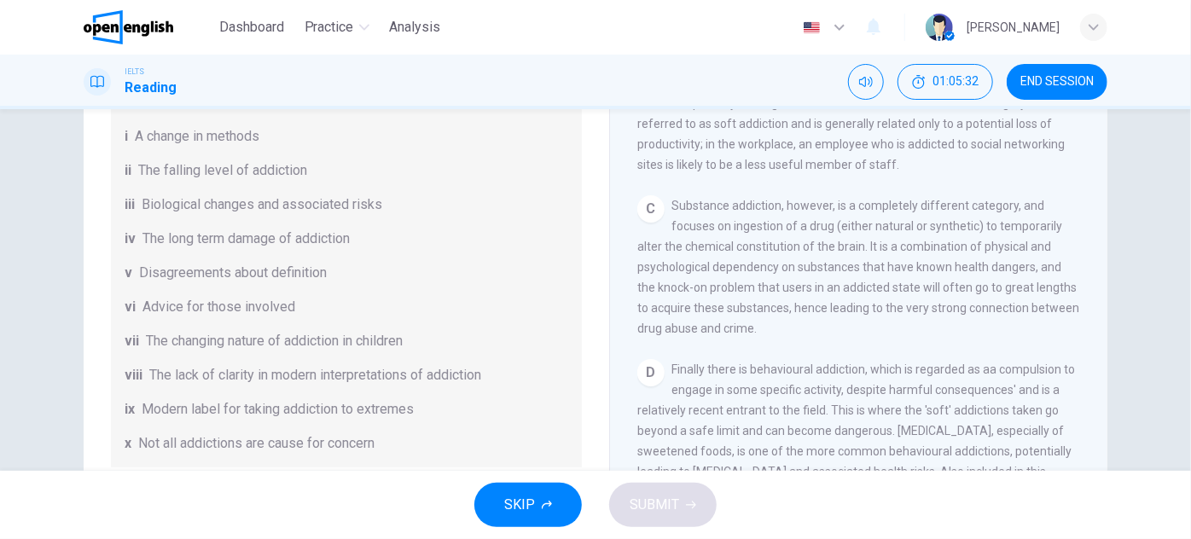
drag, startPoint x: 569, startPoint y: 196, endPoint x: 564, endPoint y: 215, distance: 19.5
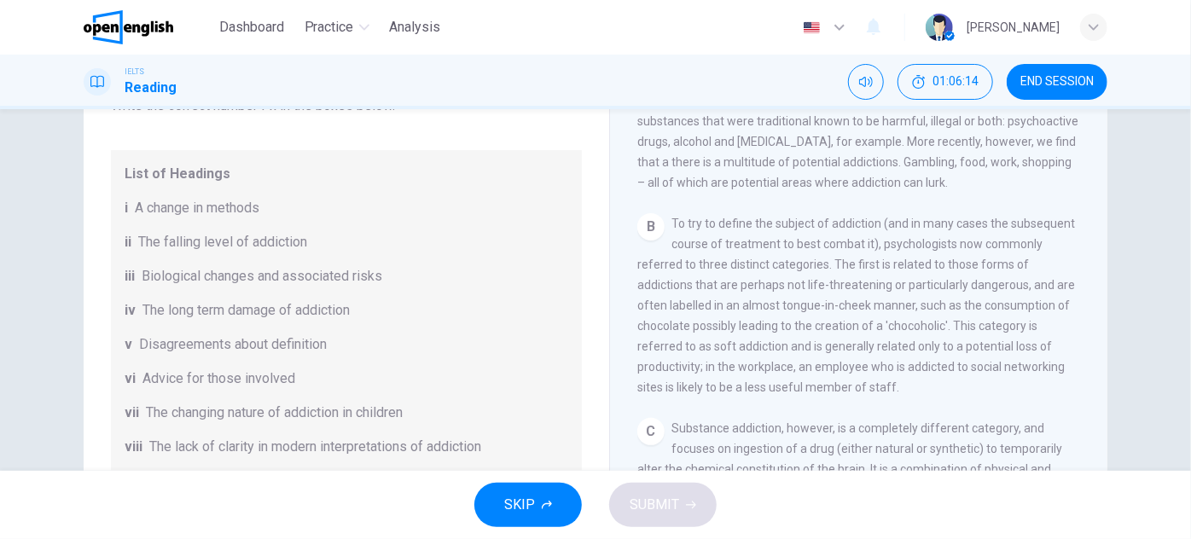
scroll to position [435, 0]
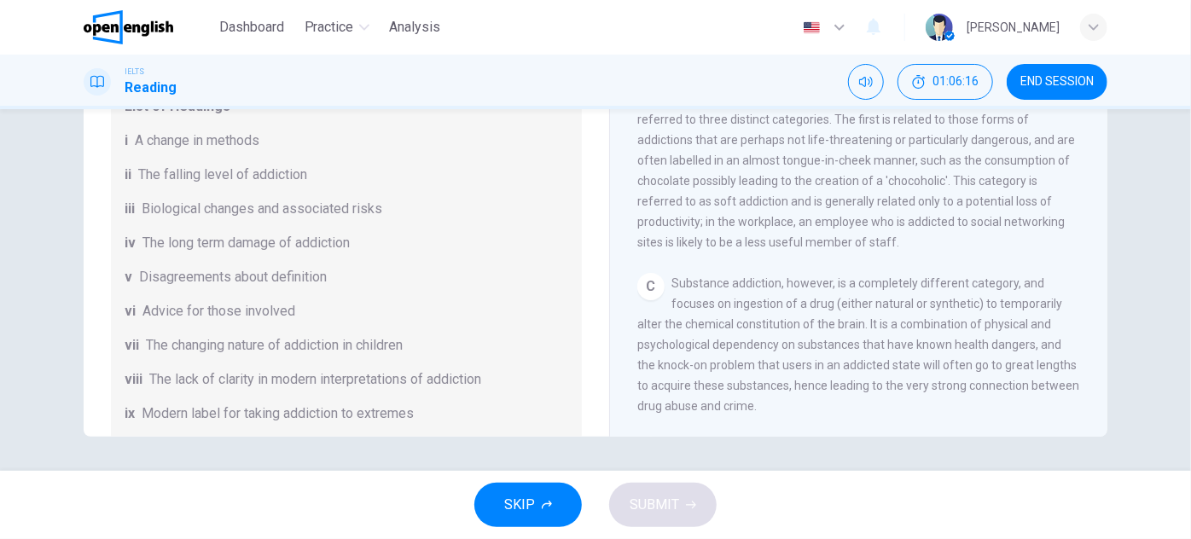
drag, startPoint x: 73, startPoint y: 323, endPoint x: 78, endPoint y: 299, distance: 23.8
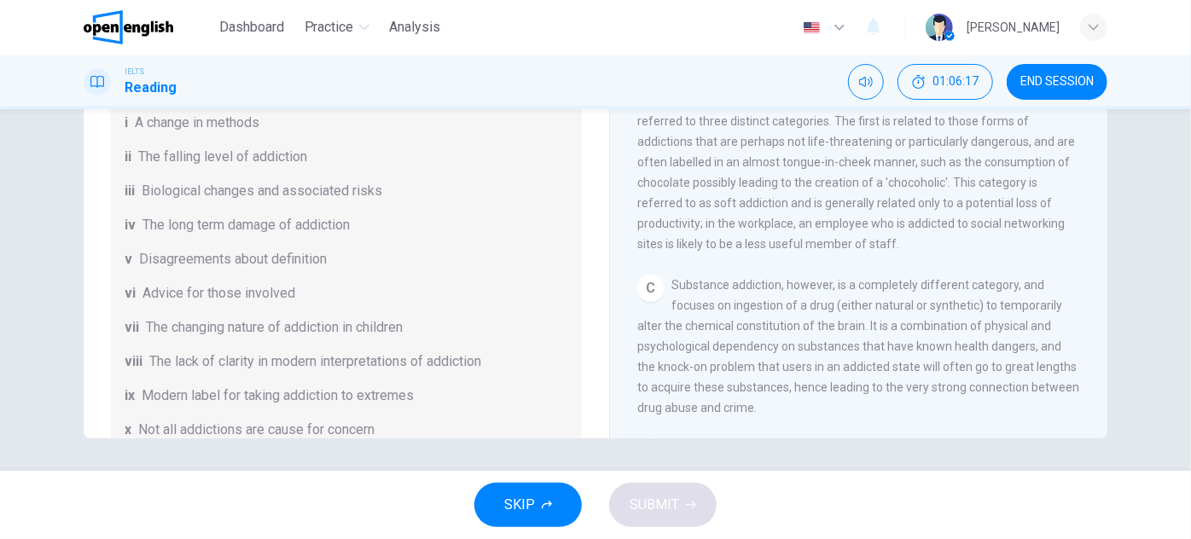
drag, startPoint x: 152, startPoint y: 270, endPoint x: 148, endPoint y: 285, distance: 15.7
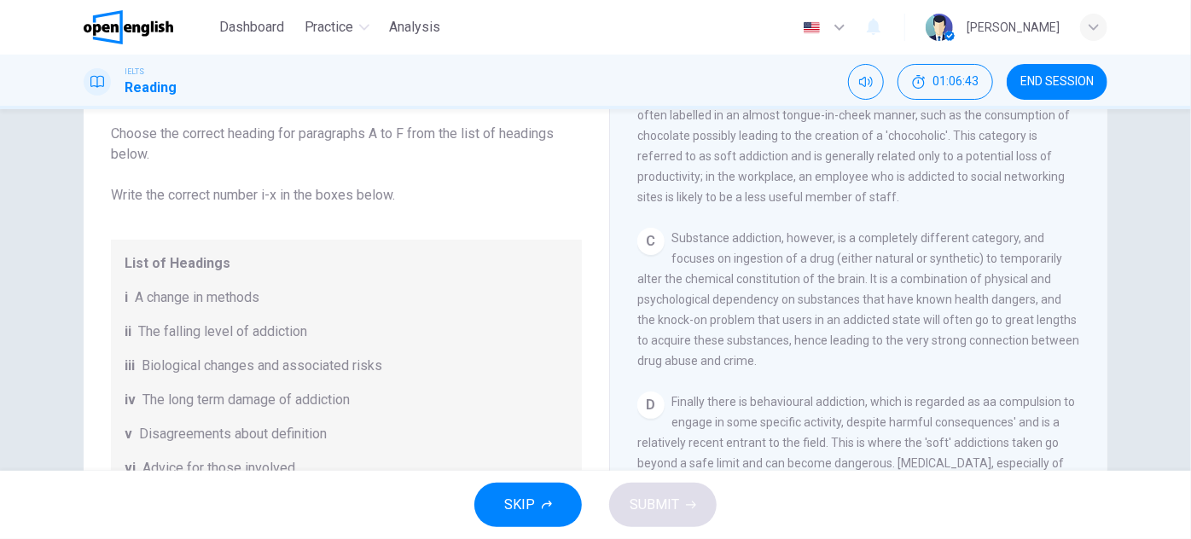
scroll to position [684, 0]
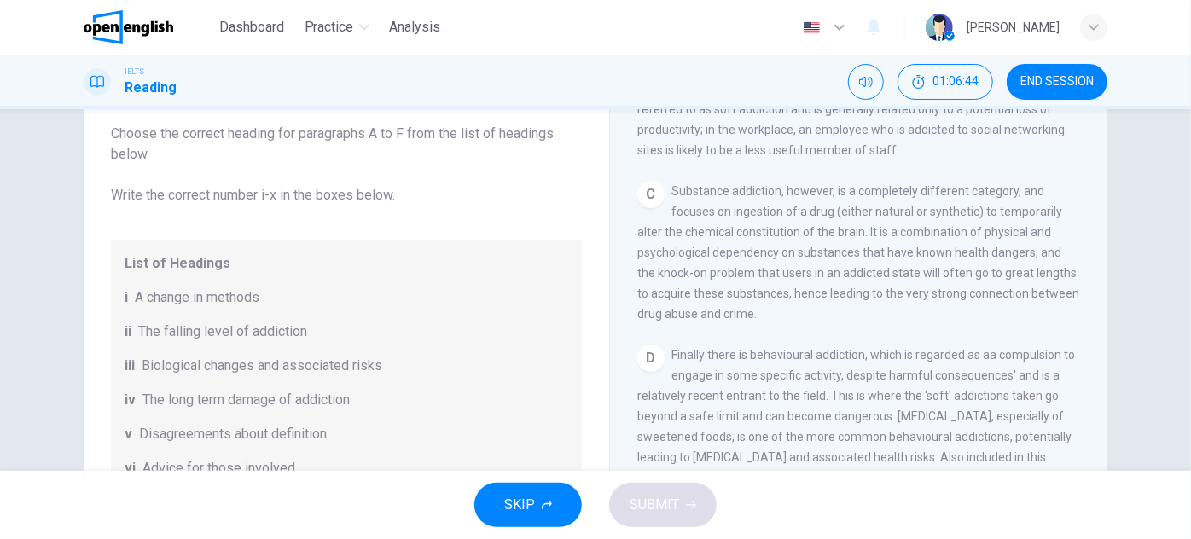
click at [1113, 310] on div "Questions 15 - 20 The Reading Passage has seven paragraphs A-G . Choose the cor…" at bounding box center [595, 297] width 1078 height 593
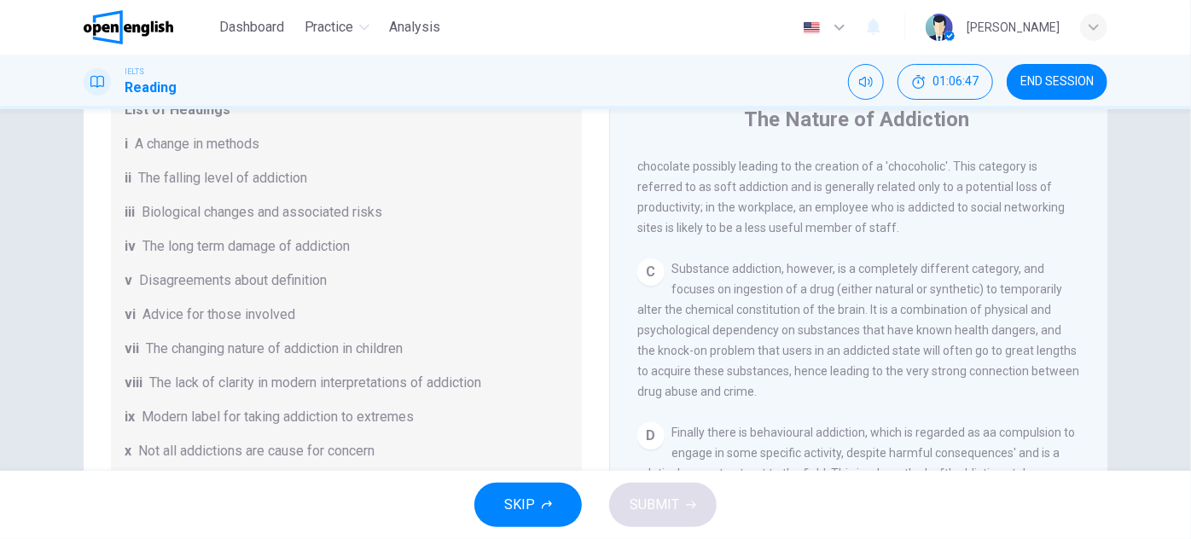
scroll to position [232, 0]
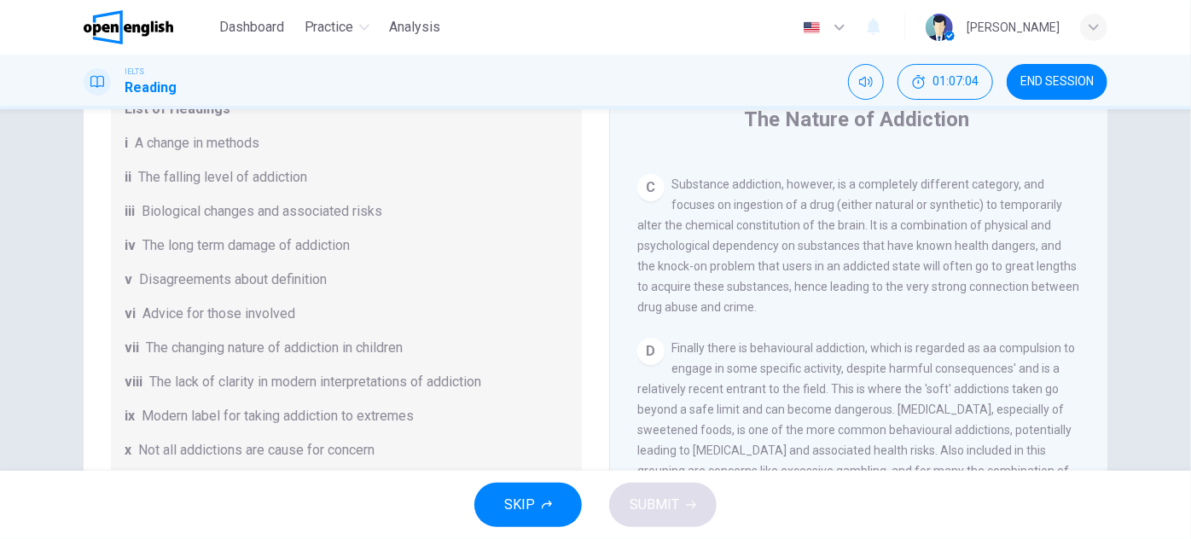
drag, startPoint x: 1103, startPoint y: 238, endPoint x: 1100, endPoint y: 260, distance: 22.4
drag, startPoint x: 673, startPoint y: 194, endPoint x: 759, endPoint y: 235, distance: 95.0
click at [748, 235] on div "C Substance addiction, however, is a completely different category, and focuses…" at bounding box center [859, 244] width 444 height 143
drag, startPoint x: 759, startPoint y: 235, endPoint x: 842, endPoint y: 241, distance: 82.9
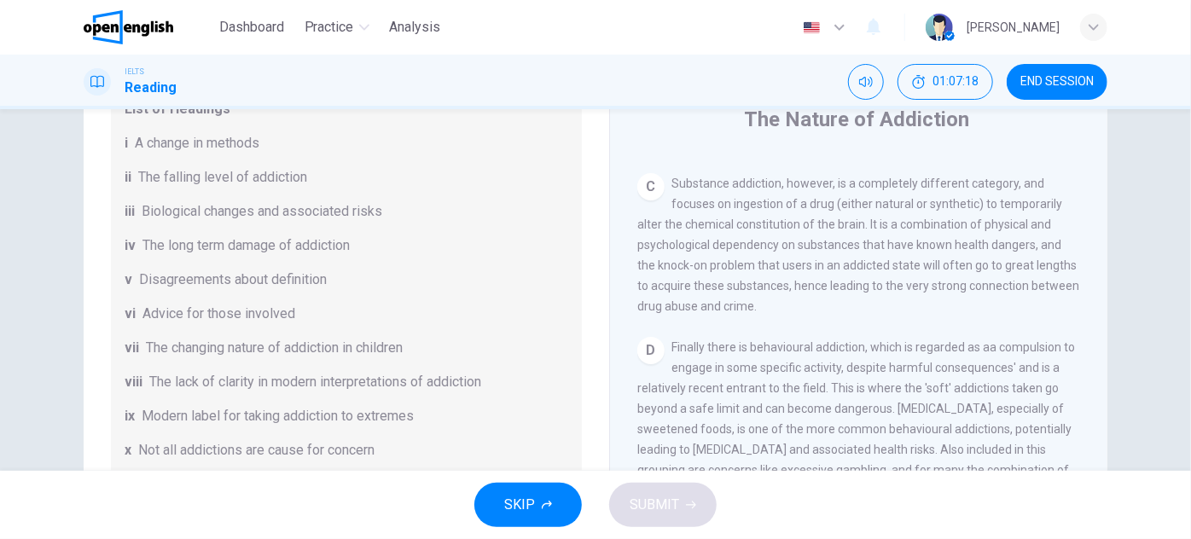
click at [842, 241] on span "Substance addiction, however, is a completely different category, and focuses o…" at bounding box center [858, 245] width 442 height 137
drag, startPoint x: 867, startPoint y: 236, endPoint x: 893, endPoint y: 242, distance: 27.1
click at [895, 241] on span "Substance addiction, however, is a completely different category, and focuses o…" at bounding box center [858, 245] width 442 height 137
click at [841, 255] on span "Substance addiction, however, is a completely different category, and focuses o…" at bounding box center [858, 245] width 442 height 137
drag, startPoint x: 695, startPoint y: 259, endPoint x: 776, endPoint y: 259, distance: 80.2
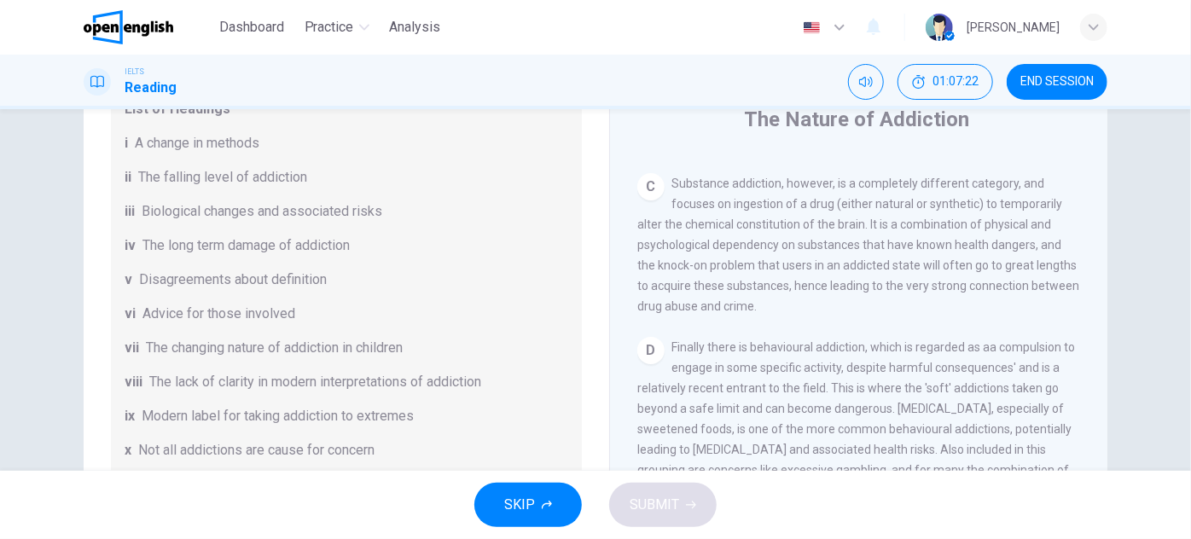
click at [751, 261] on span "Substance addiction, however, is a completely different category, and focuses o…" at bounding box center [858, 245] width 442 height 137
drag, startPoint x: 777, startPoint y: 259, endPoint x: 816, endPoint y: 259, distance: 38.4
click at [814, 259] on span "Substance addiction, however, is a completely different category, and focuses o…" at bounding box center [858, 245] width 442 height 137
drag, startPoint x: 798, startPoint y: 259, endPoint x: 857, endPoint y: 260, distance: 59.7
click at [851, 260] on span "Substance addiction, however, is a completely different category, and focuses o…" at bounding box center [858, 245] width 442 height 137
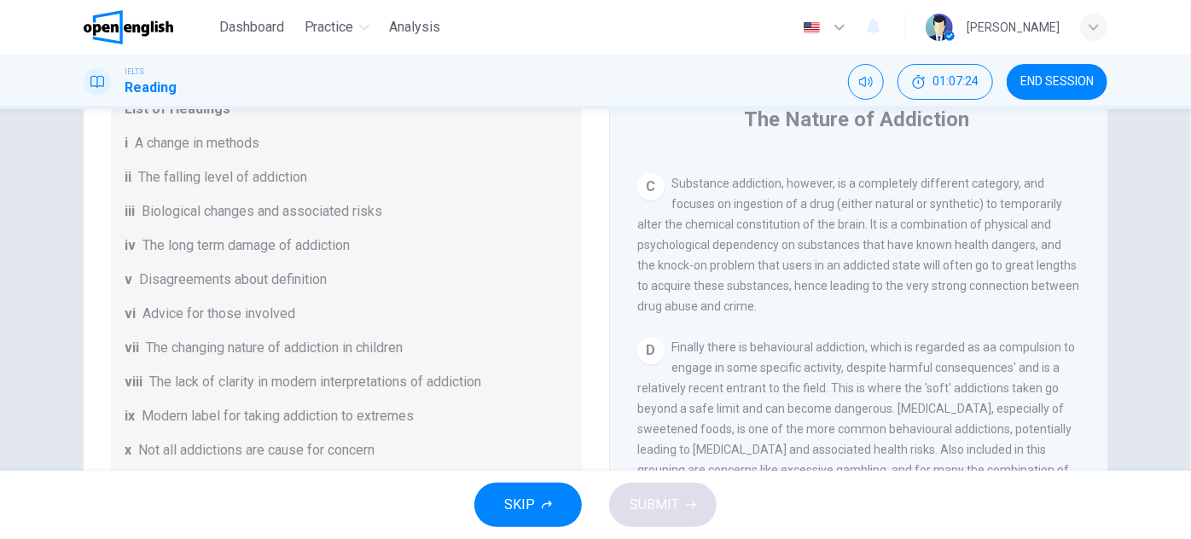
drag, startPoint x: 864, startPoint y: 259, endPoint x: 887, endPoint y: 258, distance: 23.1
click at [868, 259] on span "Substance addiction, however, is a completely different category, and focuses o…" at bounding box center [858, 245] width 442 height 137
drag, startPoint x: 1024, startPoint y: 235, endPoint x: 1051, endPoint y: 240, distance: 27.8
click at [1051, 240] on div "C Substance addiction, however, is a completely different category, and focuses…" at bounding box center [859, 244] width 444 height 143
drag, startPoint x: 1015, startPoint y: 238, endPoint x: 1075, endPoint y: 241, distance: 59.8
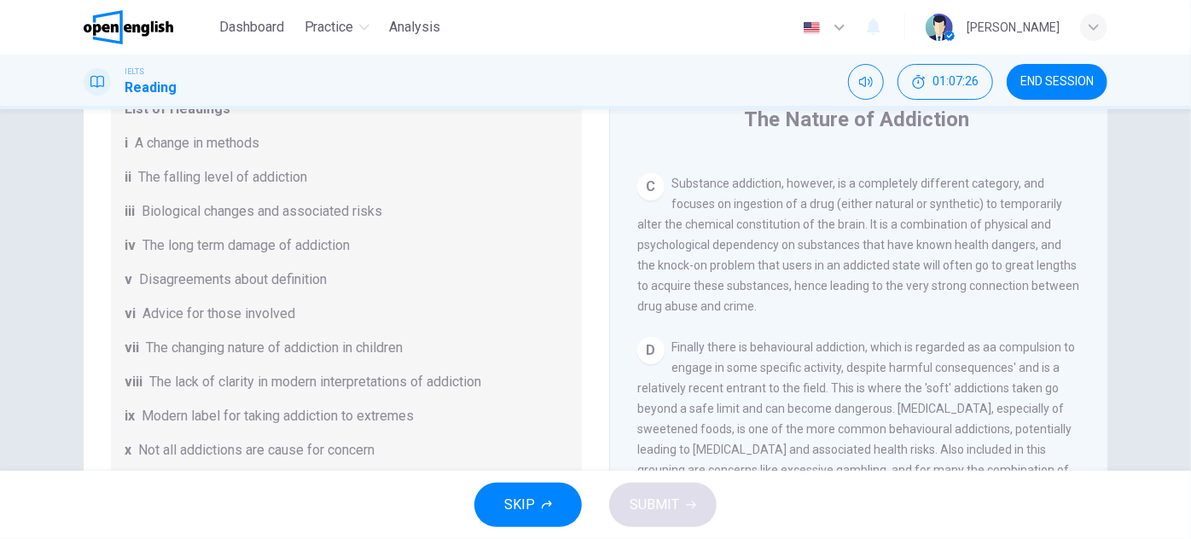
click at [1075, 241] on div "CLICK TO ZOOM Click to Zoom A Many people would perhaps, at least as an immedia…" at bounding box center [870, 413] width 466 height 518
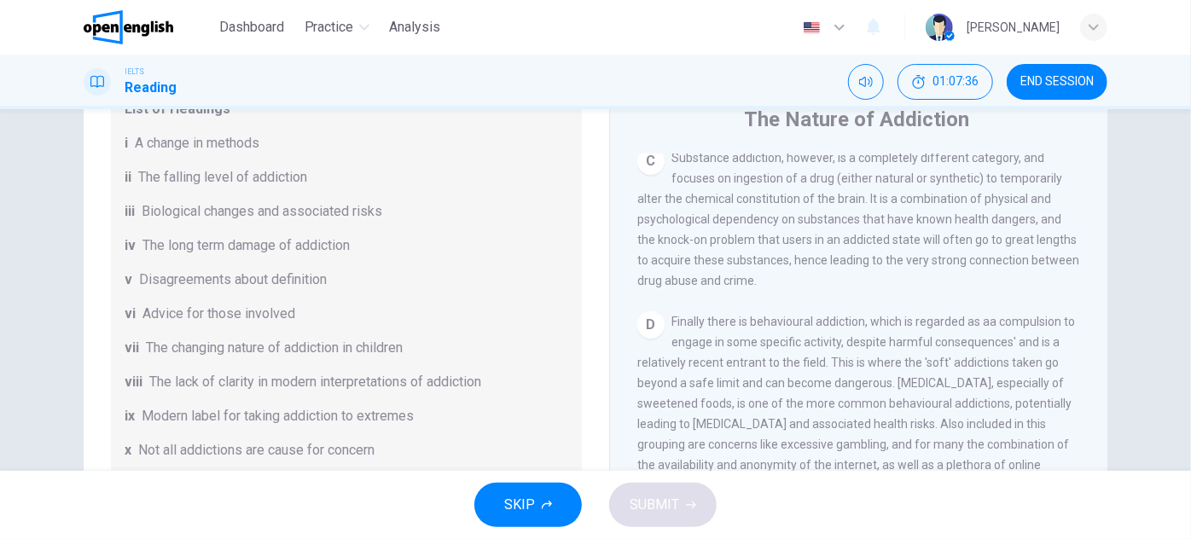
scroll to position [799, 0]
drag, startPoint x: 933, startPoint y: 227, endPoint x: 927, endPoint y: 251, distance: 24.6
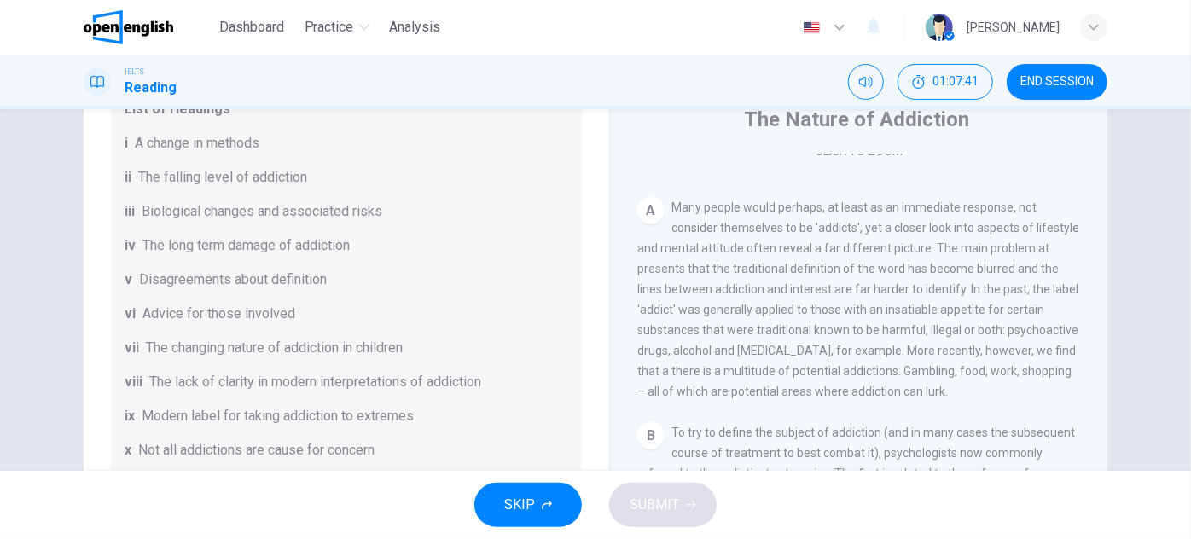
scroll to position [411, 0]
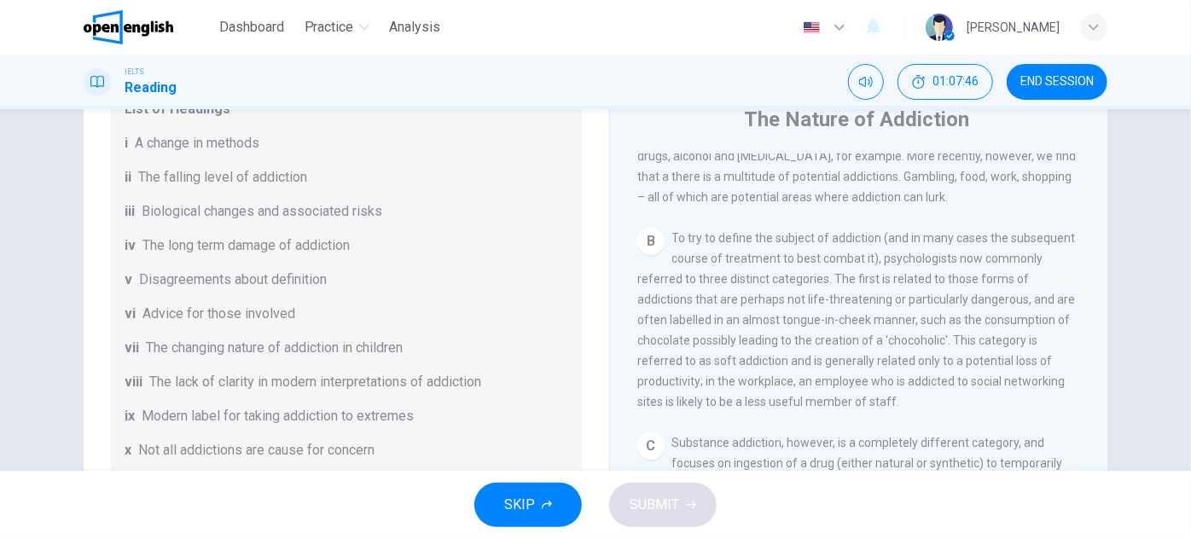
drag, startPoint x: 1053, startPoint y: 232, endPoint x: 1049, endPoint y: 255, distance: 23.4
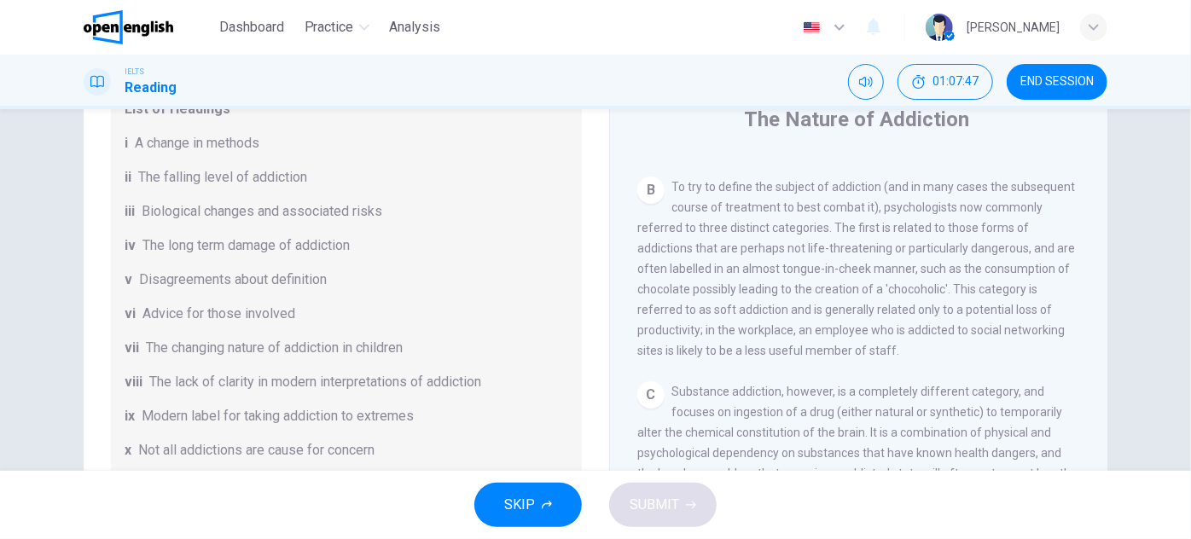
scroll to position [589, 0]
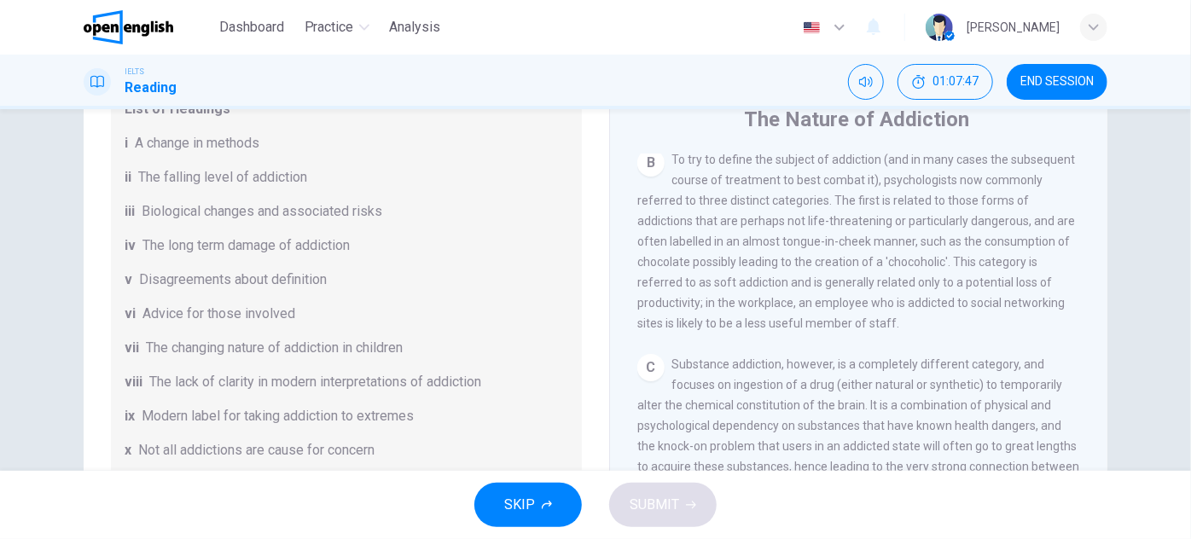
drag, startPoint x: 1055, startPoint y: 245, endPoint x: 1050, endPoint y: 256, distance: 12.2
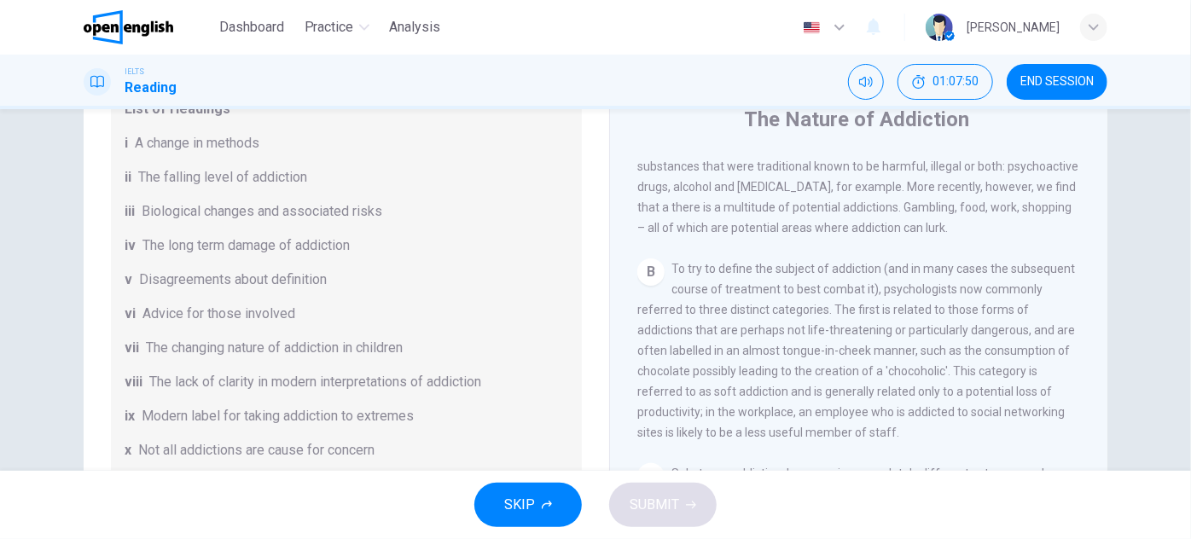
scroll to position [468, 0]
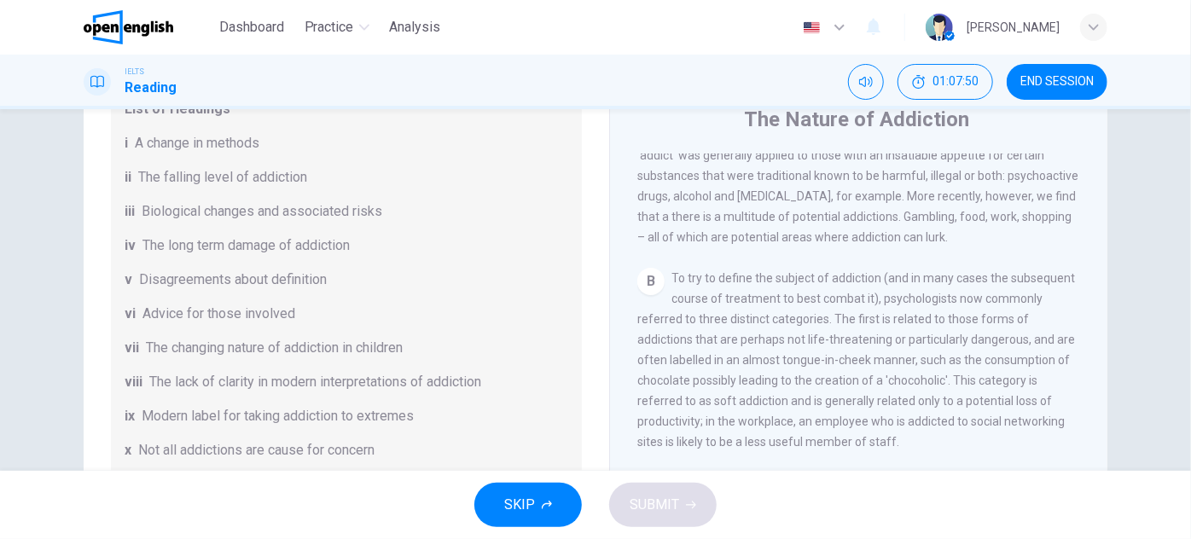
drag, startPoint x: 1043, startPoint y: 270, endPoint x: 1037, endPoint y: 233, distance: 37.3
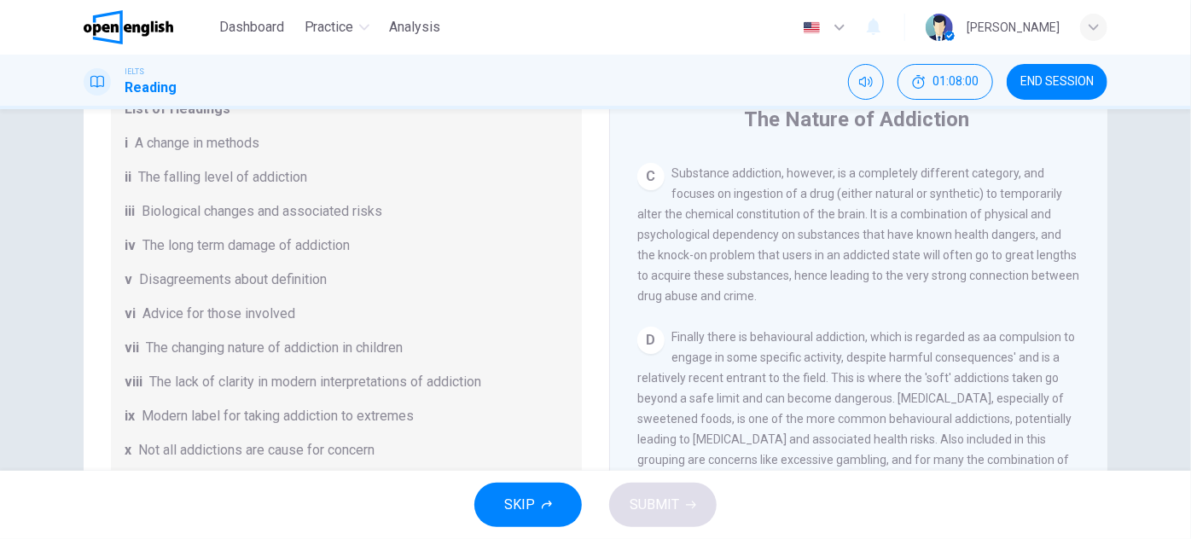
scroll to position [784, 0]
click at [819, 302] on div "C Substance addiction, however, is a completely different category, and focuses…" at bounding box center [859, 230] width 444 height 143
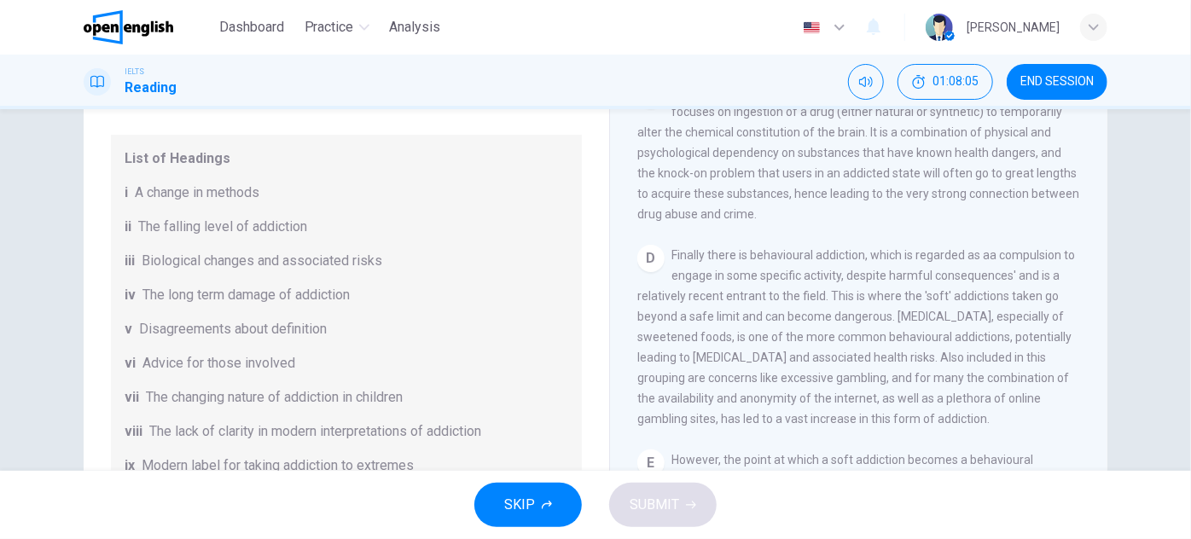
scroll to position [154, 0]
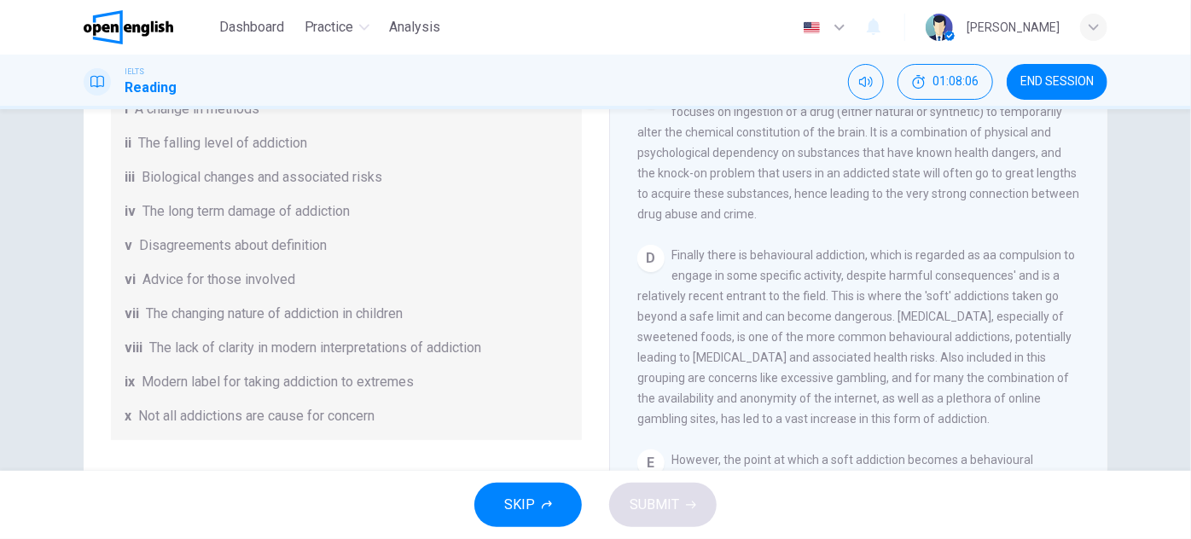
drag, startPoint x: 555, startPoint y: 297, endPoint x: 560, endPoint y: 331, distance: 34.4
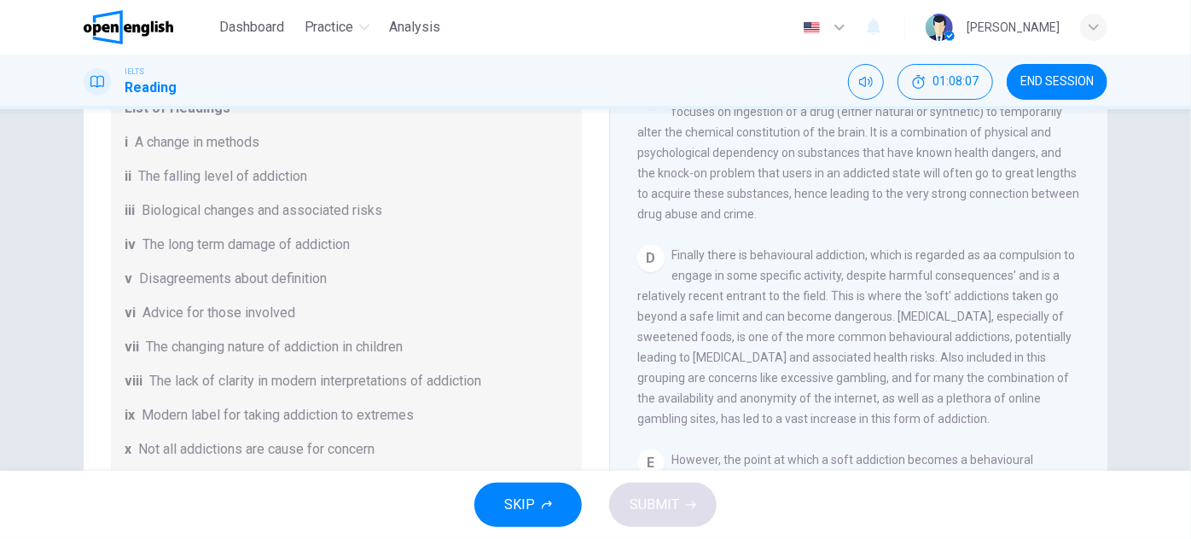
scroll to position [141, 0]
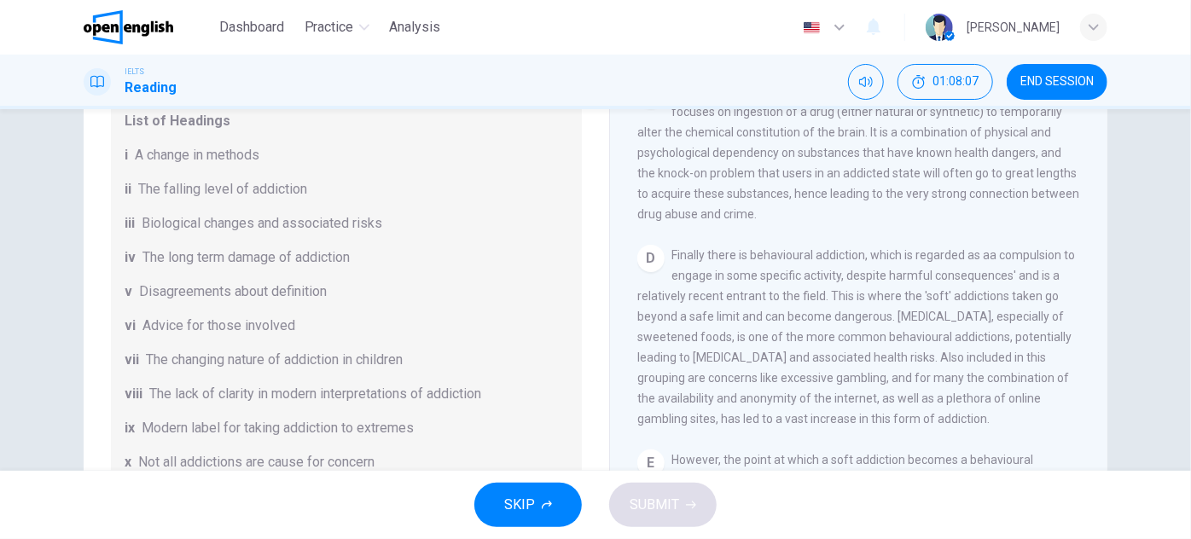
drag, startPoint x: 559, startPoint y: 329, endPoint x: 552, endPoint y: 293, distance: 37.3
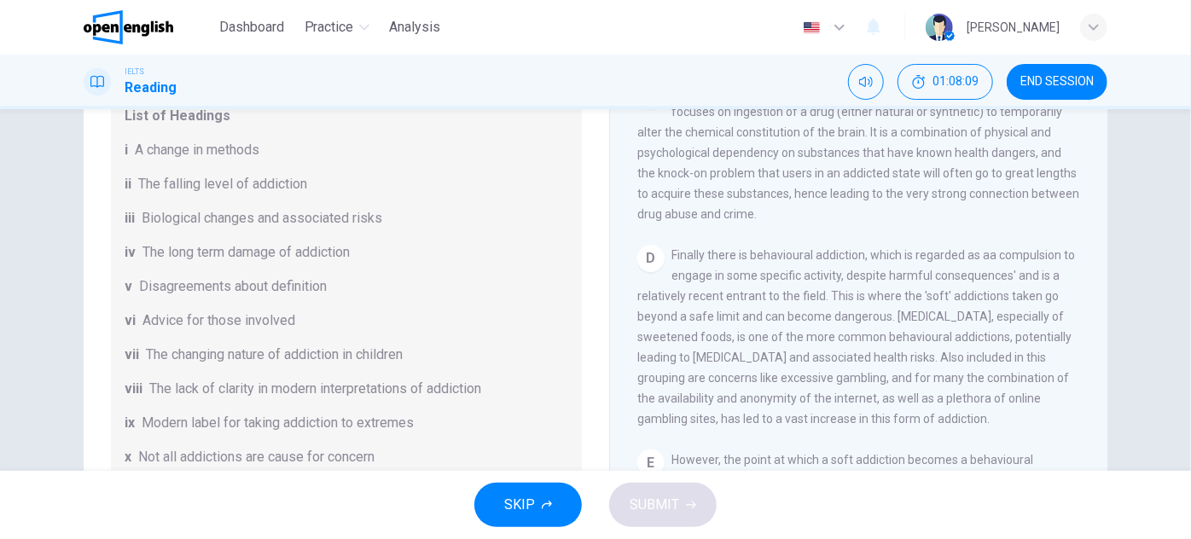
drag, startPoint x: 486, startPoint y: 241, endPoint x: 486, endPoint y: 259, distance: 17.9
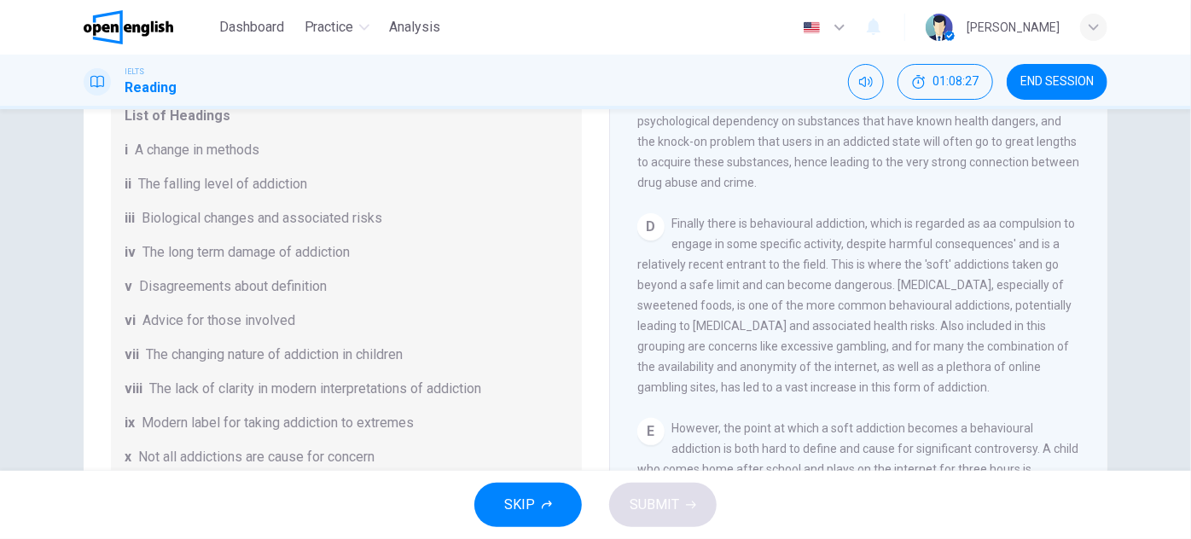
drag, startPoint x: 980, startPoint y: 232, endPoint x: 985, endPoint y: 266, distance: 34.5
drag, startPoint x: 666, startPoint y: 236, endPoint x: 712, endPoint y: 258, distance: 50.8
click at [712, 257] on div "D Finally there is behavioural addiction, which is regarded as aa compulsion to…" at bounding box center [859, 302] width 444 height 184
drag, startPoint x: 669, startPoint y: 234, endPoint x: 754, endPoint y: 247, distance: 86.4
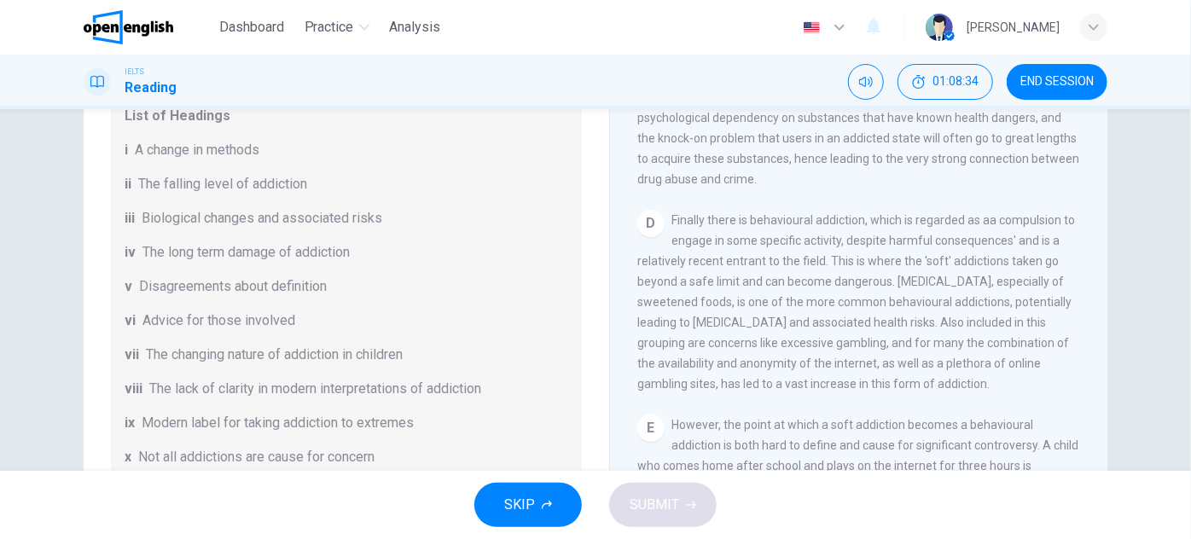
click at [754, 247] on div "D Finally there is behavioural addiction, which is regarded as aa compulsion to…" at bounding box center [859, 302] width 444 height 184
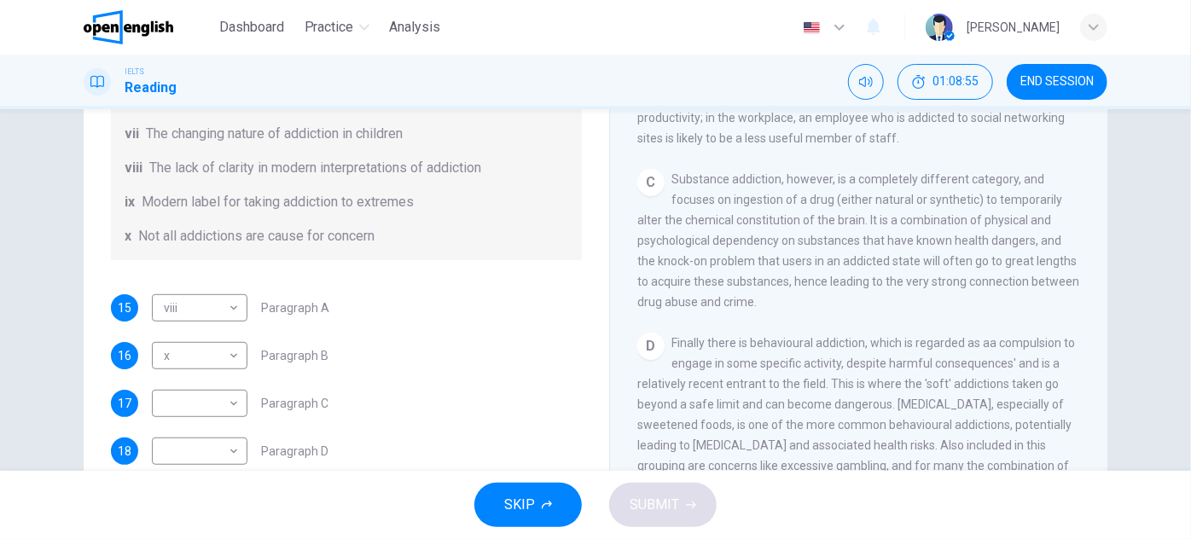
scroll to position [725, 0]
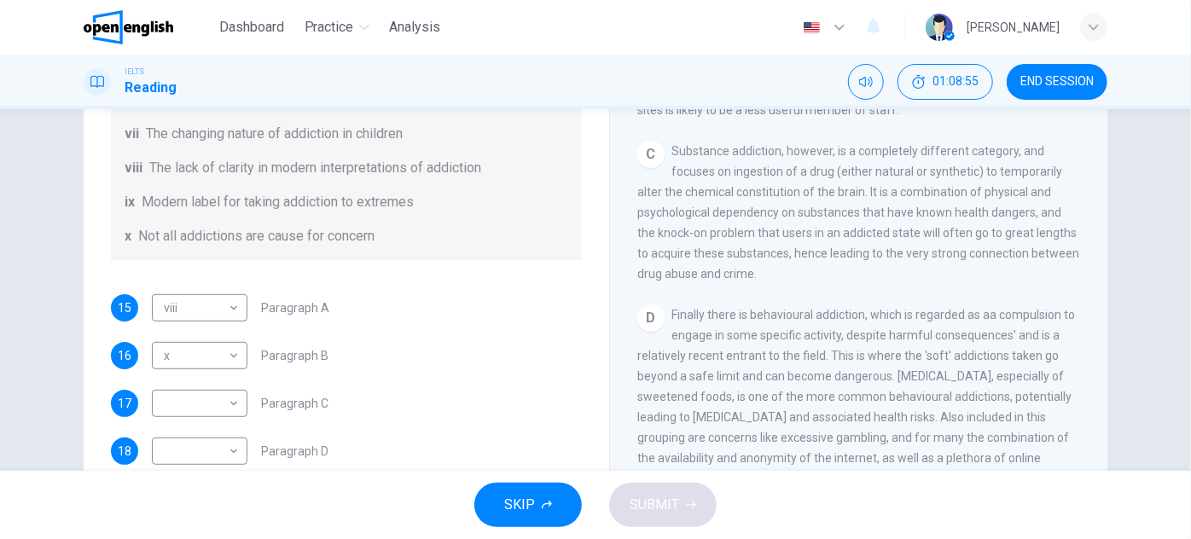
drag, startPoint x: 812, startPoint y: 257, endPoint x: 810, endPoint y: 305, distance: 48.7
drag, startPoint x: 789, startPoint y: 265, endPoint x: 855, endPoint y: 267, distance: 65.7
click at [850, 267] on span "Substance addiction, however, is a completely different category, and focuses o…" at bounding box center [858, 211] width 442 height 137
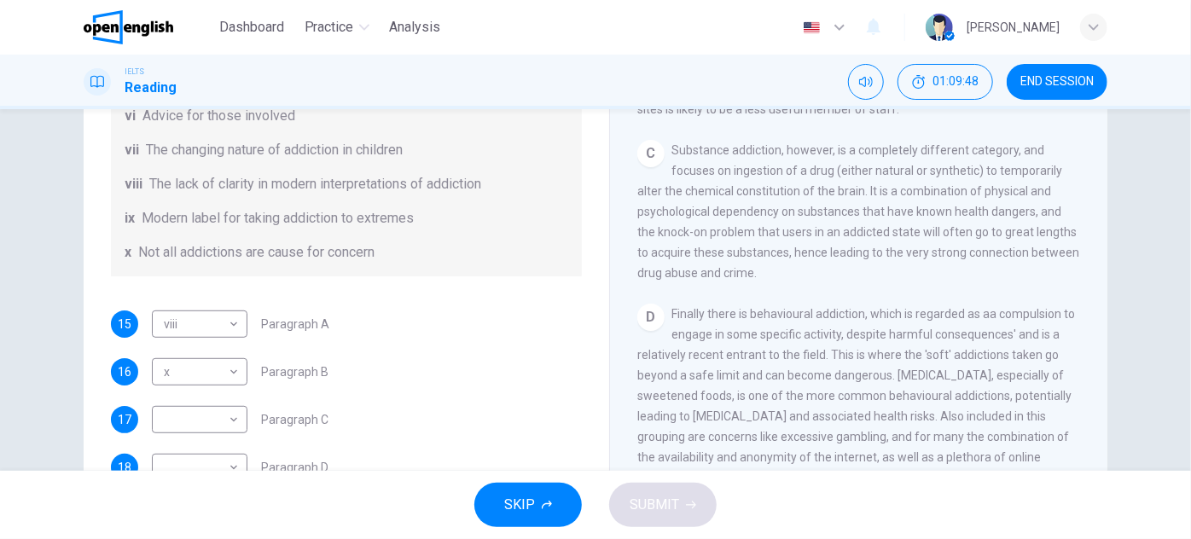
scroll to position [369, 0]
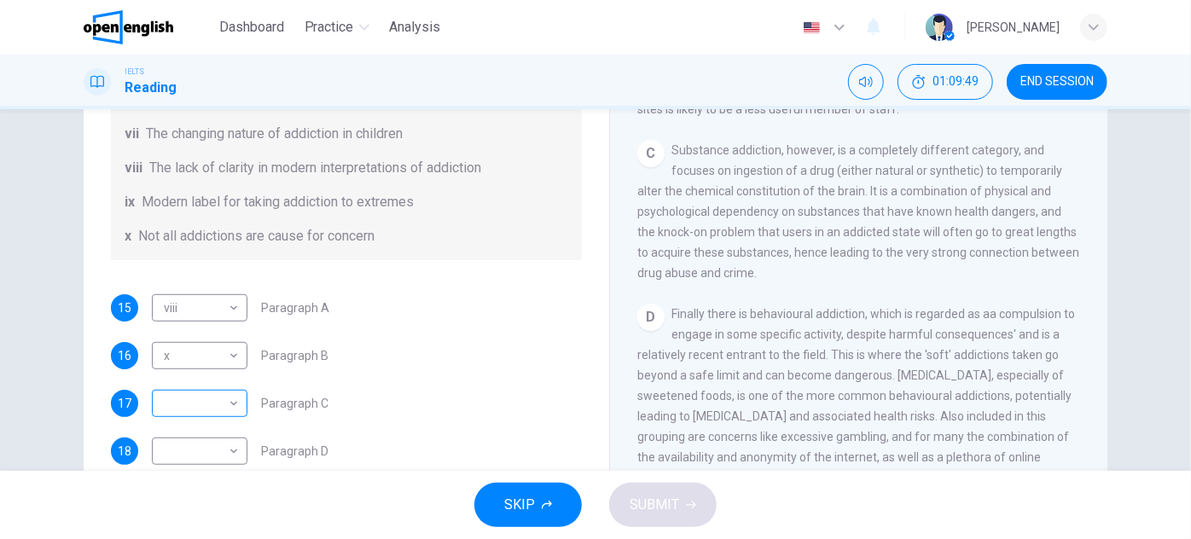
click at [235, 402] on body "This site uses cookies, as explained in our Privacy Policy . If you agree to th…" at bounding box center [595, 269] width 1191 height 539
click at [199, 317] on li "iii" at bounding box center [196, 320] width 96 height 27
type input "***"
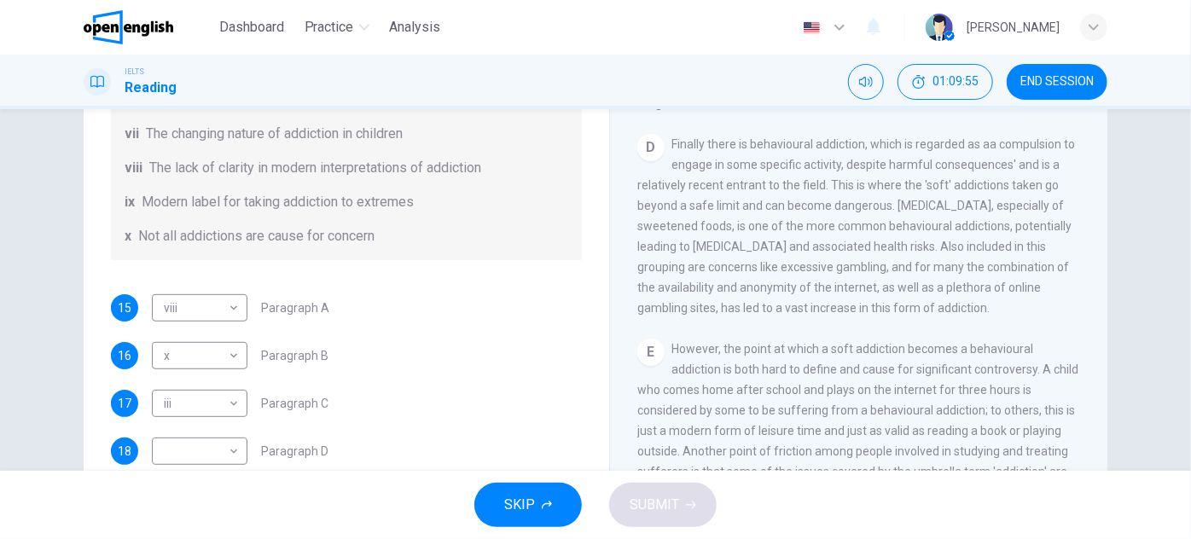
drag, startPoint x: 842, startPoint y: 312, endPoint x: 840, endPoint y: 346, distance: 34.2
drag, startPoint x: 666, startPoint y: 152, endPoint x: 716, endPoint y: 154, distance: 49.6
click at [716, 154] on div "D Finally there is behavioural addiction, which is regarded as aa compulsion to…" at bounding box center [859, 221] width 444 height 184
drag, startPoint x: 668, startPoint y: 152, endPoint x: 787, endPoint y: 152, distance: 118.6
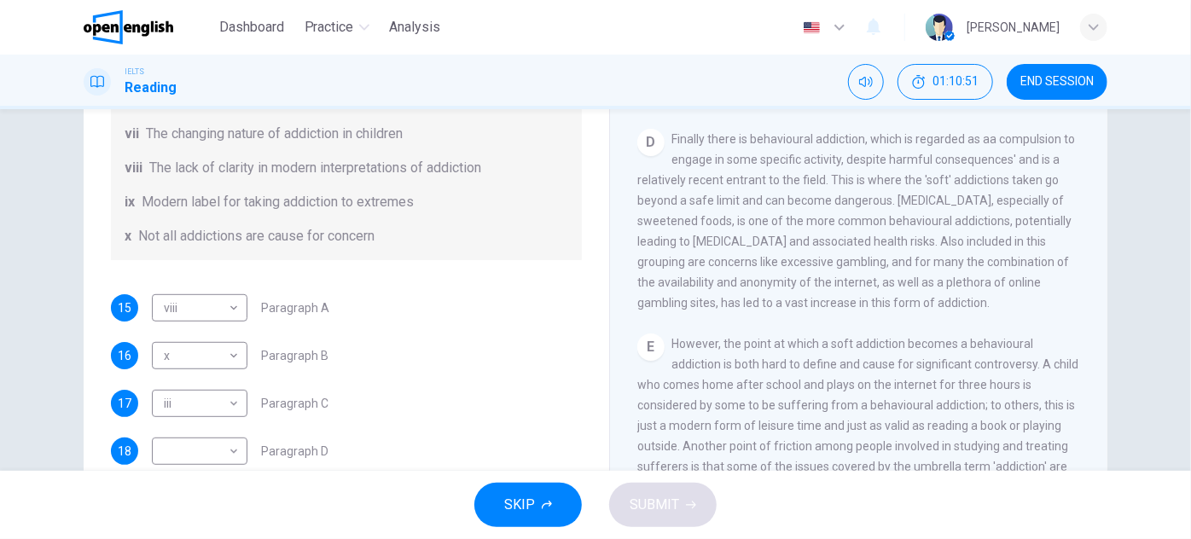
click at [785, 152] on span "Finally there is behavioural addiction, which is regarded as aa compulsion to e…" at bounding box center [856, 220] width 438 height 177
drag, startPoint x: 668, startPoint y: 154, endPoint x: 776, endPoint y: 154, distance: 108.4
click at [775, 154] on span "Finally there is behavioural addiction, which is regarded as aa compulsion to e…" at bounding box center [856, 220] width 438 height 177
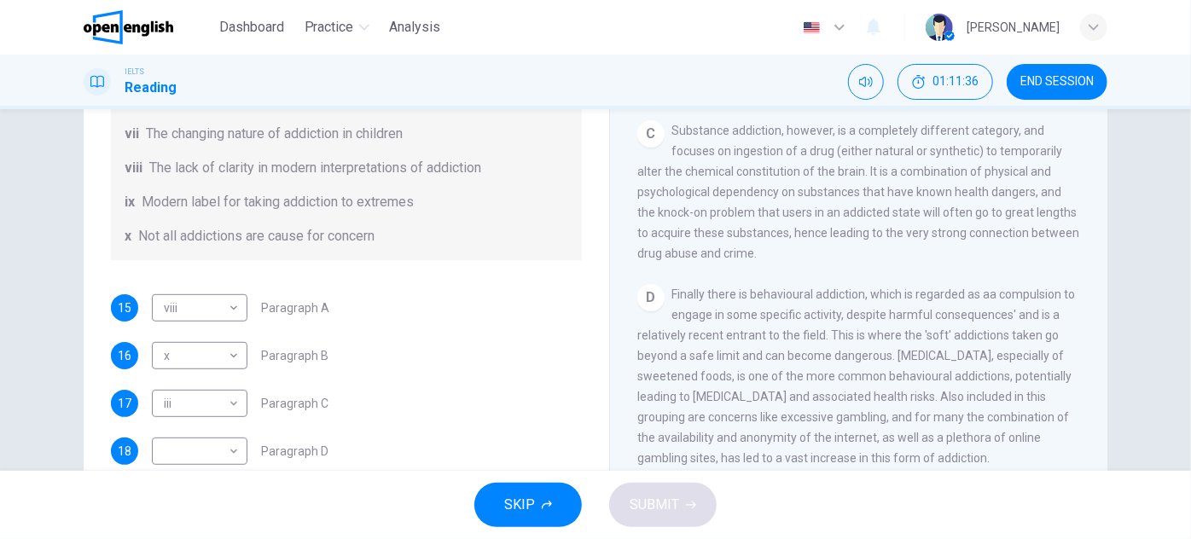
scroll to position [823, 0]
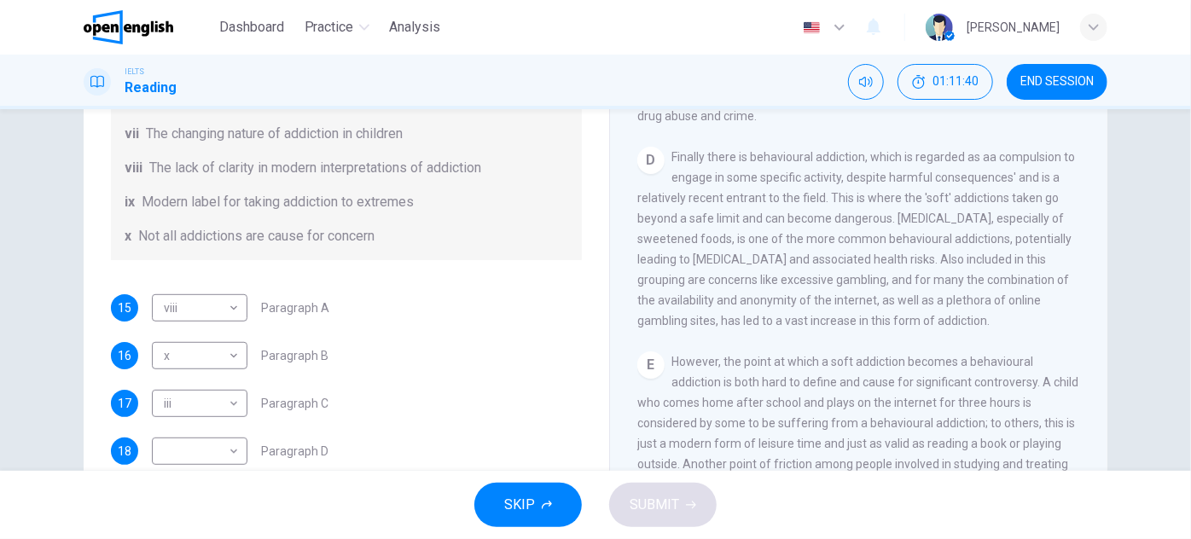
drag, startPoint x: 793, startPoint y: 252, endPoint x: 796, endPoint y: 276, distance: 24.9
drag, startPoint x: 1026, startPoint y: 193, endPoint x: 887, endPoint y: 193, distance: 138.2
click at [888, 194] on span "Finally there is behavioural addiction, which is regarded as aa compulsion to e…" at bounding box center [856, 237] width 438 height 177
click at [735, 216] on span "Finally there is behavioural addiction, which is regarded as aa compulsion to e…" at bounding box center [856, 237] width 438 height 177
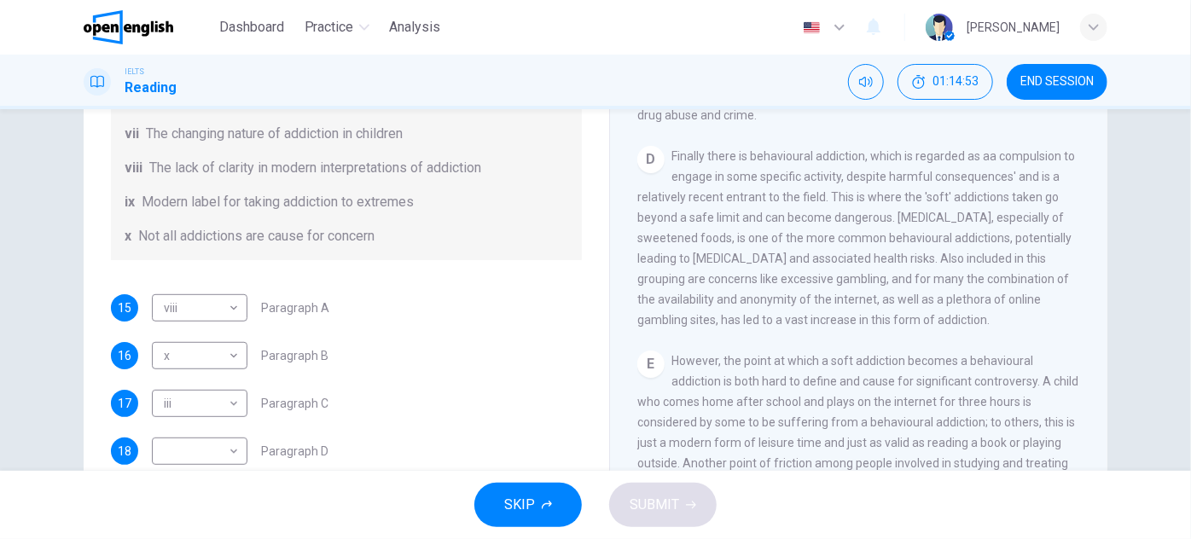
click at [735, 216] on span "Finally there is behavioural addiction, which is regarded as aa compulsion to e…" at bounding box center [856, 237] width 438 height 177
drag, startPoint x: 681, startPoint y: 215, endPoint x: 752, endPoint y: 218, distance: 70.9
click at [752, 218] on span "Finally there is behavioural addiction, which is regarded as aa compulsion to e…" at bounding box center [856, 237] width 438 height 177
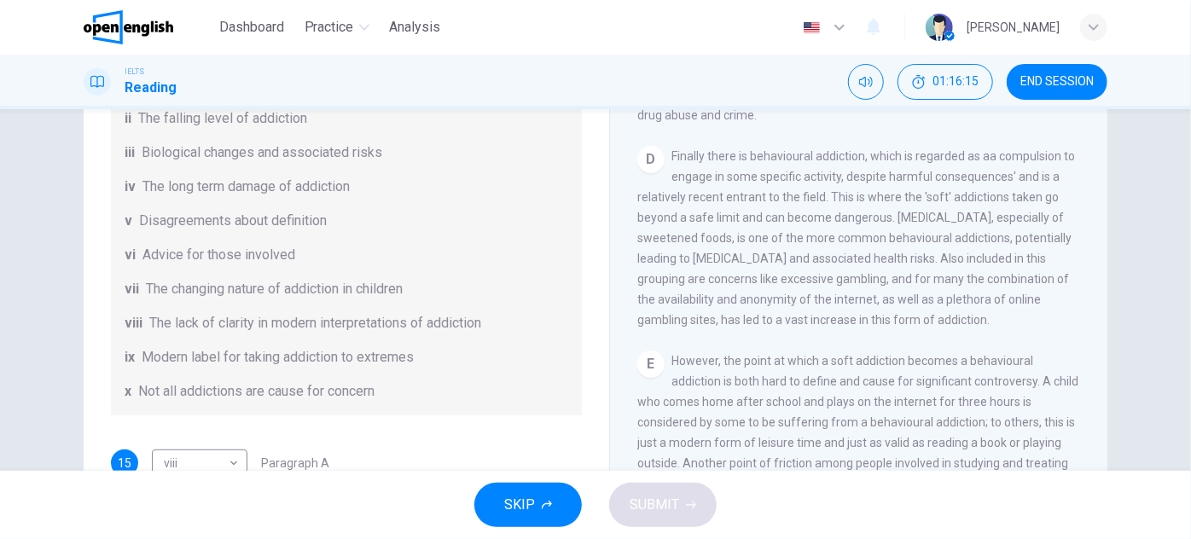
scroll to position [137, 0]
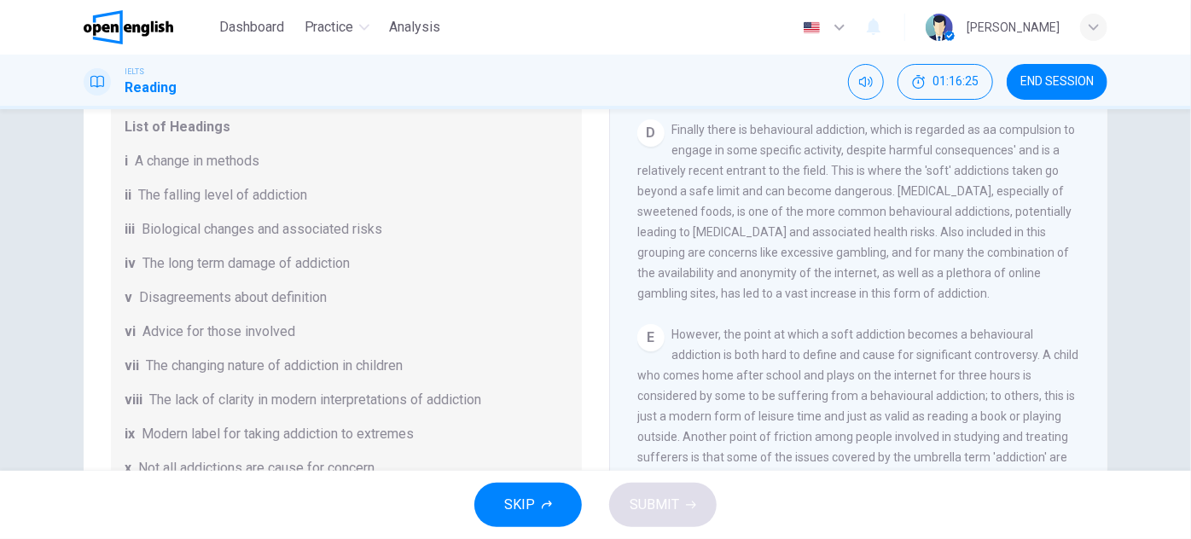
drag, startPoint x: 707, startPoint y: 354, endPoint x: 703, endPoint y: 391, distance: 36.9
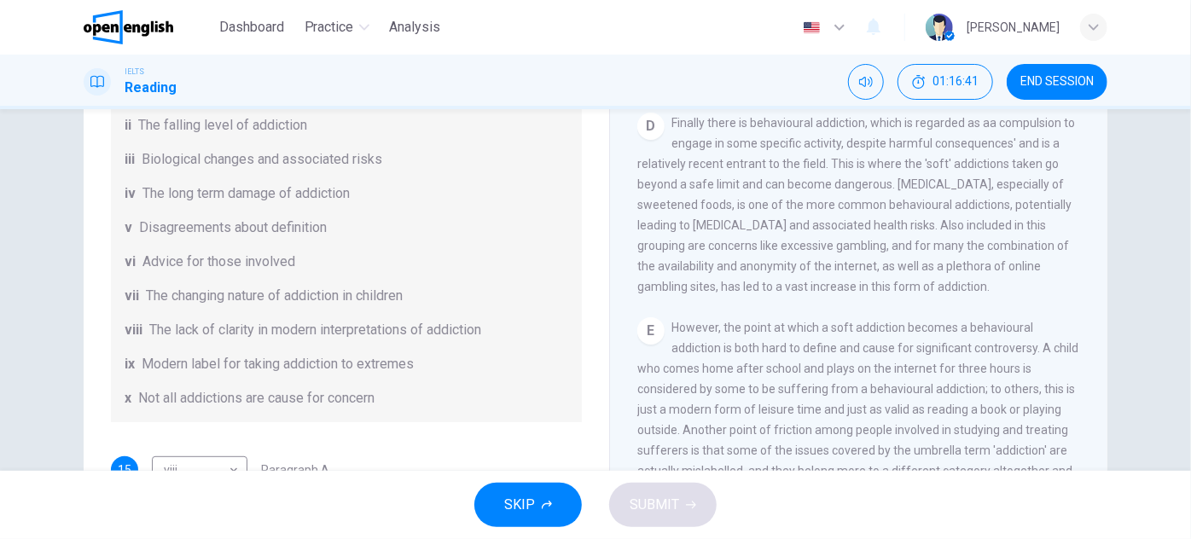
drag, startPoint x: 497, startPoint y: 285, endPoint x: 497, endPoint y: 310, distance: 24.8
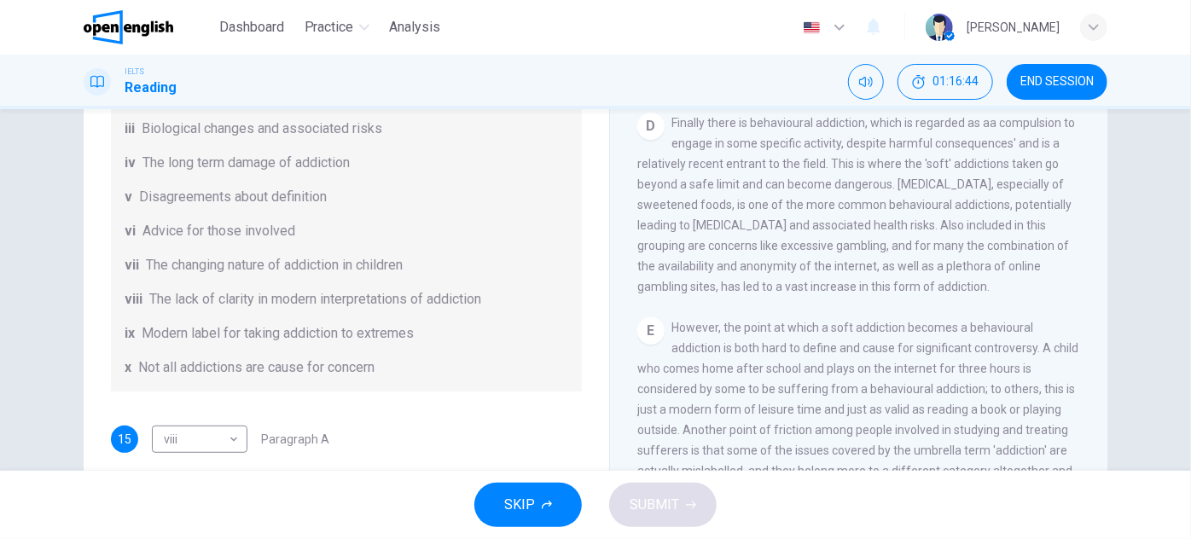
scroll to position [242, 0]
drag, startPoint x: 497, startPoint y: 310, endPoint x: 513, endPoint y: 335, distance: 30.3
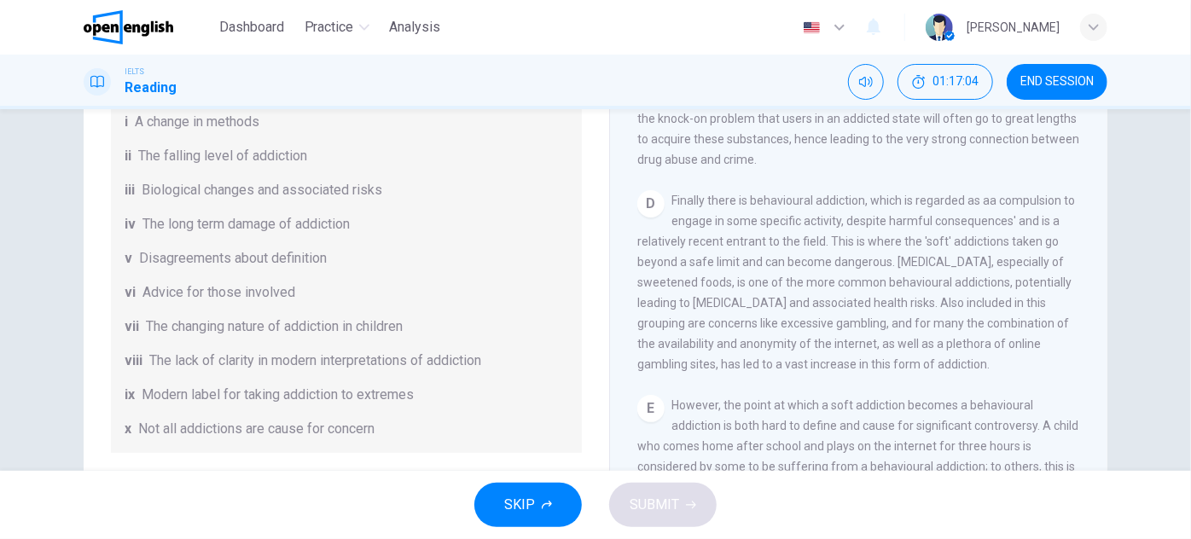
scroll to position [179, 0]
drag, startPoint x: 514, startPoint y: 265, endPoint x: 520, endPoint y: 285, distance: 20.8
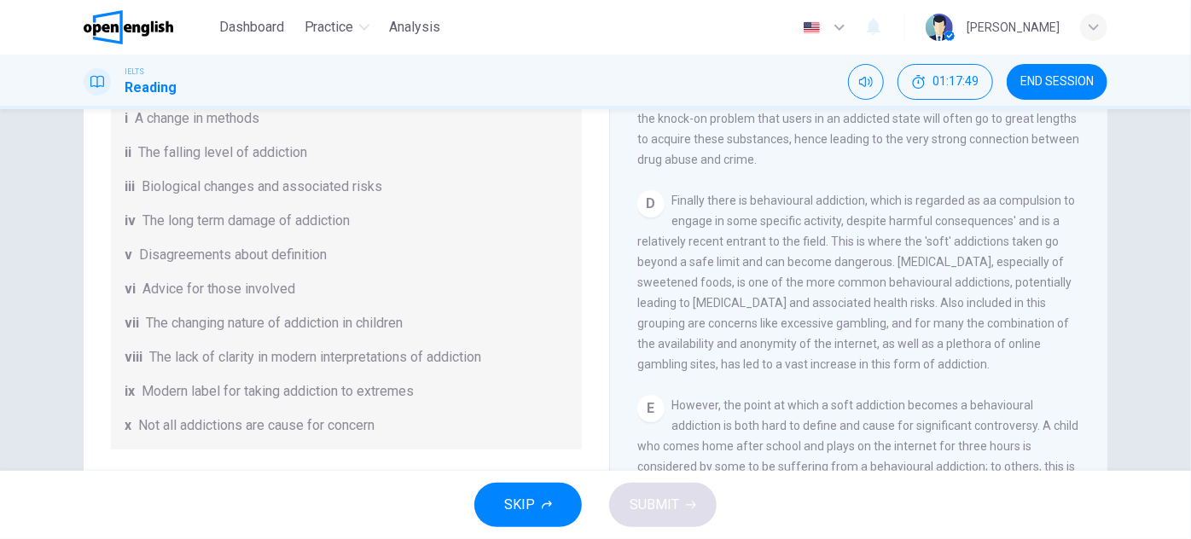
scroll to position [369, 0]
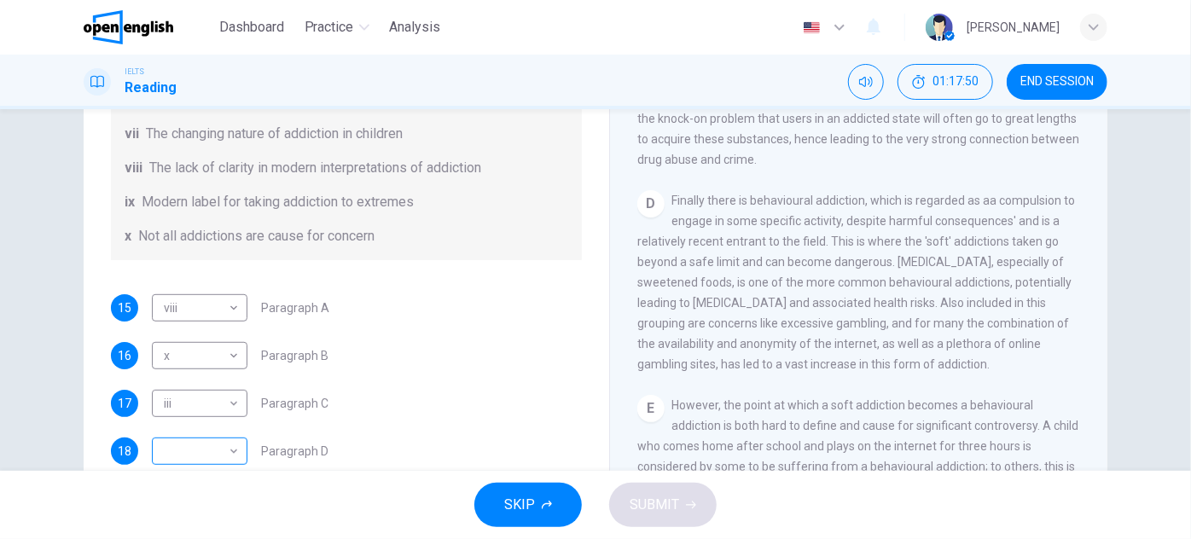
click at [219, 445] on body "This site uses cookies, as explained in our Privacy Policy . If you agree to th…" at bounding box center [595, 269] width 1191 height 539
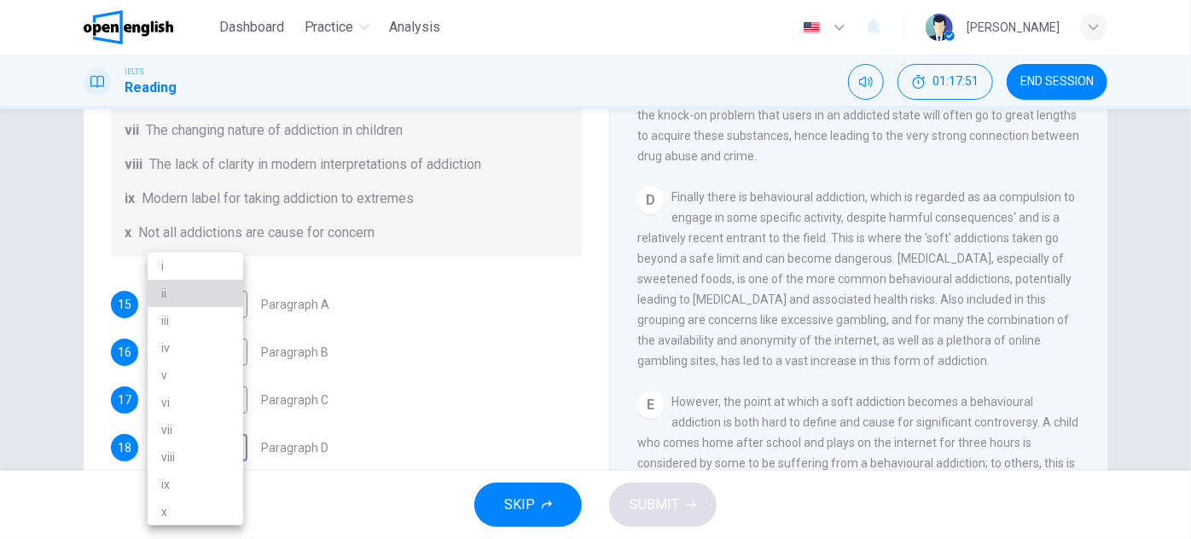
click at [166, 295] on li "ii" at bounding box center [196, 293] width 96 height 27
type input "**"
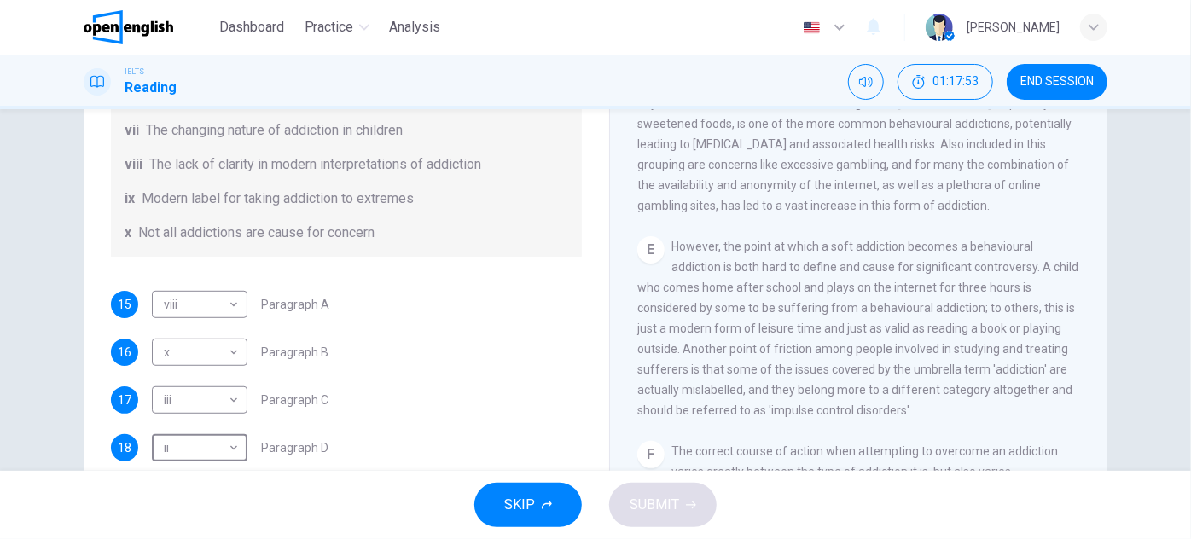
scroll to position [1072, 0]
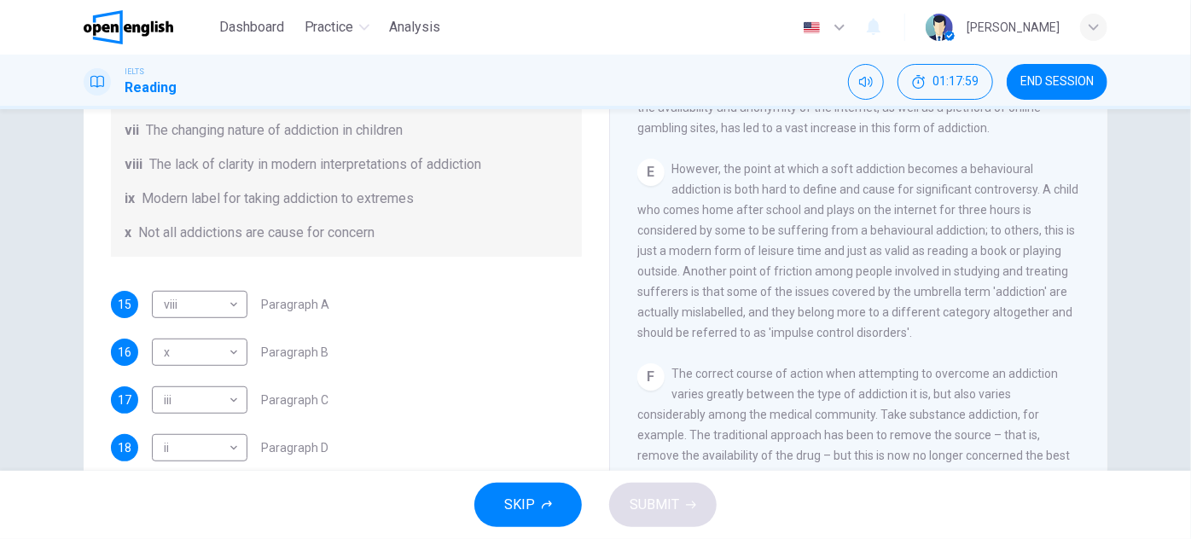
drag, startPoint x: 721, startPoint y: 211, endPoint x: 762, endPoint y: 212, distance: 41.0
click at [761, 212] on span "However, the point at which a soft addiction becomes a behavioural addiction is…" at bounding box center [857, 250] width 441 height 177
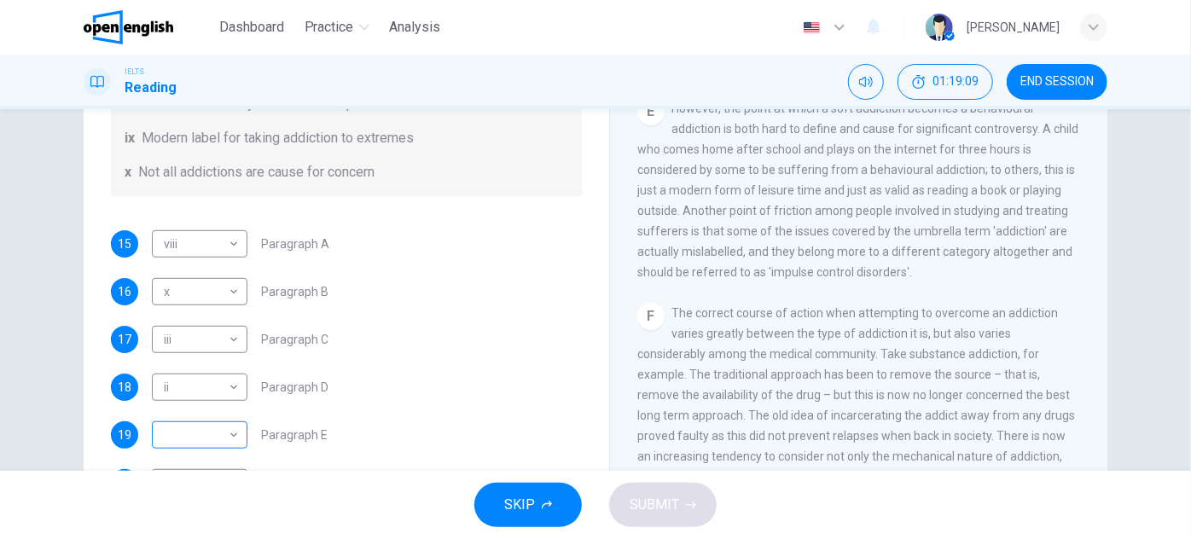
scroll to position [224, 0]
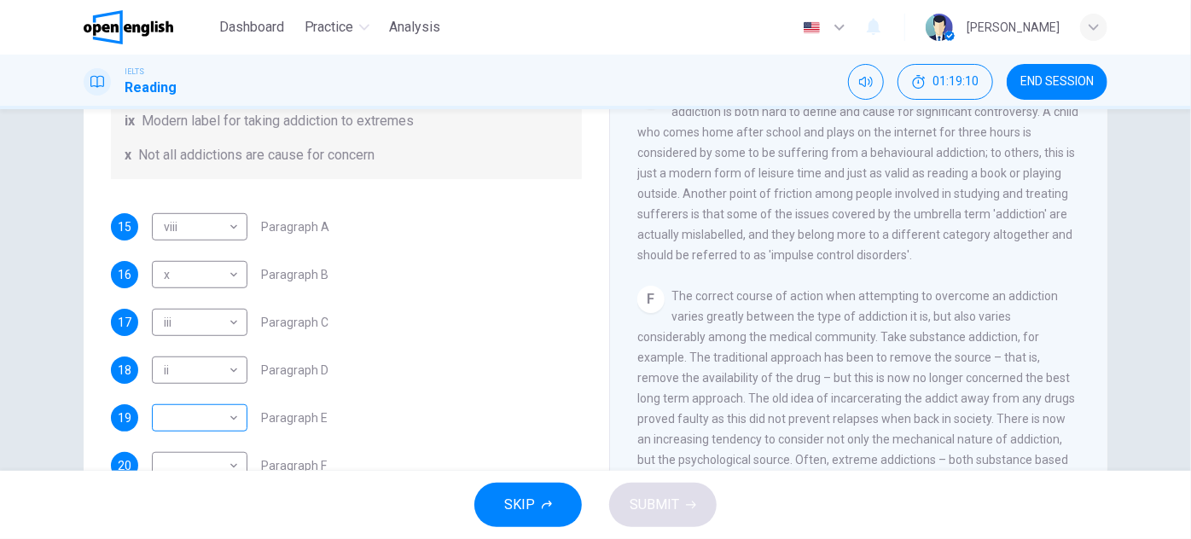
click at [186, 417] on body "This site uses cookies, as explained in our Privacy Policy . If you agree to th…" at bounding box center [595, 269] width 1191 height 539
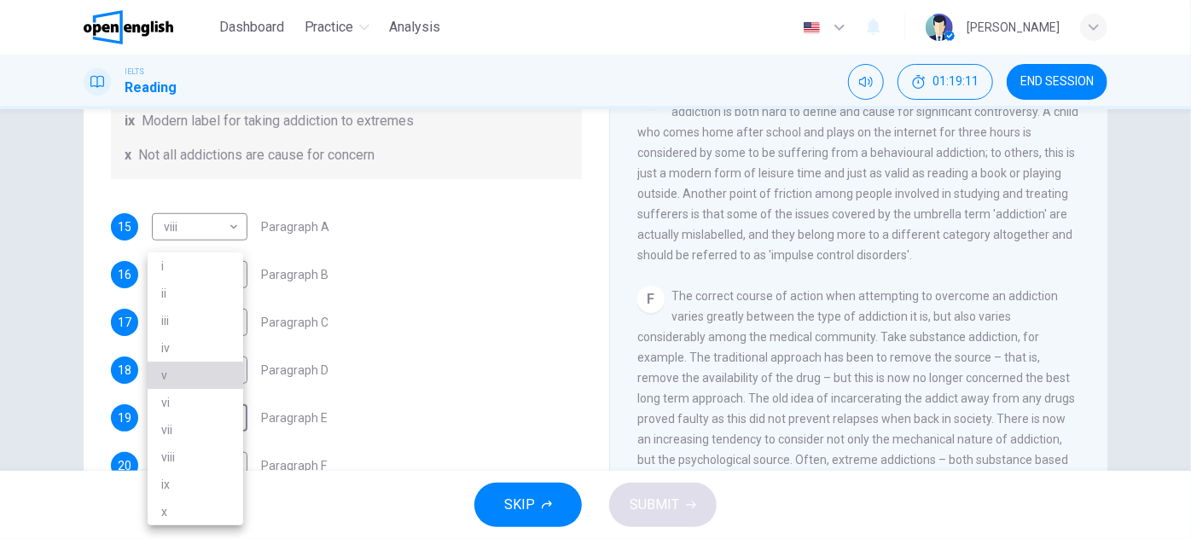
click at [186, 369] on li "v" at bounding box center [196, 375] width 96 height 27
type input "*"
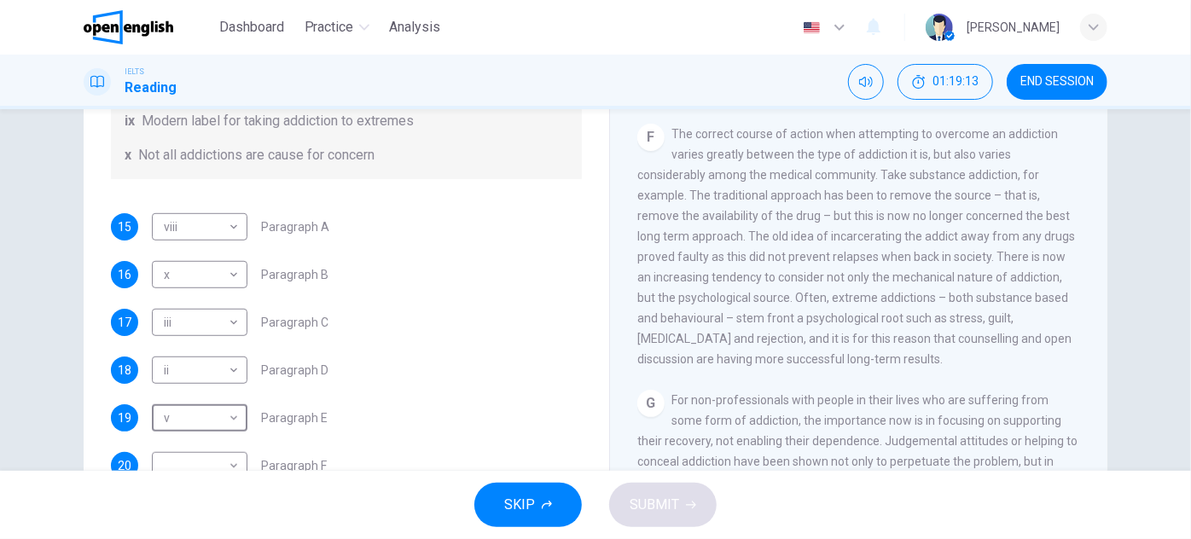
scroll to position [1271, 0]
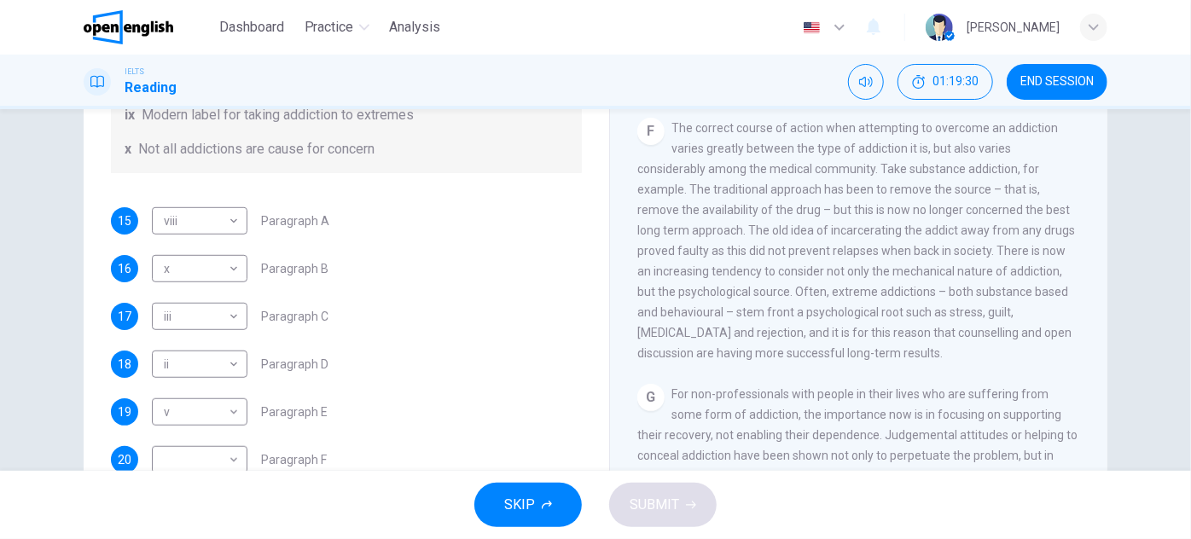
drag, startPoint x: 777, startPoint y: 178, endPoint x: 781, endPoint y: 195, distance: 17.4
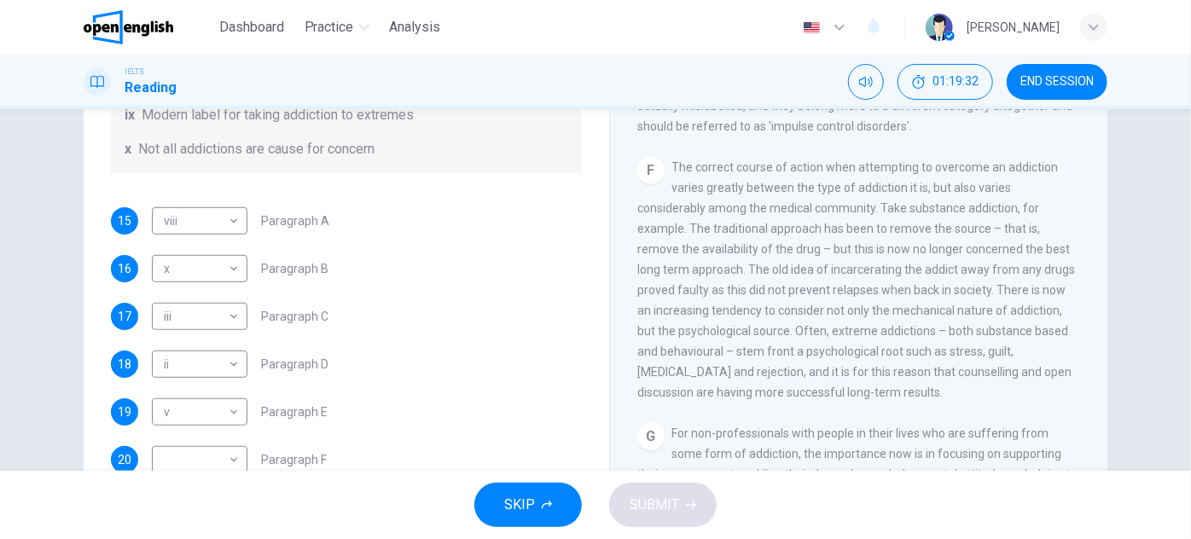
scroll to position [1194, 0]
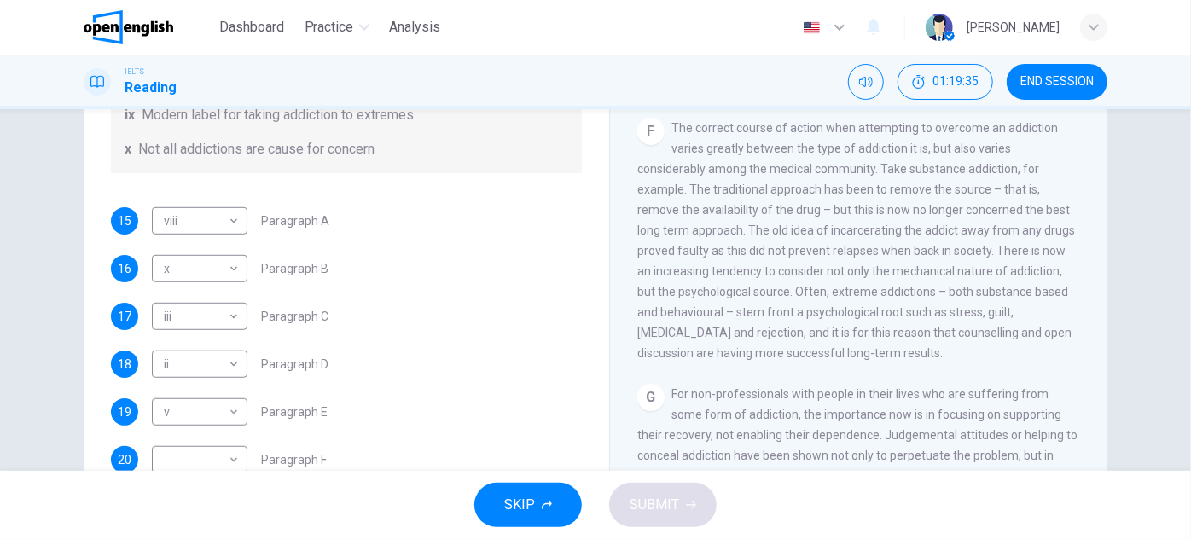
drag, startPoint x: 761, startPoint y: 283, endPoint x: 761, endPoint y: 313, distance: 29.9
drag, startPoint x: 801, startPoint y: 204, endPoint x: 853, endPoint y: 207, distance: 52.2
click at [845, 206] on span "The correct course of action when attempting to overcome an addiction varies gr…" at bounding box center [856, 240] width 438 height 239
drag, startPoint x: 741, startPoint y: 247, endPoint x: 807, endPoint y: 247, distance: 66.6
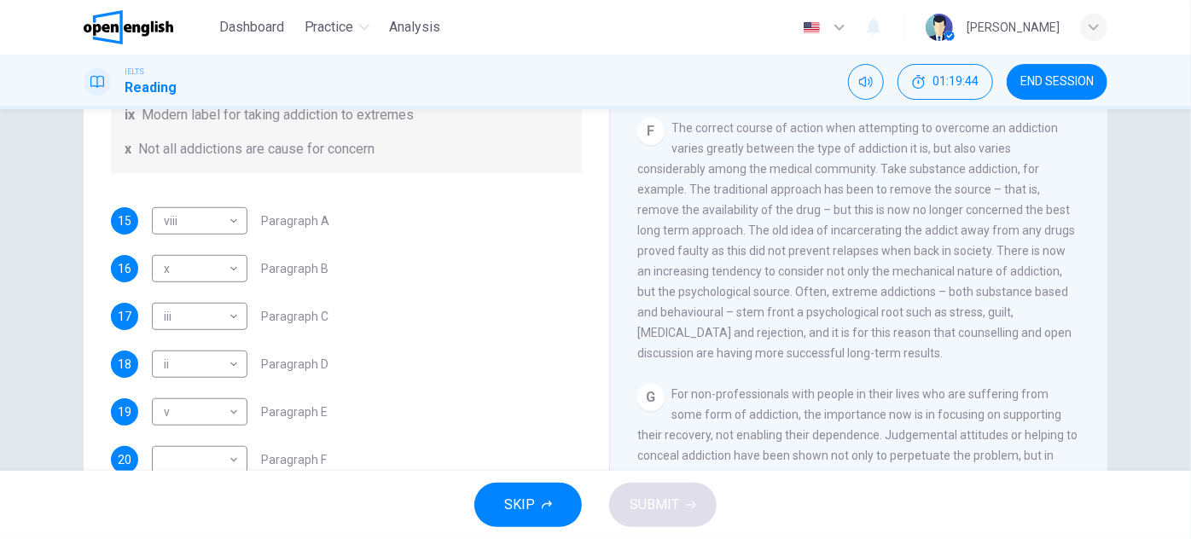
click at [807, 247] on span "The correct course of action when attempting to overcome an addiction varies gr…" at bounding box center [856, 240] width 438 height 239
drag, startPoint x: 793, startPoint y: 306, endPoint x: 862, endPoint y: 304, distance: 68.3
click at [857, 304] on span "The correct course of action when attempting to overcome an addiction varies gr…" at bounding box center [856, 240] width 438 height 239
drag, startPoint x: 882, startPoint y: 317, endPoint x: 882, endPoint y: 346, distance: 29.0
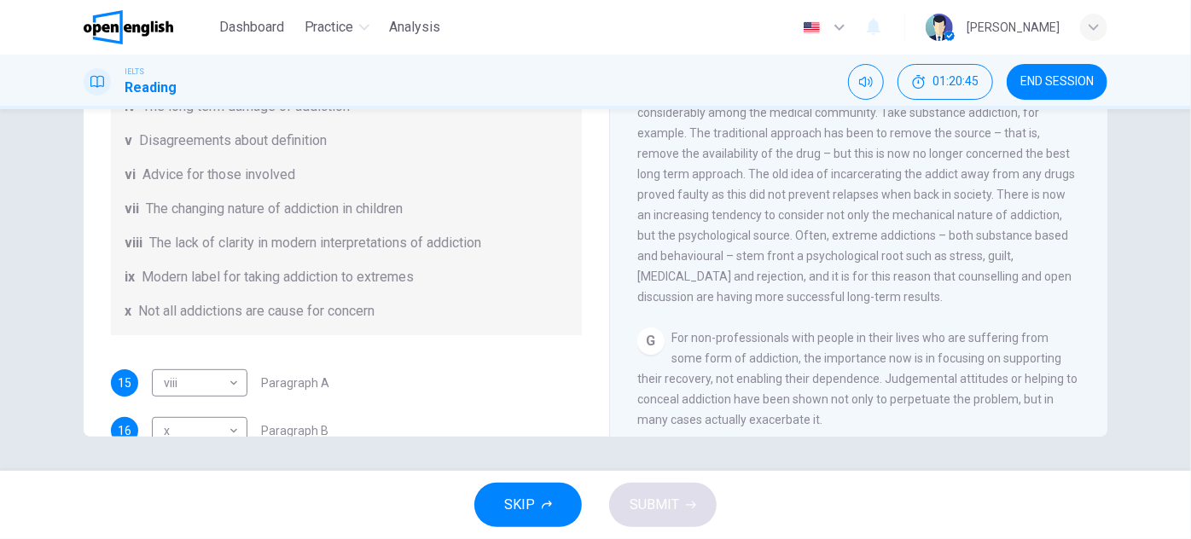
scroll to position [1194, 0]
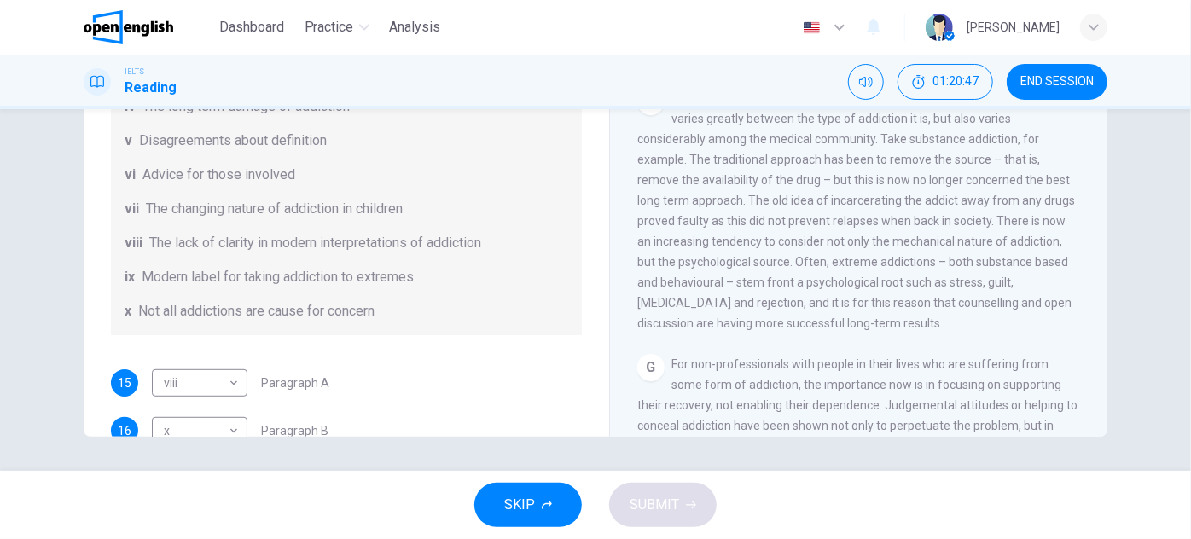
drag, startPoint x: 367, startPoint y: 313, endPoint x: 186, endPoint y: 305, distance: 181.1
click at [186, 305] on span "Not all addictions are cause for concern" at bounding box center [256, 311] width 236 height 20
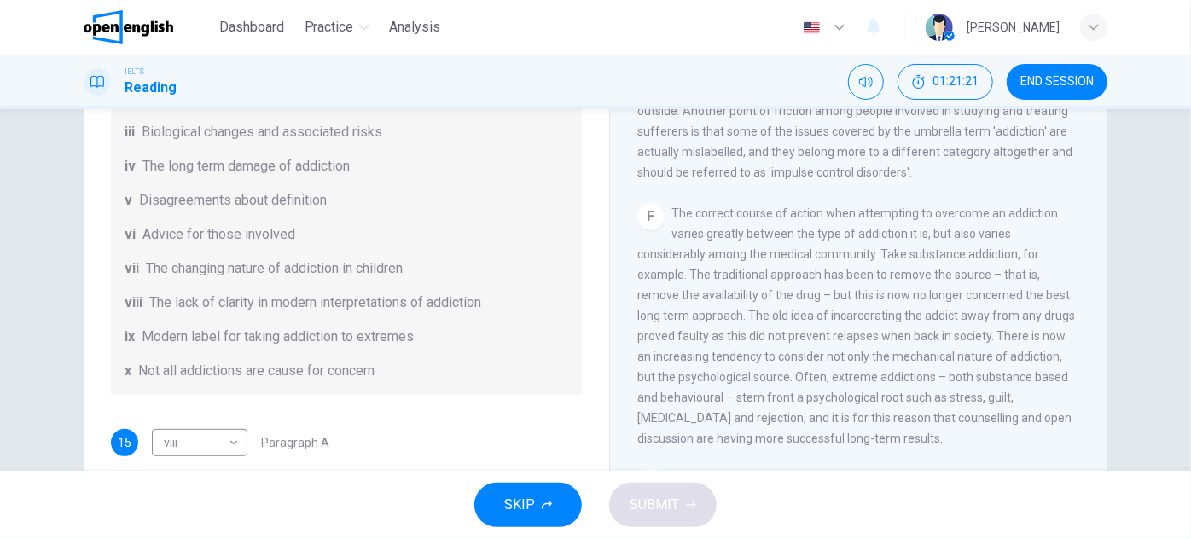
scroll to position [1271, 0]
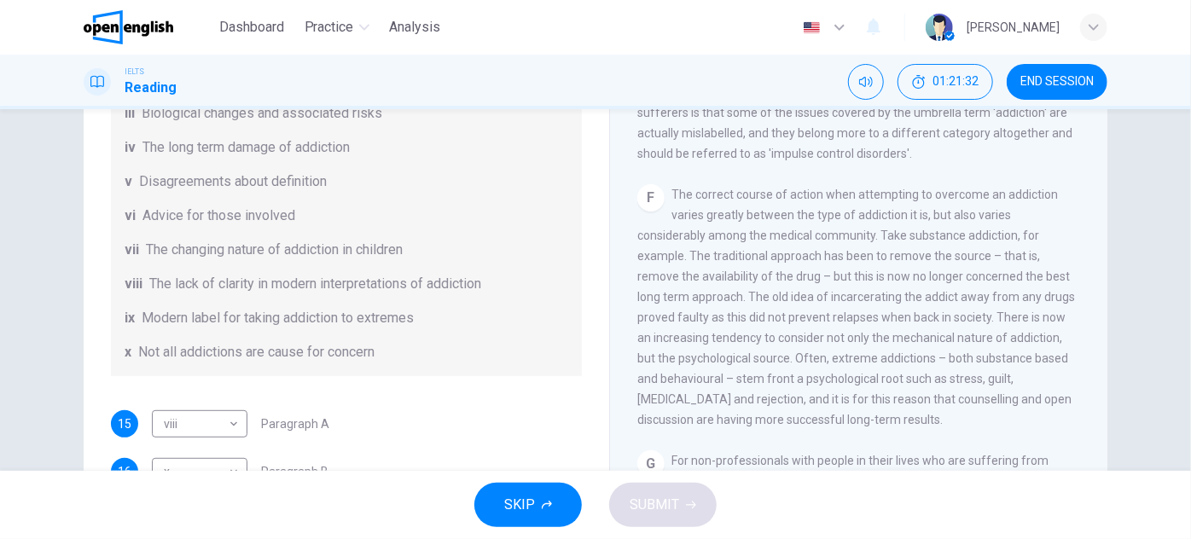
drag, startPoint x: 867, startPoint y: 284, endPoint x: 861, endPoint y: 302, distance: 18.9
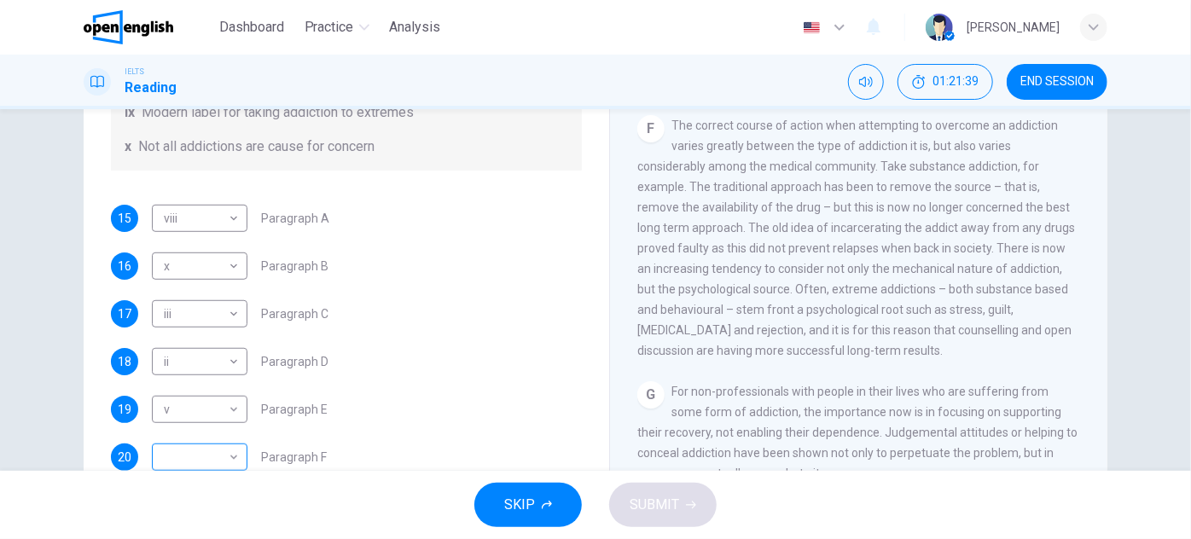
scroll to position [299, 0]
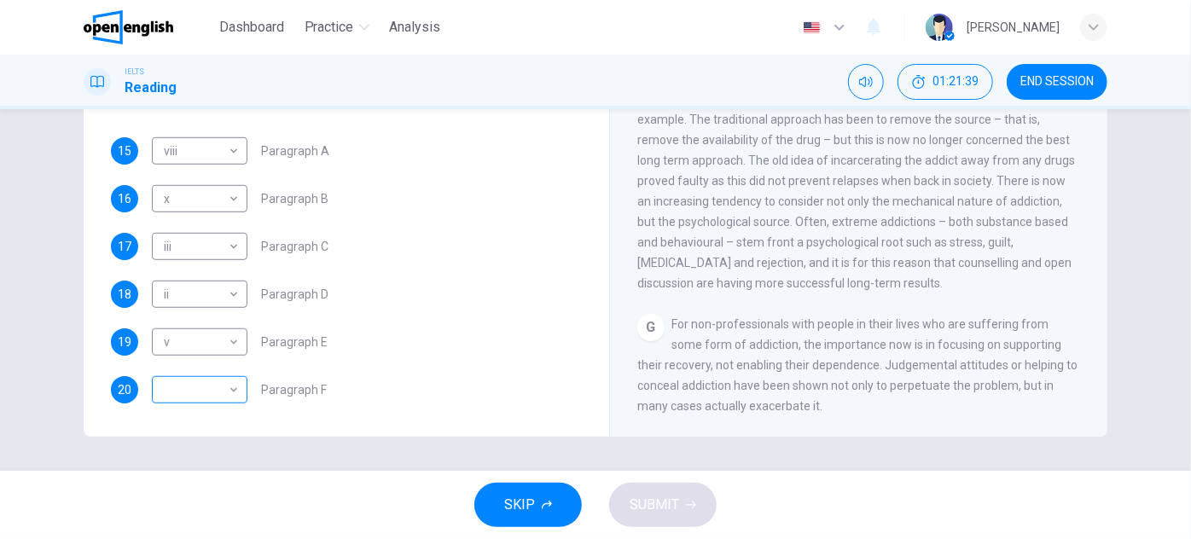
click at [222, 375] on body "This site uses cookies, as explained in our Privacy Policy . If you agree to th…" at bounding box center [595, 269] width 1191 height 539
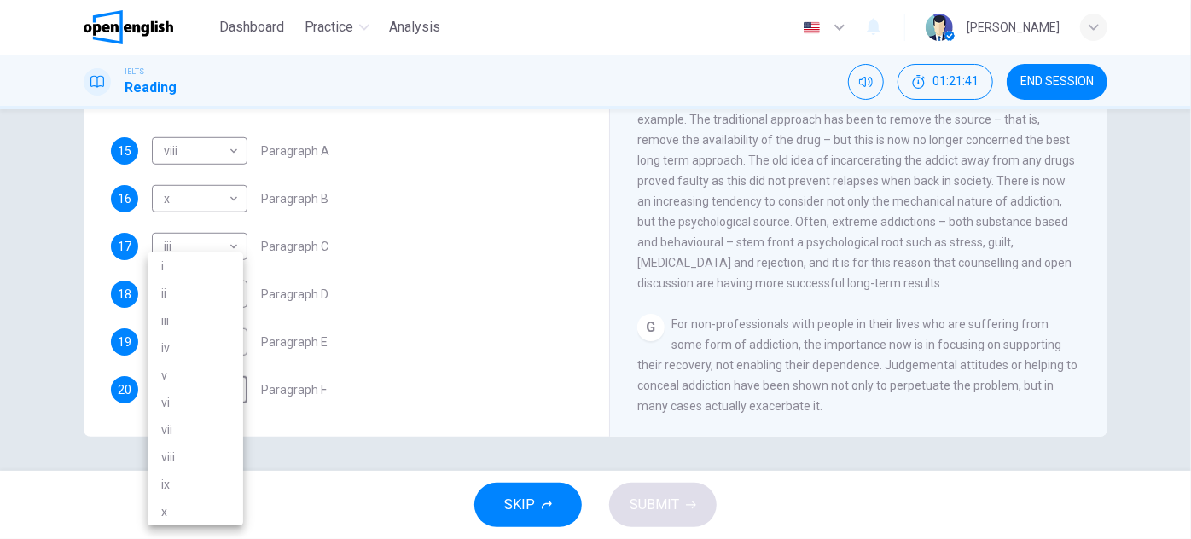
click at [182, 268] on li "i" at bounding box center [196, 266] width 96 height 27
type input "*"
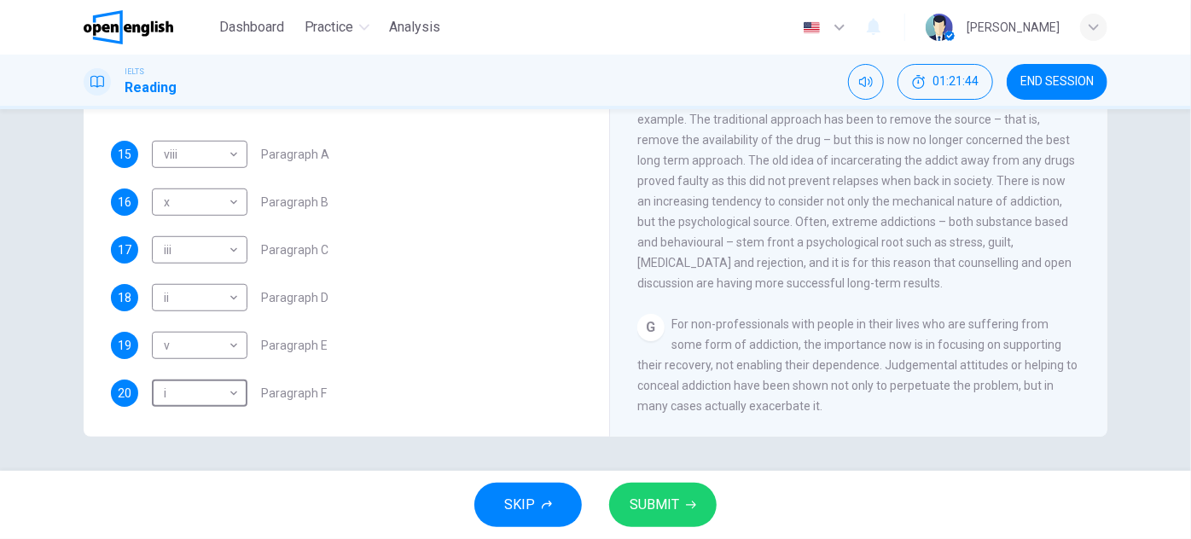
scroll to position [369, 0]
click at [630, 498] on span "SUBMIT" at bounding box center [654, 505] width 49 height 24
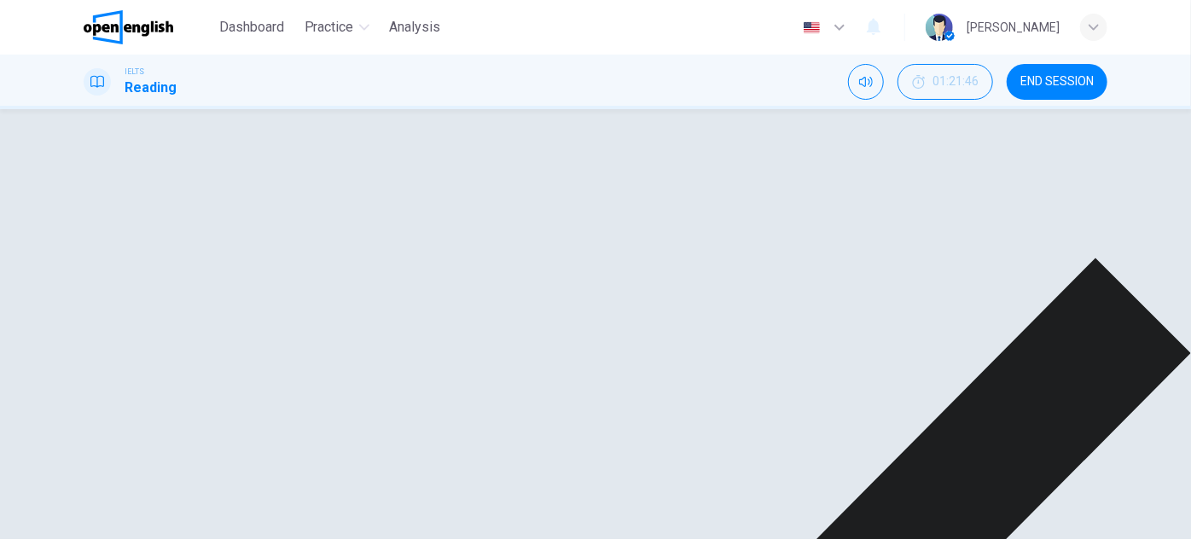
scroll to position [805, 0]
drag, startPoint x: 851, startPoint y: 172, endPoint x: 923, endPoint y: 189, distance: 74.5
click at [921, 175] on span "Finally there is behavioural addiction, which is regarded as aa compulsion to e…" at bounding box center [856, 236] width 438 height 177
click at [855, 240] on span "Finally there is behavioural addiction, which is regarded as aa compulsion to e…" at bounding box center [856, 236] width 438 height 177
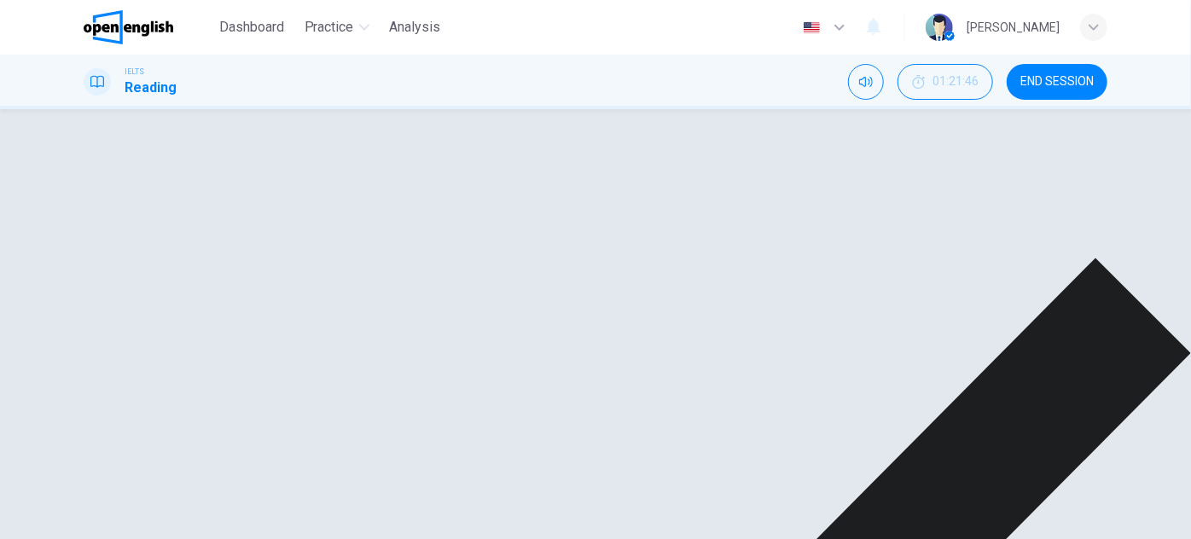
drag, startPoint x: 138, startPoint y: 352, endPoint x: 388, endPoint y: 360, distance: 250.1
click at [380, 358] on span "Modern label for taking addiction to extremes" at bounding box center [278, 355] width 272 height 20
click at [204, 500] on div "ii" at bounding box center [219, 524] width 135 height 49
click at [206, 500] on div "ii" at bounding box center [219, 524] width 135 height 49
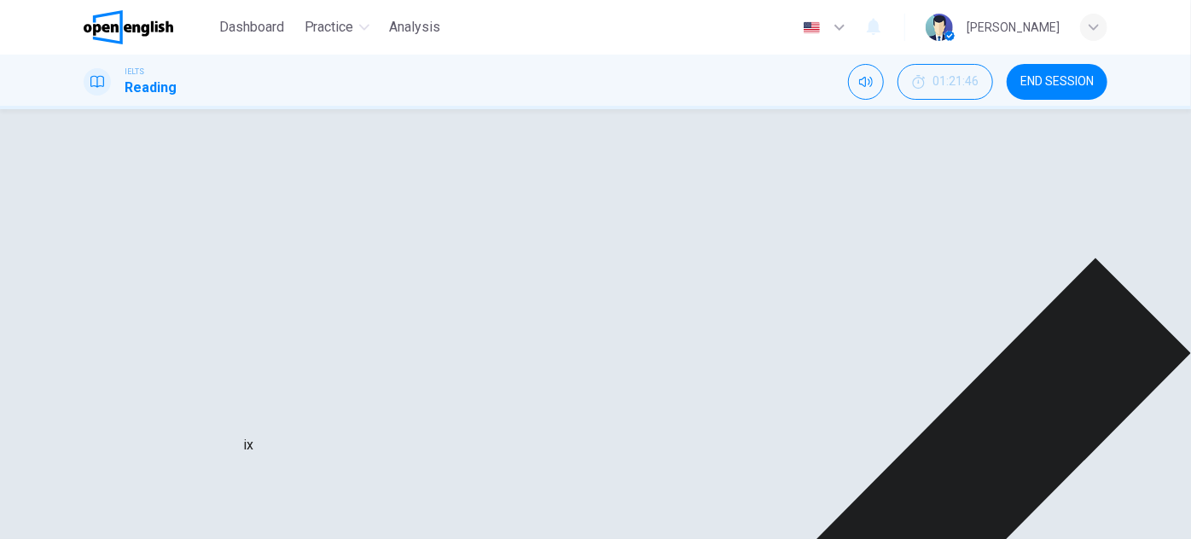
click at [236, 500] on div "ii" at bounding box center [219, 524] width 135 height 49
click at [232, 500] on div "ii" at bounding box center [219, 524] width 135 height 49
click at [253, 449] on div "ix" at bounding box center [248, 445] width 10 height 20
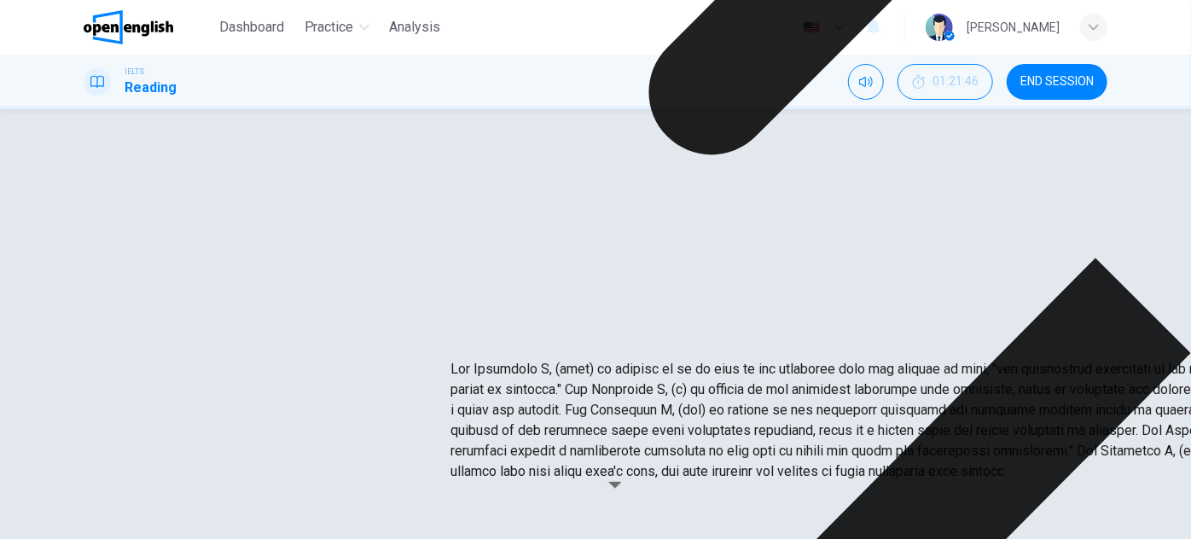
click at [850, 311] on span "Finally there is behavioural addiction, which is regarded as aa compulsion to e…" at bounding box center [856, 236] width 438 height 177
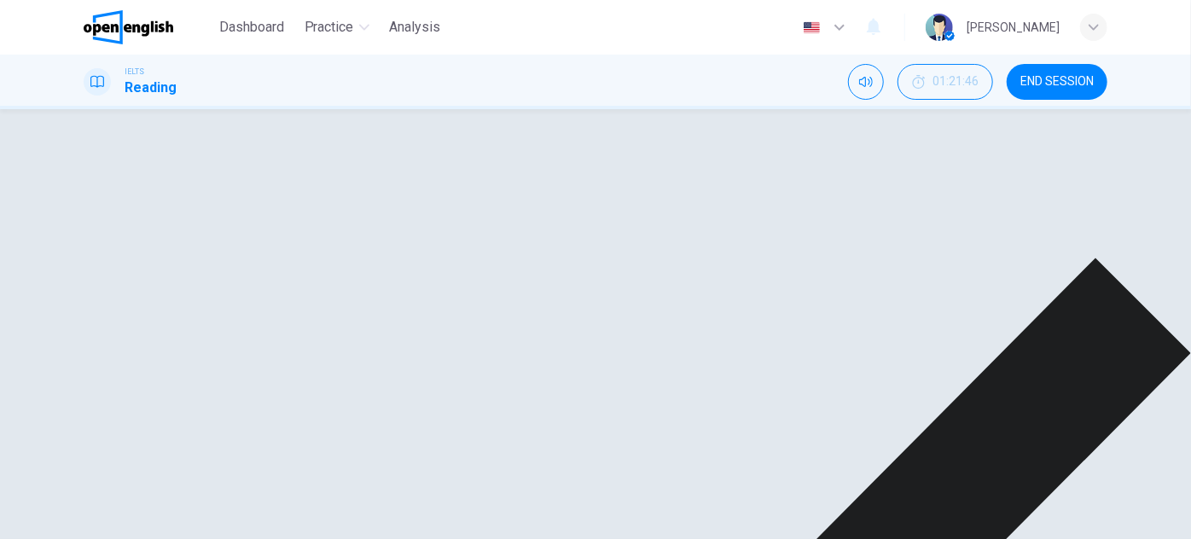
scroll to position [369, 0]
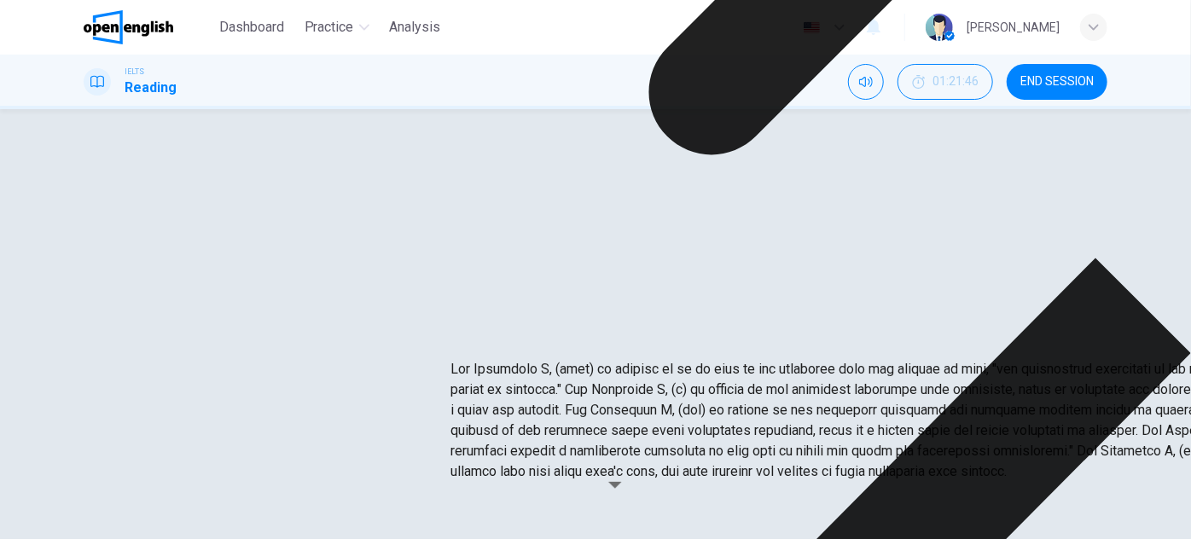
scroll to position [185, 0]
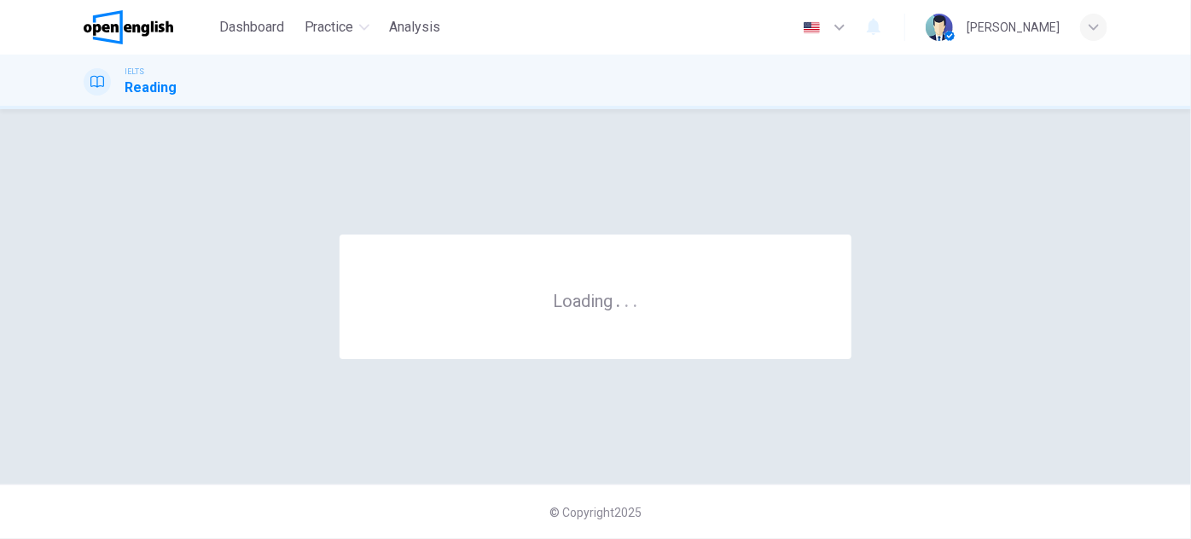
scroll to position [0, 0]
